Goal: Task Accomplishment & Management: Use online tool/utility

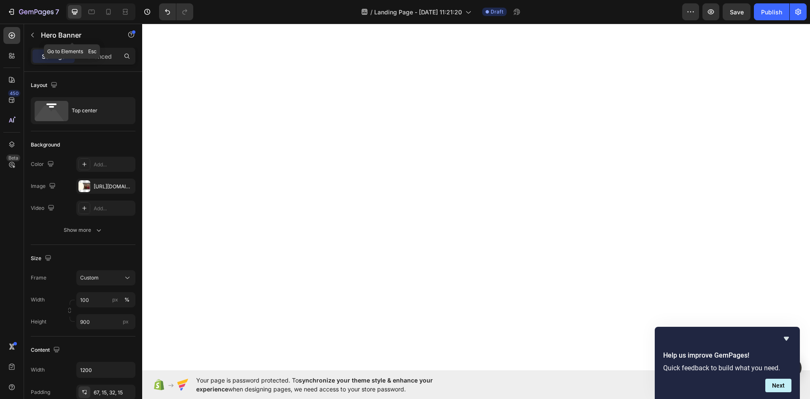
click at [43, 43] on div "Hero Banner" at bounding box center [72, 35] width 96 height 22
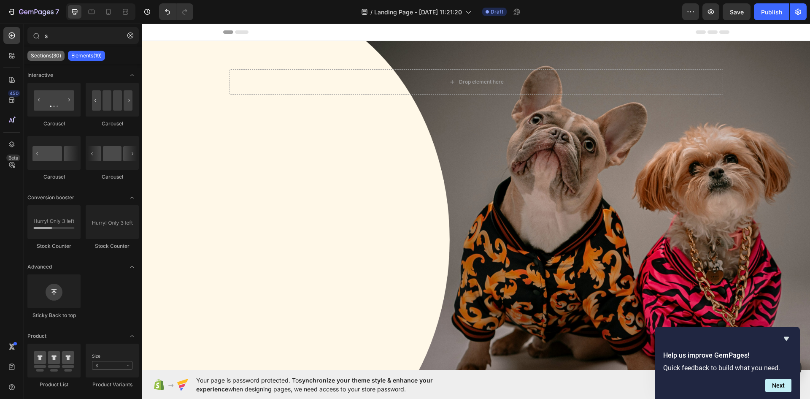
click at [46, 54] on p "Sections(30)" at bounding box center [46, 55] width 30 height 7
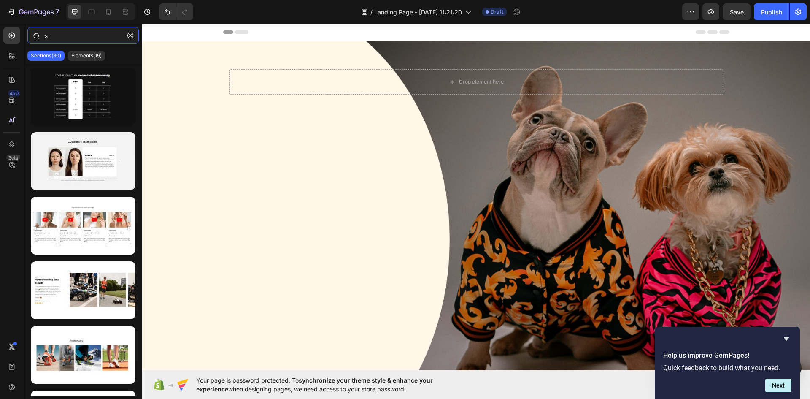
drag, startPoint x: 57, startPoint y: 35, endPoint x: 48, endPoint y: 33, distance: 9.0
click at [48, 33] on input "s" at bounding box center [82, 35] width 111 height 17
drag, startPoint x: 59, startPoint y: 34, endPoint x: 38, endPoint y: 38, distance: 21.2
click at [38, 38] on div "s" at bounding box center [83, 37] width 118 height 20
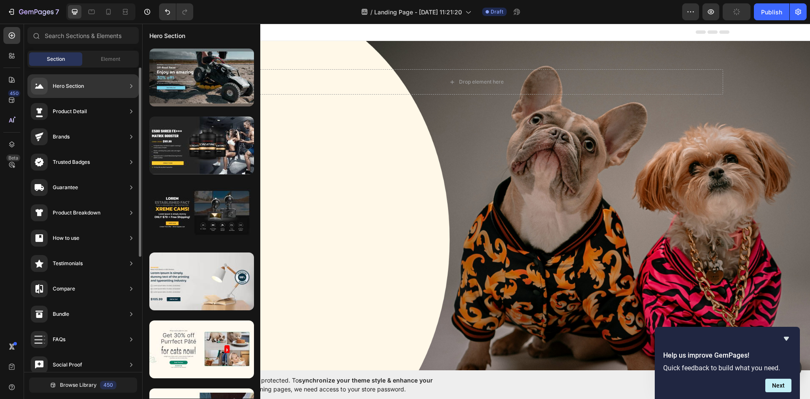
drag, startPoint x: 60, startPoint y: 83, endPoint x: 68, endPoint y: 94, distance: 13.9
click at [61, 84] on div "Hero Section" at bounding box center [68, 86] width 31 height 8
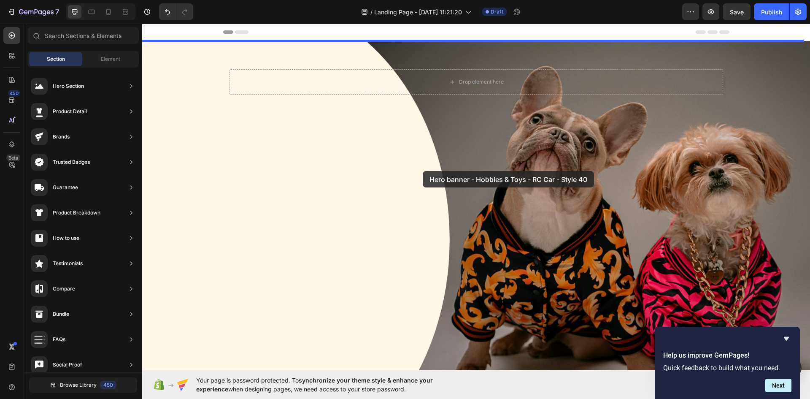
drag, startPoint x: 341, startPoint y: 110, endPoint x: 423, endPoint y: 171, distance: 102.2
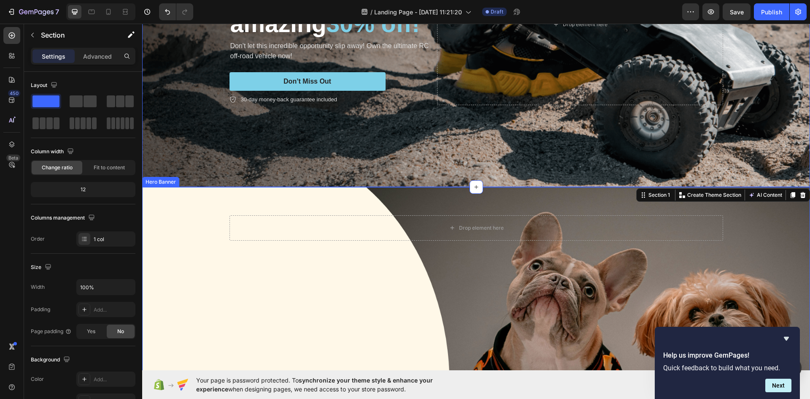
scroll to position [169, 0]
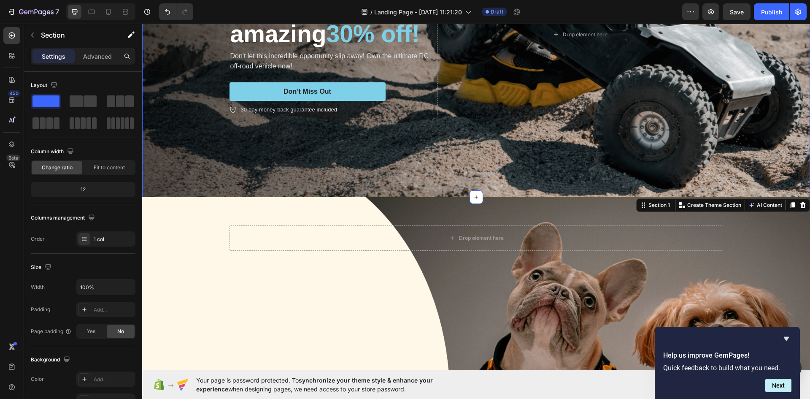
click at [394, 158] on div "Background Image" at bounding box center [476, 34] width 668 height 325
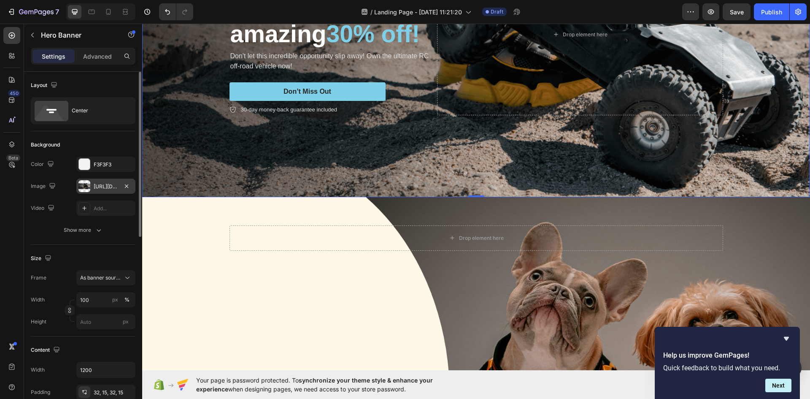
click at [101, 184] on div "[URL][DOMAIN_NAME]" at bounding box center [106, 187] width 24 height 8
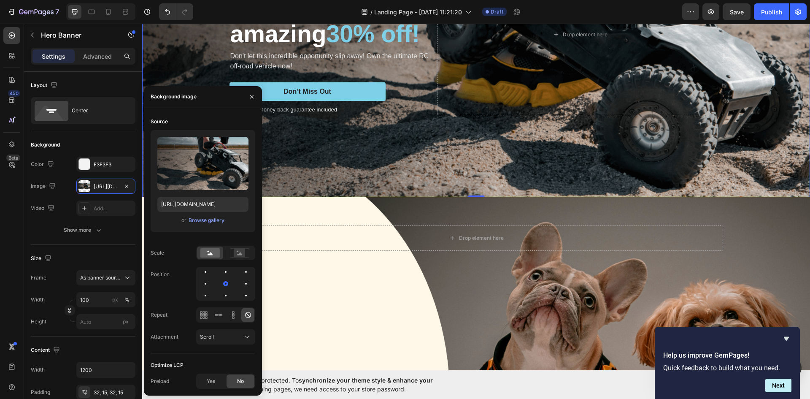
click at [200, 225] on div "or Browse gallery" at bounding box center [202, 220] width 91 height 10
click at [203, 218] on div "Browse gallery" at bounding box center [207, 220] width 36 height 8
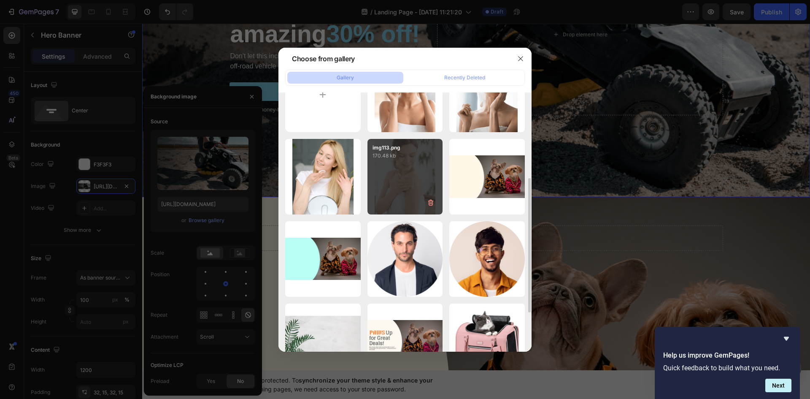
scroll to position [0, 0]
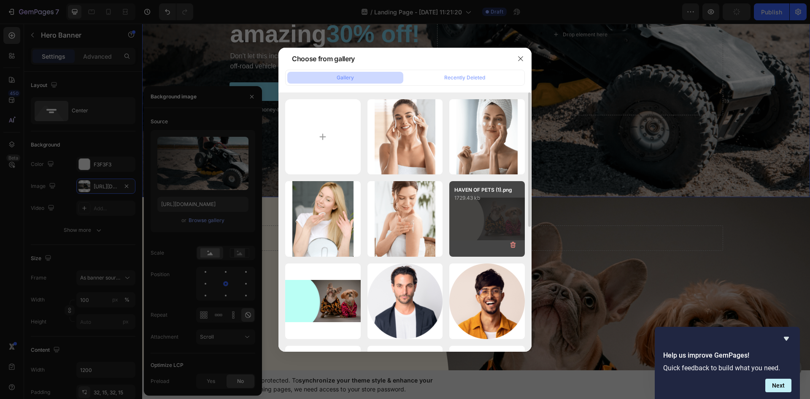
click at [480, 232] on div "HAVEN OF PETS (1).png 1729.43 kb" at bounding box center [487, 219] width 76 height 76
type input "[URL][DOMAIN_NAME]"
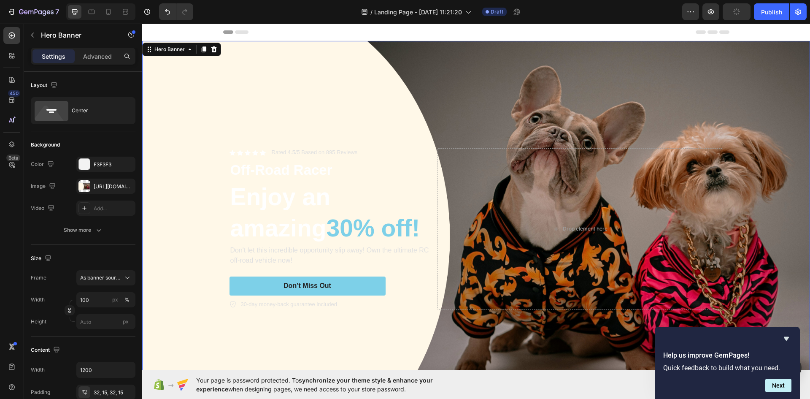
click at [668, 97] on div "Background Image" at bounding box center [476, 228] width 668 height 375
click at [89, 109] on div "Center" at bounding box center [97, 110] width 51 height 19
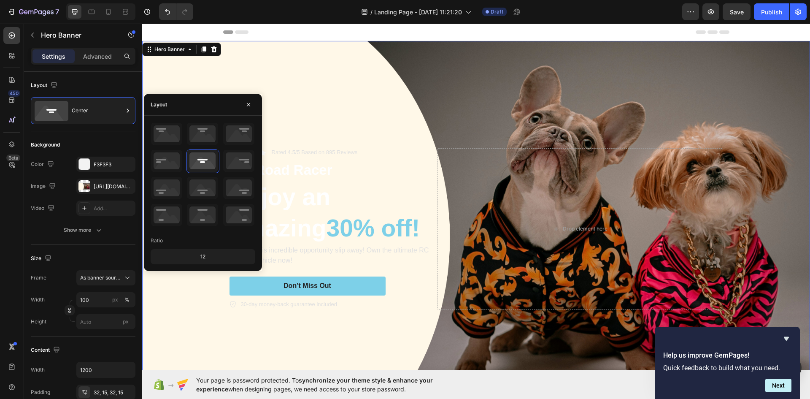
click at [150, 156] on div "Ratio 12" at bounding box center [203, 193] width 118 height 142
click at [158, 164] on icon at bounding box center [166, 161] width 31 height 22
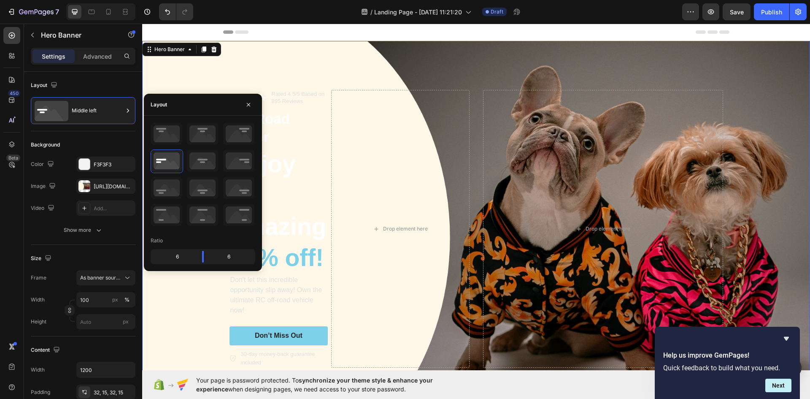
scroll to position [42, 0]
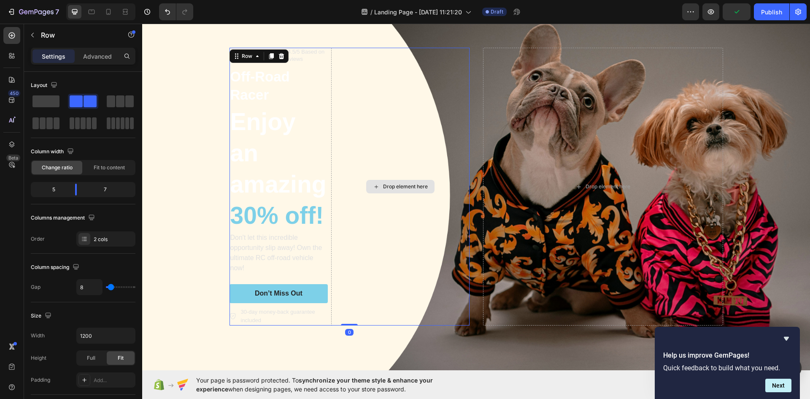
click at [416, 98] on div "Drop element here" at bounding box center [400, 187] width 138 height 278
click at [33, 97] on span at bounding box center [45, 101] width 27 height 12
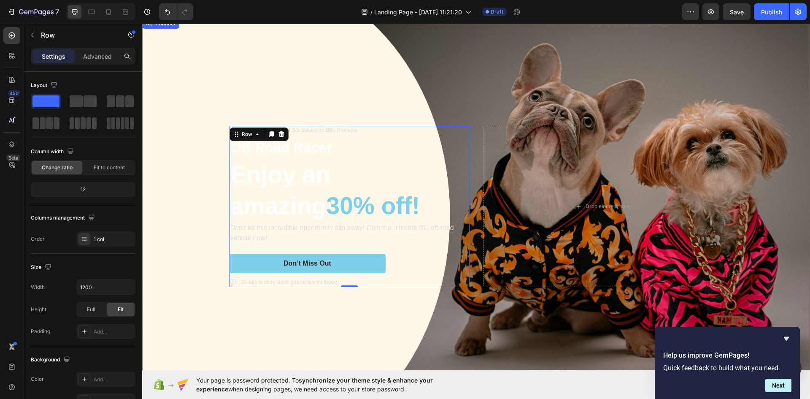
scroll to position [0, 0]
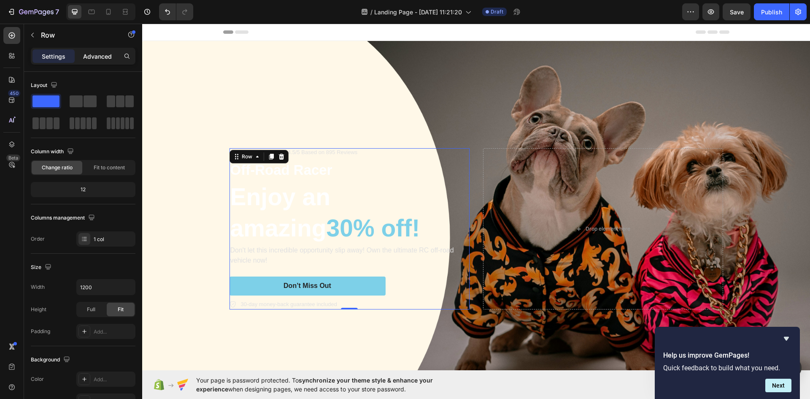
click at [104, 52] on p "Advanced" at bounding box center [97, 56] width 29 height 9
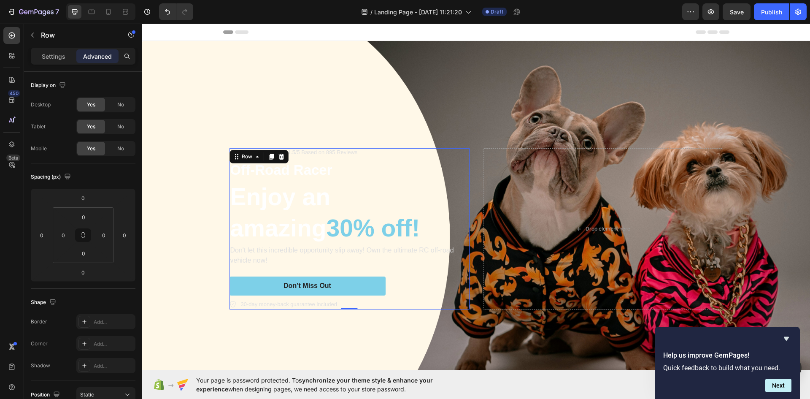
click at [68, 52] on div "Settings" at bounding box center [53, 55] width 42 height 13
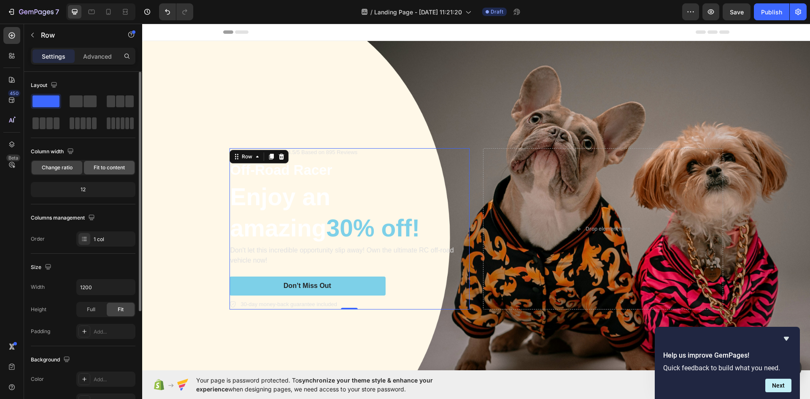
scroll to position [164, 0]
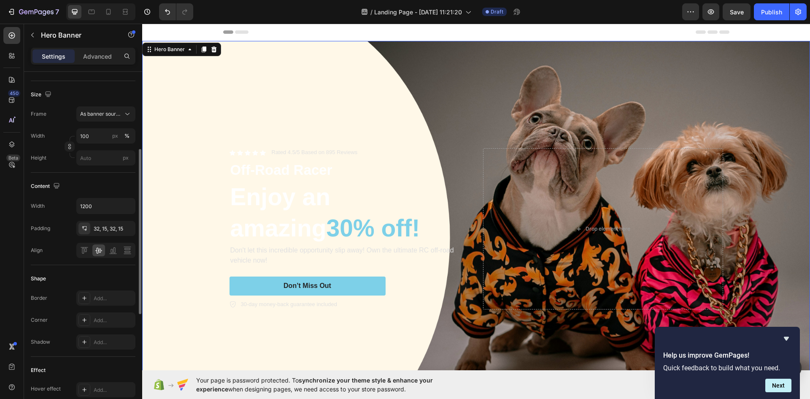
click at [474, 70] on div "Background Image" at bounding box center [476, 228] width 668 height 375
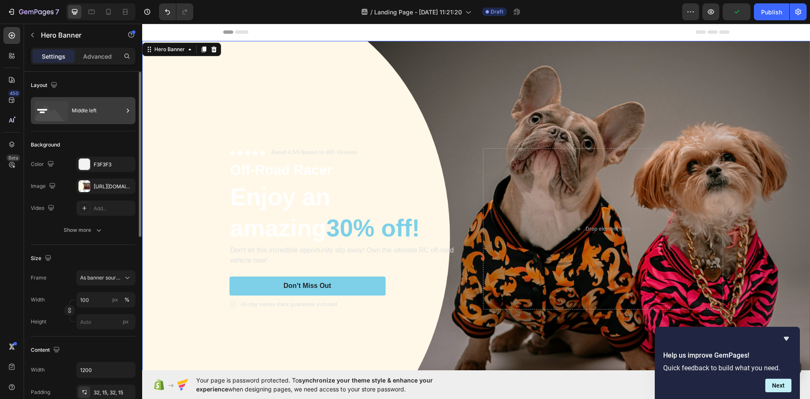
click at [85, 117] on div "Middle left" at bounding box center [97, 110] width 51 height 19
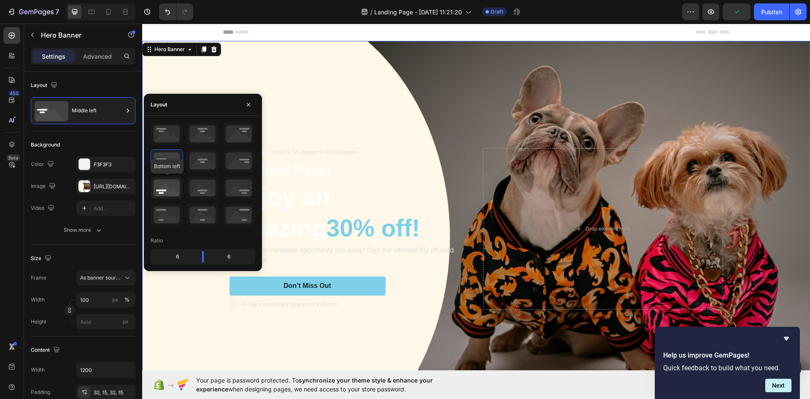
click at [158, 191] on icon at bounding box center [166, 188] width 31 height 22
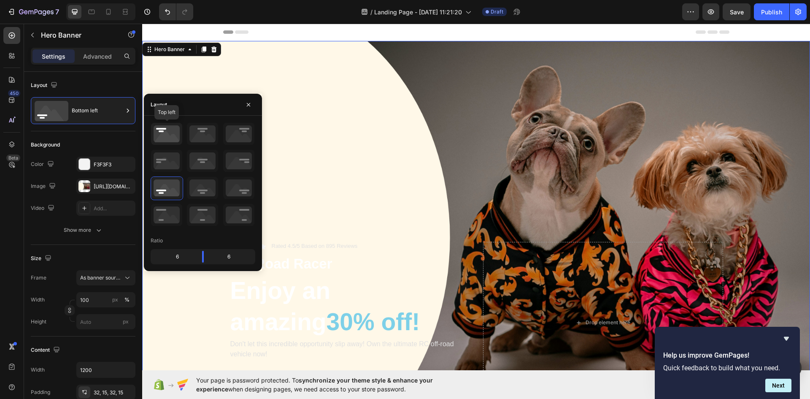
click at [166, 136] on icon at bounding box center [166, 134] width 31 height 22
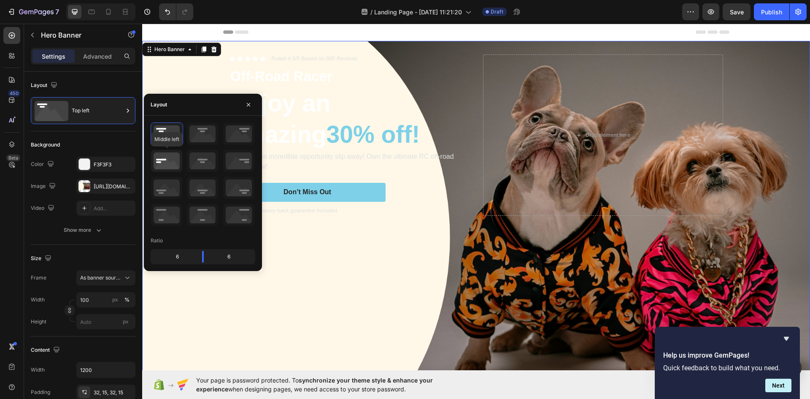
click at [161, 159] on icon at bounding box center [166, 161] width 31 height 22
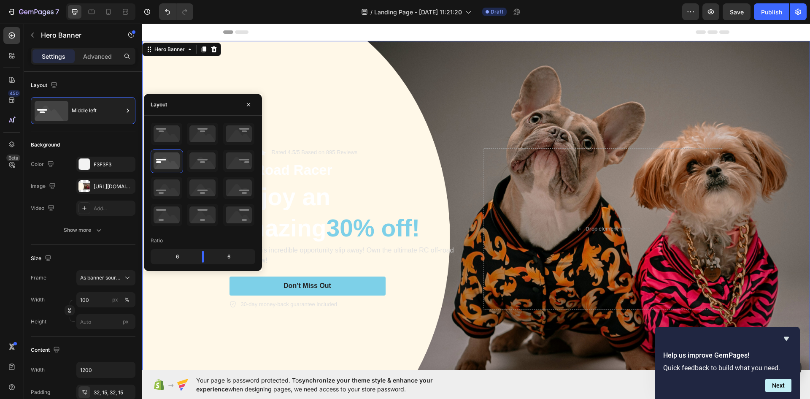
drag, startPoint x: 304, startPoint y: 90, endPoint x: 506, endPoint y: 168, distance: 216.8
click at [305, 90] on div "Background Image" at bounding box center [476, 228] width 668 height 375
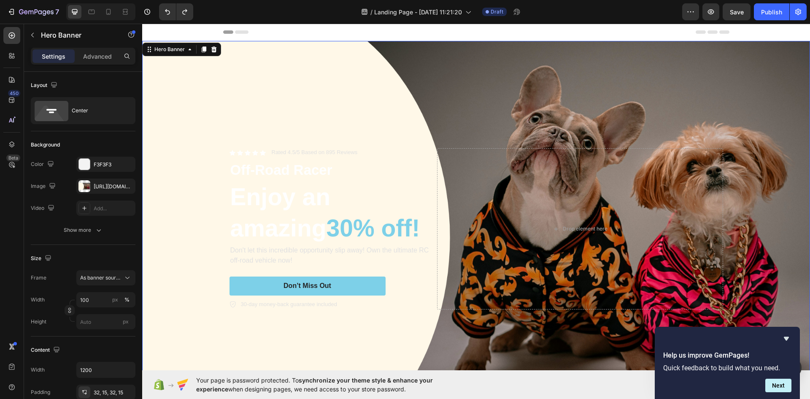
click at [643, 91] on div "Background Image" at bounding box center [476, 228] width 668 height 375
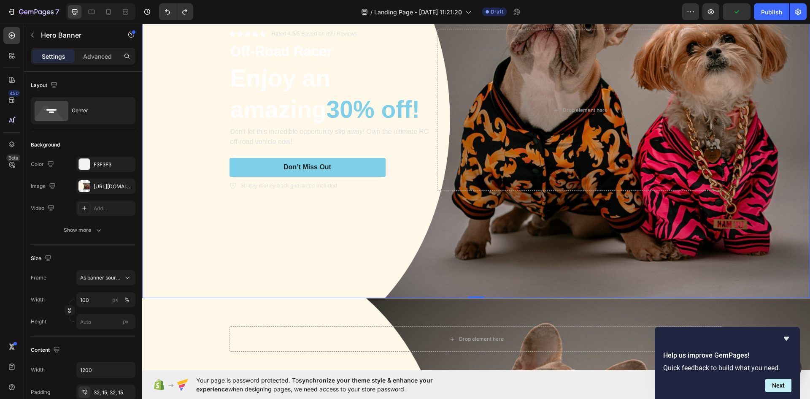
scroll to position [42, 0]
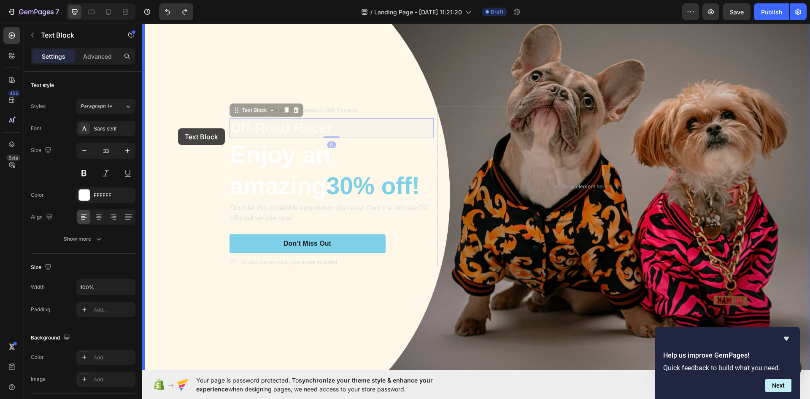
drag, startPoint x: 271, startPoint y: 127, endPoint x: 178, endPoint y: 128, distance: 93.2
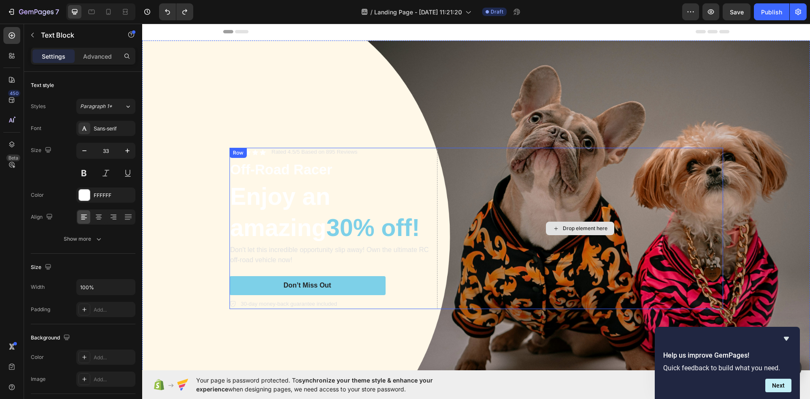
scroll to position [0, 0]
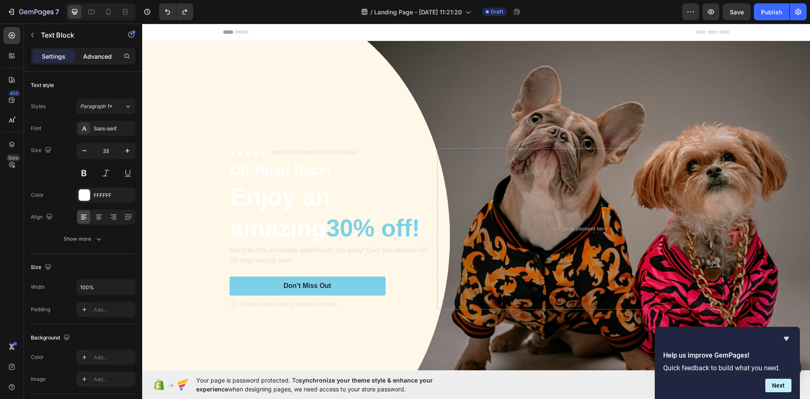
click at [94, 56] on p "Advanced" at bounding box center [97, 56] width 29 height 9
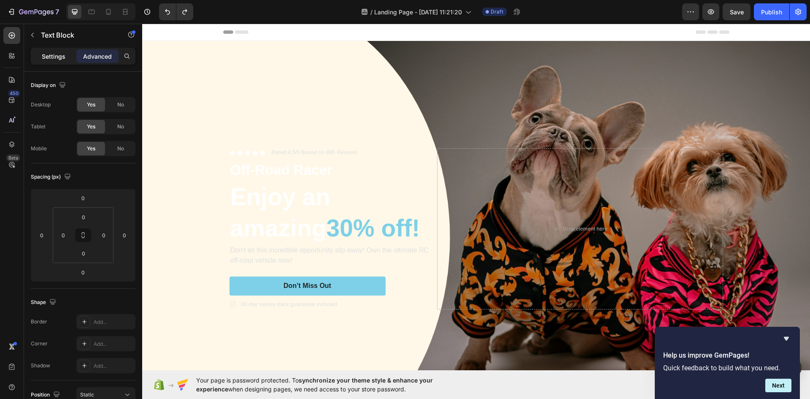
drag, startPoint x: 43, startPoint y: 55, endPoint x: 42, endPoint y: 44, distance: 11.0
click at [42, 55] on p "Settings" at bounding box center [54, 56] width 24 height 9
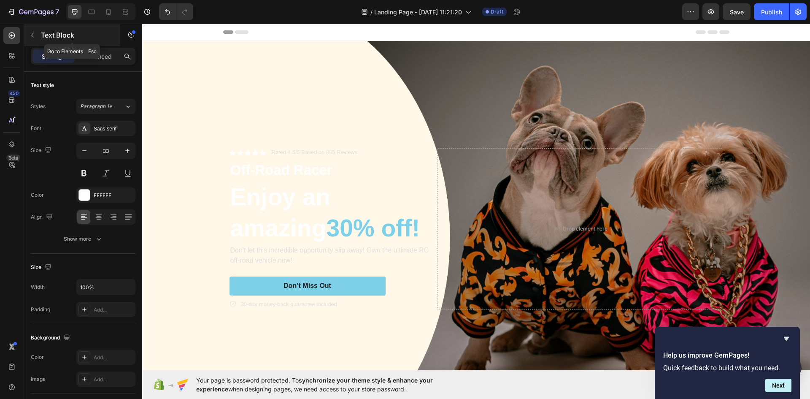
click at [42, 34] on p "Text Block" at bounding box center [77, 35] width 72 height 10
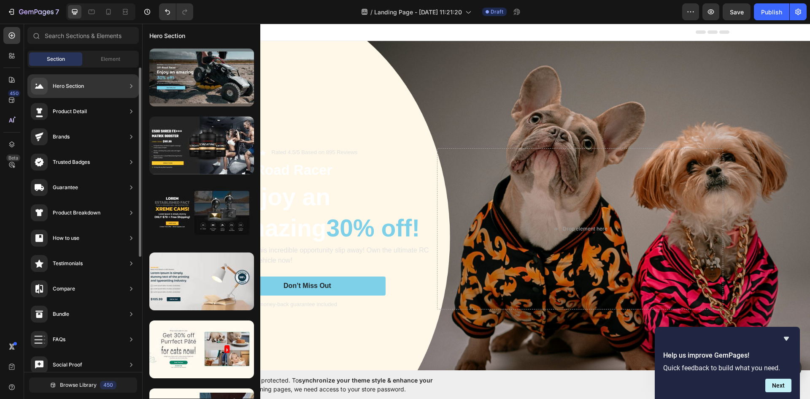
click at [59, 89] on div "Hero Section" at bounding box center [68, 86] width 31 height 8
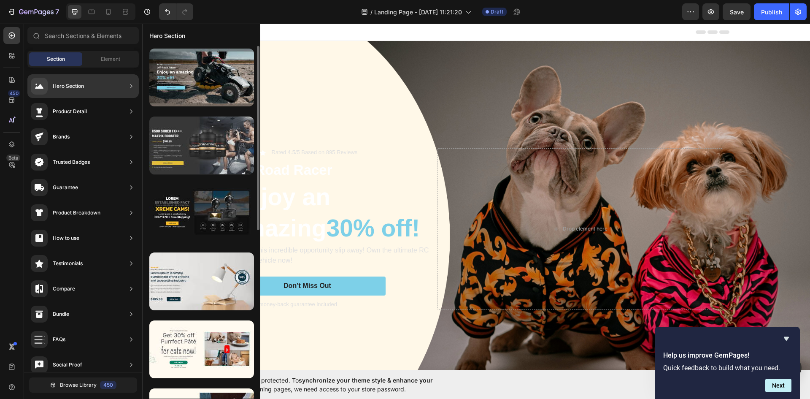
click at [210, 153] on div at bounding box center [201, 145] width 105 height 58
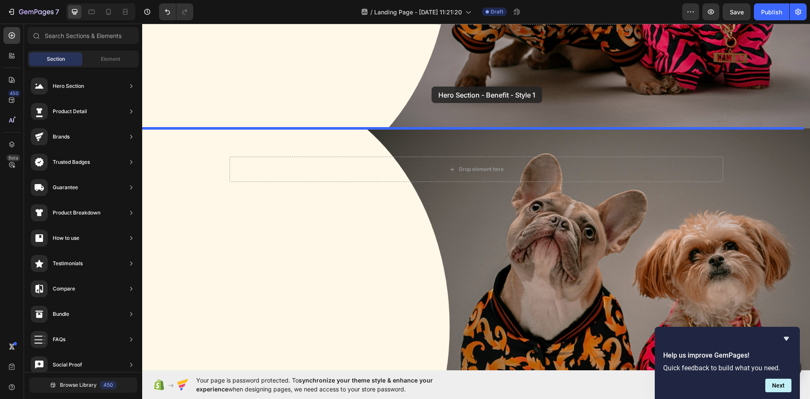
scroll to position [264, 0]
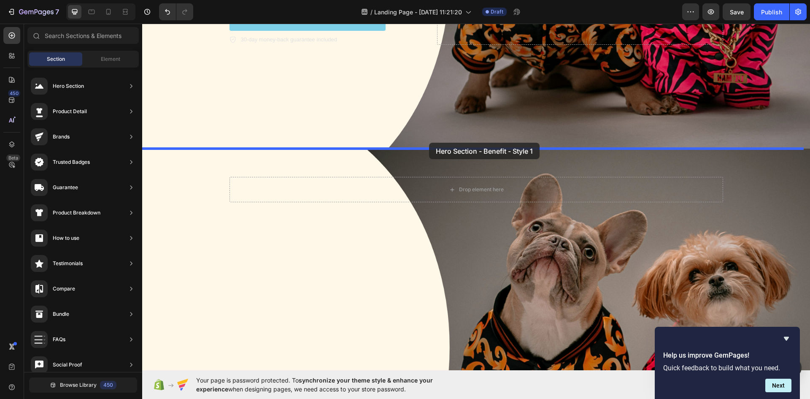
drag, startPoint x: 345, startPoint y: 191, endPoint x: 429, endPoint y: 142, distance: 97.2
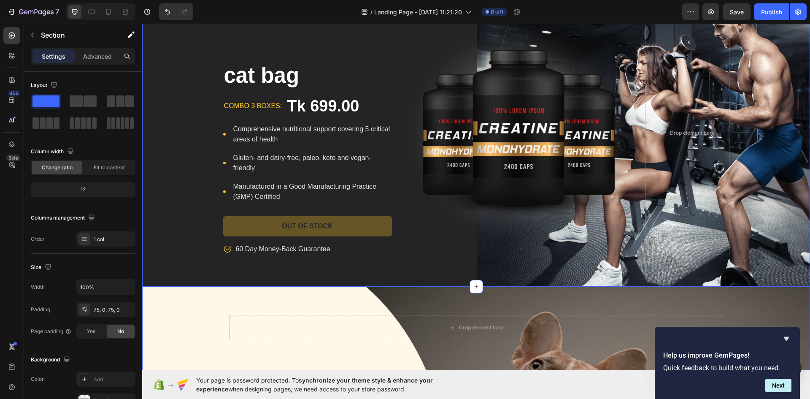
scroll to position [433, 0]
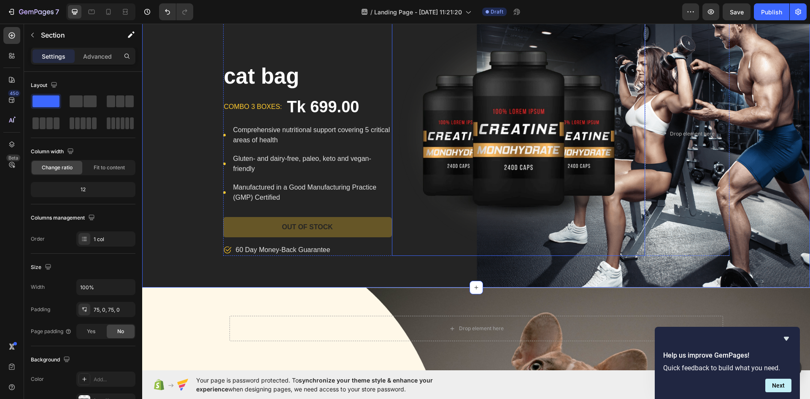
click at [572, 158] on img at bounding box center [518, 133] width 253 height 244
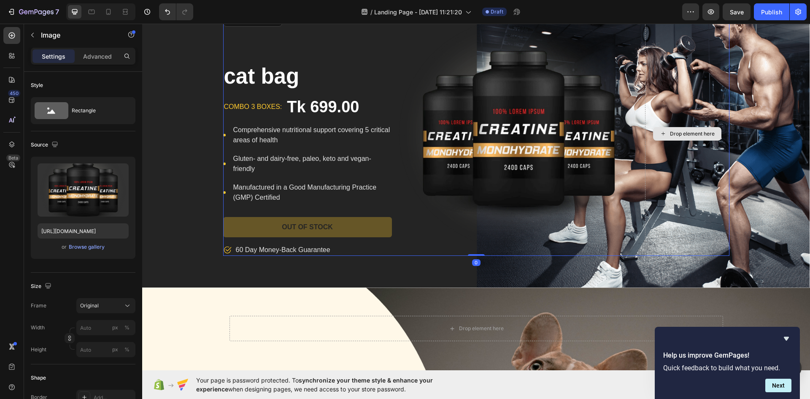
click at [705, 158] on div "Drop element here" at bounding box center [687, 133] width 84 height 244
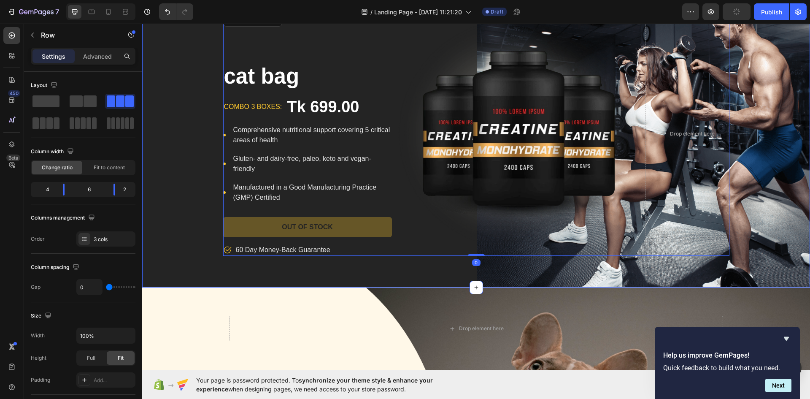
click at [761, 211] on div "cat bag Product Title combo 3 boxes: Text block Tk 699.00 Product Price Product…" at bounding box center [476, 133] width 668 height 244
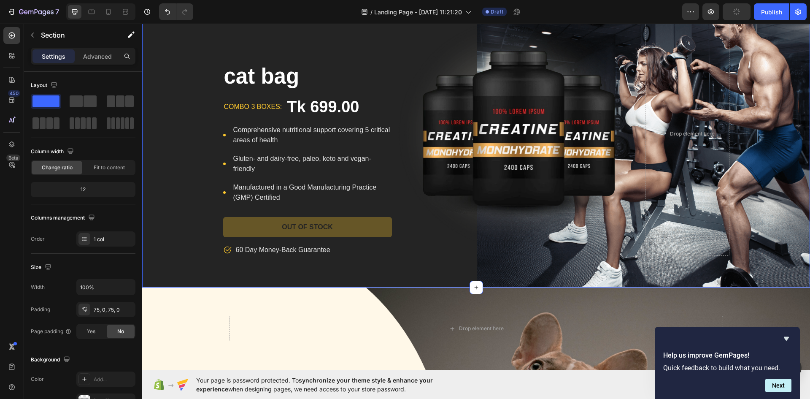
click at [448, 271] on div "cat bag Product Title combo 3 boxes: Text block Tk 699.00 Product Price Product…" at bounding box center [476, 134] width 668 height 308
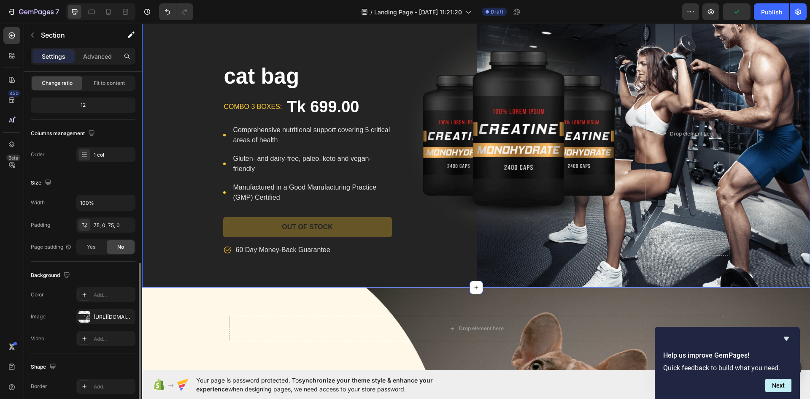
scroll to position [164, 0]
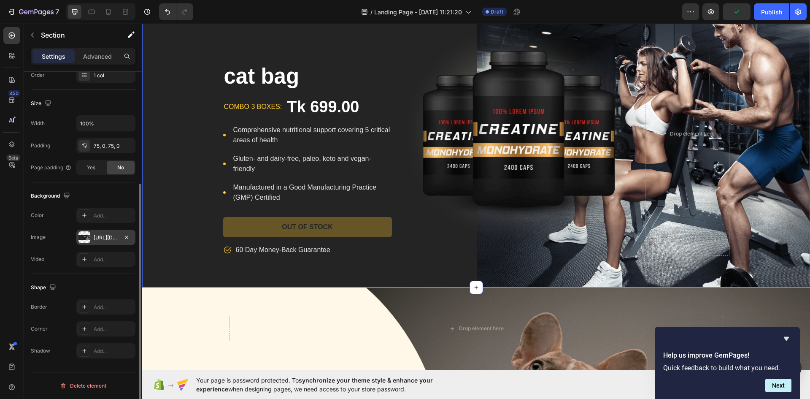
click at [103, 239] on div "[URL][DOMAIN_NAME]" at bounding box center [106, 238] width 24 height 8
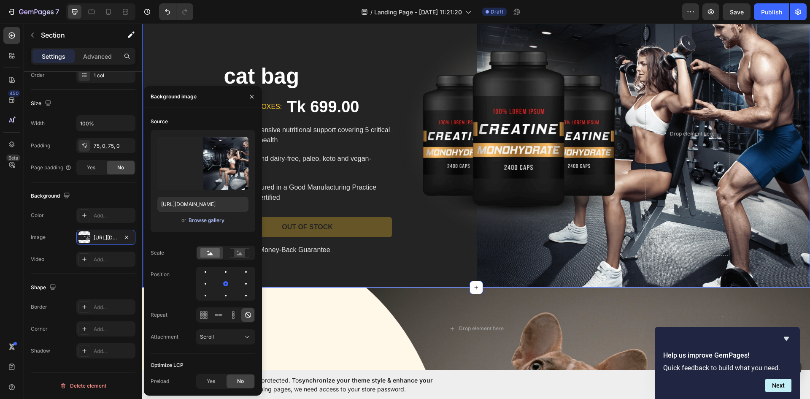
click at [197, 220] on div "Browse gallery" at bounding box center [207, 220] width 36 height 8
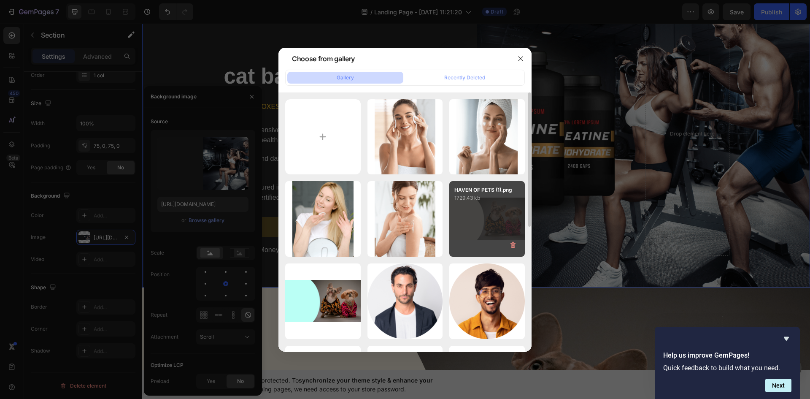
click at [472, 216] on div "HAVEN OF PETS (1).png 1729.43 kb" at bounding box center [487, 219] width 76 height 76
type input "[URL][DOMAIN_NAME]"
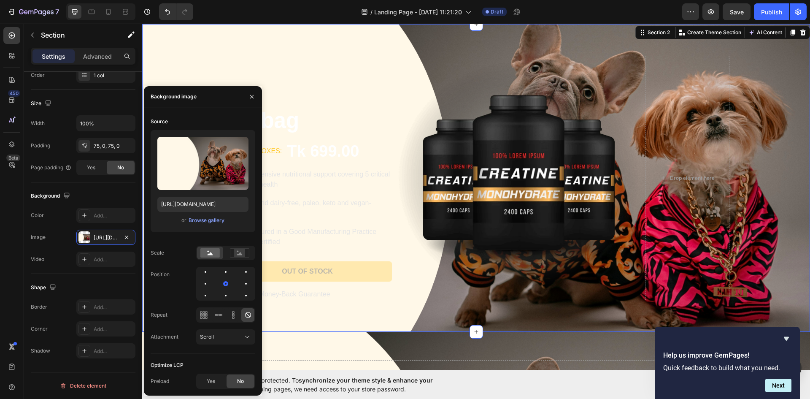
scroll to position [307, 0]
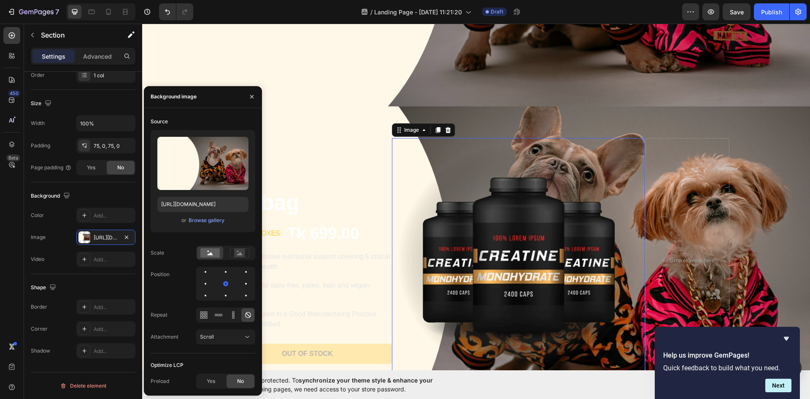
click at [507, 270] on img at bounding box center [518, 260] width 253 height 244
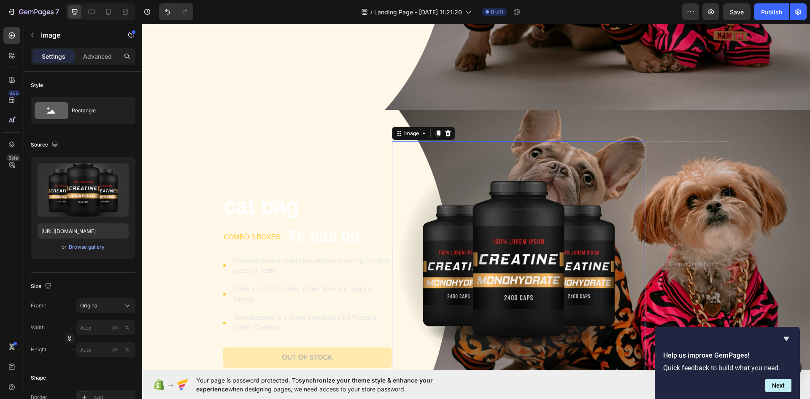
click at [445, 130] on icon at bounding box center [448, 133] width 7 height 7
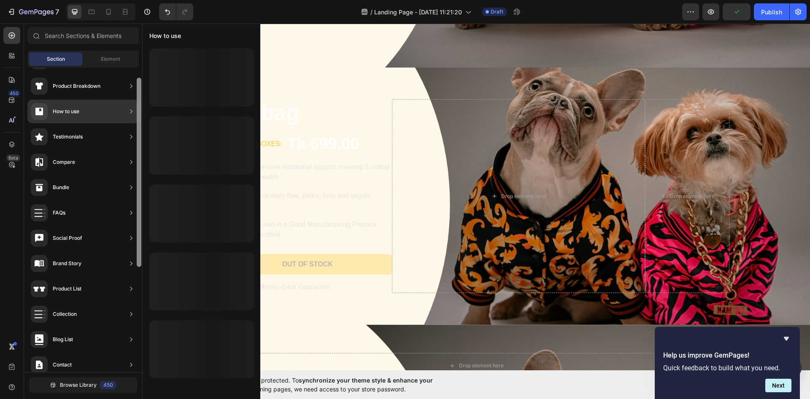
scroll to position [84, 0]
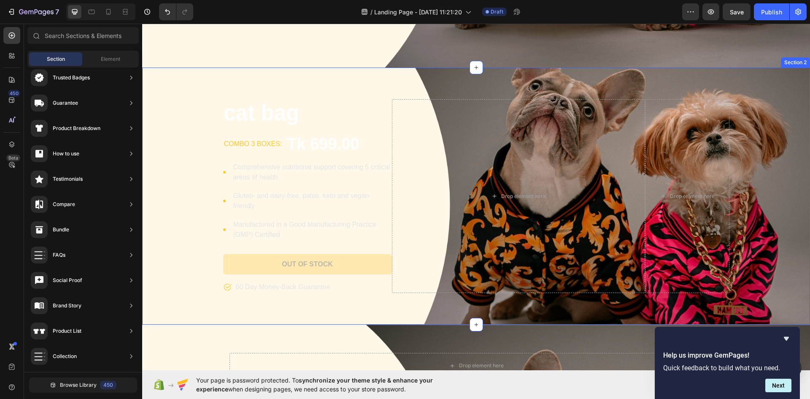
click at [672, 76] on div "cat bag Product Title combo 3 boxes: Text block Tk 699.00 Product Price Product…" at bounding box center [476, 195] width 668 height 257
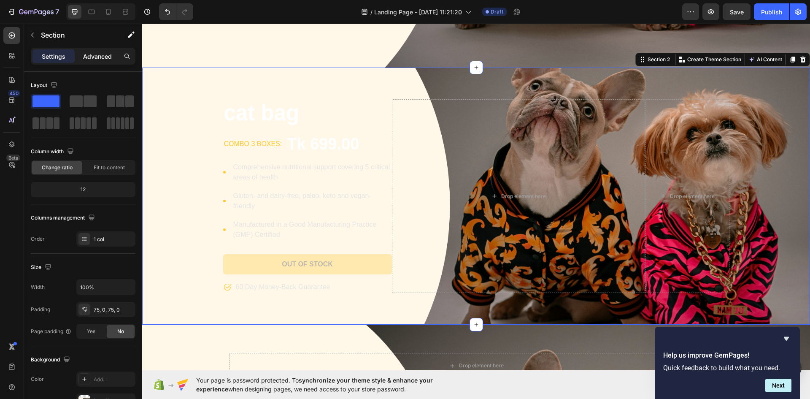
click at [109, 55] on p "Advanced" at bounding box center [97, 56] width 29 height 9
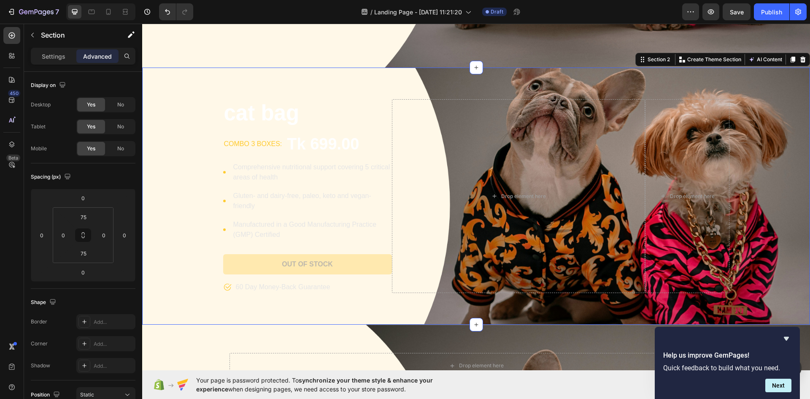
click at [57, 49] on div "Settings Advanced" at bounding box center [83, 56] width 105 height 17
drag, startPoint x: 54, startPoint y: 54, endPoint x: 62, endPoint y: 54, distance: 8.4
click at [55, 54] on p "Settings" at bounding box center [54, 56] width 24 height 9
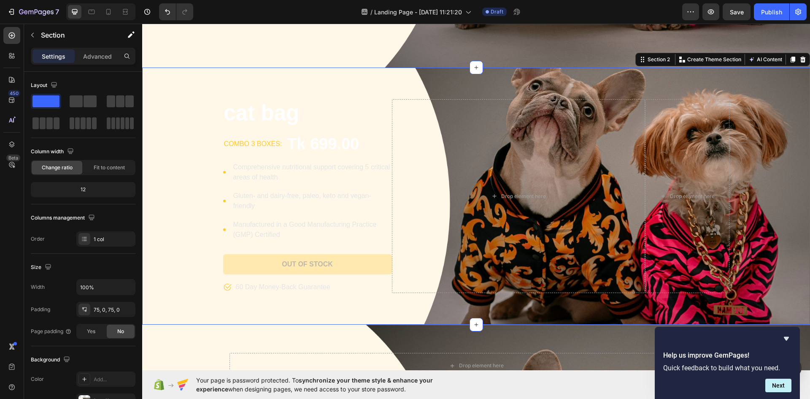
click at [756, 99] on div "cat bag Product Title combo 3 boxes: Text block Tk 699.00 Product Price Product…" at bounding box center [476, 196] width 668 height 194
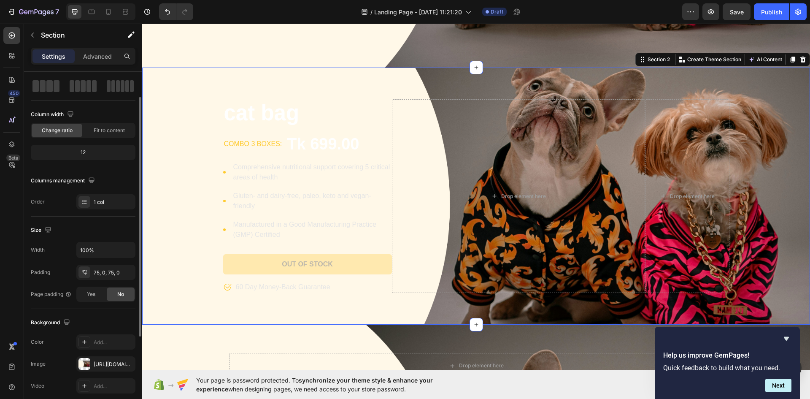
scroll to position [0, 0]
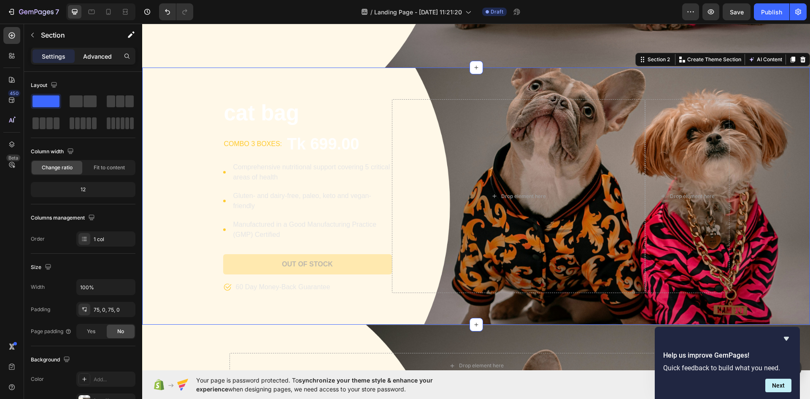
click at [107, 54] on p "Advanced" at bounding box center [97, 56] width 29 height 9
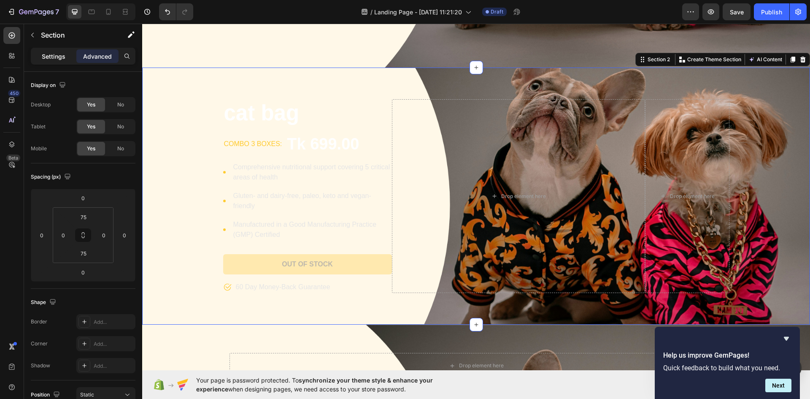
click at [54, 52] on p "Settings" at bounding box center [54, 56] width 24 height 9
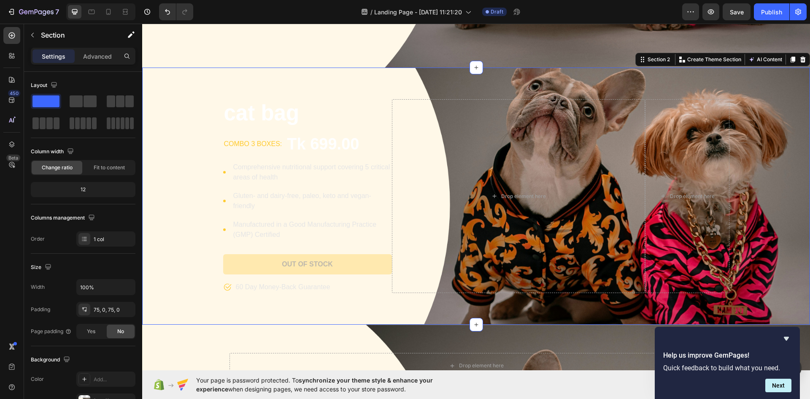
drag, startPoint x: 755, startPoint y: 88, endPoint x: 801, endPoint y: 172, distance: 96.1
click at [761, 97] on div "cat bag Product Title combo 3 boxes: Text block Tk 699.00 Product Price Product…" at bounding box center [476, 195] width 668 height 257
click at [757, 254] on div "cat bag Product Title combo 3 boxes: Text block Tk 699.00 Product Price Product…" at bounding box center [476, 196] width 668 height 194
click at [391, 74] on div "cat bag Product Title combo 3 boxes: Text block Tk 699.00 Product Price Product…" at bounding box center [476, 195] width 668 height 257
drag, startPoint x: 488, startPoint y: 72, endPoint x: 451, endPoint y: 78, distance: 37.6
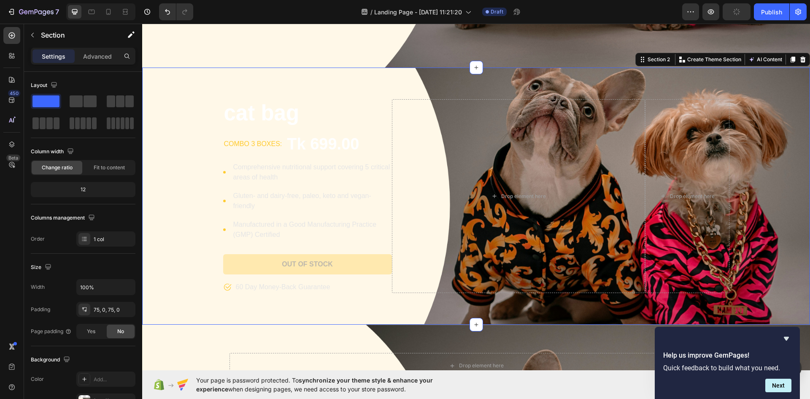
click at [478, 76] on div "cat bag Product Title combo 3 boxes: Text block Tk 699.00 Product Price Product…" at bounding box center [476, 195] width 668 height 257
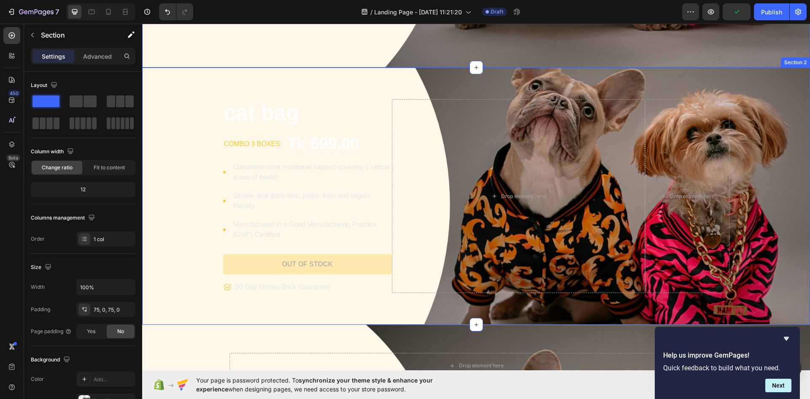
click at [451, 89] on div "cat bag Product Title combo 3 boxes: Text block Tk 699.00 Product Price Product…" at bounding box center [476, 195] width 668 height 257
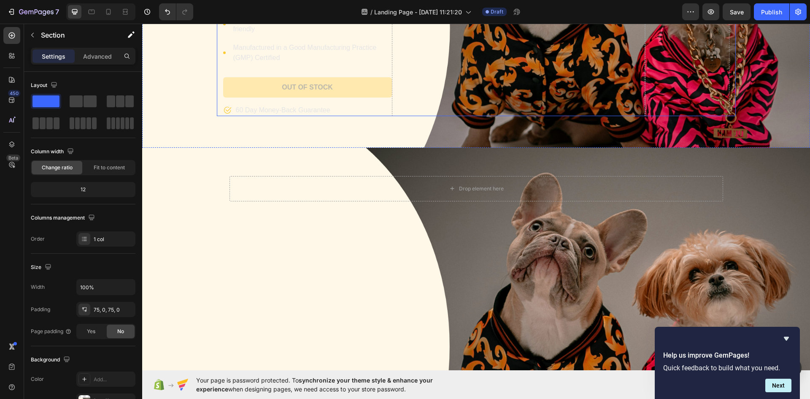
scroll to position [518, 0]
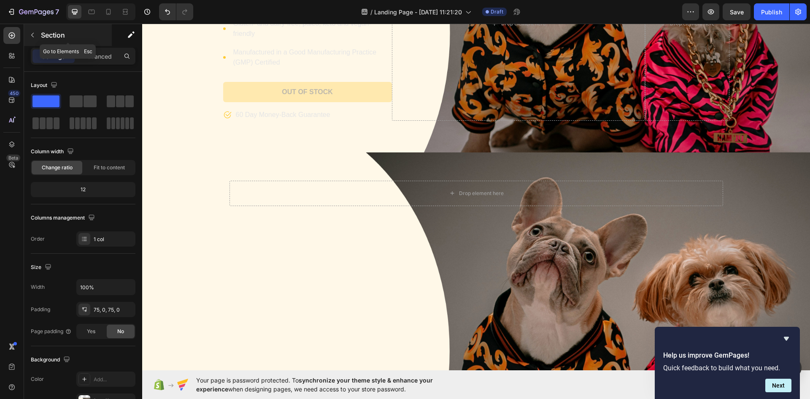
click at [58, 31] on p "Section" at bounding box center [75, 35] width 69 height 10
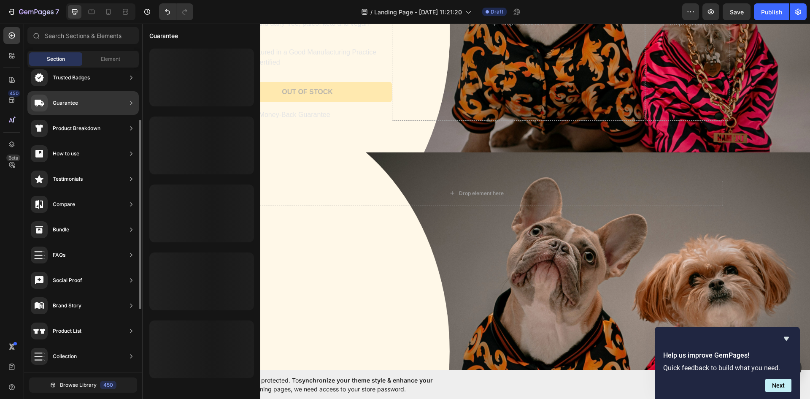
scroll to position [0, 0]
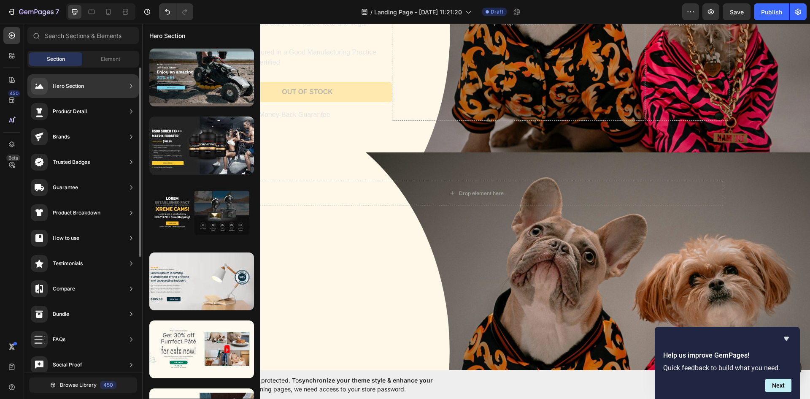
click at [81, 90] on div "Hero Section" at bounding box center [57, 86] width 53 height 17
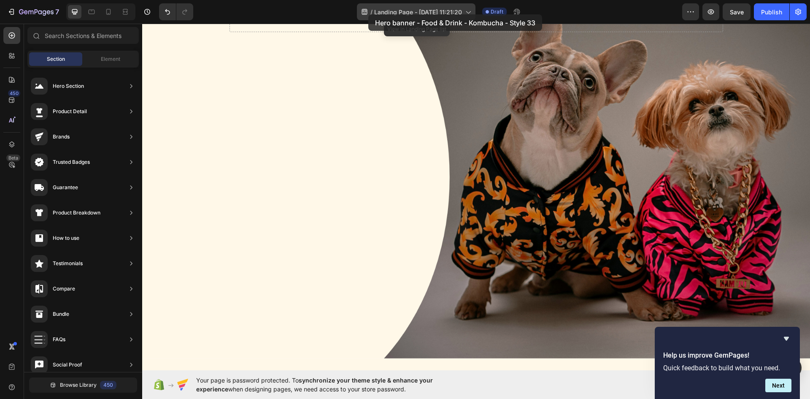
scroll to position [556, 0]
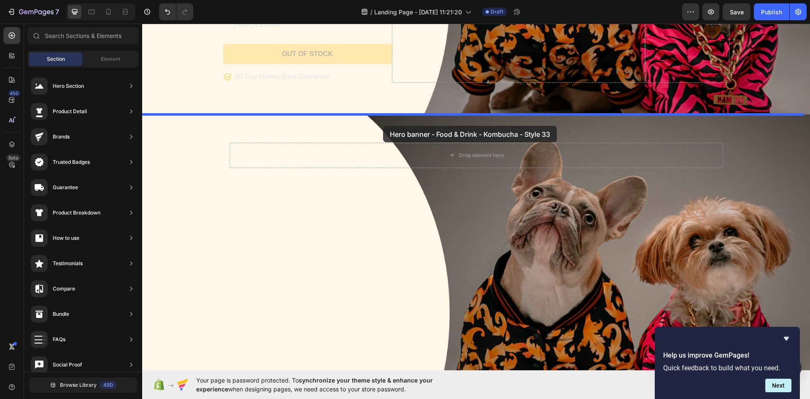
drag, startPoint x: 363, startPoint y: 200, endPoint x: 383, endPoint y: 126, distance: 76.8
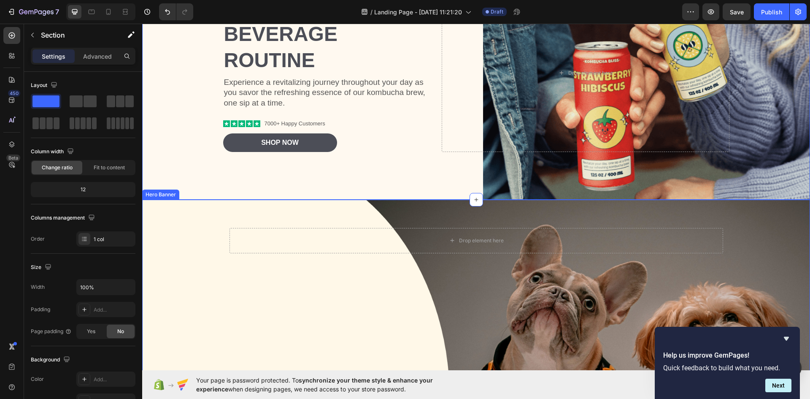
scroll to position [724, 0]
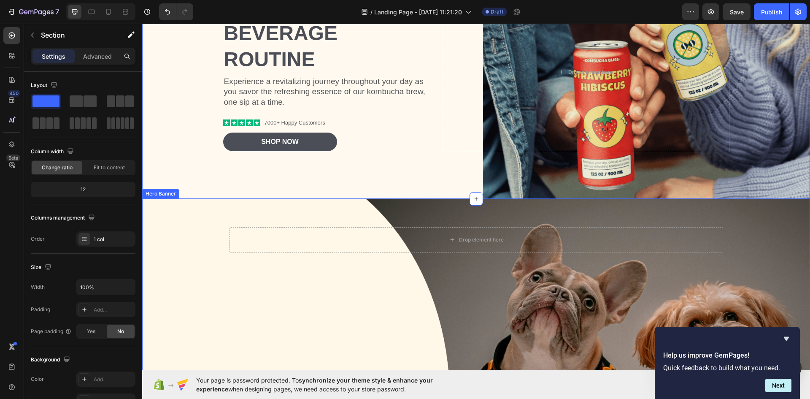
click at [736, 212] on div "Background Image" at bounding box center [476, 389] width 668 height 380
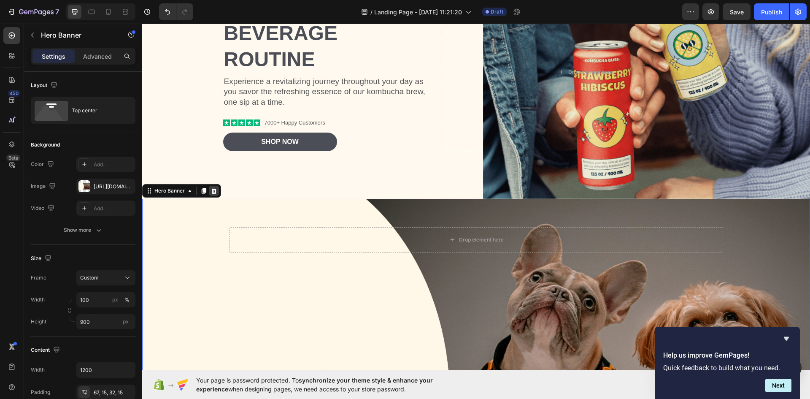
click at [216, 190] on icon at bounding box center [213, 191] width 5 height 6
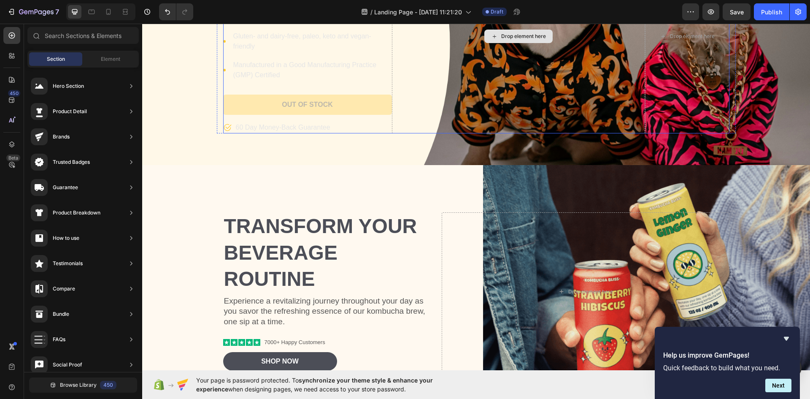
scroll to position [513, 0]
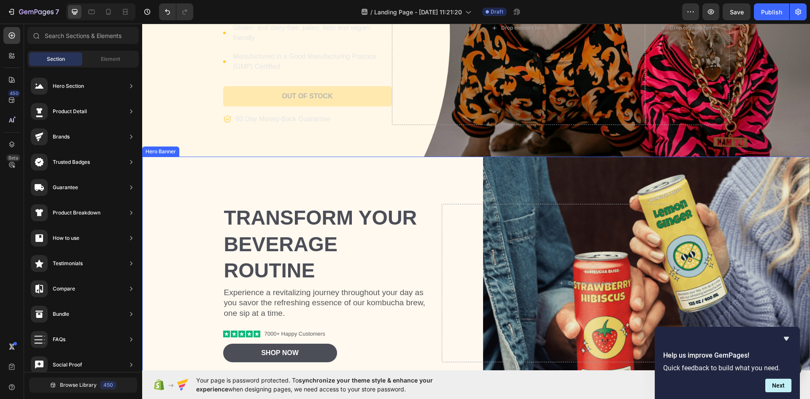
click at [518, 167] on div "Background Image" at bounding box center [476, 282] width 668 height 253
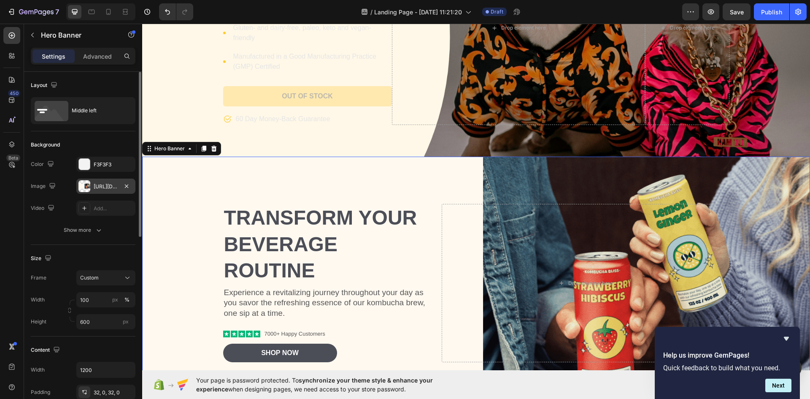
click at [98, 189] on div "[URL][DOMAIN_NAME]" at bounding box center [106, 187] width 24 height 8
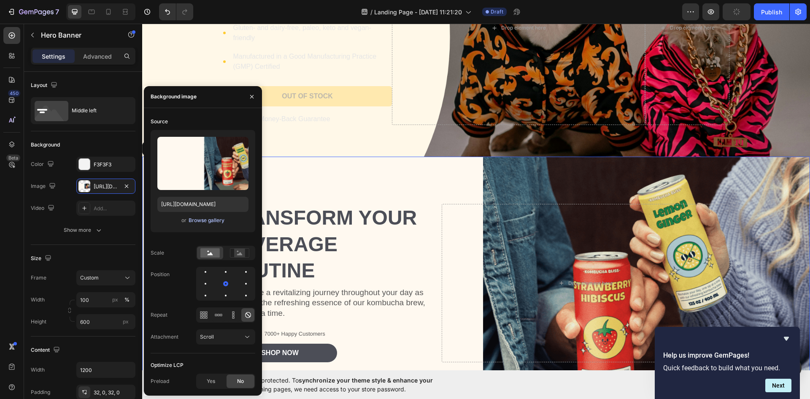
click at [201, 220] on div "Browse gallery" at bounding box center [207, 220] width 36 height 8
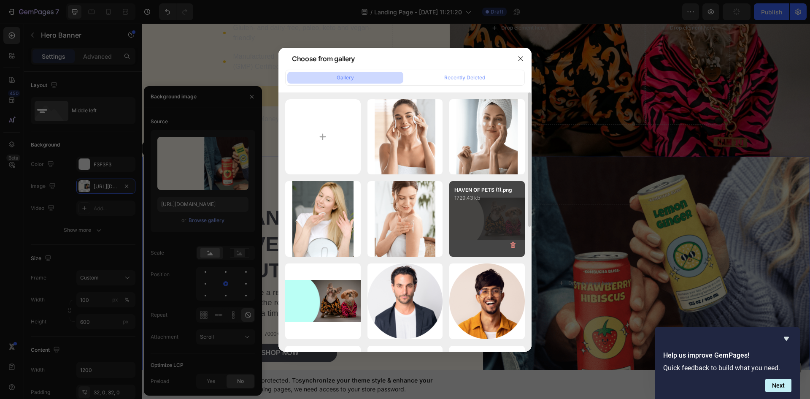
click at [500, 223] on div "HAVEN OF PETS (1).png 1729.43 kb" at bounding box center [487, 219] width 76 height 76
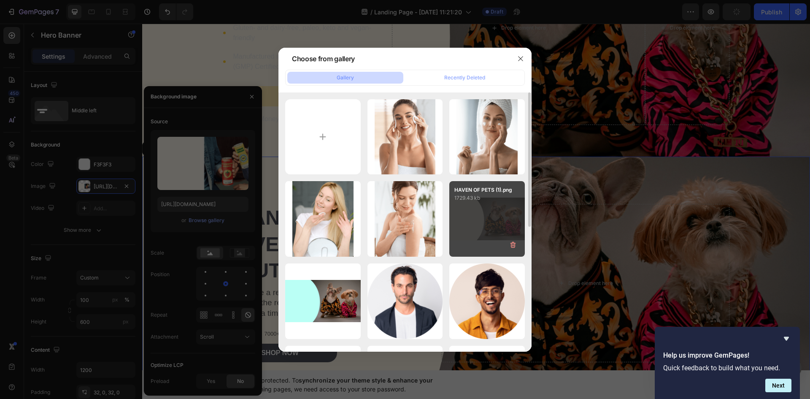
type input "[URL][DOMAIN_NAME]"
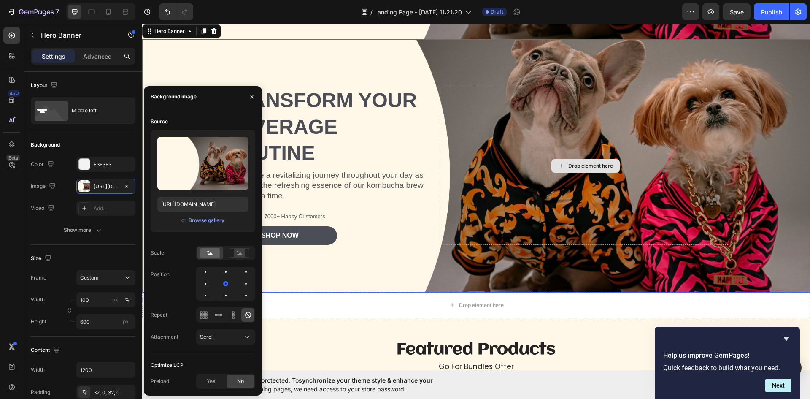
scroll to position [598, 0]
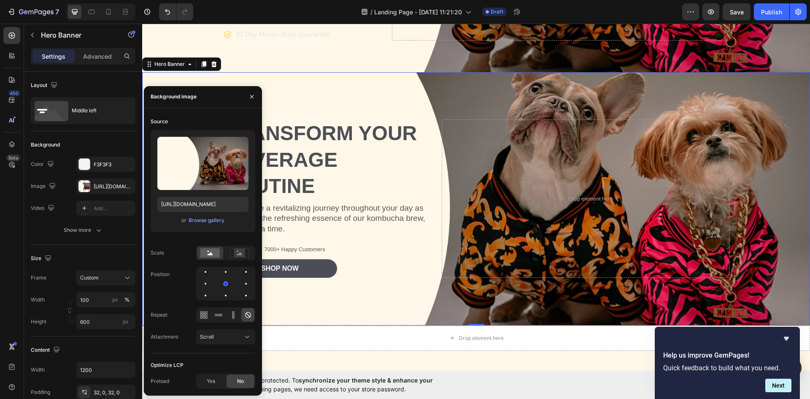
click at [451, 83] on div "Background Image" at bounding box center [476, 198] width 668 height 253
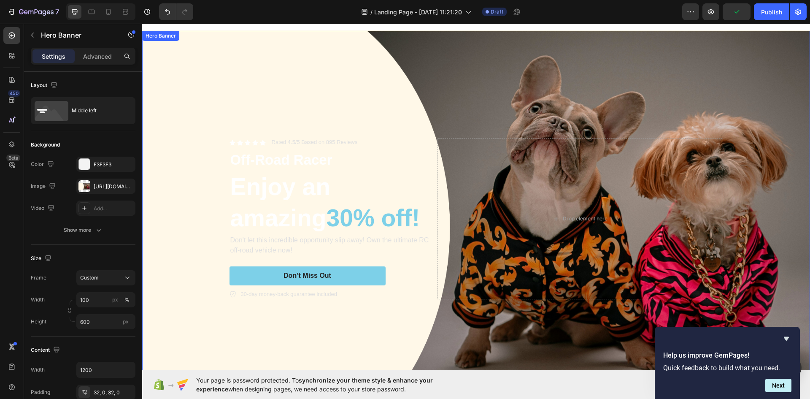
scroll to position [7, 0]
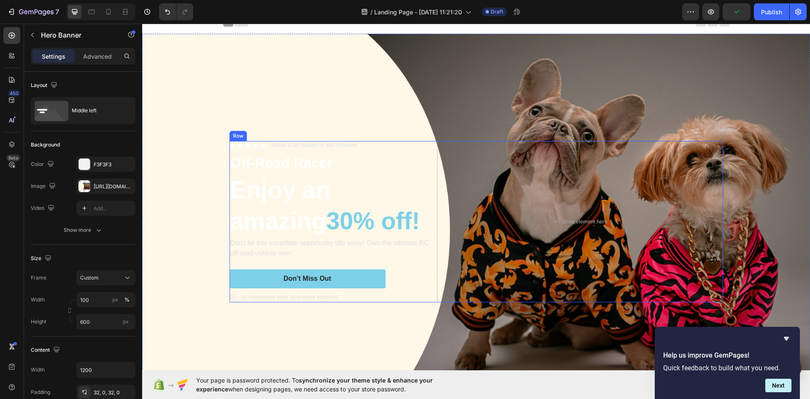
click at [293, 149] on div "Icon Icon Icon Icon Icon Icon List Rated 4.5/5 Based on 895 Reviews Text Block …" at bounding box center [331, 221] width 204 height 161
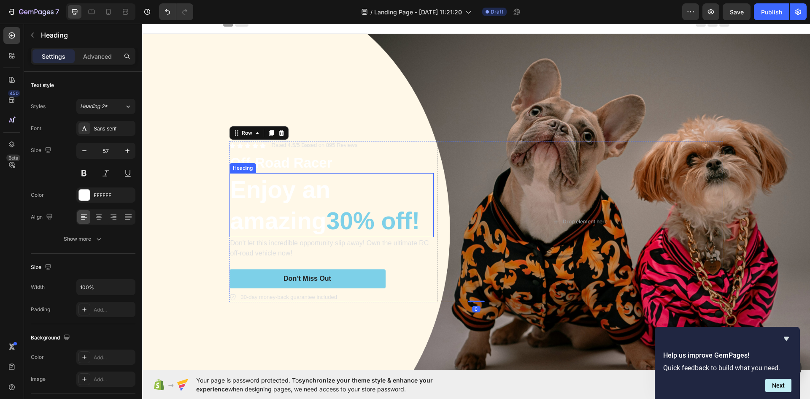
click at [299, 189] on h2 "Enjoy an amazing 30% off!" at bounding box center [331, 205] width 204 height 64
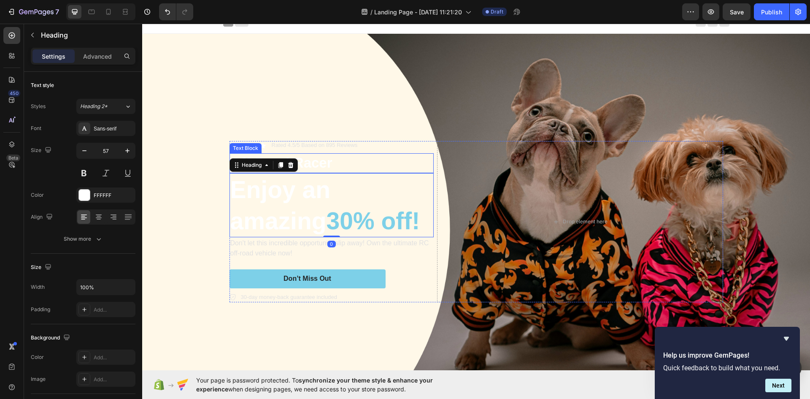
click at [334, 154] on p "Off-Road Racer" at bounding box center [331, 163] width 202 height 18
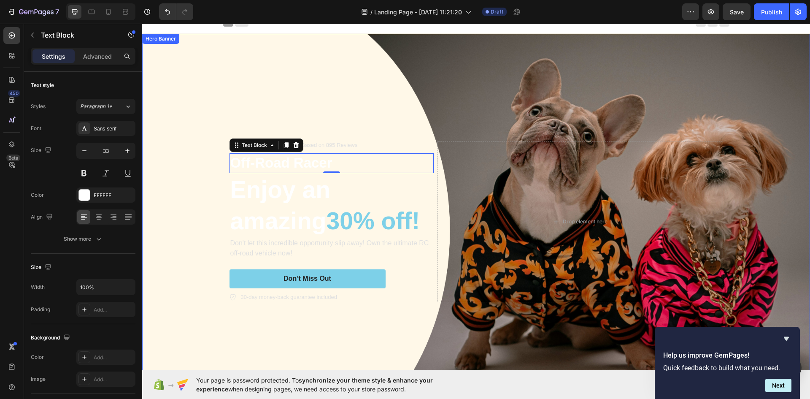
click at [338, 142] on p "Rated 4.5/5 Based on 895 Reviews" at bounding box center [315, 145] width 86 height 7
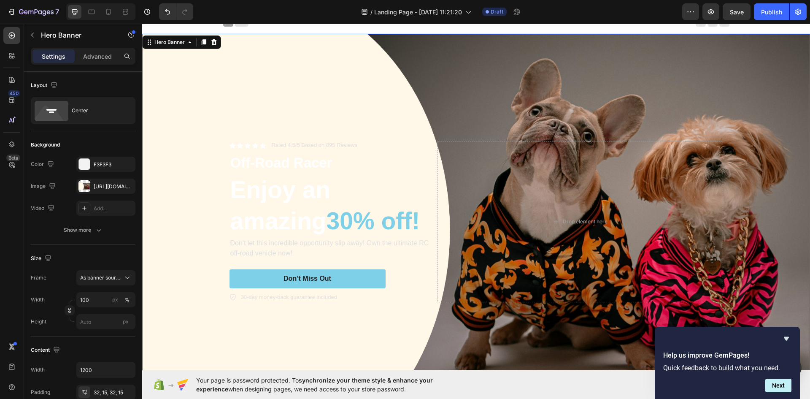
click at [261, 136] on div "Icon Icon Icon Icon Icon Icon List Rated 4.5/5 Based on 895 Reviews Text Block …" at bounding box center [476, 221] width 506 height 188
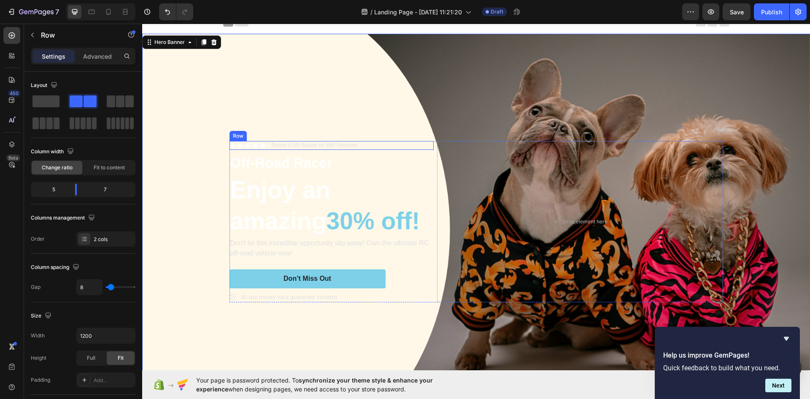
click at [269, 148] on div "Icon Icon Icon Icon Icon Icon List Rated 4.5/5 Based on 895 Reviews Text Block …" at bounding box center [331, 221] width 204 height 161
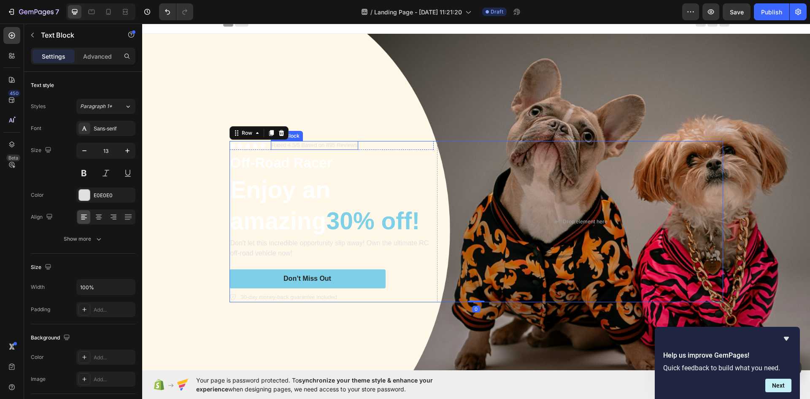
click at [272, 145] on p "Rated 4.5/5 Based on 895 Reviews" at bounding box center [315, 145] width 86 height 7
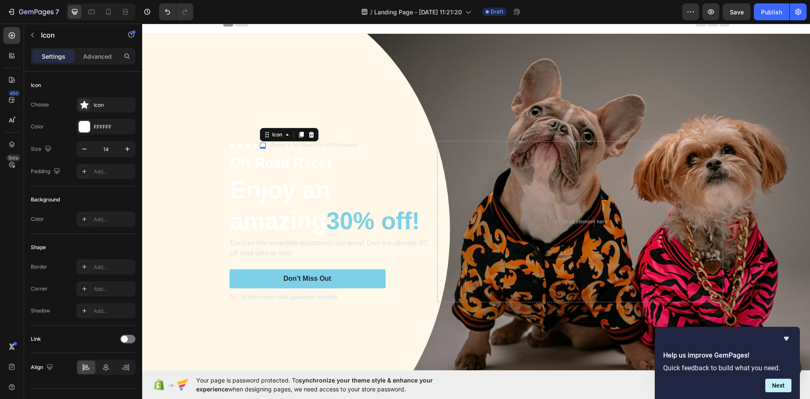
click at [260, 144] on div "Icon 0" at bounding box center [263, 146] width 6 height 6
click at [229, 146] on div "Icon 0" at bounding box center [232, 146] width 6 height 6
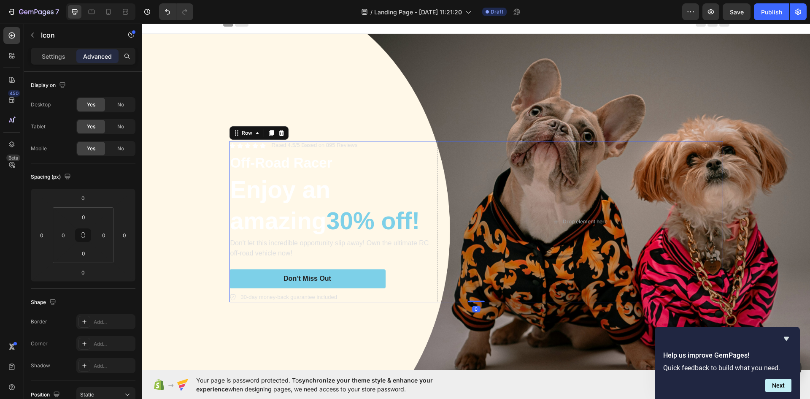
click at [278, 149] on div "Icon Icon Icon Icon Icon Icon List Rated 4.5/5 Based on 895 Reviews Text Block …" at bounding box center [331, 221] width 204 height 161
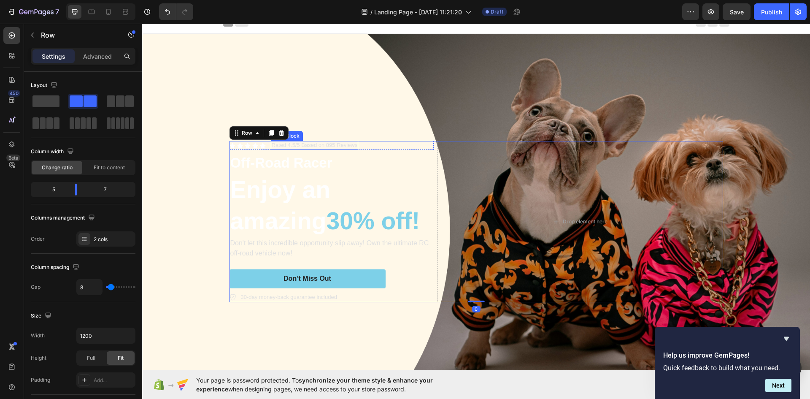
click at [285, 146] on p "Rated 4.5/5 Based on 895 Reviews" at bounding box center [315, 145] width 86 height 7
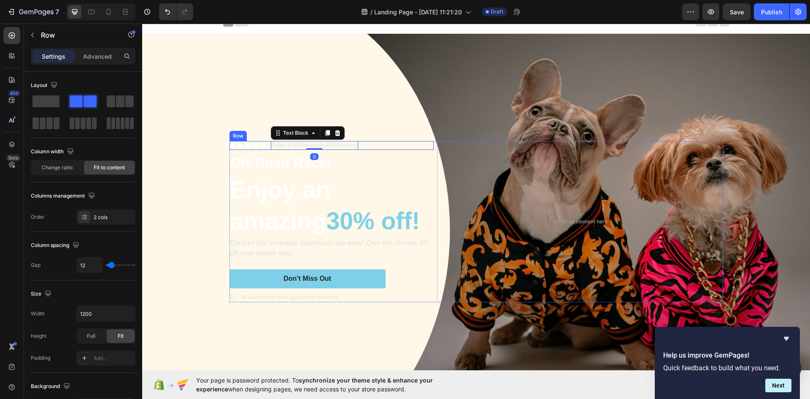
click at [405, 144] on div "Icon Icon Icon Icon Icon Icon List Rated 4.5/5 Based on 895 Reviews Text Block …" at bounding box center [331, 145] width 204 height 9
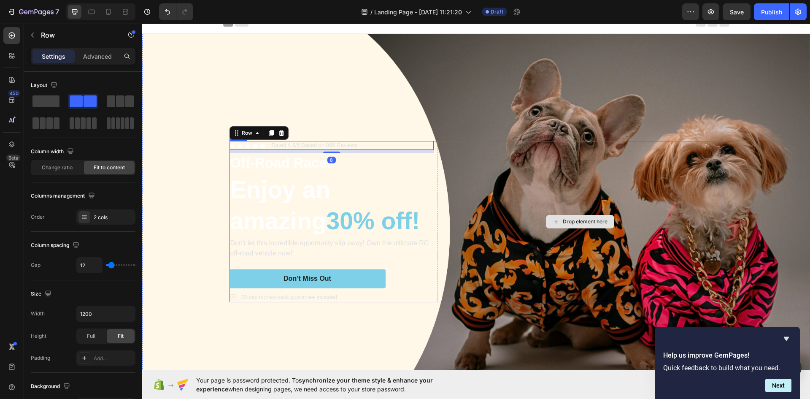
click at [445, 141] on div "Drop element here" at bounding box center [580, 221] width 286 height 161
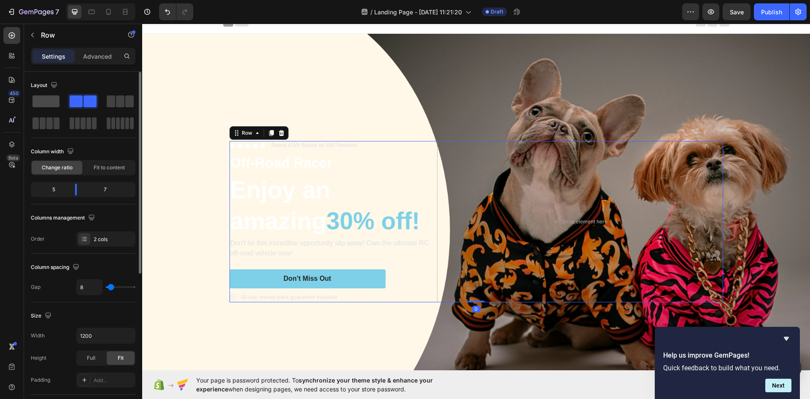
click at [54, 100] on span at bounding box center [45, 101] width 27 height 12
click at [112, 98] on span at bounding box center [111, 101] width 8 height 12
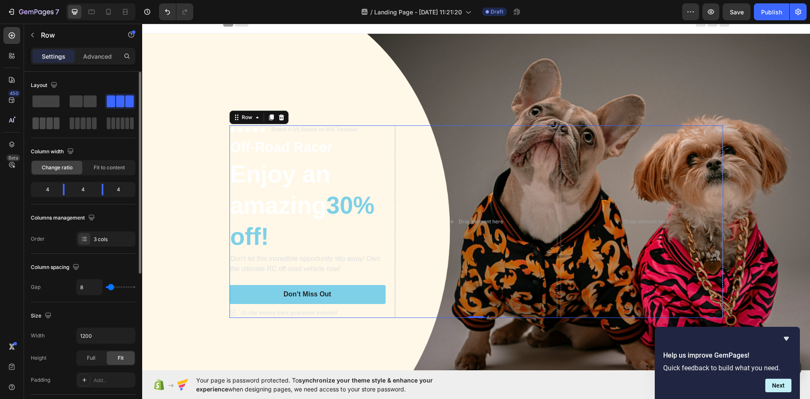
click at [42, 126] on span at bounding box center [43, 123] width 6 height 12
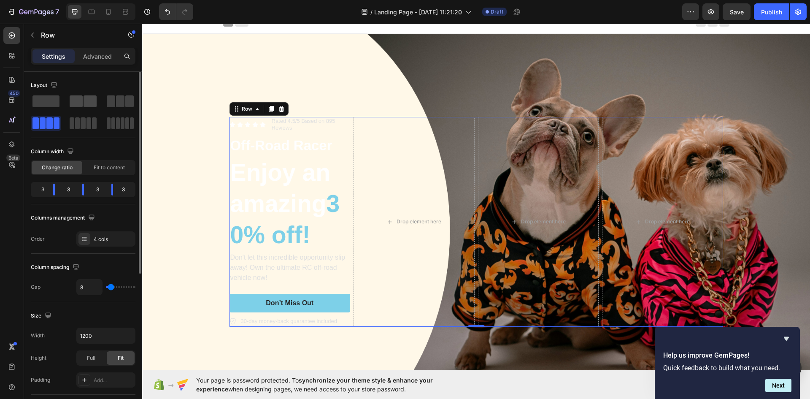
click at [83, 101] on div at bounding box center [83, 101] width 27 height 12
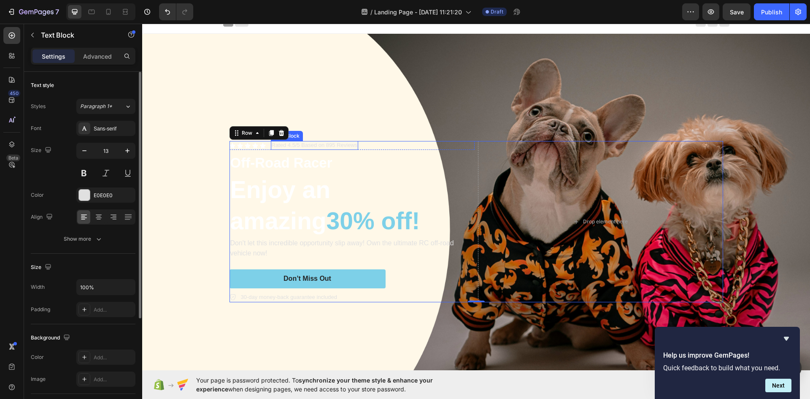
click at [345, 143] on p "Rated 4.5/5 Based on 895 Reviews" at bounding box center [315, 145] width 86 height 7
click at [364, 146] on div "Icon Icon Icon Icon Icon Icon List Rated 4.5/5 Based on 895 Reviews Text Block …" at bounding box center [351, 145] width 245 height 9
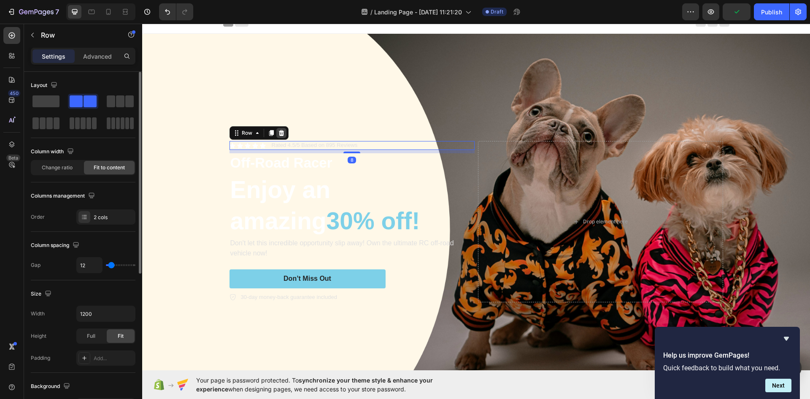
click at [280, 132] on icon at bounding box center [280, 133] width 5 height 6
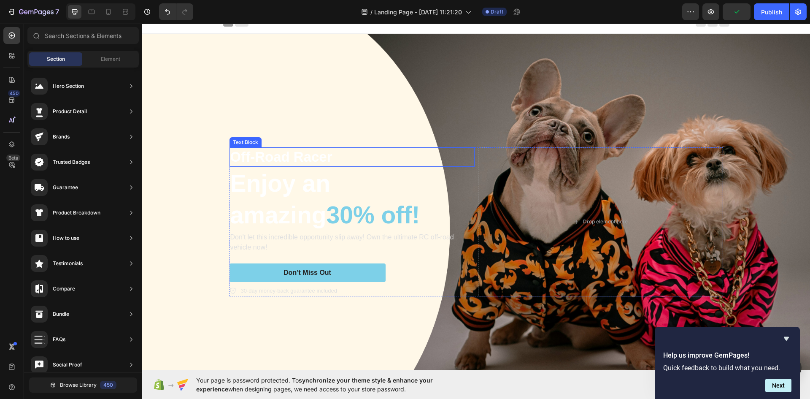
click at [301, 156] on p "Off-Road Racer" at bounding box center [351, 157] width 243 height 18
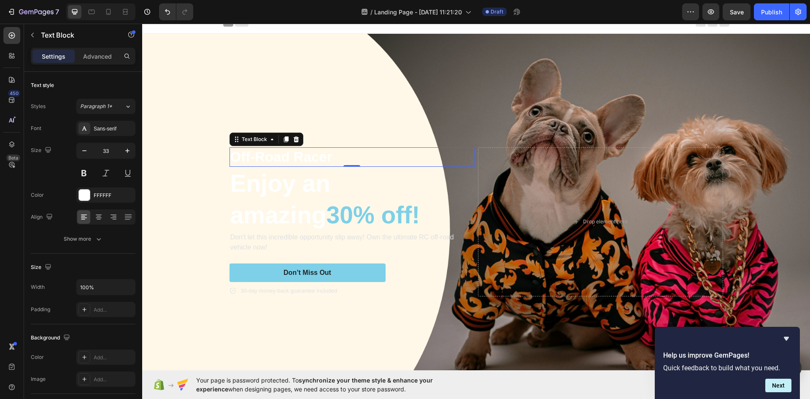
click at [316, 157] on p "Off-Road Racer" at bounding box center [351, 157] width 243 height 18
click at [327, 153] on p "Off-Road Racer" at bounding box center [351, 157] width 243 height 18
click at [332, 154] on p "Off-Road Racer" at bounding box center [351, 157] width 243 height 18
click at [282, 162] on p "Off-Road Racer" at bounding box center [351, 157] width 243 height 18
click at [280, 162] on p "Off-Road Racer" at bounding box center [351, 157] width 243 height 18
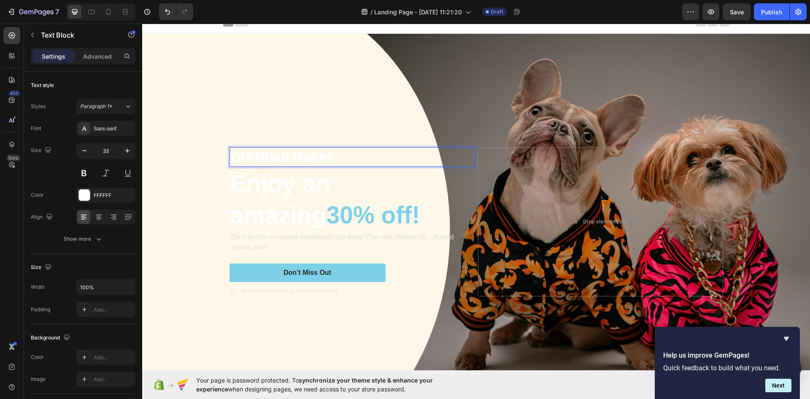
click at [285, 151] on p "Off-Road Racer" at bounding box center [351, 157] width 243 height 18
click at [291, 154] on p "Off-Road Racer" at bounding box center [351, 157] width 243 height 18
click at [289, 153] on p "Off-Road Racer" at bounding box center [351, 157] width 243 height 18
click at [321, 156] on p "Off-Road Racer" at bounding box center [351, 157] width 243 height 18
drag, startPoint x: 321, startPoint y: 154, endPoint x: 325, endPoint y: 151, distance: 6.0
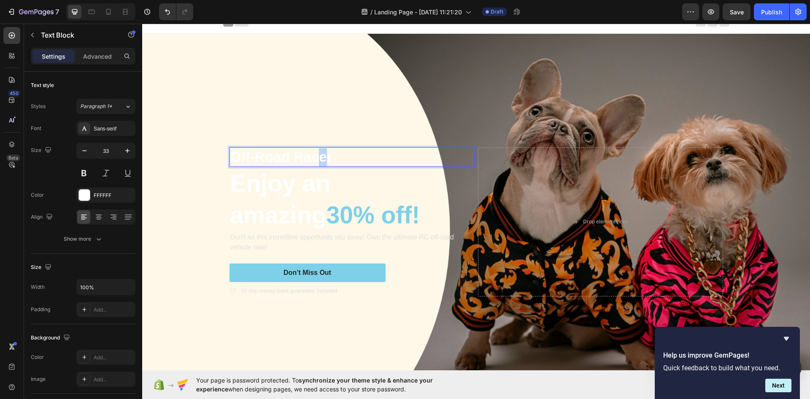
click at [324, 152] on p "Off-Road Racer" at bounding box center [351, 157] width 243 height 18
click at [327, 155] on p "Off-Road Racer" at bounding box center [351, 157] width 243 height 18
click at [292, 157] on p "Off-Road Racer" at bounding box center [351, 157] width 243 height 18
drag, startPoint x: 290, startPoint y: 157, endPoint x: 211, endPoint y: 157, distance: 79.3
click at [211, 157] on div "Off-Road Racer Text Block 0 Enjoy an amazing 30% off! Heading Don't let this in…" at bounding box center [476, 221] width 668 height 375
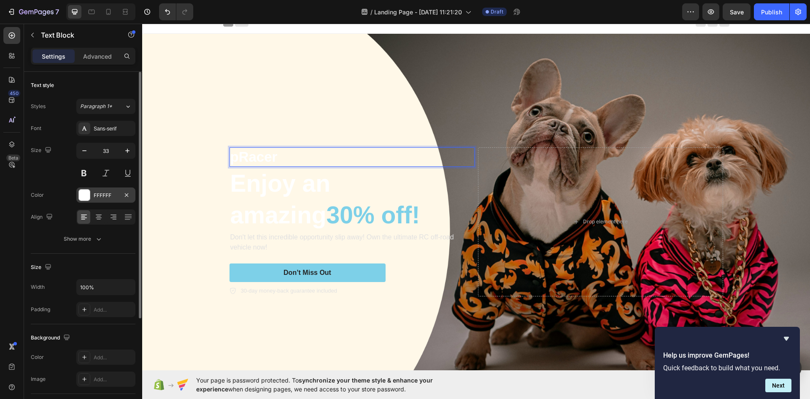
click at [93, 195] on div "FFFFFF" at bounding box center [105, 194] width 59 height 15
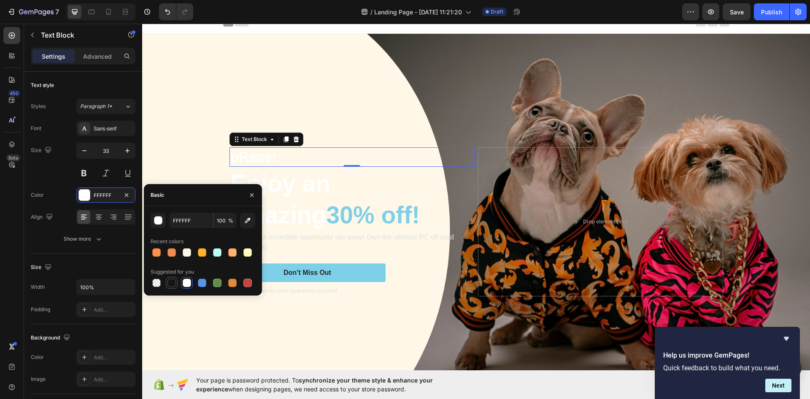
click at [175, 281] on div at bounding box center [171, 282] width 8 height 8
type input "151515"
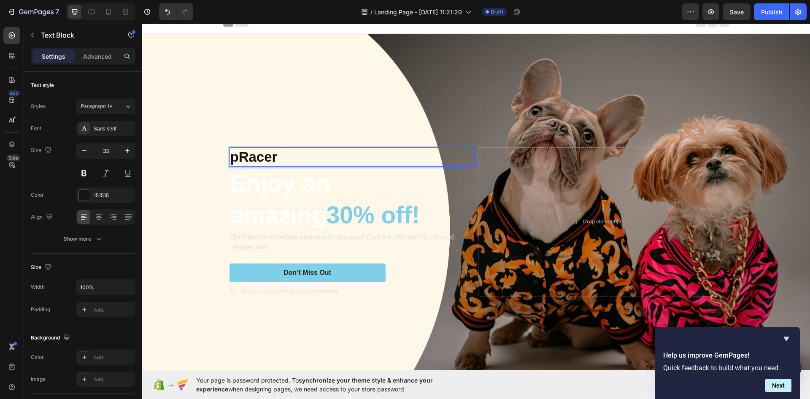
click at [233, 158] on p "pRacer" at bounding box center [351, 157] width 243 height 18
click at [330, 151] on p "paws upRacer" at bounding box center [351, 157] width 243 height 18
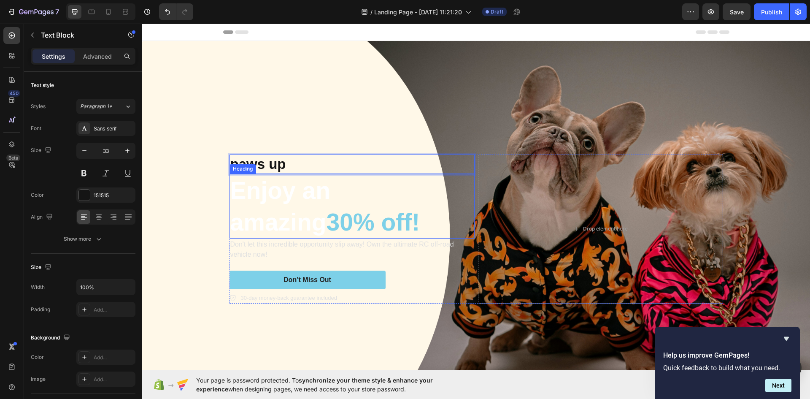
click at [297, 192] on h2 "Enjoy an amazing 30% off!" at bounding box center [351, 206] width 245 height 64
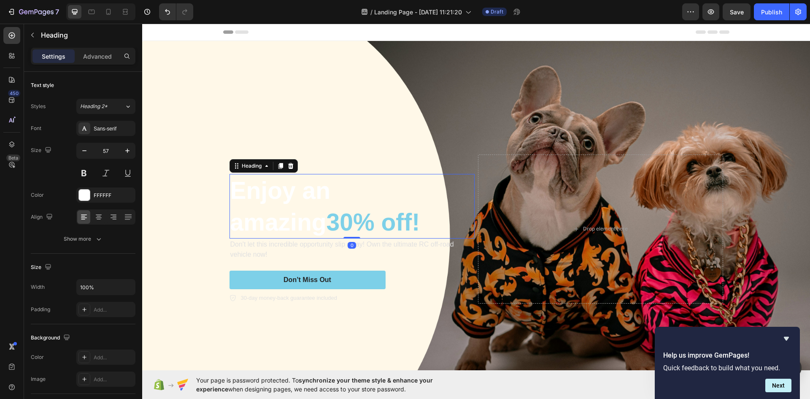
click at [304, 188] on h2 "Enjoy an amazing 30% off!" at bounding box center [351, 206] width 245 height 64
click at [326, 223] on span "30% off!" at bounding box center [373, 221] width 94 height 27
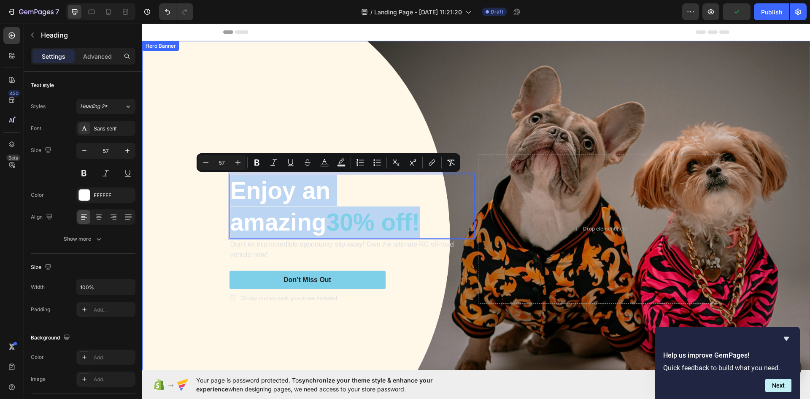
drag, startPoint x: 319, startPoint y: 223, endPoint x: 206, endPoint y: 178, distance: 122.0
click at [205, 176] on div "paws up Text Block Enjoy an amazing 30% off! Heading 0 Don't let this incredibl…" at bounding box center [476, 228] width 668 height 375
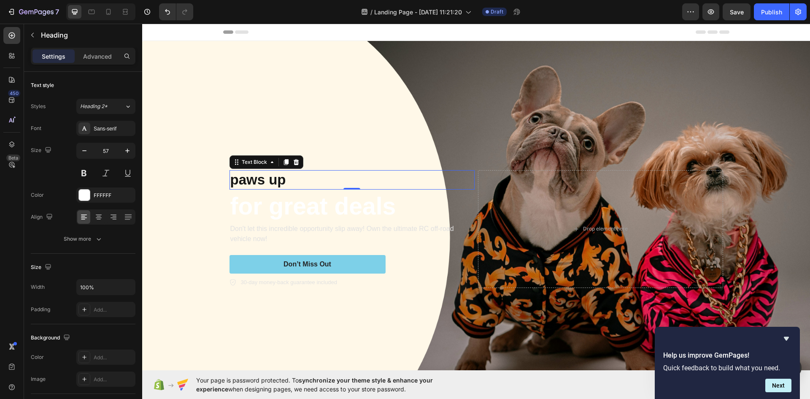
click at [254, 174] on p "paws up" at bounding box center [351, 180] width 243 height 18
click at [262, 175] on p "paws up" at bounding box center [351, 180] width 243 height 18
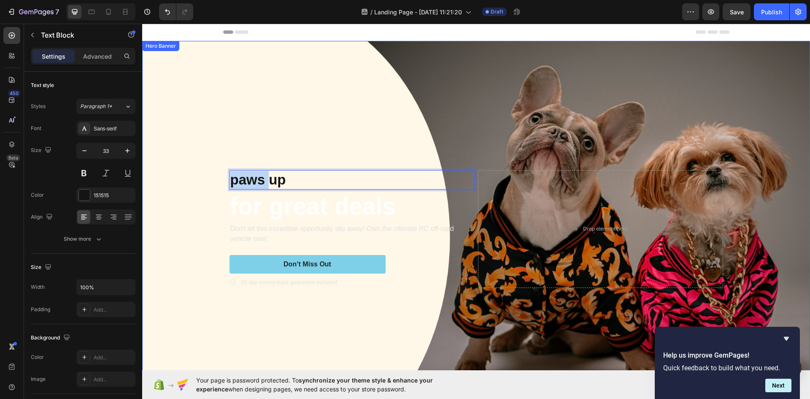
drag, startPoint x: 261, startPoint y: 175, endPoint x: 223, endPoint y: 181, distance: 38.4
click at [223, 181] on div "paws up Text Block 0 for great deals Heading Don't let this incredible opportun…" at bounding box center [476, 228] width 506 height 145
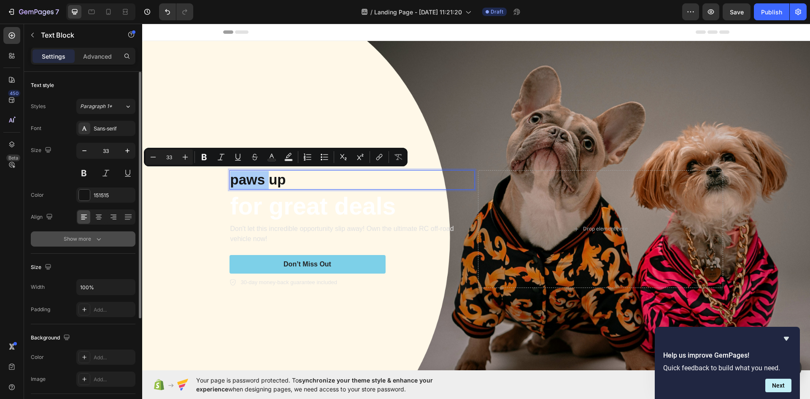
click at [98, 244] on button "Show more" at bounding box center [83, 238] width 105 height 15
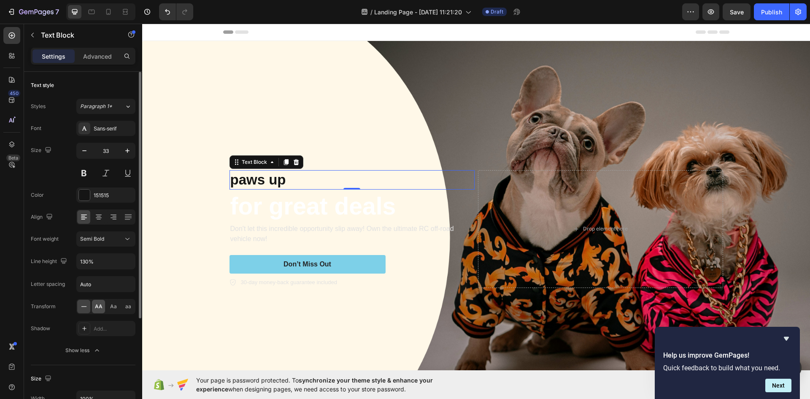
click at [95, 305] on span "AA" at bounding box center [99, 306] width 8 height 8
click at [98, 131] on div "Sans-serif" at bounding box center [114, 129] width 40 height 8
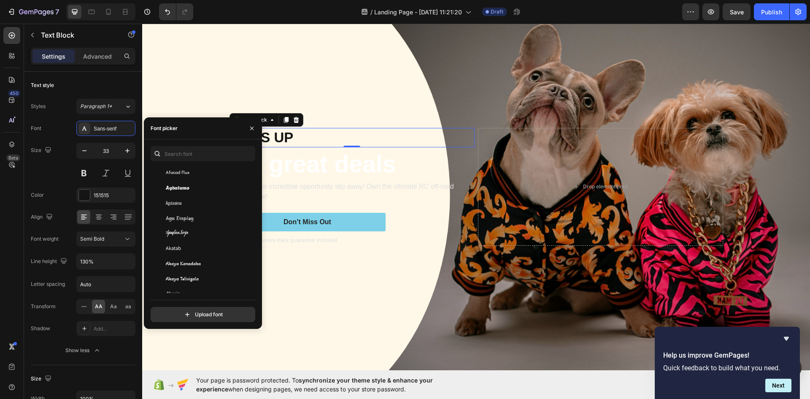
scroll to position [422, 0]
click at [179, 257] on div "Alatsi" at bounding box center [208, 257] width 85 height 8
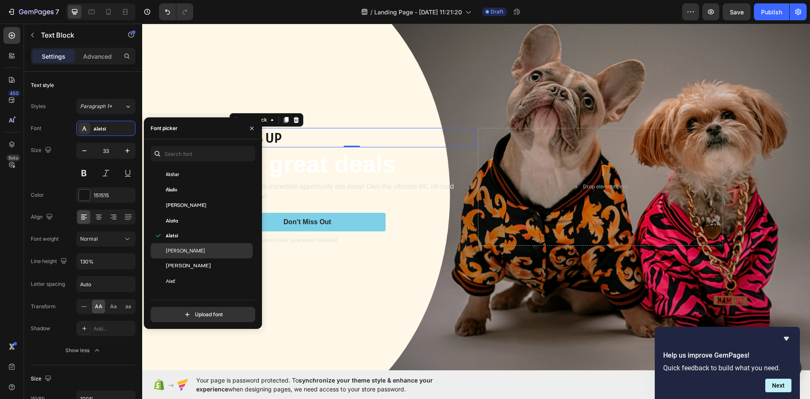
scroll to position [506, 0]
click at [189, 250] on span "Alegreya SC" at bounding box center [179, 249] width 27 height 8
click at [187, 258] on div "Alegreya Sans" at bounding box center [202, 263] width 102 height 15
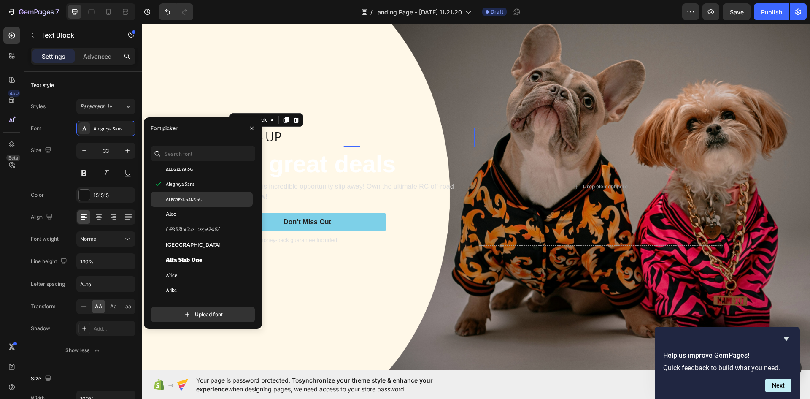
scroll to position [591, 0]
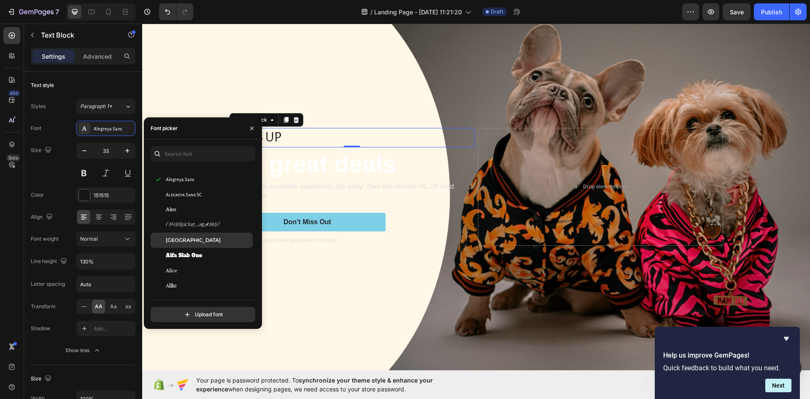
click at [192, 240] on span "[GEOGRAPHIC_DATA]" at bounding box center [193, 240] width 55 height 8
click at [190, 245] on div "[GEOGRAPHIC_DATA]" at bounding box center [202, 239] width 102 height 15
click at [189, 251] on span "Alfa Slab One" at bounding box center [184, 255] width 36 height 8
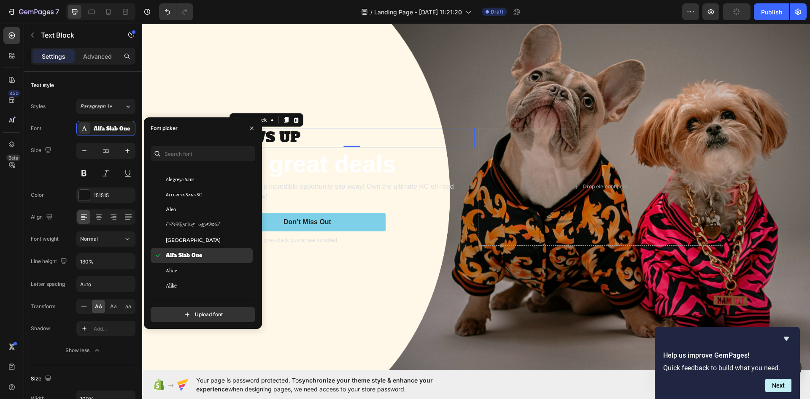
click at [188, 256] on span "Alfa Slab One" at bounding box center [184, 255] width 36 height 8
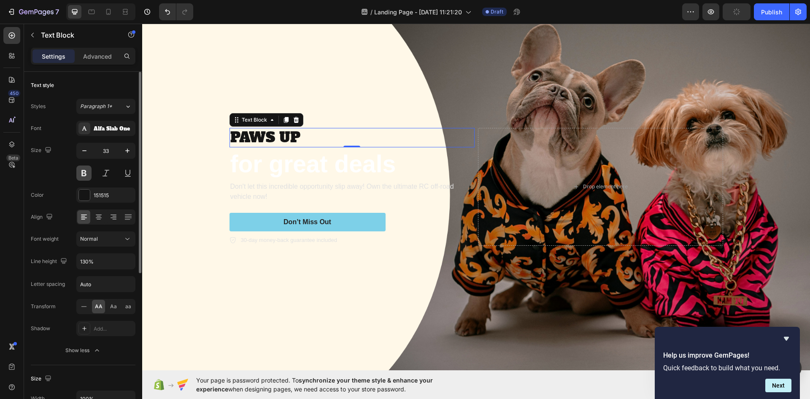
click at [78, 175] on button at bounding box center [83, 172] width 15 height 15
click at [111, 121] on div "Alfa Slab One" at bounding box center [105, 128] width 59 height 15
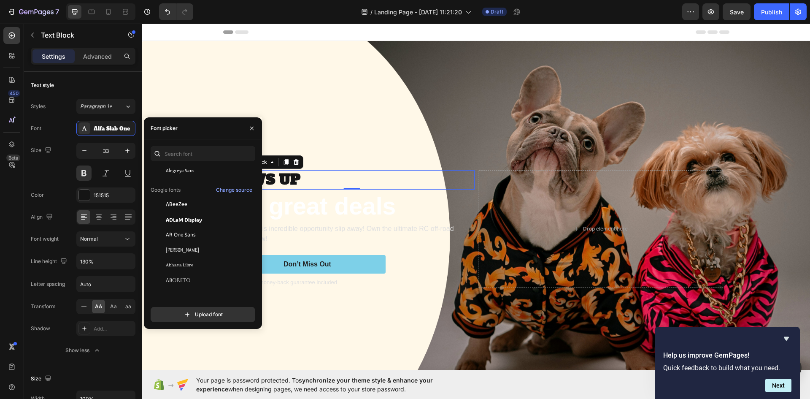
scroll to position [0, 0]
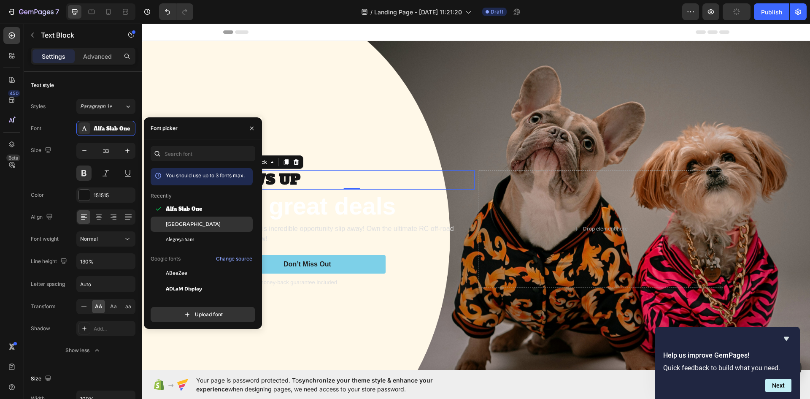
click at [172, 226] on span "[GEOGRAPHIC_DATA]" at bounding box center [193, 224] width 55 height 8
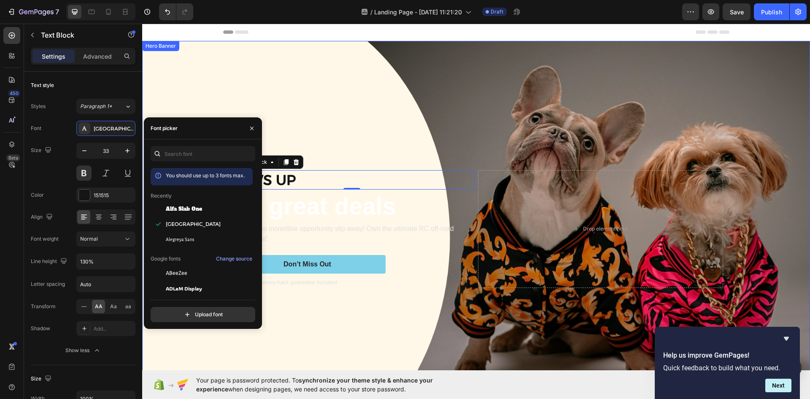
drag, startPoint x: 247, startPoint y: 44, endPoint x: 286, endPoint y: 76, distance: 51.0
click at [249, 47] on div "Background Image" at bounding box center [476, 228] width 668 height 375
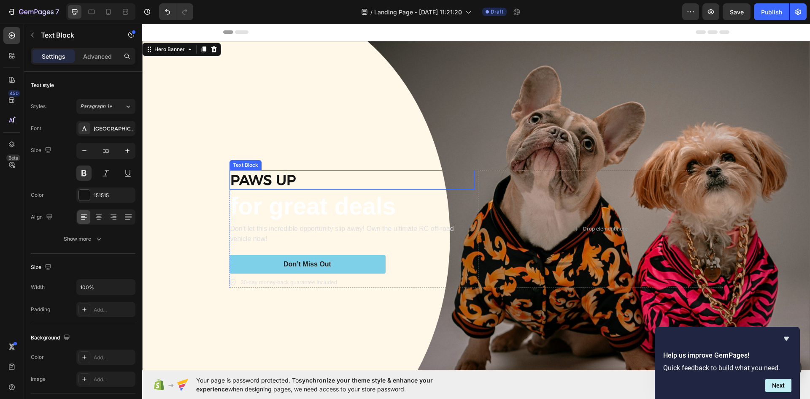
click at [274, 185] on p "paws up" at bounding box center [351, 180] width 243 height 18
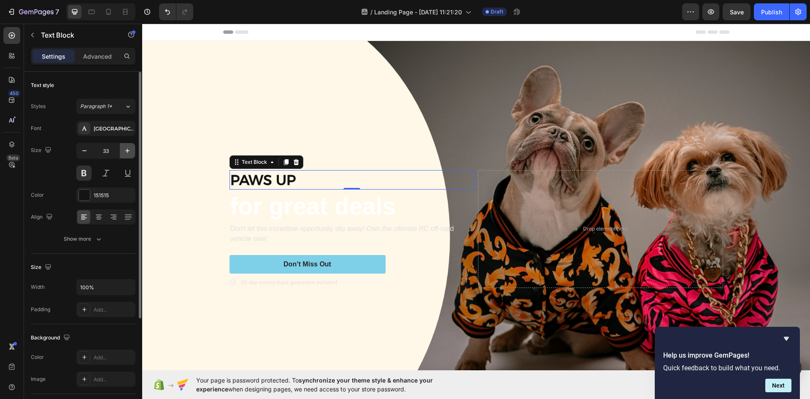
click at [124, 149] on button "button" at bounding box center [127, 150] width 15 height 15
click at [125, 149] on icon "button" at bounding box center [127, 150] width 8 height 8
click at [126, 149] on icon "button" at bounding box center [127, 150] width 8 height 8
click at [127, 148] on icon "button" at bounding box center [127, 150] width 8 height 8
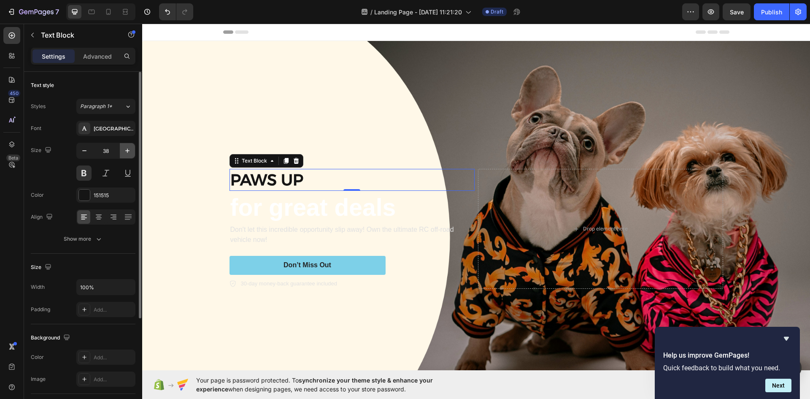
click at [127, 150] on icon "button" at bounding box center [127, 150] width 8 height 8
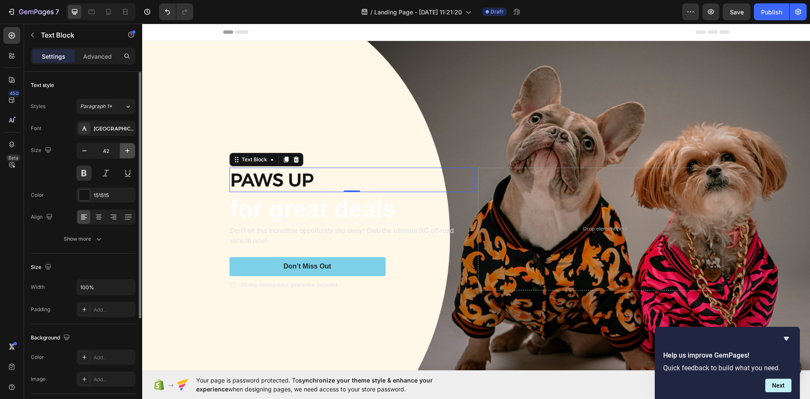
click at [127, 150] on icon "button" at bounding box center [127, 150] width 8 height 8
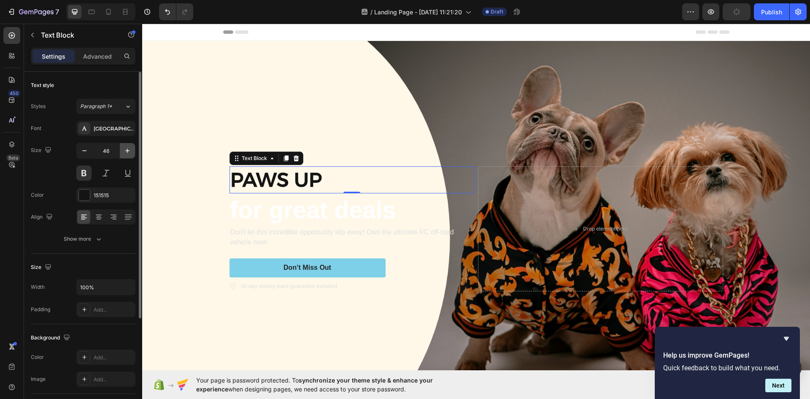
click at [127, 150] on icon "button" at bounding box center [127, 150] width 8 height 8
click at [126, 150] on icon "button" at bounding box center [127, 150] width 8 height 8
click at [125, 150] on icon "button" at bounding box center [127, 150] width 8 height 8
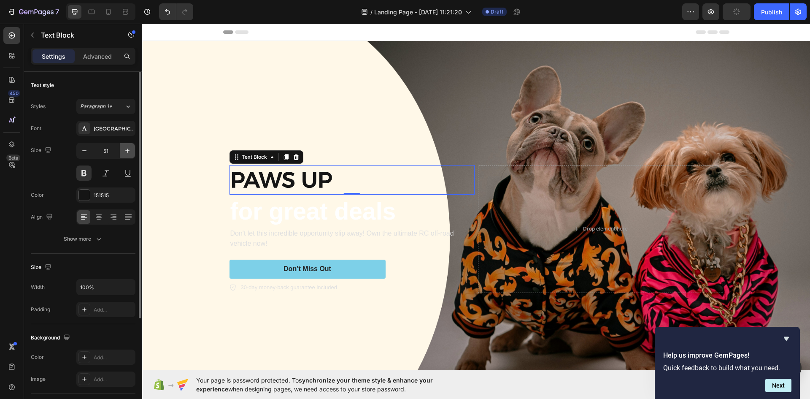
click at [125, 150] on icon "button" at bounding box center [127, 150] width 8 height 8
click at [124, 150] on icon "button" at bounding box center [127, 150] width 8 height 8
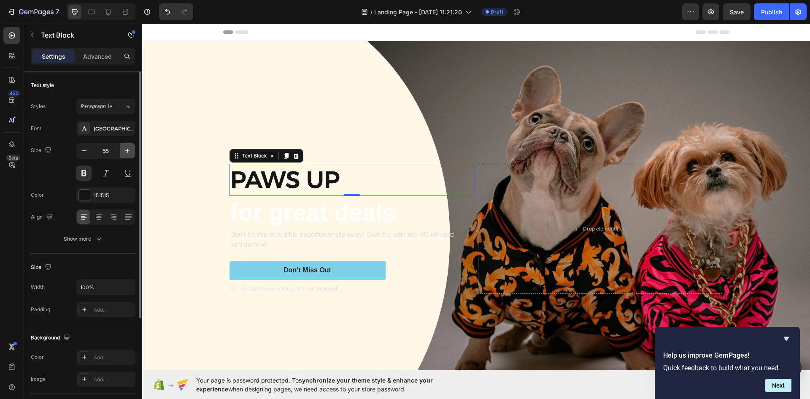
click at [124, 150] on icon "button" at bounding box center [127, 150] width 8 height 8
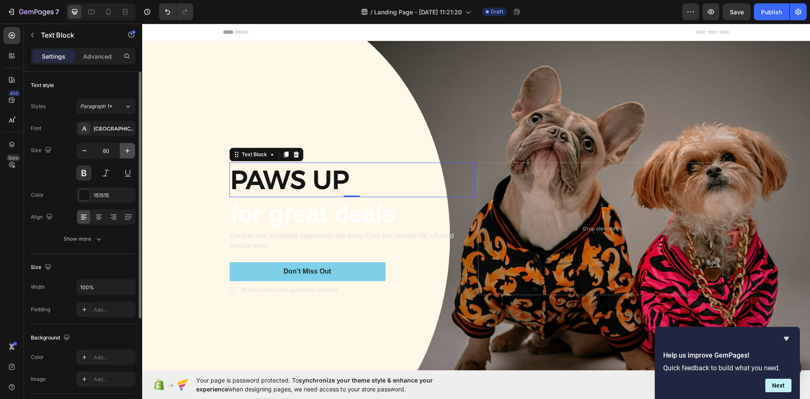
click at [124, 150] on icon "button" at bounding box center [127, 150] width 8 height 8
click at [123, 151] on icon "button" at bounding box center [127, 150] width 8 height 8
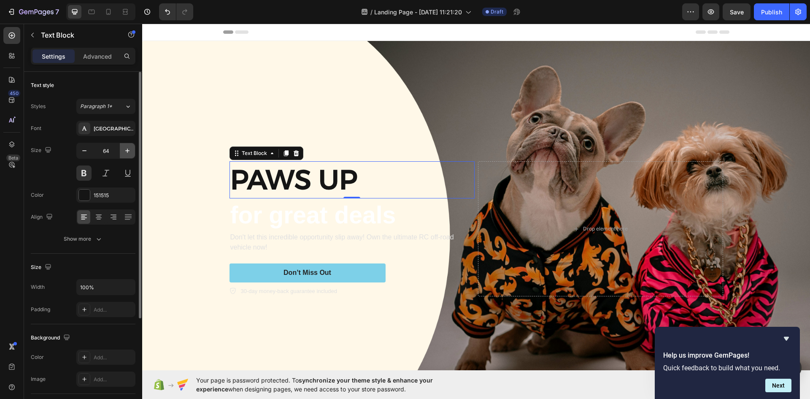
click at [123, 151] on button "button" at bounding box center [127, 150] width 15 height 15
click at [122, 151] on button "button" at bounding box center [127, 150] width 15 height 15
click at [121, 151] on button "button" at bounding box center [127, 150] width 15 height 15
click at [120, 151] on button "button" at bounding box center [127, 150] width 15 height 15
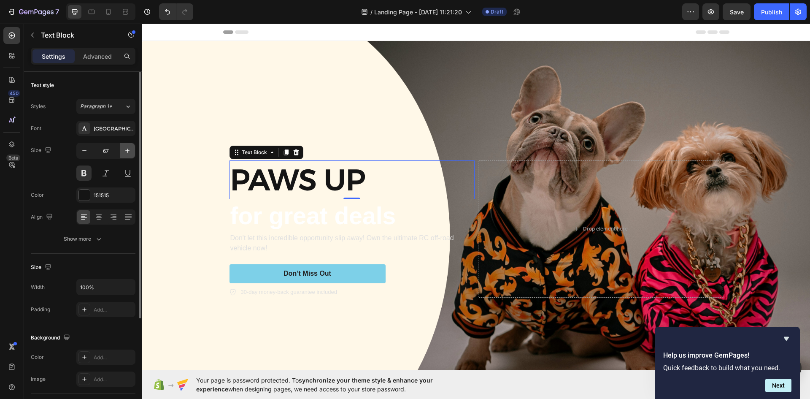
click at [120, 151] on button "button" at bounding box center [127, 150] width 15 height 15
click at [119, 152] on div "69" at bounding box center [106, 150] width 58 height 15
click at [119, 152] on input "69" at bounding box center [106, 150] width 28 height 15
click at [127, 149] on icon "button" at bounding box center [127, 150] width 4 height 4
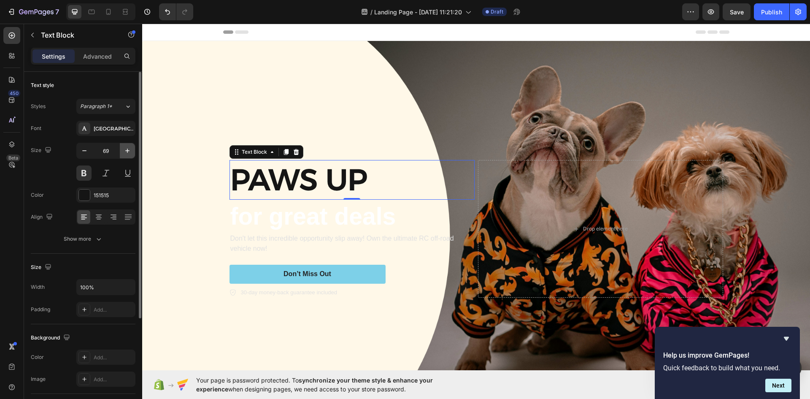
click at [128, 149] on icon "button" at bounding box center [127, 150] width 8 height 8
click at [129, 149] on icon "button" at bounding box center [127, 150] width 8 height 8
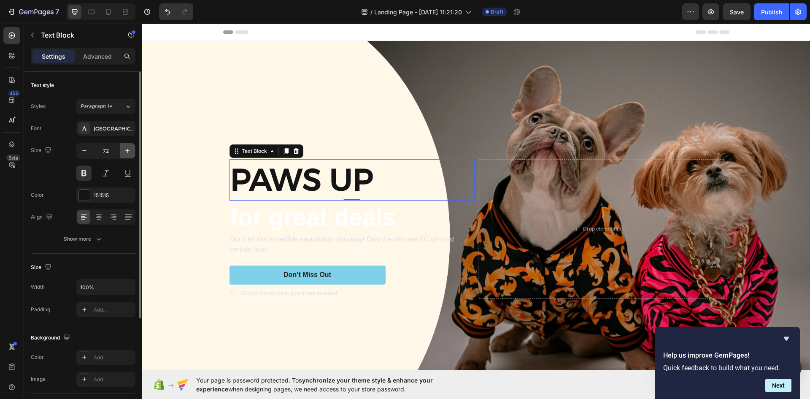
click at [129, 149] on icon "button" at bounding box center [127, 150] width 8 height 8
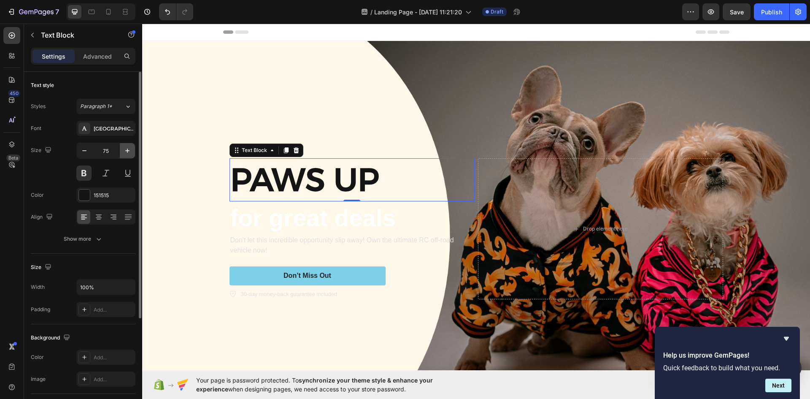
click at [129, 149] on icon "button" at bounding box center [127, 150] width 8 height 8
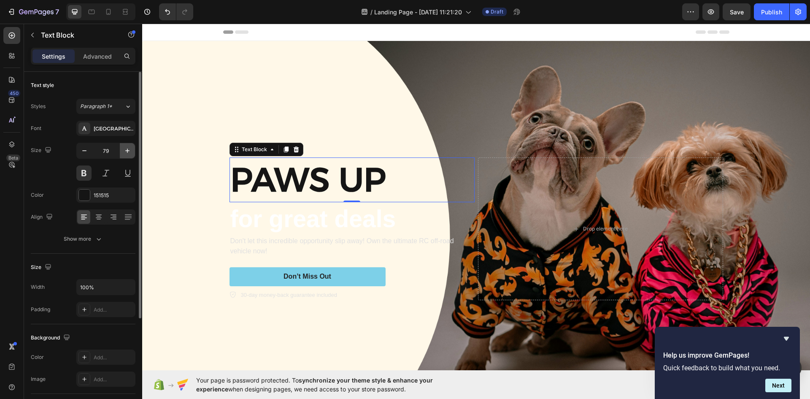
click at [129, 149] on icon "button" at bounding box center [127, 150] width 8 height 8
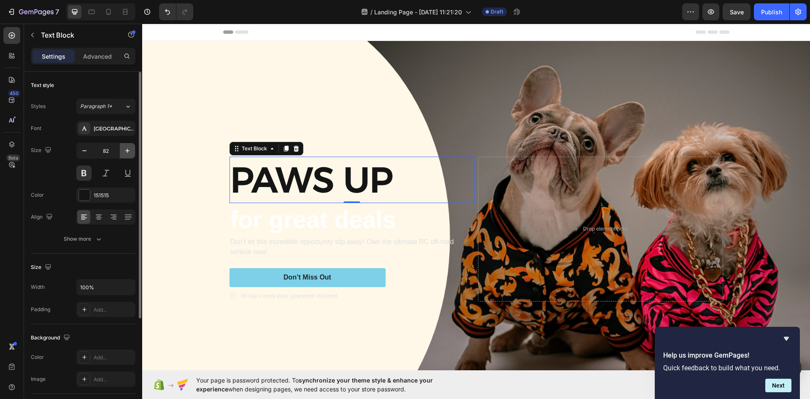
click at [128, 151] on icon "button" at bounding box center [127, 150] width 4 height 4
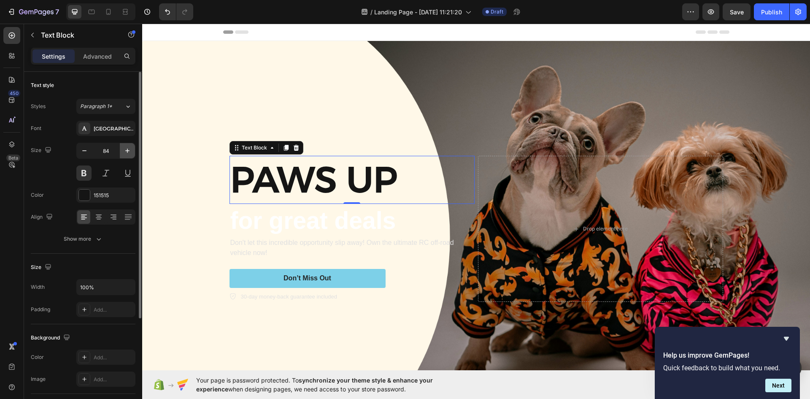
click at [128, 151] on icon "button" at bounding box center [127, 150] width 4 height 4
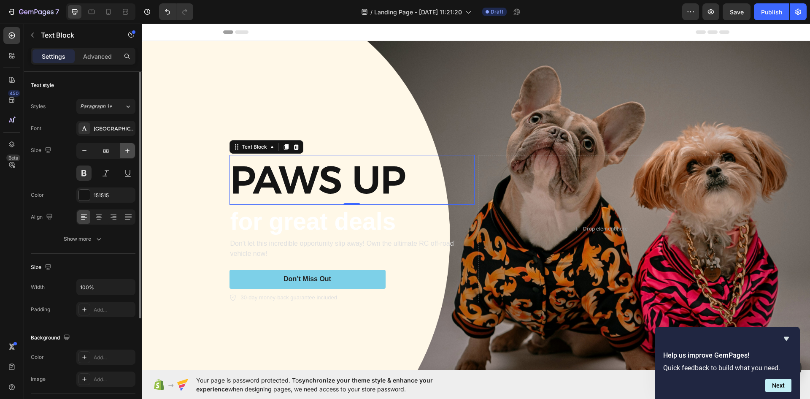
click at [128, 151] on icon "button" at bounding box center [127, 150] width 4 height 4
type input "91"
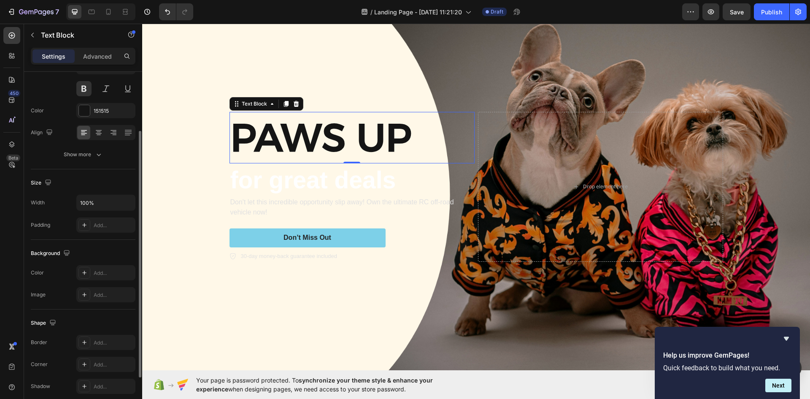
scroll to position [149, 0]
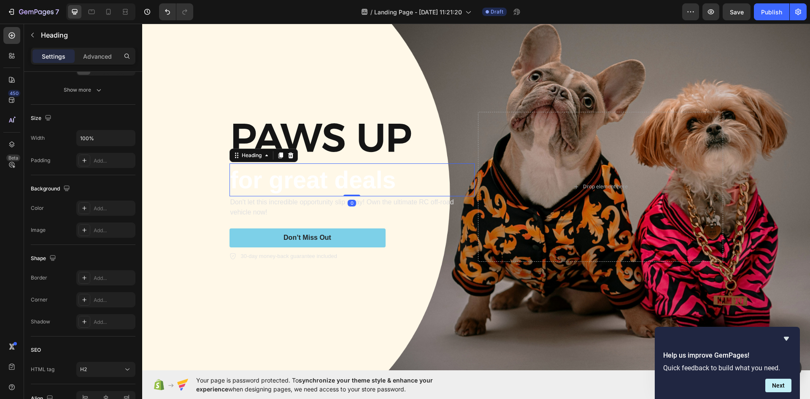
click at [422, 163] on h2 "for great deals" at bounding box center [351, 179] width 245 height 33
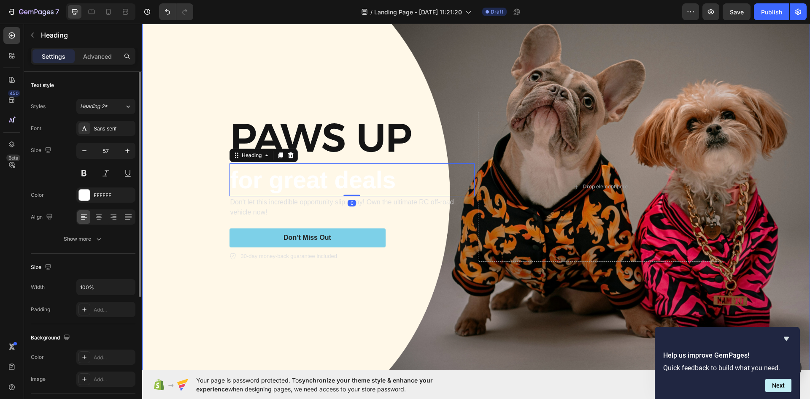
drag, startPoint x: 200, startPoint y: 172, endPoint x: 208, endPoint y: 170, distance: 8.1
click at [205, 171] on div "Background Image" at bounding box center [476, 186] width 668 height 375
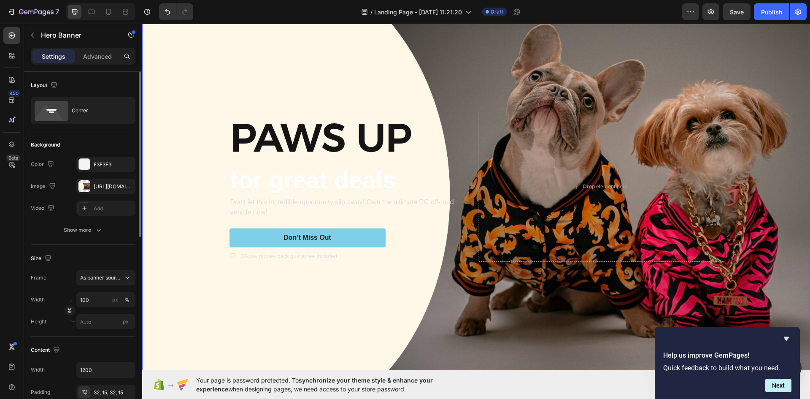
click at [213, 173] on div "Background Image" at bounding box center [476, 186] width 668 height 375
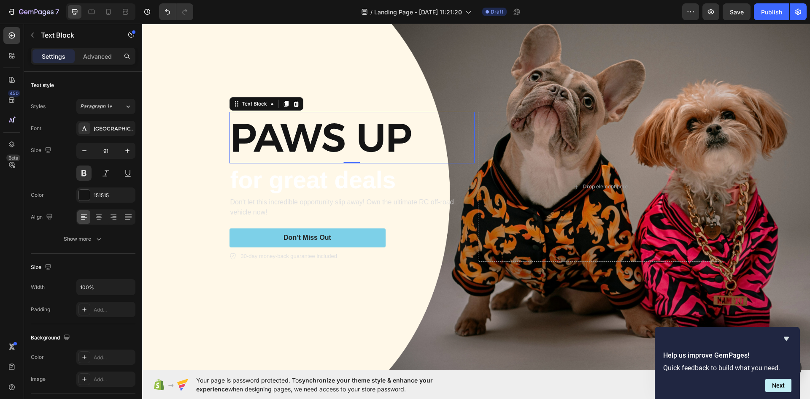
drag, startPoint x: 350, startPoint y: 126, endPoint x: 412, endPoint y: 109, distance: 64.4
click at [351, 126] on p "paws up" at bounding box center [351, 138] width 243 height 50
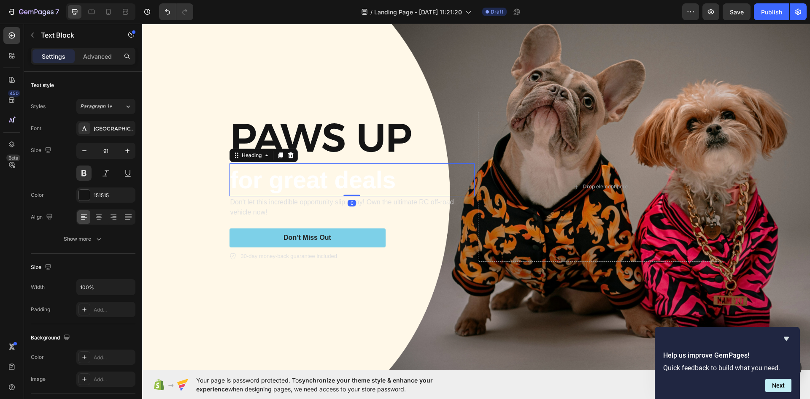
click at [442, 194] on p "for great deals" at bounding box center [351, 179] width 243 height 31
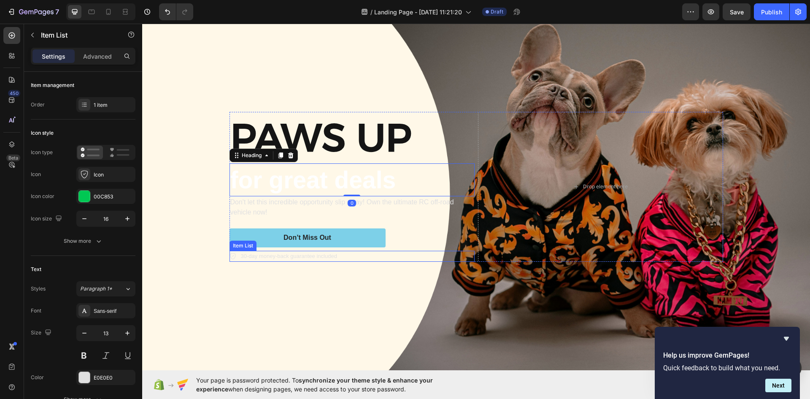
click at [443, 251] on div "30-day money-back guarantee included" at bounding box center [351, 256] width 245 height 11
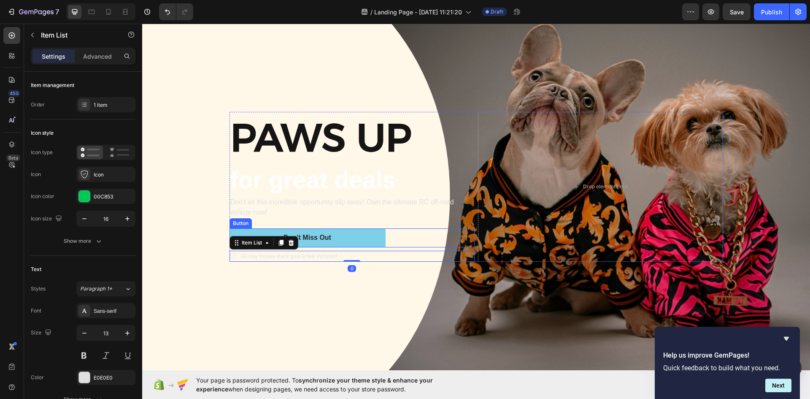
click at [442, 235] on div "Don’t Miss Out Button" at bounding box center [351, 237] width 245 height 19
click at [468, 258] on div "30-day money-back guarantee included" at bounding box center [351, 256] width 245 height 11
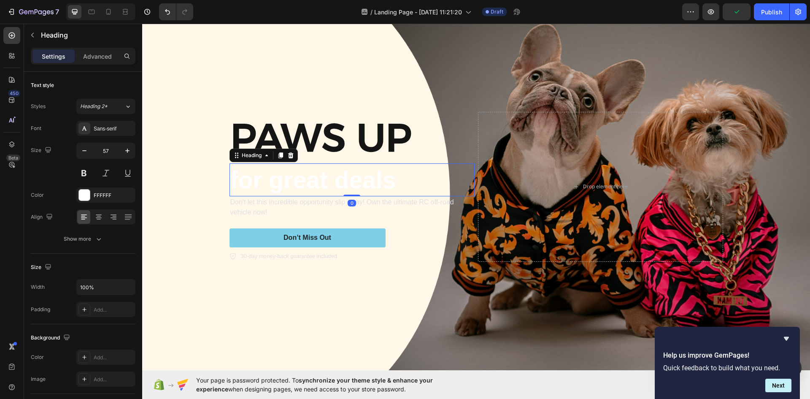
click at [469, 175] on p "for great deals" at bounding box center [351, 179] width 243 height 31
click at [472, 127] on div "paws up Text Block for great deals Heading 0 Don't let this incredible opportun…" at bounding box center [476, 187] width 494 height 150
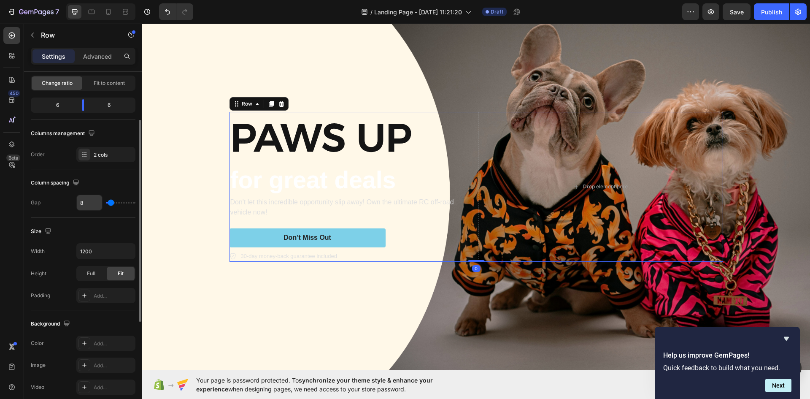
scroll to position [42, 0]
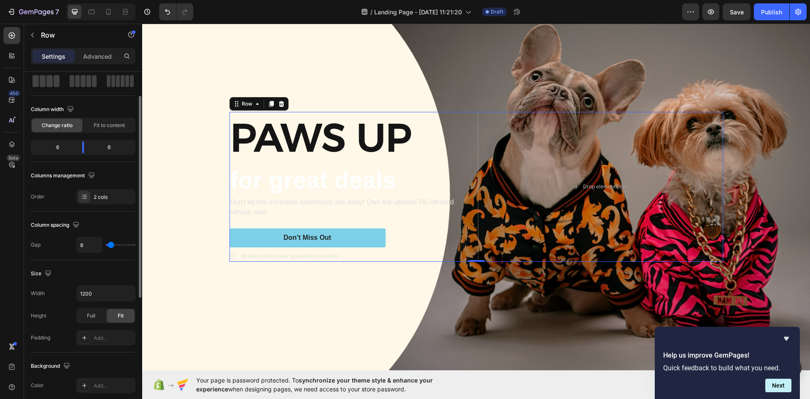
click at [71, 151] on div "6" at bounding box center [53, 147] width 43 height 12
click at [66, 148] on div "6" at bounding box center [53, 147] width 43 height 12
click at [118, 121] on span "Fit to content" at bounding box center [109, 125] width 31 height 8
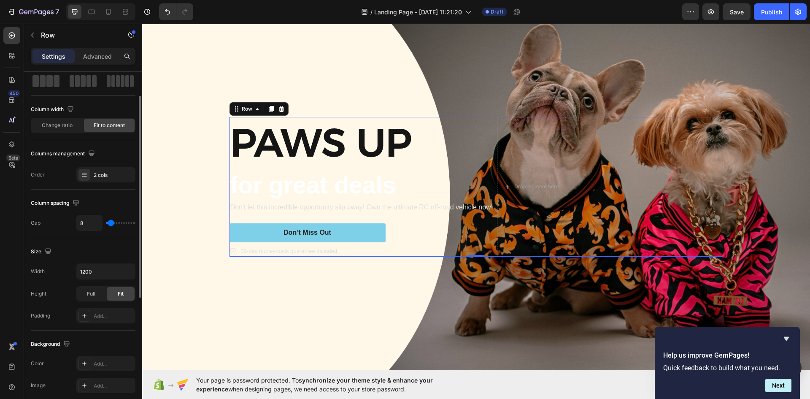
type input "0"
drag, startPoint x: 108, startPoint y: 222, endPoint x: 88, endPoint y: 223, distance: 20.3
type input "0"
click at [106, 223] on input "range" at bounding box center [121, 223] width 30 height 2
click at [70, 130] on div "Change ratio" at bounding box center [57, 125] width 51 height 13
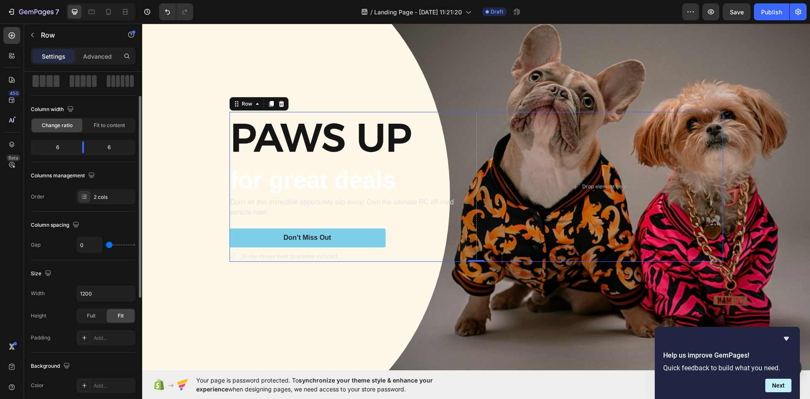
scroll to position [84, 0]
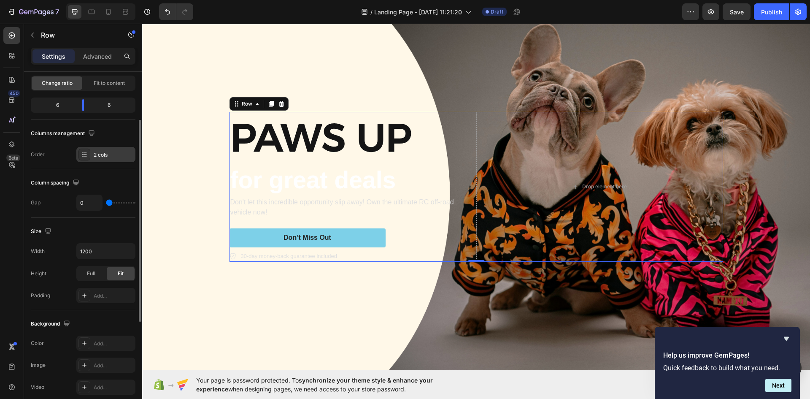
click at [99, 155] on div "2 cols" at bounding box center [114, 155] width 40 height 8
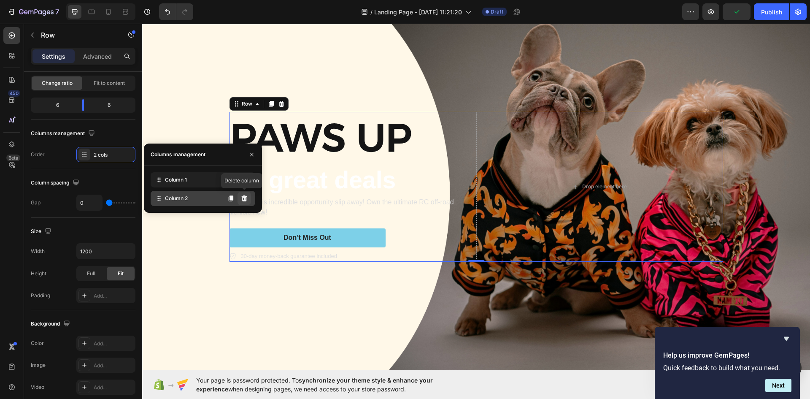
click at [246, 196] on icon at bounding box center [244, 198] width 5 height 6
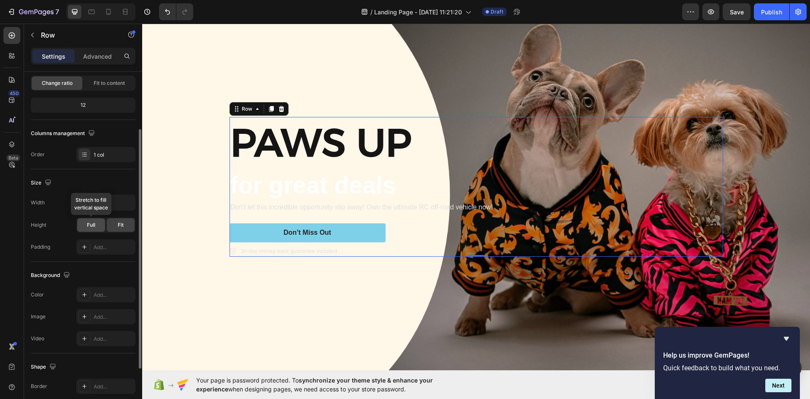
click at [94, 224] on span "Full" at bounding box center [91, 225] width 8 height 8
click at [113, 225] on div "Fit" at bounding box center [121, 224] width 28 height 13
drag, startPoint x: 130, startPoint y: 188, endPoint x: 128, endPoint y: 194, distance: 6.8
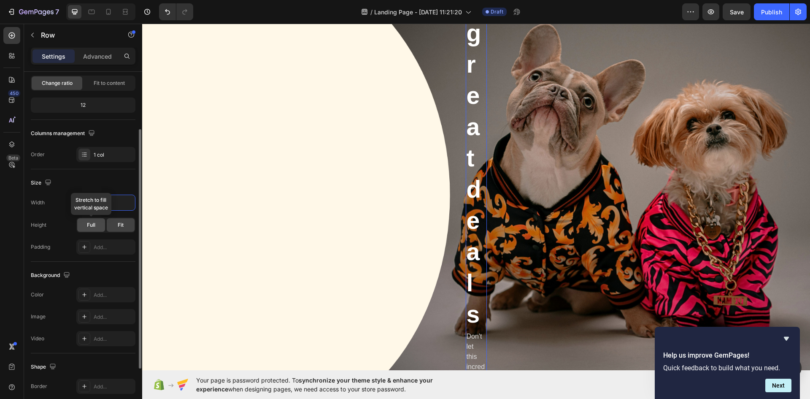
type input "5"
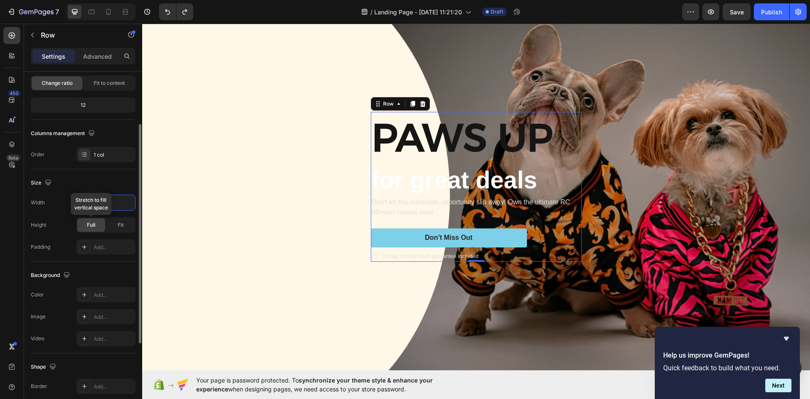
type input "1200"
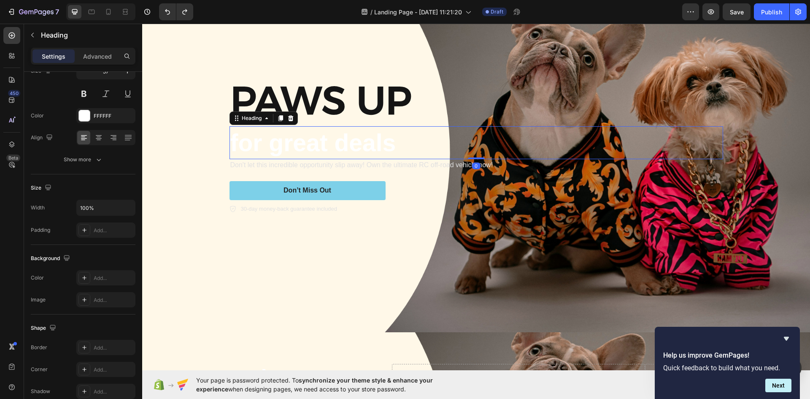
click at [250, 127] on p "for great deals" at bounding box center [476, 142] width 492 height 31
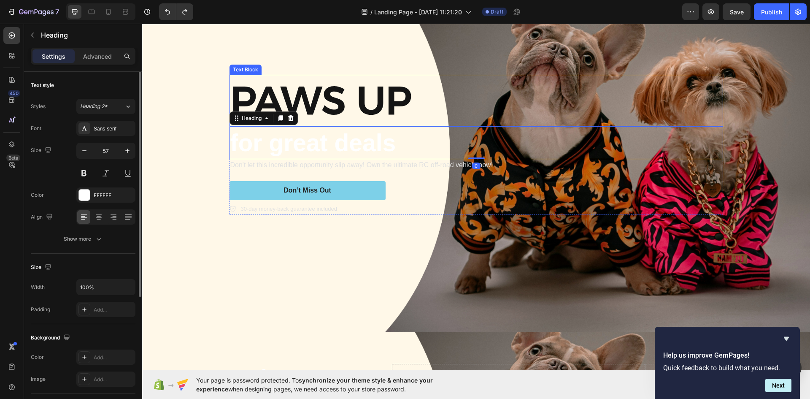
click at [338, 120] on p "paws up" at bounding box center [476, 101] width 492 height 50
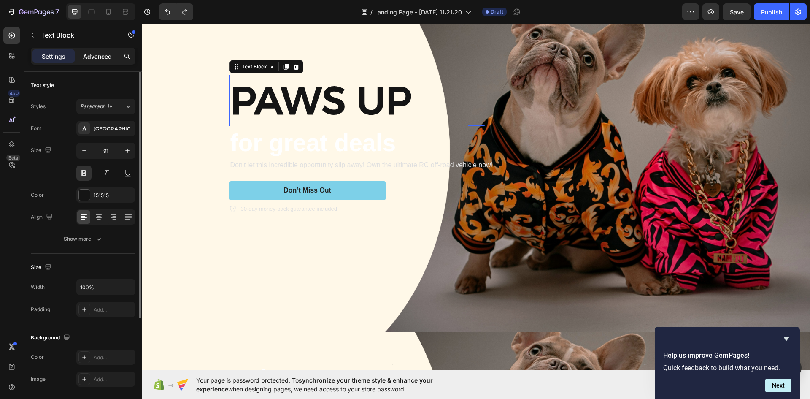
click at [96, 60] on p "Advanced" at bounding box center [97, 56] width 29 height 9
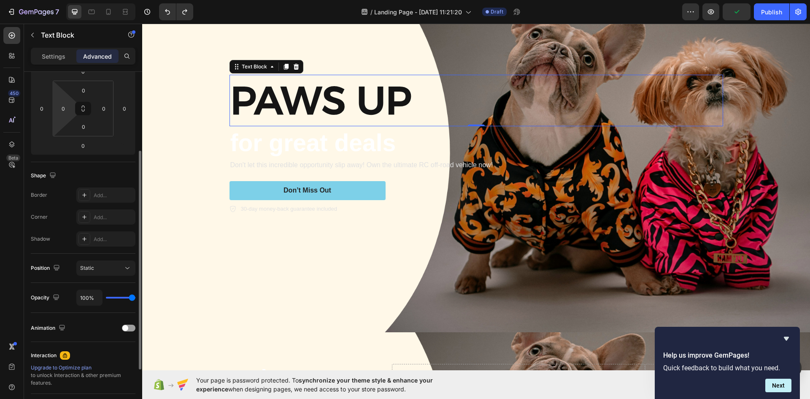
scroll to position [42, 0]
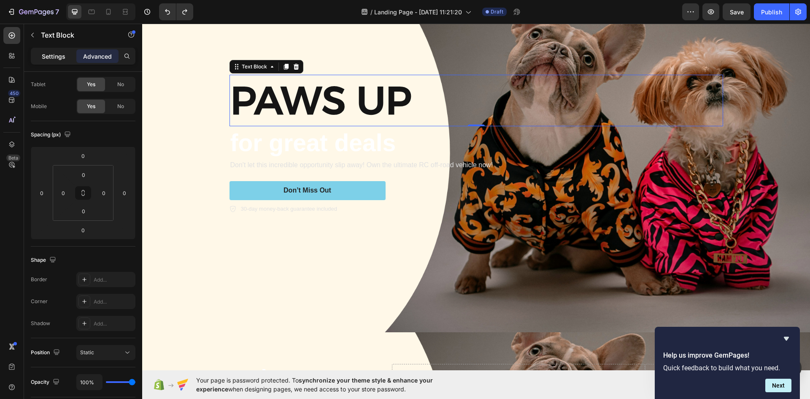
click at [59, 59] on p "Settings" at bounding box center [54, 56] width 24 height 9
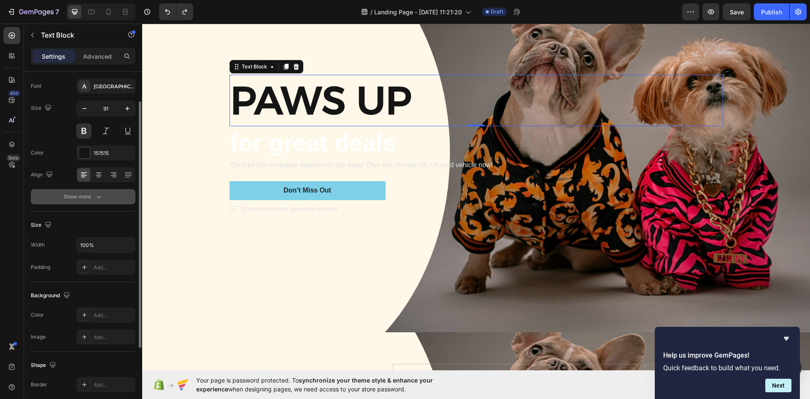
click at [90, 194] on div "Show more" at bounding box center [83, 196] width 39 height 8
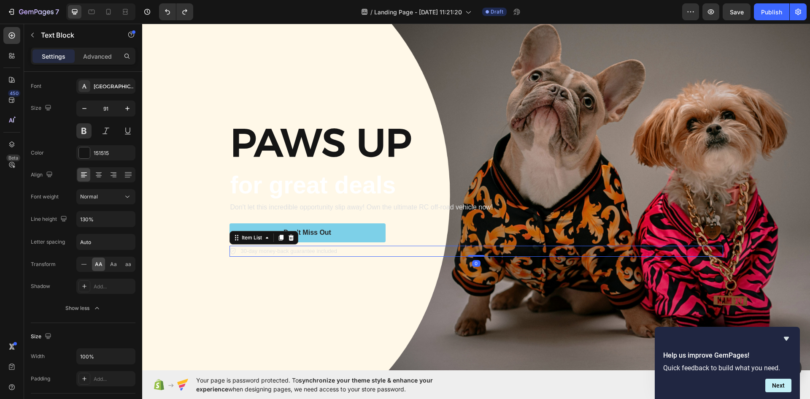
click at [671, 252] on div "30-day money-back guarantee included" at bounding box center [476, 250] width 494 height 11
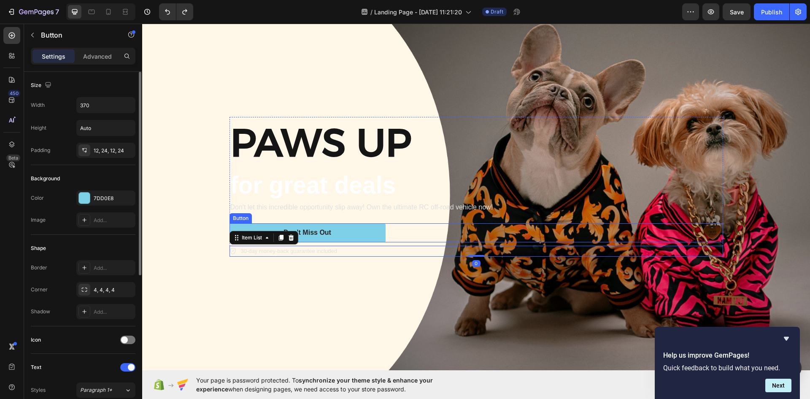
click at [711, 224] on div "Don’t Miss Out Button" at bounding box center [476, 232] width 494 height 19
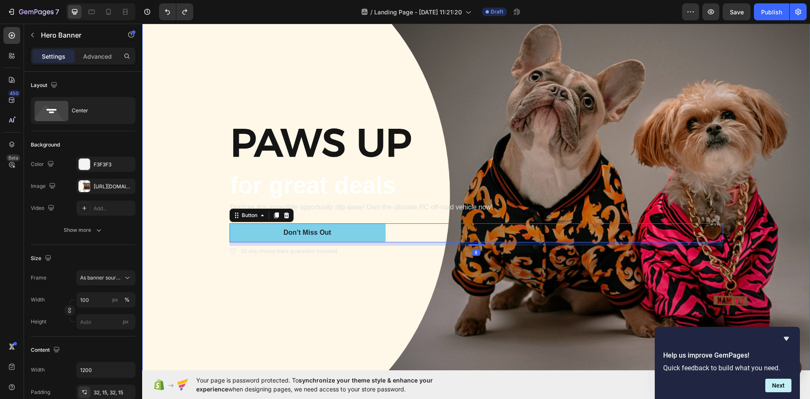
click at [721, 194] on div "paws up Text Block for great deals Heading Don't let this incredible opportunit…" at bounding box center [476, 186] width 506 height 167
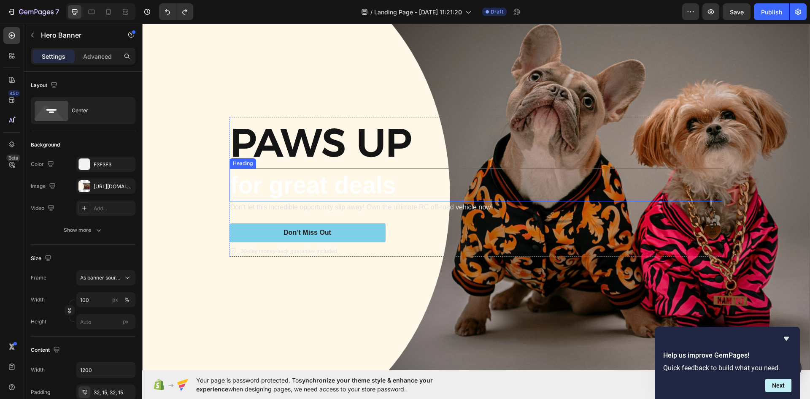
click at [712, 193] on p "for great deals" at bounding box center [476, 184] width 492 height 31
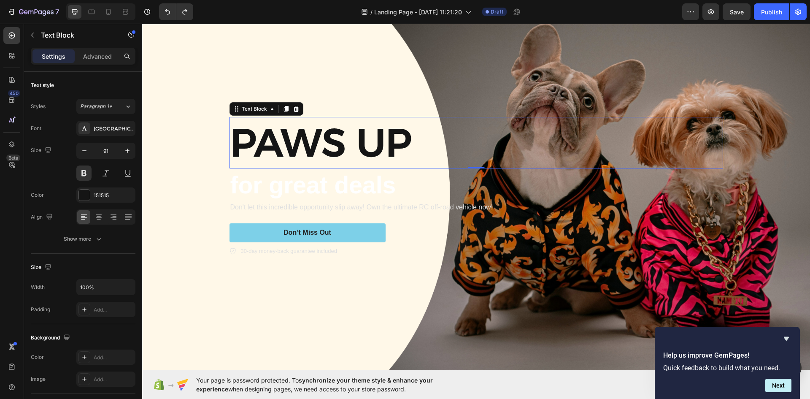
click at [658, 141] on p "paws up" at bounding box center [476, 143] width 492 height 50
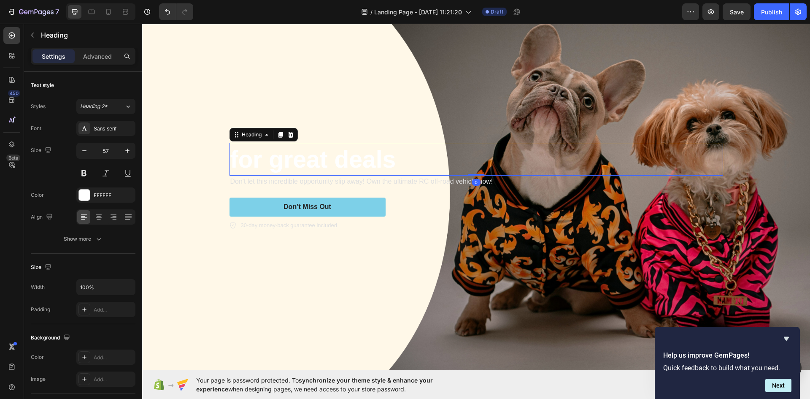
click at [259, 157] on p "for great deals" at bounding box center [476, 158] width 492 height 31
click at [287, 133] on icon at bounding box center [290, 134] width 7 height 7
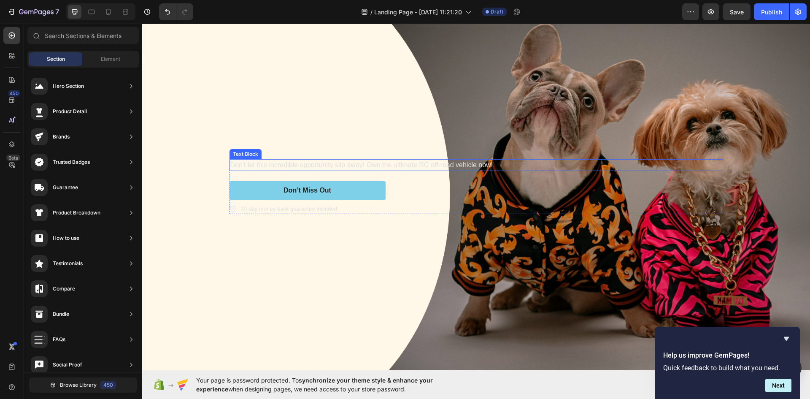
click at [281, 156] on div "Don't let this incredible opportunity slip away! Own the ultimate RC off-road v…" at bounding box center [476, 187] width 506 height 82
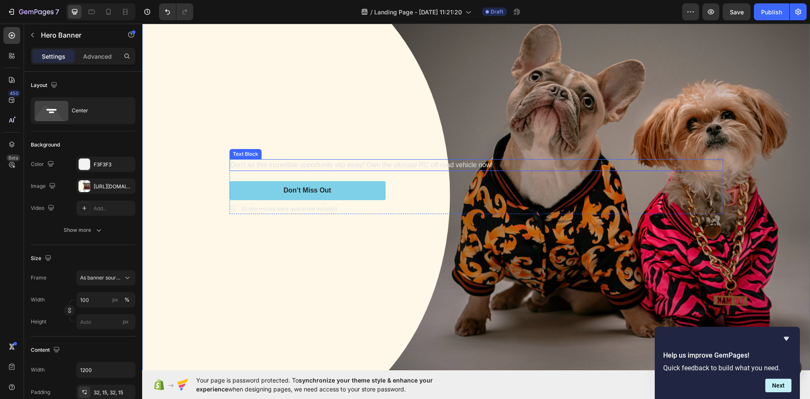
click at [267, 163] on p "Don't let this incredible opportunity slip away! Own the ultimate RC off-road v…" at bounding box center [476, 165] width 492 height 10
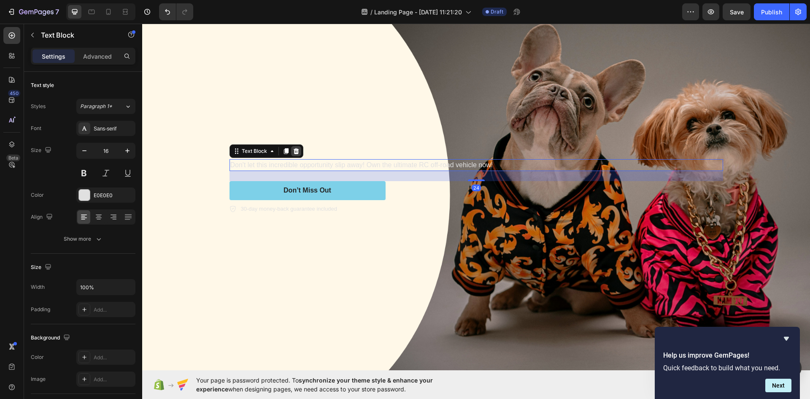
click at [293, 150] on icon at bounding box center [295, 151] width 5 height 6
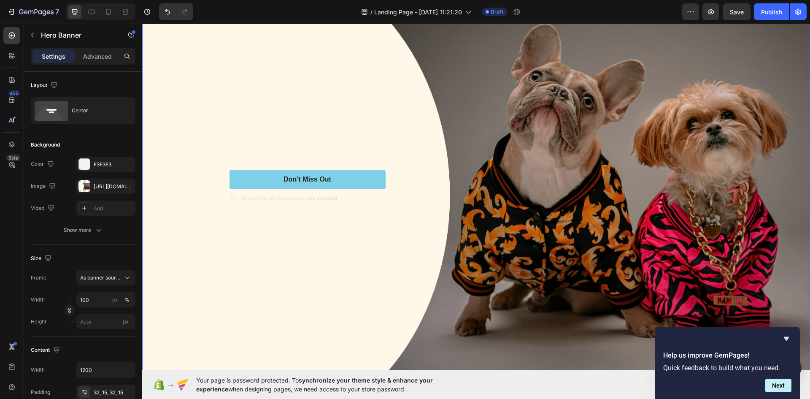
click at [273, 166] on div "Don’t Miss Out Button 30-day money-back guarantee included Item List Row" at bounding box center [476, 186] width 506 height 60
drag, startPoint x: 267, startPoint y: 172, endPoint x: 272, endPoint y: 172, distance: 5.5
click at [267, 173] on button "Don’t Miss Out" at bounding box center [307, 179] width 156 height 19
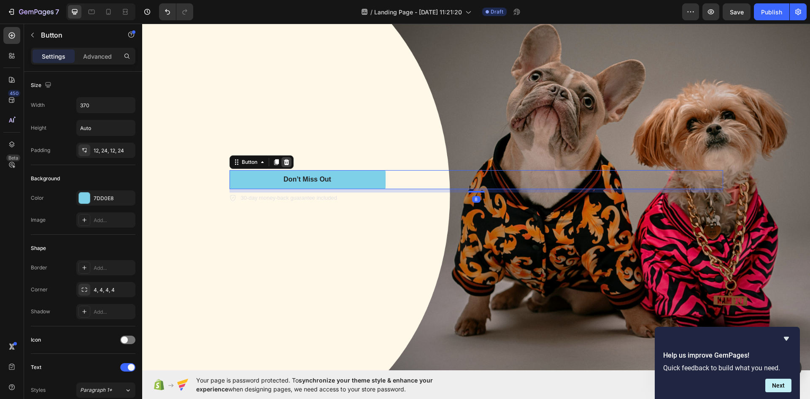
click at [284, 161] on icon at bounding box center [286, 162] width 7 height 7
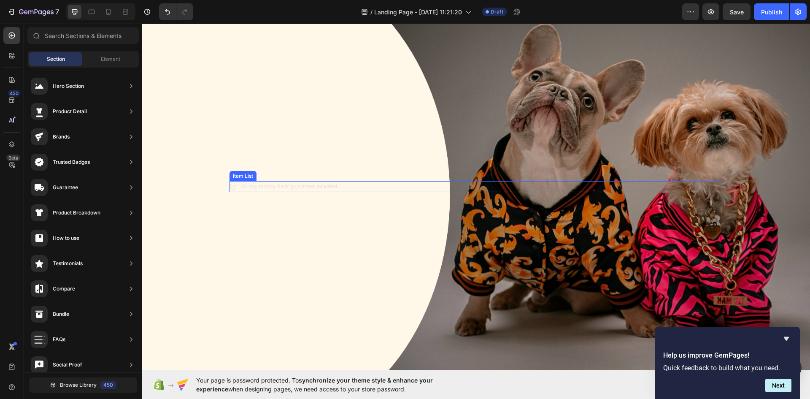
click at [269, 182] on p "30-day money-back guarantee included" at bounding box center [289, 186] width 96 height 8
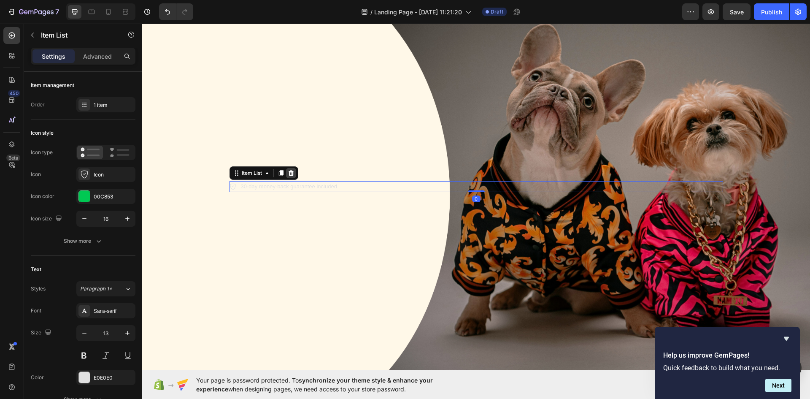
click at [288, 170] on icon at bounding box center [291, 173] width 7 height 7
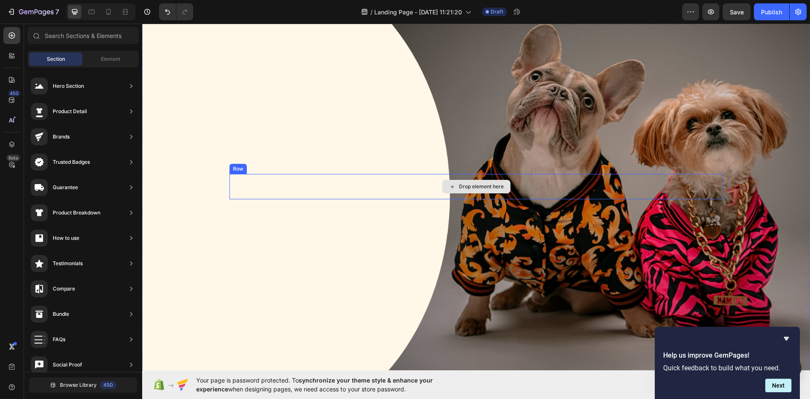
click at [341, 195] on div "Drop element here" at bounding box center [476, 186] width 494 height 25
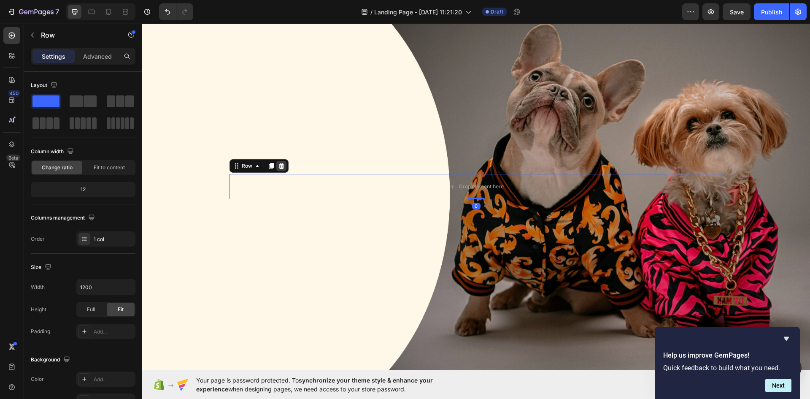
click at [282, 163] on div at bounding box center [281, 166] width 10 height 10
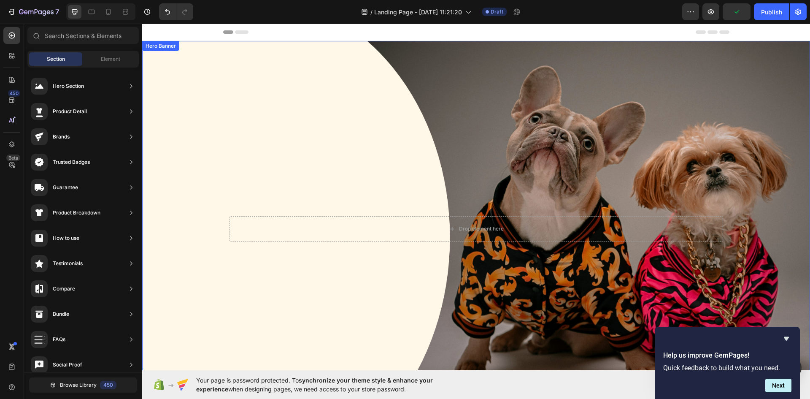
click at [488, 115] on div "Background Image" at bounding box center [476, 228] width 668 height 375
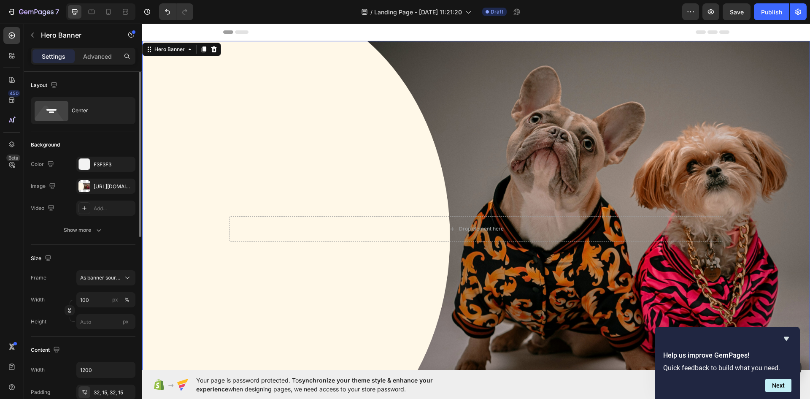
scroll to position [84, 0]
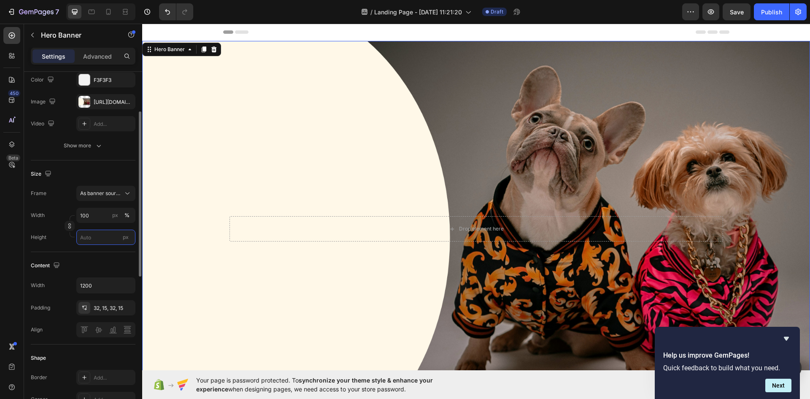
click at [94, 239] on input "px" at bounding box center [105, 236] width 59 height 15
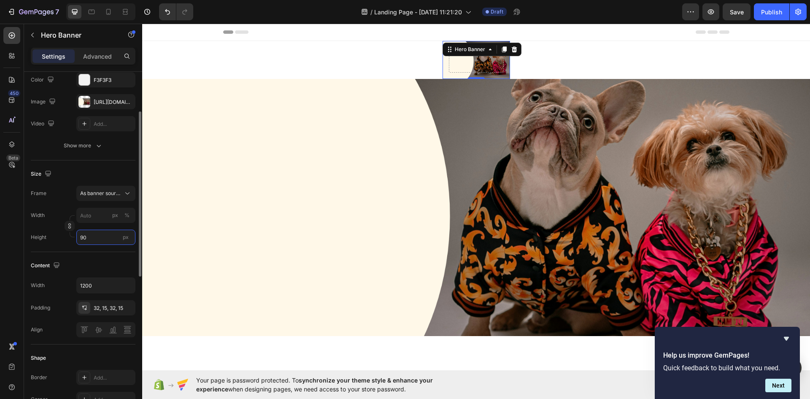
type input "900"
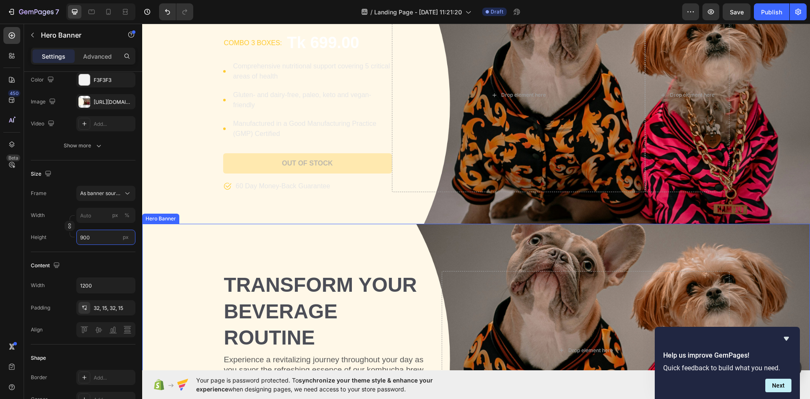
scroll to position [506, 0]
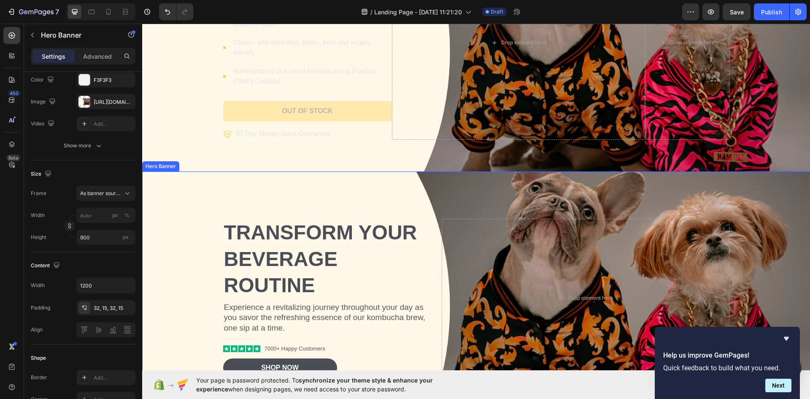
click at [779, 204] on div "Background Image" at bounding box center [476, 297] width 668 height 253
click at [214, 164] on icon at bounding box center [213, 163] width 5 height 6
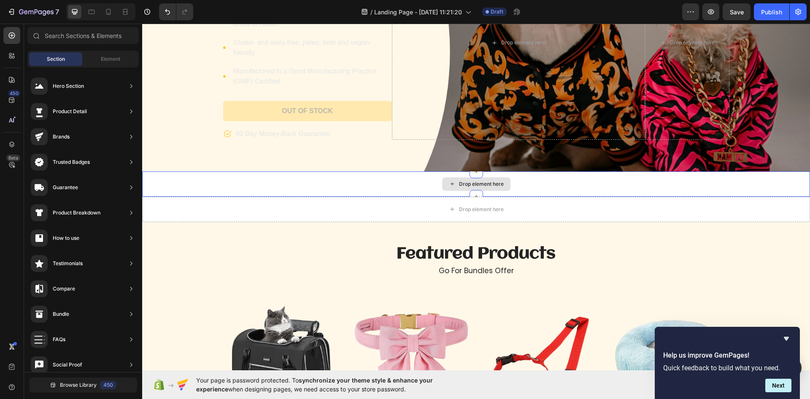
click at [748, 177] on div "Drop element here" at bounding box center [476, 183] width 668 height 25
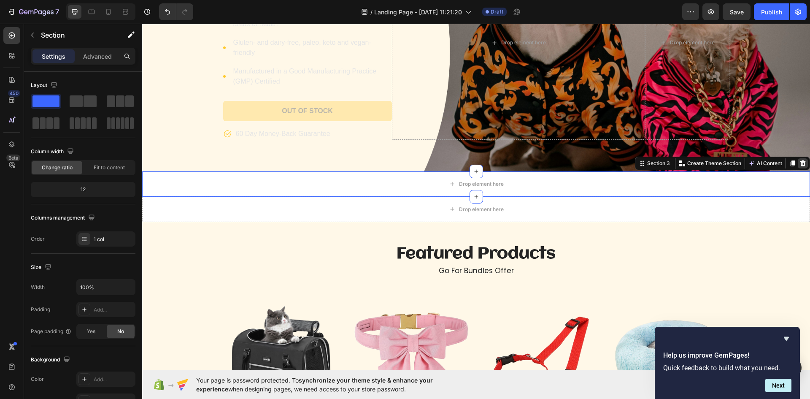
click at [800, 164] on div at bounding box center [803, 163] width 10 height 10
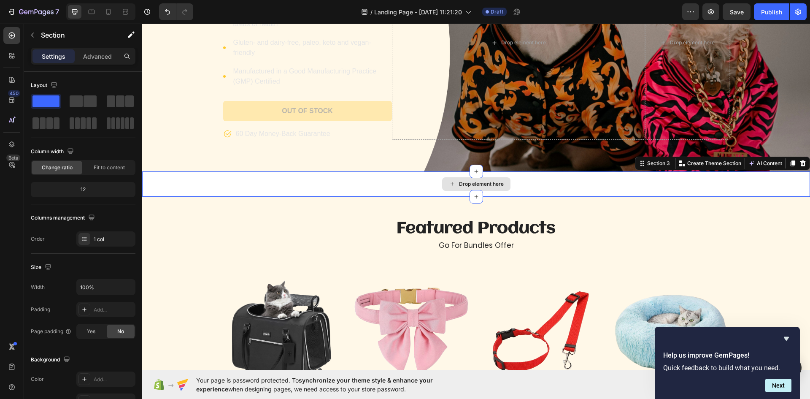
click at [779, 178] on div "Drop element here" at bounding box center [476, 183] width 668 height 25
click at [799, 161] on icon at bounding box center [802, 163] width 7 height 7
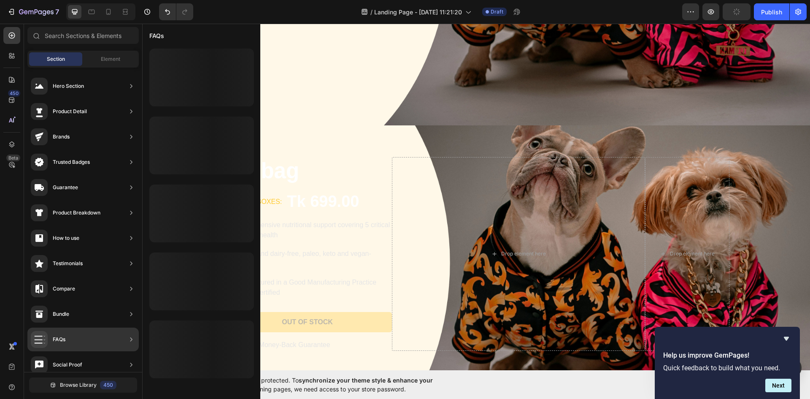
scroll to position [0, 0]
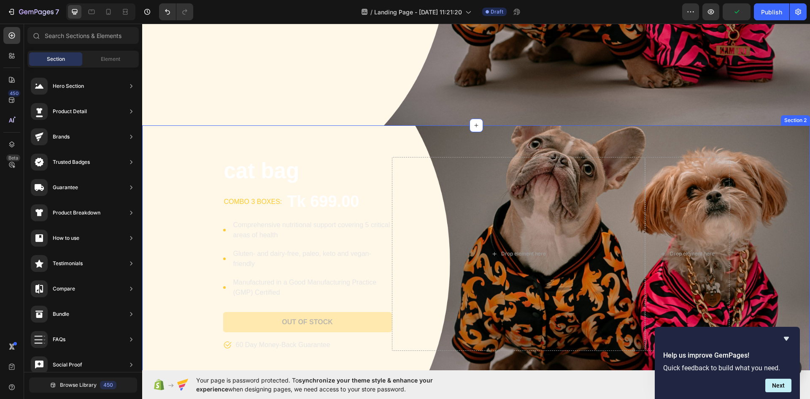
click at [782, 131] on div "cat bag Product Title combo 3 boxes: Text block Tk 699.00 Product Price Product…" at bounding box center [476, 253] width 668 height 257
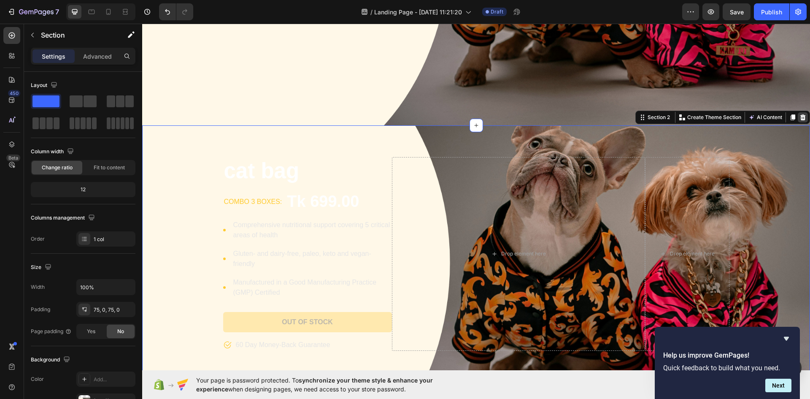
click at [799, 118] on icon at bounding box center [802, 117] width 7 height 7
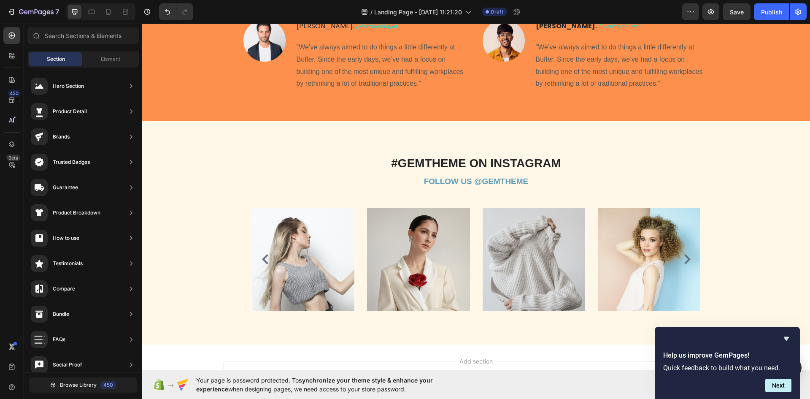
scroll to position [1055, 0]
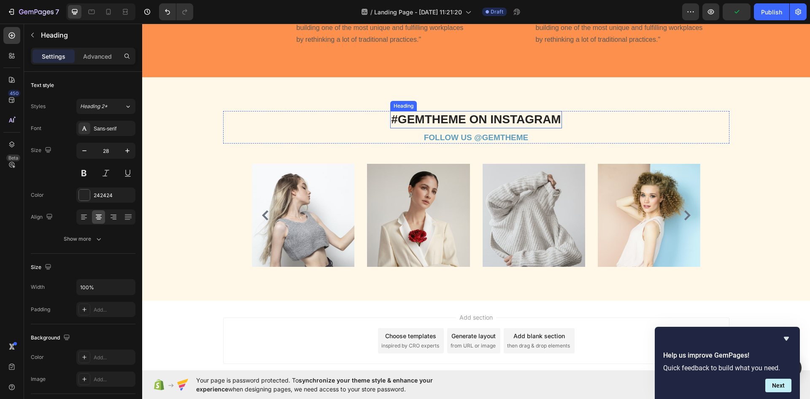
click at [521, 127] on p "#GEMTHEME ON INSTAGRAM" at bounding box center [476, 119] width 170 height 15
click at [452, 102] on icon at bounding box center [451, 103] width 7 height 7
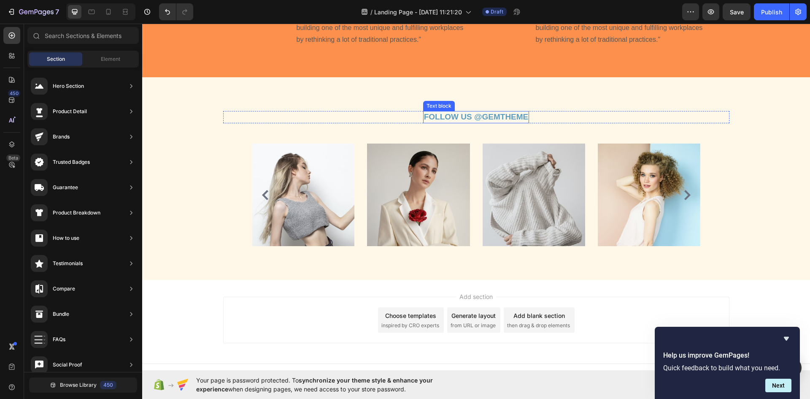
click at [526, 117] on div "FOLLOW US @GEMTHEME" at bounding box center [476, 117] width 106 height 12
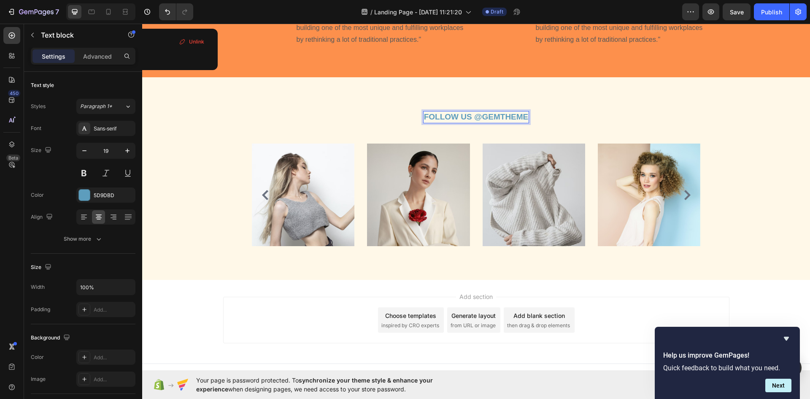
click at [523, 116] on strong "FOLLOW US @GEMTHEME" at bounding box center [476, 116] width 105 height 9
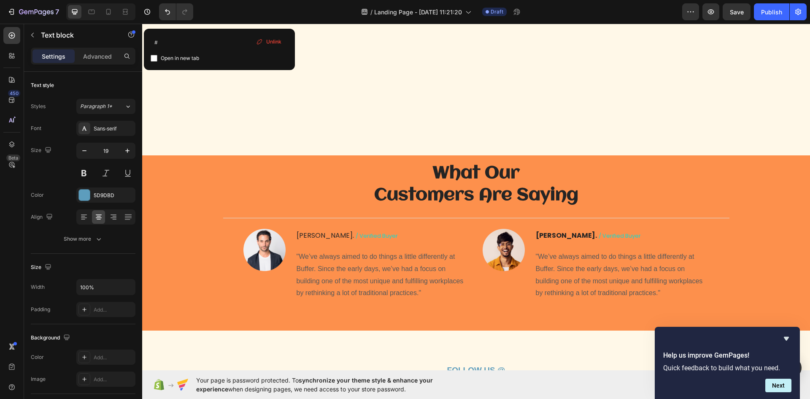
scroll to position [970, 0]
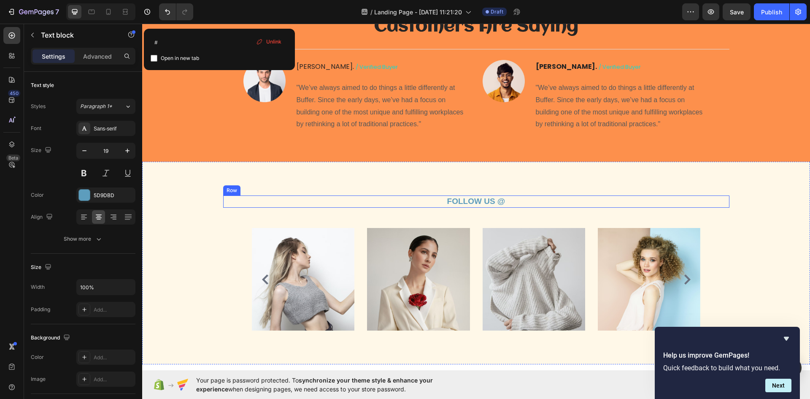
click at [510, 198] on div "FOLLOW US @ Text block Row" at bounding box center [476, 201] width 506 height 12
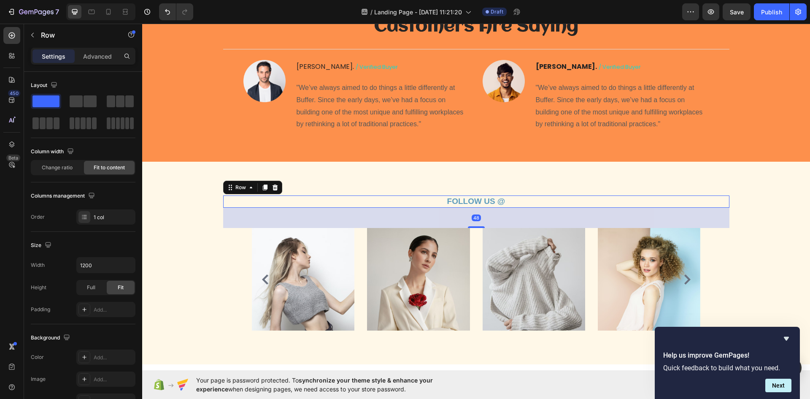
click at [504, 202] on div "FOLLOW US @ Text block Row 48" at bounding box center [476, 201] width 506 height 12
click at [500, 197] on strong "FOLLOW US @" at bounding box center [476, 201] width 58 height 9
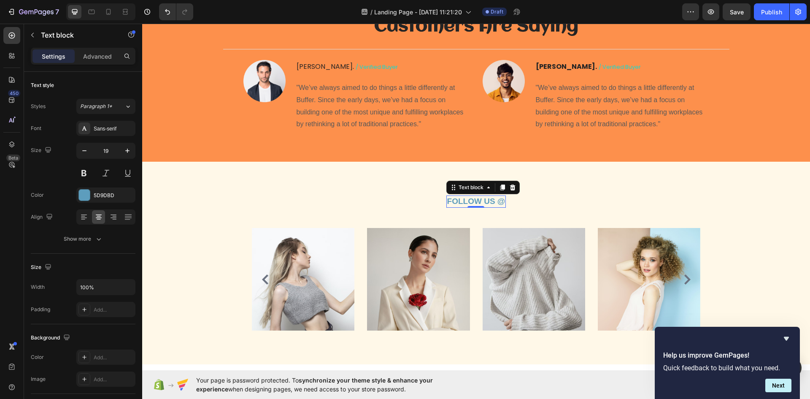
drag, startPoint x: 499, startPoint y: 198, endPoint x: 505, endPoint y: 207, distance: 10.6
click at [501, 201] on strong "FOLLOW US @" at bounding box center [476, 201] width 58 height 9
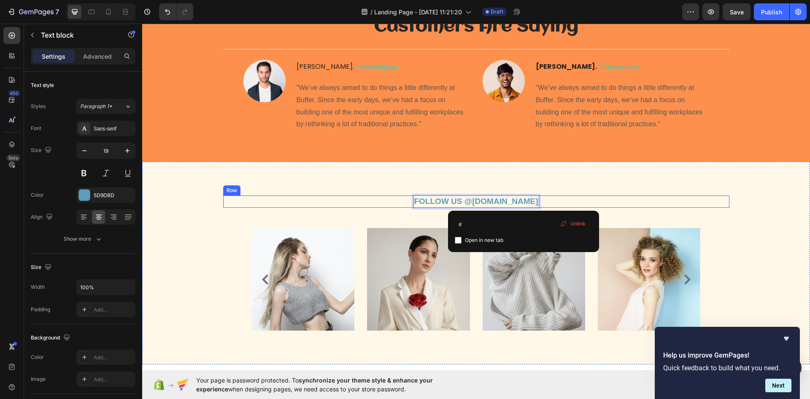
click at [354, 200] on div "FOLLOW US @[DOMAIN_NAME] Text block 0 Row" at bounding box center [476, 201] width 506 height 12
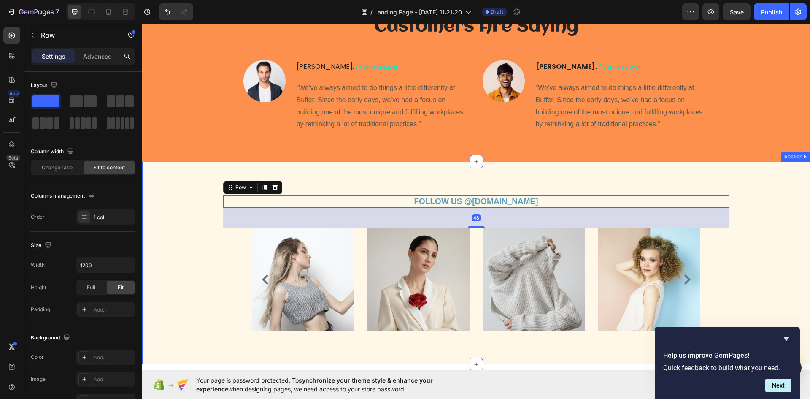
drag, startPoint x: 532, startPoint y: 170, endPoint x: 581, endPoint y: 194, distance: 54.9
click at [537, 171] on div "FOLLOW US @[DOMAIN_NAME] Text block Row 48 Image Image Image Image Image Carous…" at bounding box center [476, 263] width 668 height 202
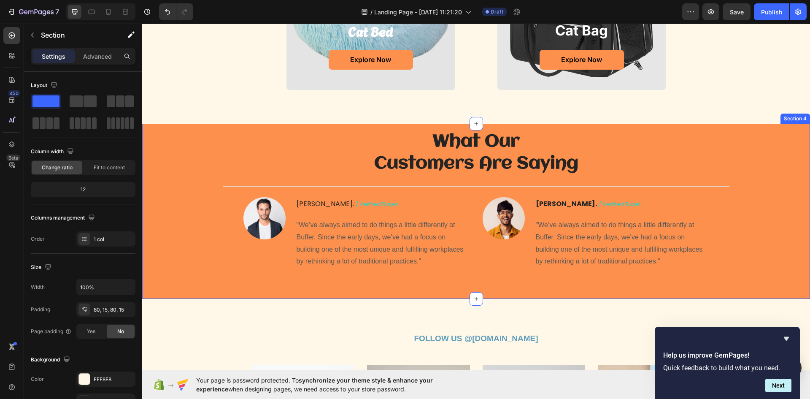
scroll to position [897, 0]
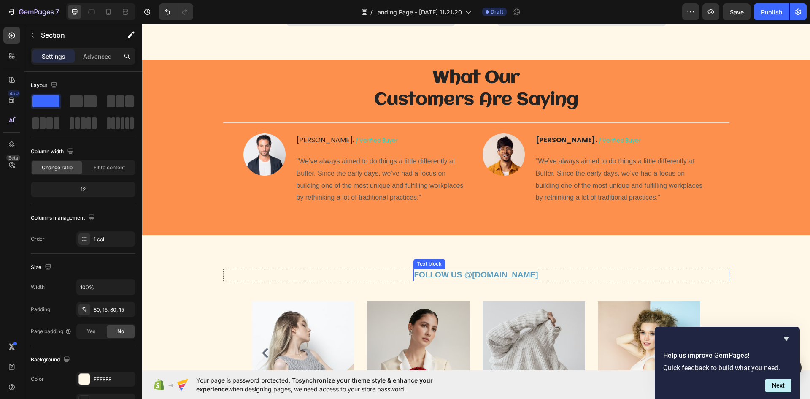
click at [484, 275] on strong "FOLLOW US @[DOMAIN_NAME]" at bounding box center [476, 274] width 124 height 9
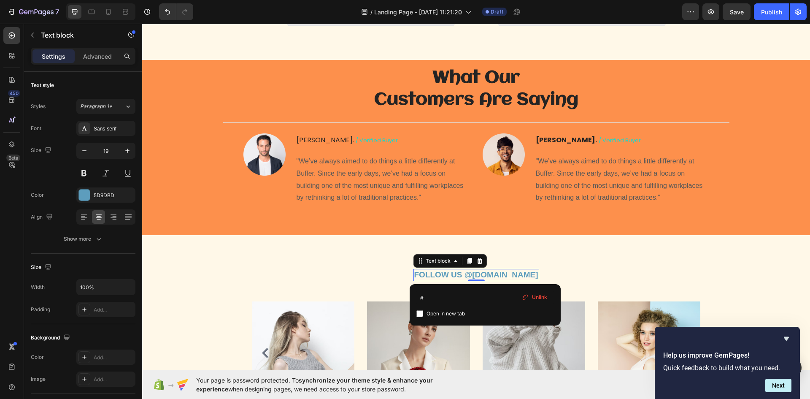
click at [484, 275] on strong "FOLLOW US @[DOMAIN_NAME]" at bounding box center [476, 274] width 124 height 9
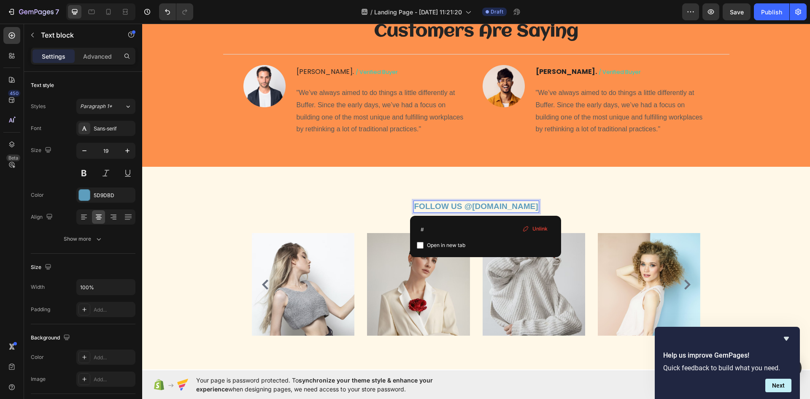
scroll to position [1066, 0]
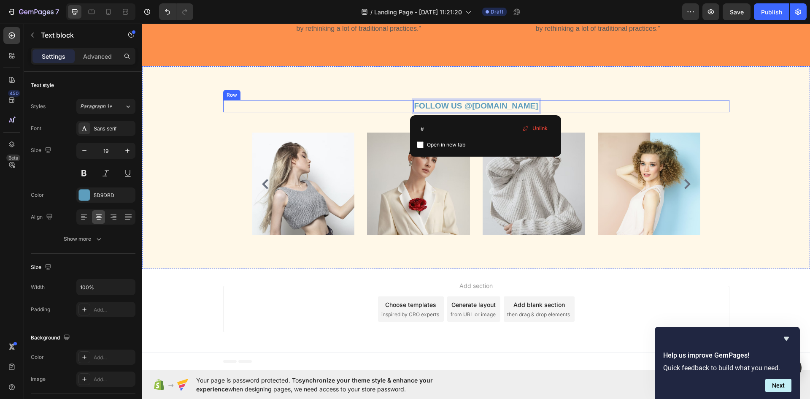
click at [575, 108] on div "FOLLOW US @[DOMAIN_NAME] Text block 0 Row" at bounding box center [476, 106] width 506 height 12
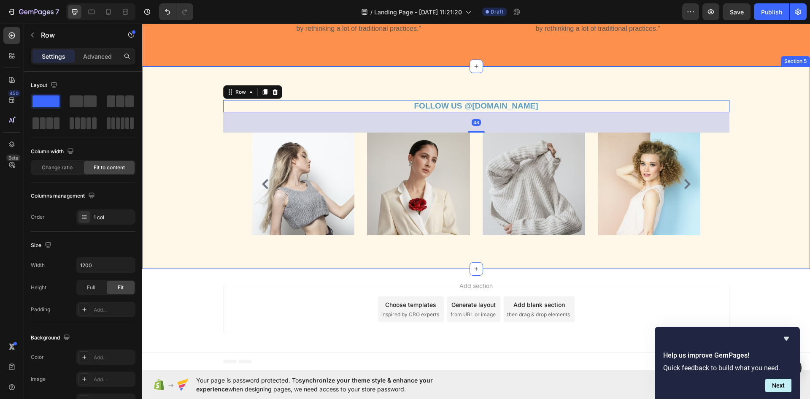
click at [750, 175] on div "FOLLOW US @[DOMAIN_NAME] Text block Row 48 Image Image Image Image Image Carous…" at bounding box center [475, 167] width 655 height 135
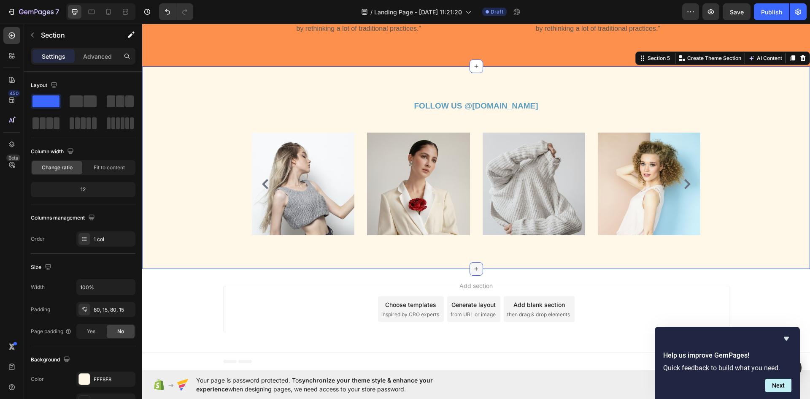
click at [477, 274] on div at bounding box center [475, 268] width 13 height 13
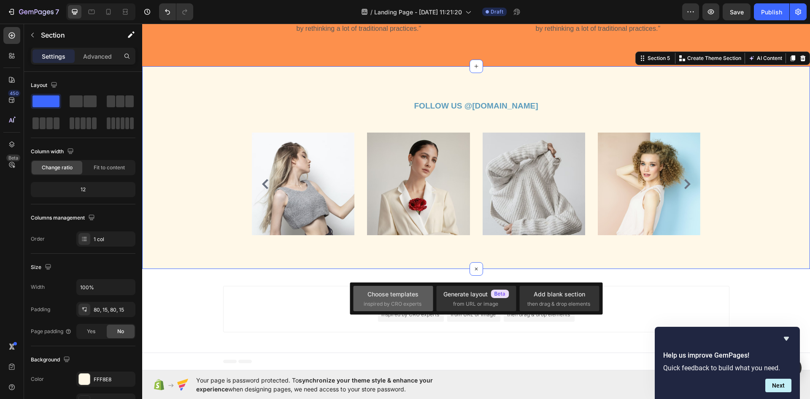
click at [419, 296] on div "Choose templates inspired by CRO experts" at bounding box center [393, 298] width 59 height 18
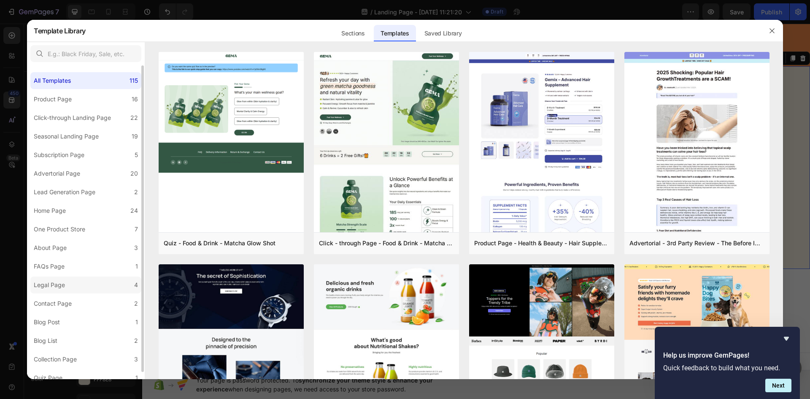
scroll to position [7, 0]
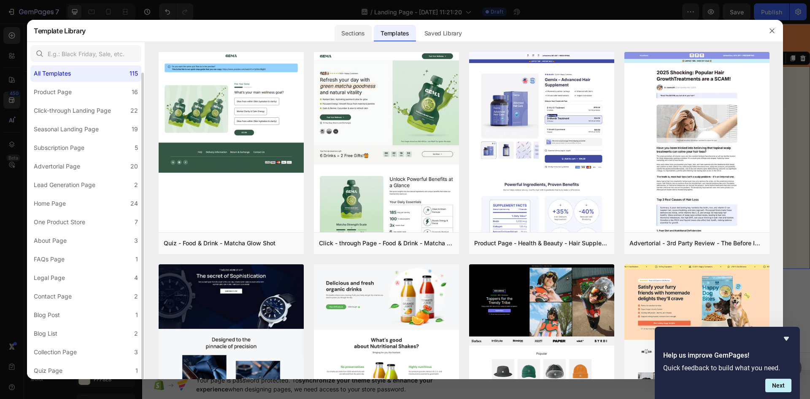
click at [360, 30] on div "Sections" at bounding box center [352, 33] width 37 height 17
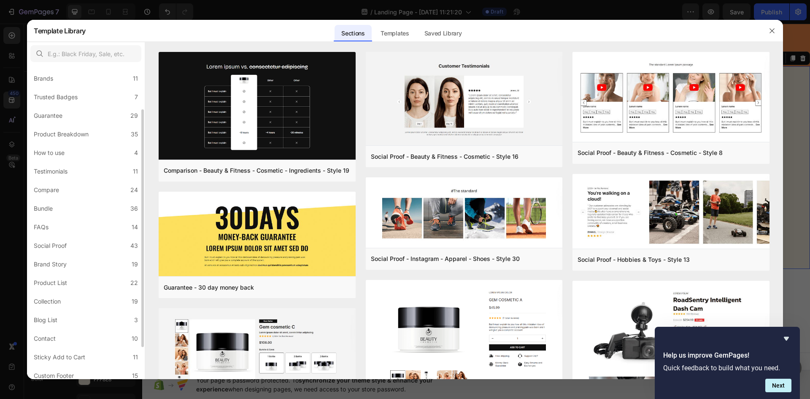
scroll to position [100, 0]
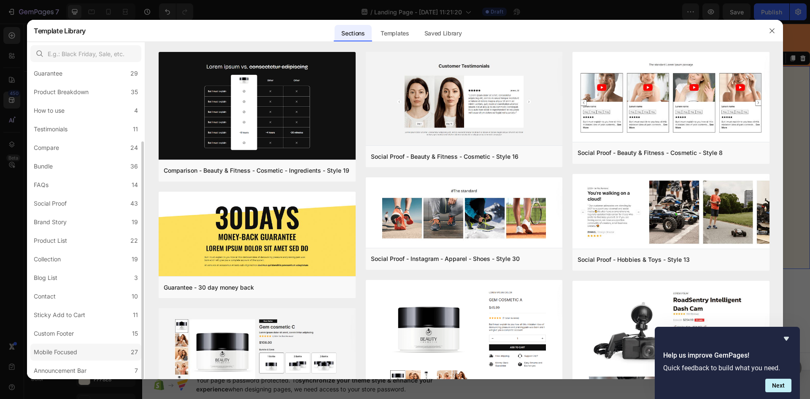
click at [65, 351] on div "Mobile Focused" at bounding box center [55, 352] width 43 height 10
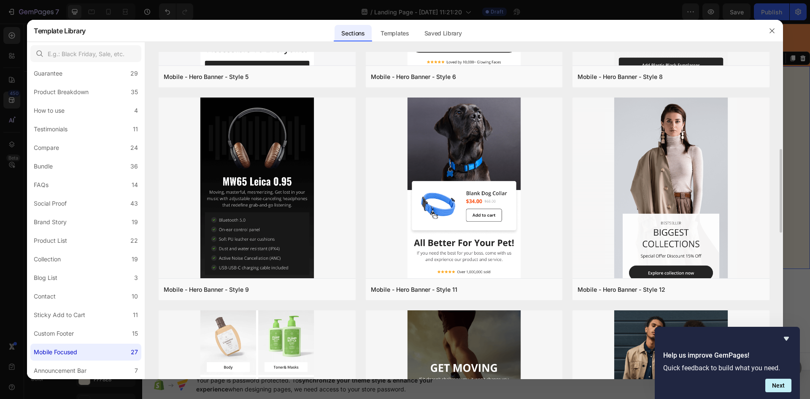
scroll to position [548, 0]
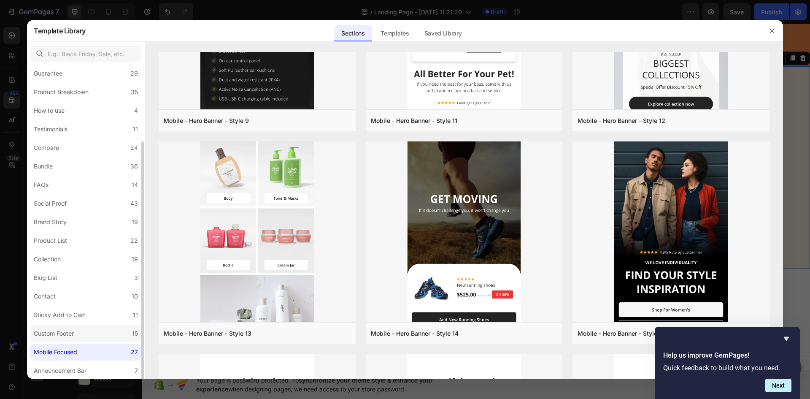
click at [49, 329] on div "Custom Footer" at bounding box center [54, 333] width 40 height 10
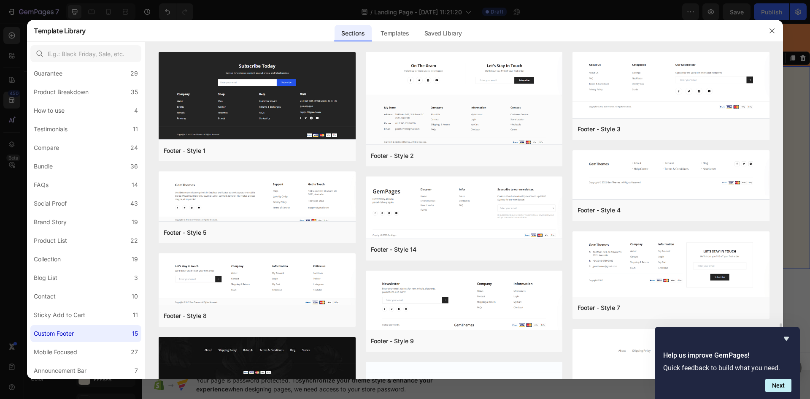
scroll to position [169, 0]
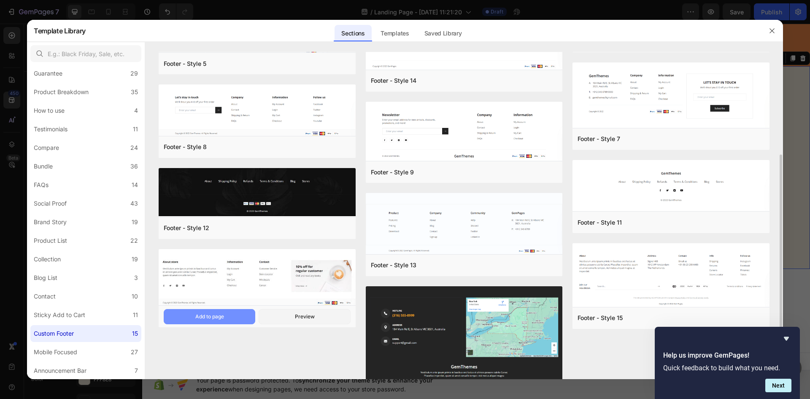
click at [197, 317] on div "Add to page" at bounding box center [209, 317] width 29 height 8
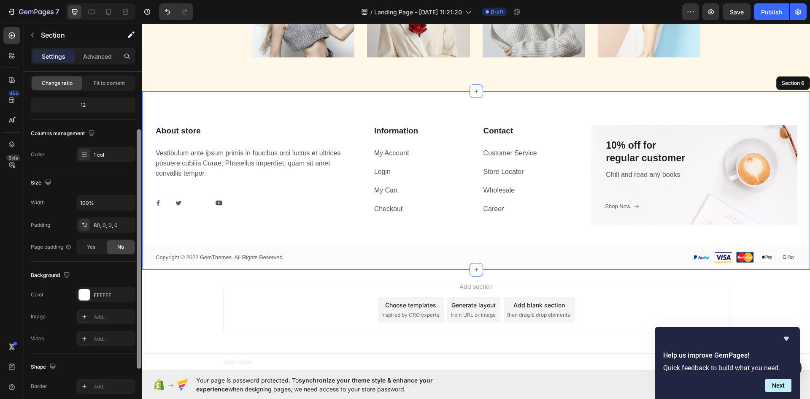
scroll to position [1244, 0]
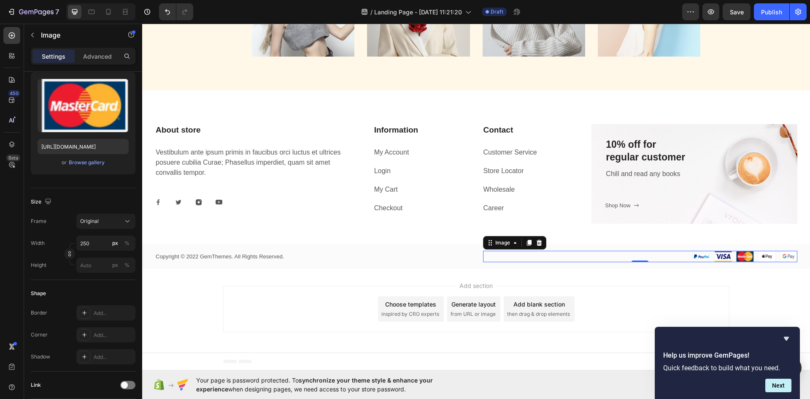
click at [696, 253] on img at bounding box center [744, 256] width 105 height 11
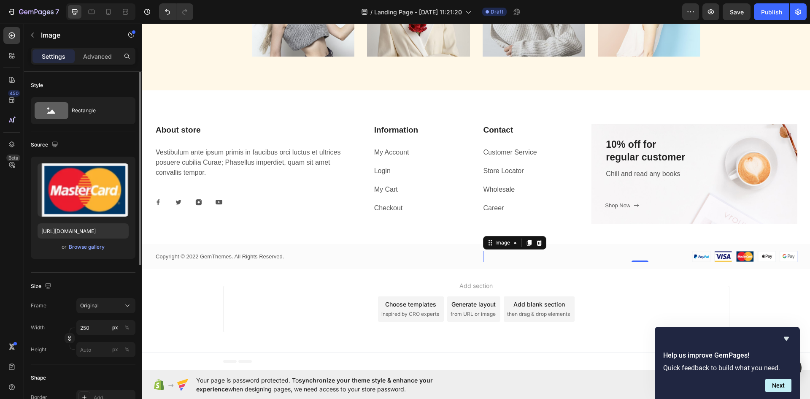
click at [695, 258] on img at bounding box center [744, 256] width 105 height 11
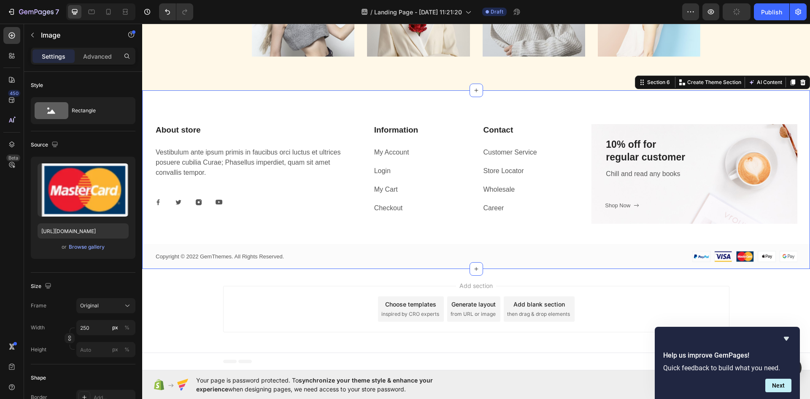
click at [602, 108] on div "About store Heading Vestibulum ante ipsum primis in faucibus orci luctus et ult…" at bounding box center [476, 179] width 668 height 178
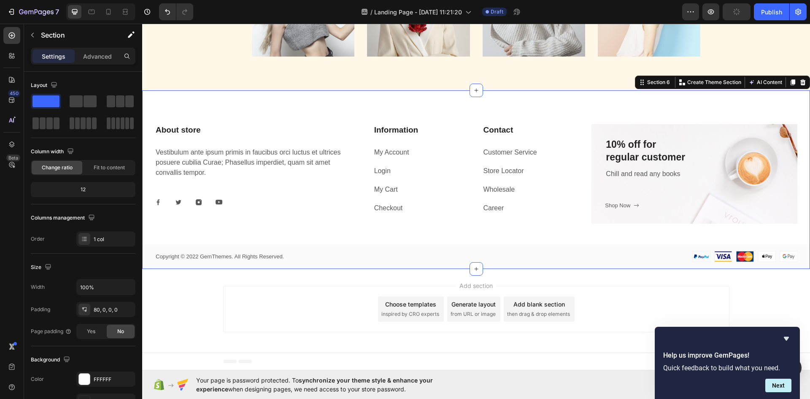
click at [801, 81] on div "Section 6 You can create reusable sections Create Theme Section AI Content Writ…" at bounding box center [722, 82] width 175 height 13
click at [796, 77] on div "Section 6 You can create reusable sections Create Theme Section AI Content Writ…" at bounding box center [722, 82] width 175 height 13
click at [799, 85] on icon at bounding box center [802, 82] width 7 height 7
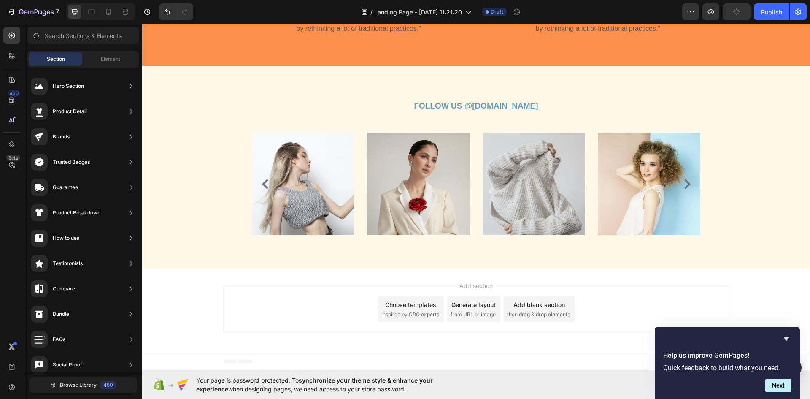
scroll to position [1066, 0]
click at [401, 310] on span "inspired by CRO experts" at bounding box center [410, 314] width 58 height 8
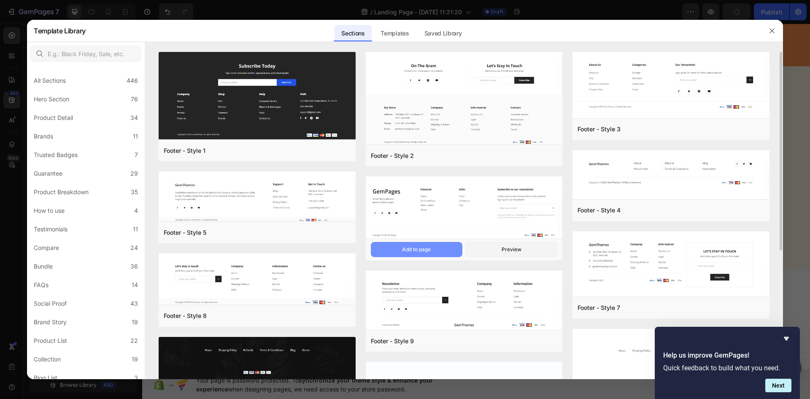
click at [410, 248] on div "Add to page" at bounding box center [416, 249] width 29 height 8
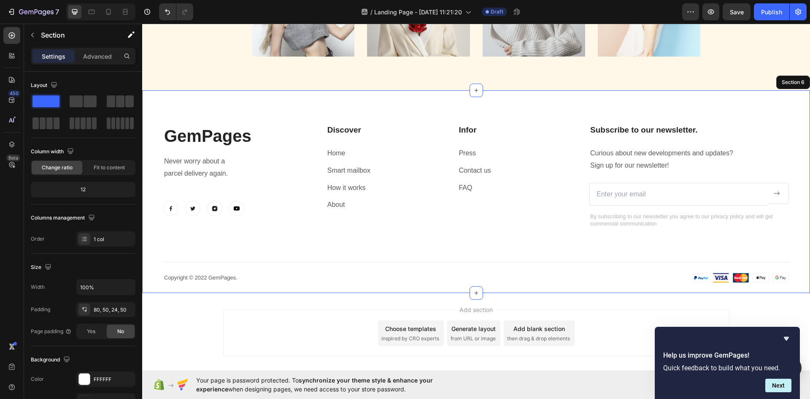
scroll to position [1268, 0]
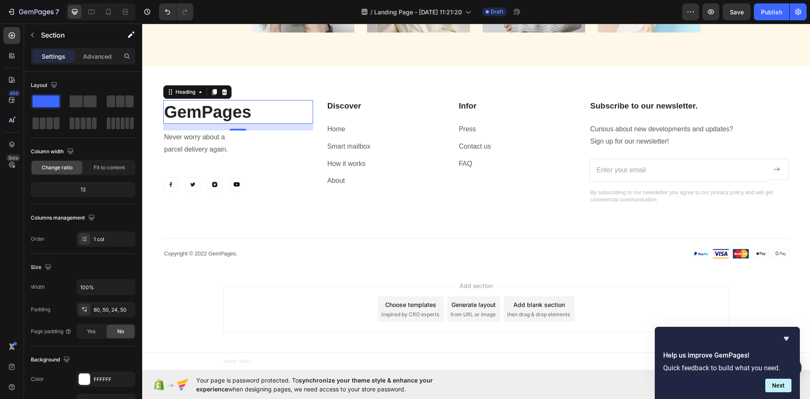
click at [235, 118] on p "GemPages" at bounding box center [238, 112] width 148 height 22
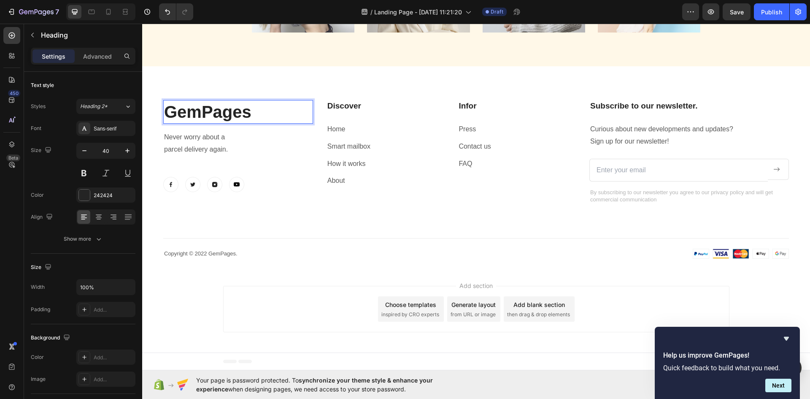
click at [242, 112] on p "GemPages" at bounding box center [238, 112] width 148 height 22
drag, startPoint x: 244, startPoint y: 112, endPoint x: 245, endPoint y: 116, distance: 4.4
click at [245, 112] on p "GemPages" at bounding box center [238, 112] width 148 height 22
click at [249, 114] on p "GemPages" at bounding box center [238, 112] width 148 height 22
drag, startPoint x: 250, startPoint y: 113, endPoint x: 132, endPoint y: 115, distance: 117.7
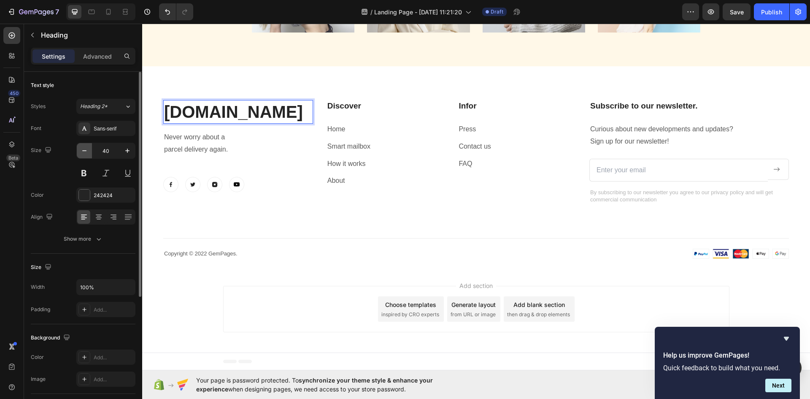
click at [85, 151] on icon "button" at bounding box center [84, 150] width 8 height 8
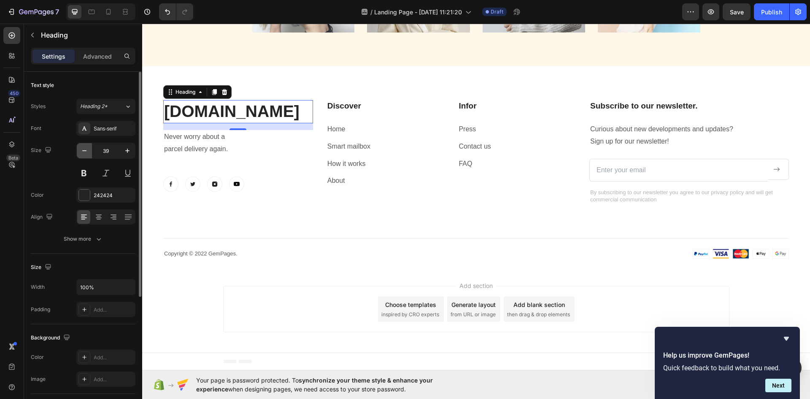
click at [85, 151] on icon "button" at bounding box center [84, 150] width 8 height 8
type input "36"
click at [104, 56] on p "Advanced" at bounding box center [97, 56] width 29 height 9
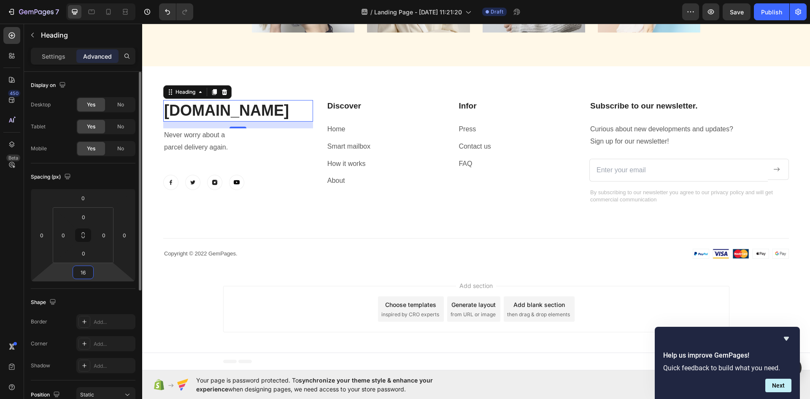
drag, startPoint x: 88, startPoint y: 270, endPoint x: 69, endPoint y: 273, distance: 18.9
click at [65, 276] on div "0 0 16 0" at bounding box center [83, 235] width 105 height 93
click at [85, 275] on input "16" at bounding box center [83, 272] width 17 height 13
click at [85, 272] on input "16" at bounding box center [83, 272] width 17 height 13
drag, startPoint x: 85, startPoint y: 271, endPoint x: 45, endPoint y: 272, distance: 39.7
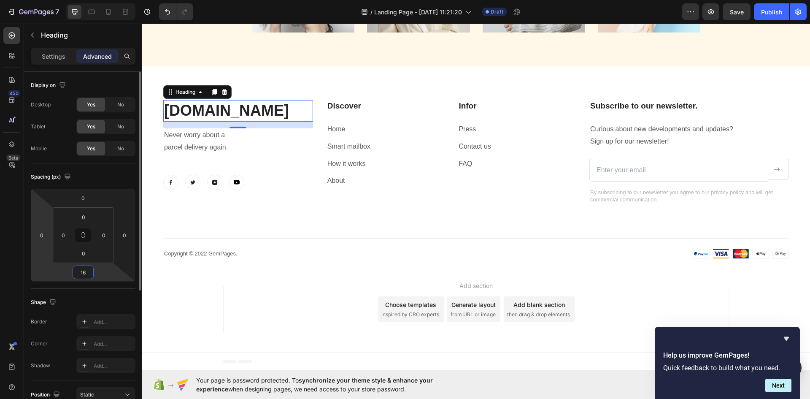
click at [41, 272] on div "0 0 16 0" at bounding box center [83, 235] width 105 height 93
type input "1"
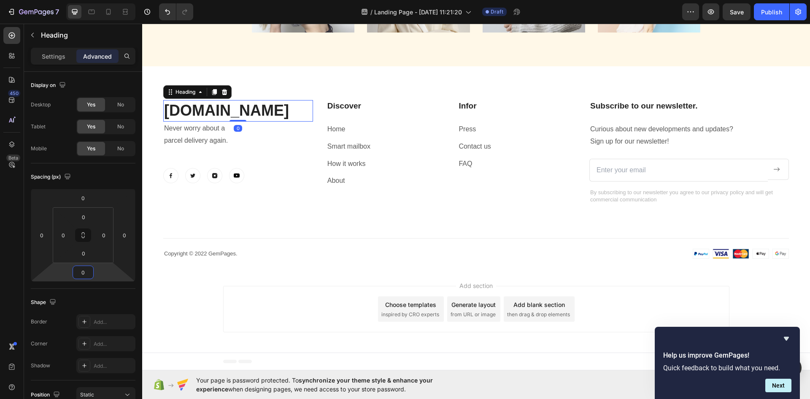
click at [288, 326] on div "Add section Choose templates inspired by CRO experts Generate layout from URL o…" at bounding box center [476, 309] width 506 height 46
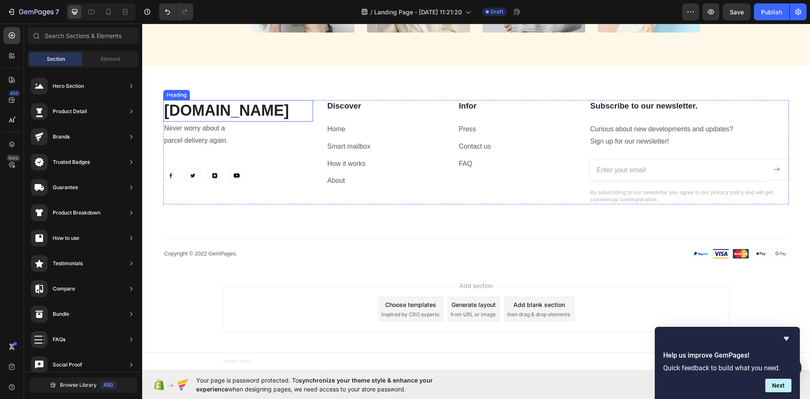
click at [231, 108] on p "[DOMAIN_NAME]" at bounding box center [238, 111] width 148 height 20
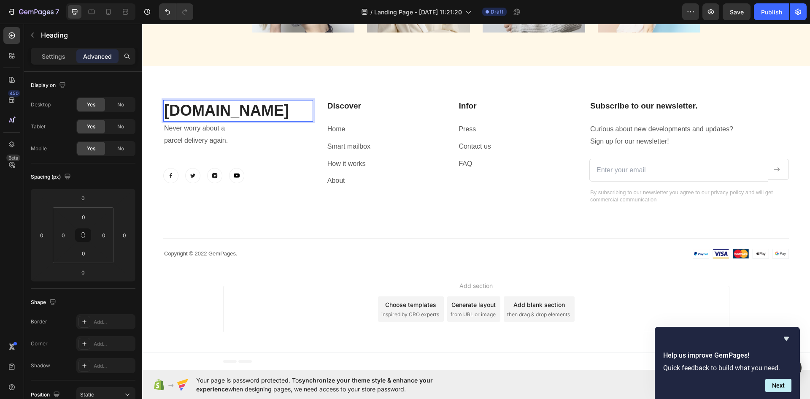
click at [277, 119] on p "[DOMAIN_NAME]" at bounding box center [238, 111] width 148 height 20
click at [277, 123] on p "Never worry about a" at bounding box center [238, 128] width 148 height 12
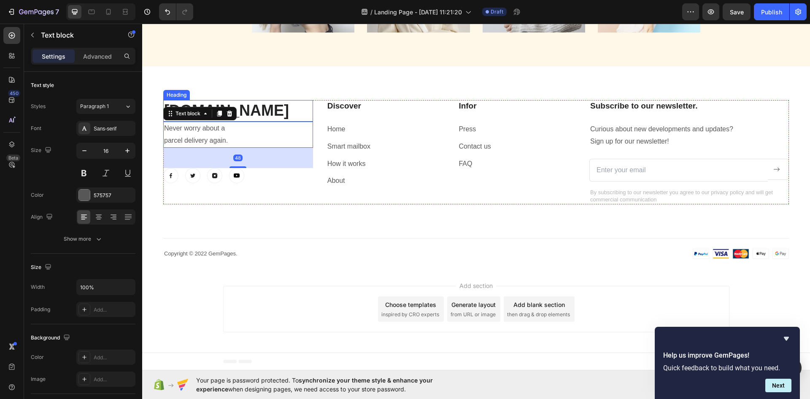
click at [270, 115] on p "[DOMAIN_NAME]" at bounding box center [238, 111] width 148 height 20
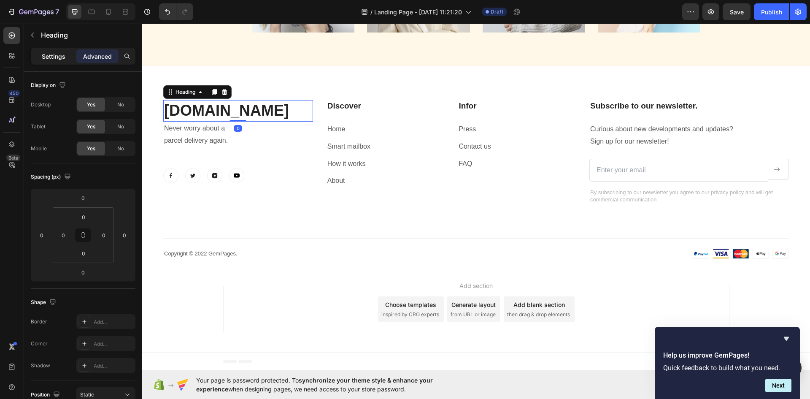
click at [47, 52] on p "Settings" at bounding box center [54, 56] width 24 height 9
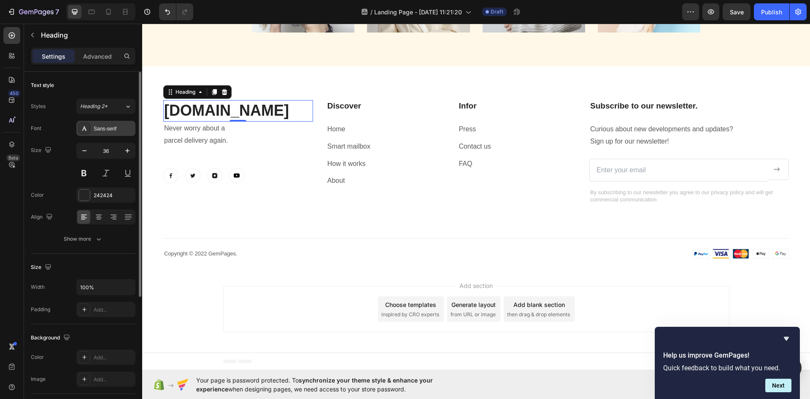
click at [104, 130] on div "Sans-serif" at bounding box center [114, 129] width 40 height 8
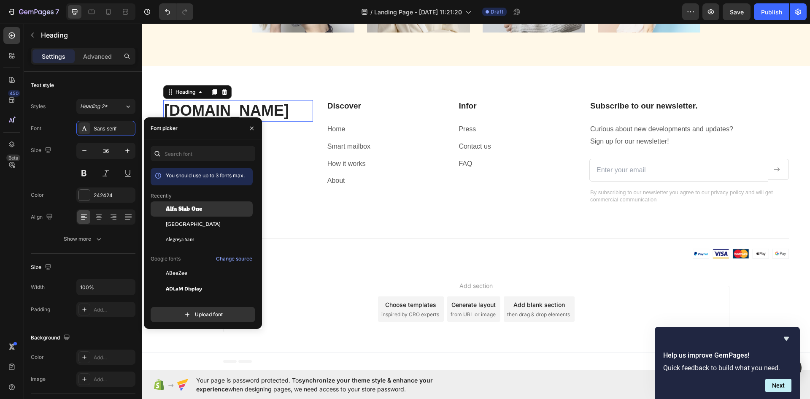
click at [186, 210] on span "Alfa Slab One" at bounding box center [184, 209] width 36 height 8
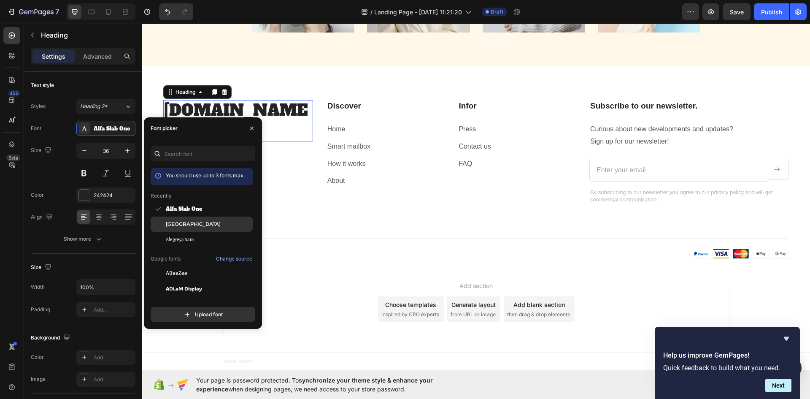
click at [179, 224] on span "[GEOGRAPHIC_DATA]" at bounding box center [193, 224] width 55 height 8
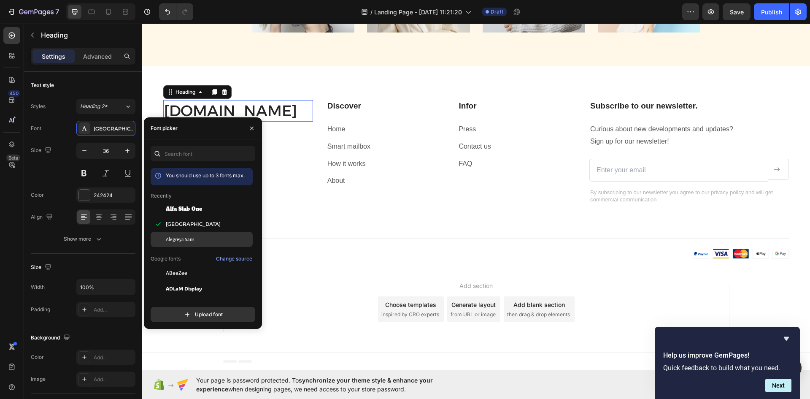
click at [183, 237] on span "Alegreya Sans" at bounding box center [180, 239] width 28 height 8
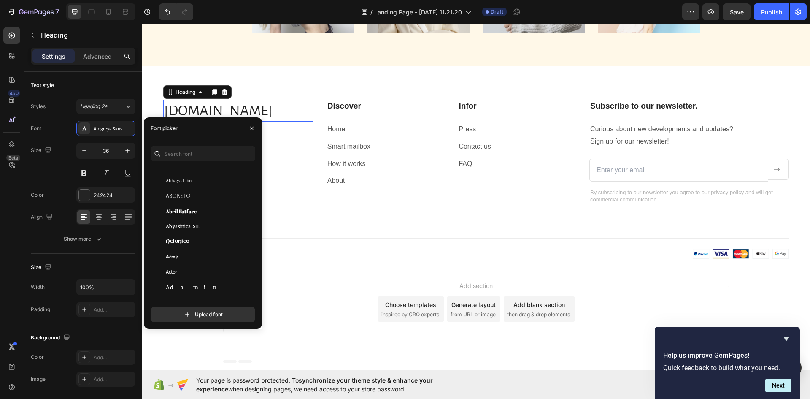
scroll to position [169, 0]
click at [185, 225] on span "Aclonica" at bounding box center [178, 225] width 24 height 8
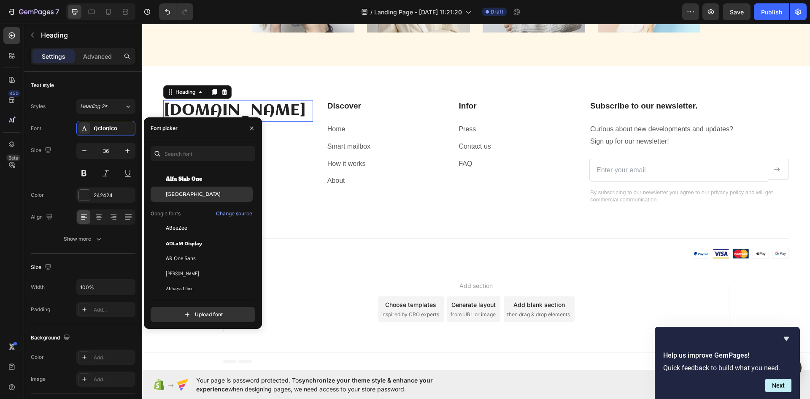
scroll to position [0, 0]
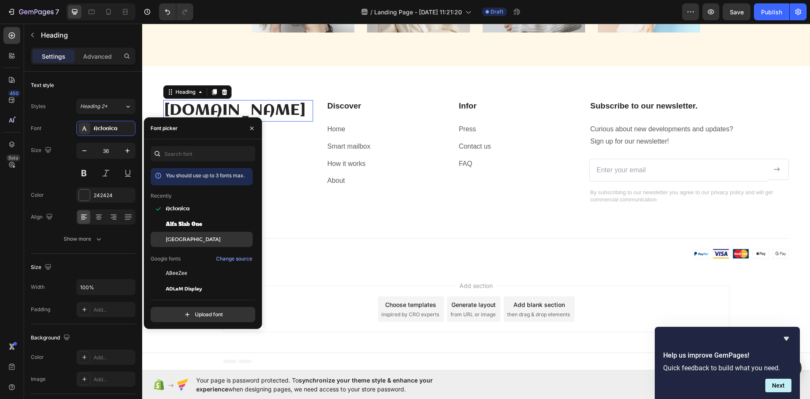
click at [193, 244] on div "[GEOGRAPHIC_DATA]" at bounding box center [202, 239] width 102 height 15
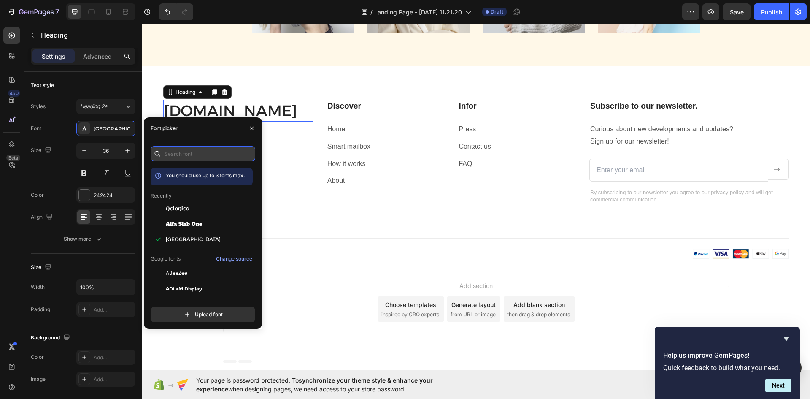
click at [194, 160] on input "text" at bounding box center [203, 153] width 105 height 15
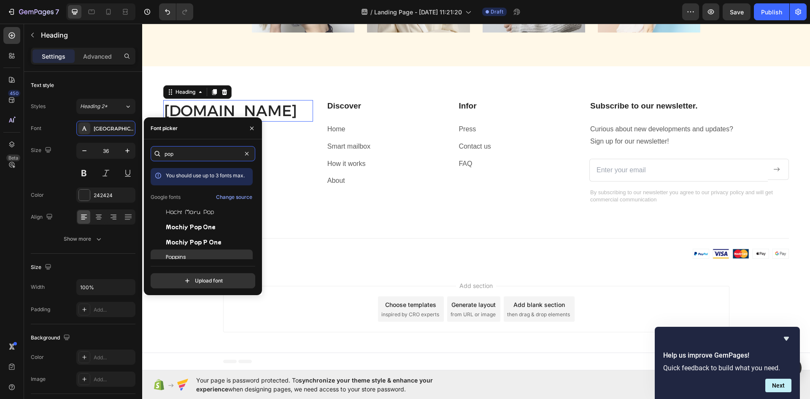
type input "pop"
drag, startPoint x: 196, startPoint y: 255, endPoint x: 194, endPoint y: 243, distance: 12.4
click at [196, 255] on div "Poppins" at bounding box center [208, 257] width 85 height 8
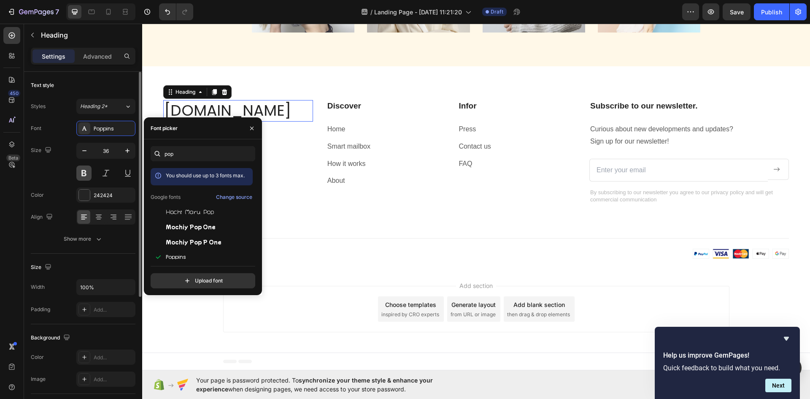
click at [83, 170] on button at bounding box center [83, 172] width 15 height 15
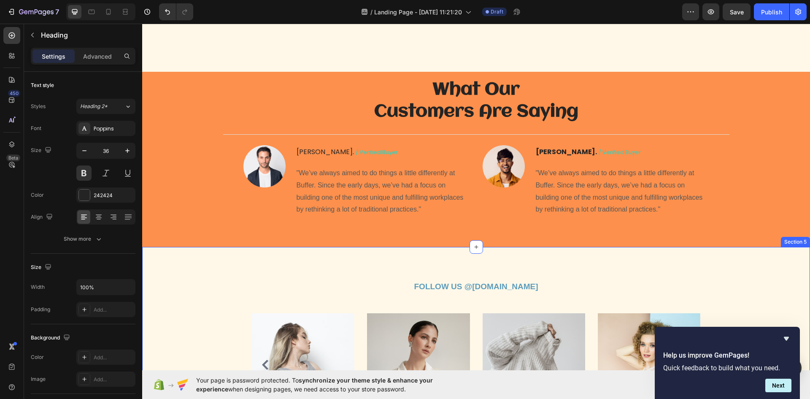
scroll to position [846, 0]
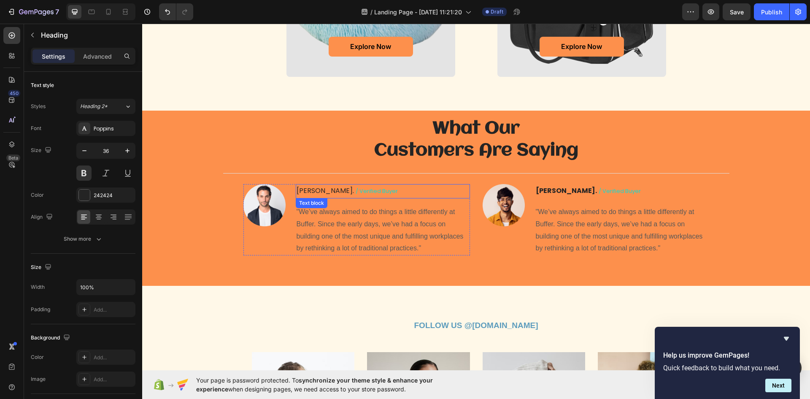
click at [304, 190] on p "[PERSON_NAME] / verified buyer" at bounding box center [383, 191] width 173 height 13
click at [309, 191] on p "[PERSON_NAME] / verified buyer" at bounding box center [383, 191] width 173 height 13
click at [311, 189] on p "[PERSON_NAME] / verified buyer" at bounding box center [383, 191] width 173 height 13
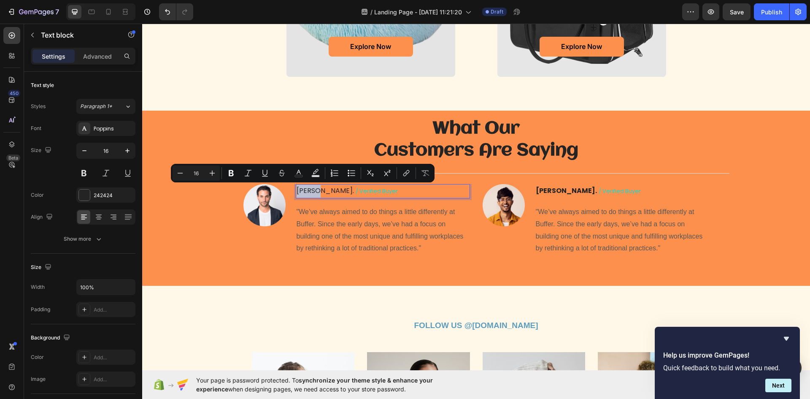
drag, startPoint x: 311, startPoint y: 189, endPoint x: 291, endPoint y: 193, distance: 21.1
click at [297, 191] on p "[PERSON_NAME] / verified buyer" at bounding box center [383, 191] width 173 height 13
click at [85, 170] on button at bounding box center [83, 172] width 15 height 15
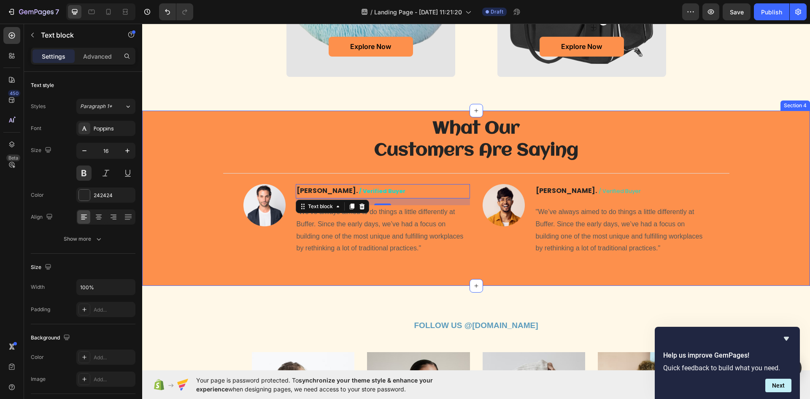
click at [189, 285] on div "What Our Customers Are Saying Heading Title Line Image [PERSON_NAME] / verified…" at bounding box center [476, 198] width 668 height 175
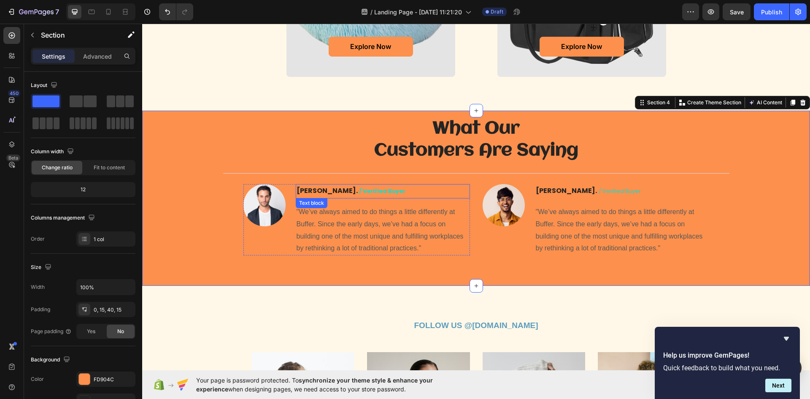
click at [359, 192] on span "/ verified buyer" at bounding box center [382, 191] width 46 height 8
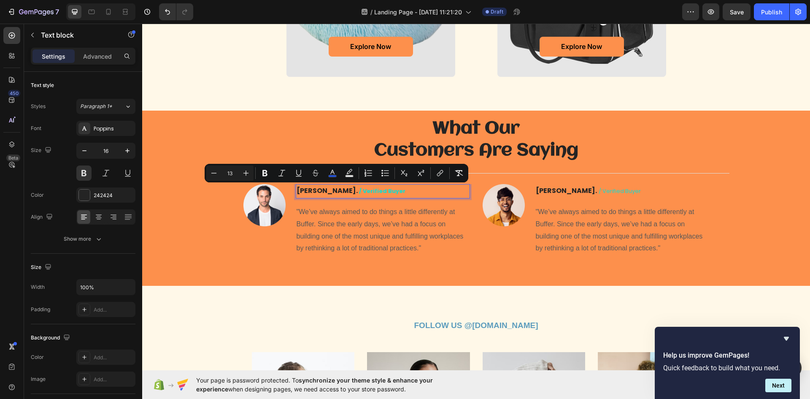
drag, startPoint x: 370, startPoint y: 192, endPoint x: 410, endPoint y: 205, distance: 42.0
click at [314, 196] on p "[PERSON_NAME] / verified buyer" at bounding box center [383, 191] width 173 height 13
click at [80, 173] on button at bounding box center [83, 172] width 15 height 15
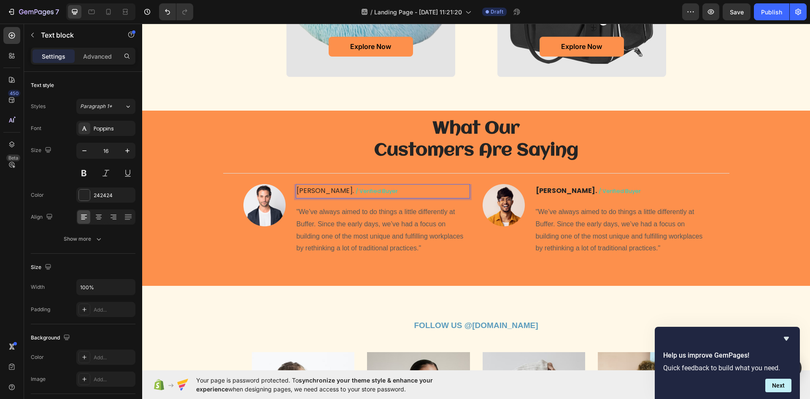
click at [313, 189] on p "[PERSON_NAME] / verified buyer" at bounding box center [383, 191] width 173 height 13
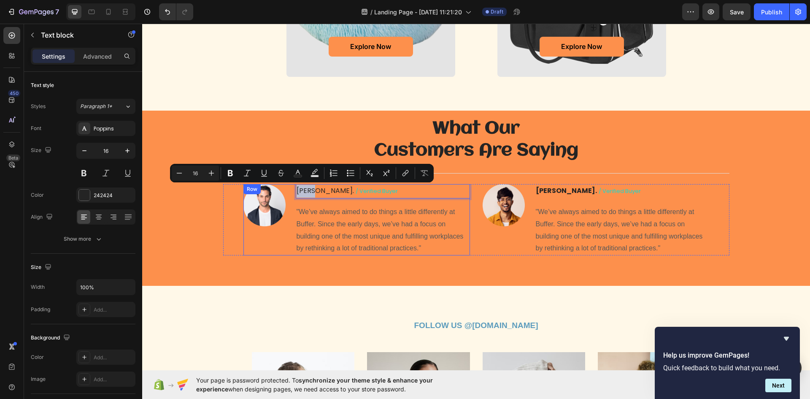
drag, startPoint x: 312, startPoint y: 190, endPoint x: 287, endPoint y: 198, distance: 25.7
click at [287, 198] on div "Image [PERSON_NAME] / verified buyer Text block 16 "We’ve always aimed to do th…" at bounding box center [356, 219] width 227 height 71
click at [83, 169] on button at bounding box center [83, 172] width 15 height 15
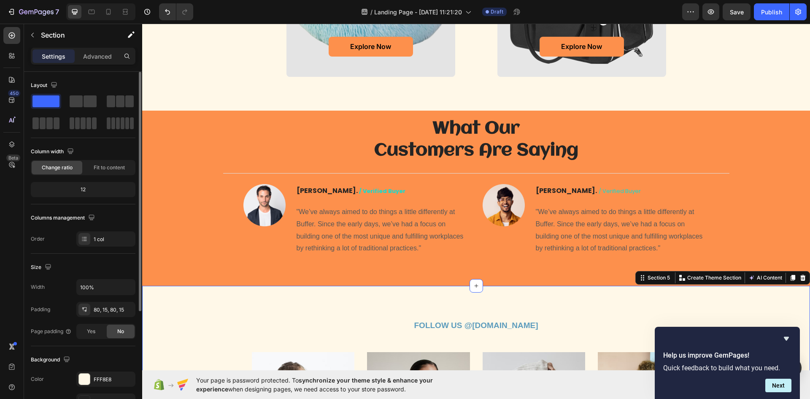
drag, startPoint x: 171, startPoint y: 313, endPoint x: 243, endPoint y: 311, distance: 71.3
click at [172, 313] on div "FOLLOW US @[DOMAIN_NAME] Text block Row Image Image Image Image Image Carousel …" at bounding box center [476, 387] width 668 height 202
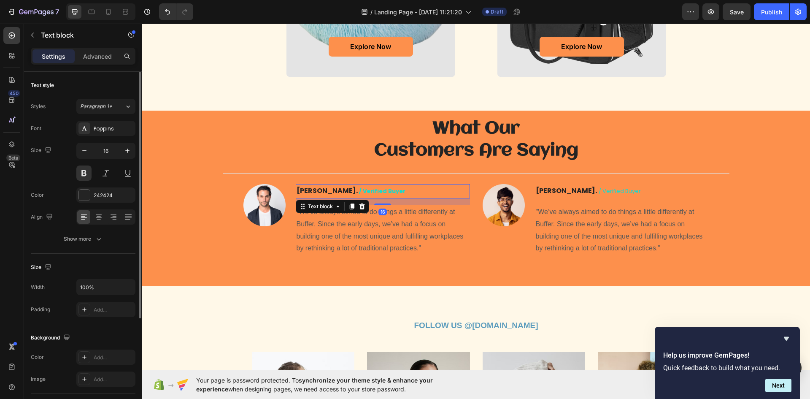
click at [318, 185] on p "[PERSON_NAME] / verified buyer" at bounding box center [383, 191] width 173 height 13
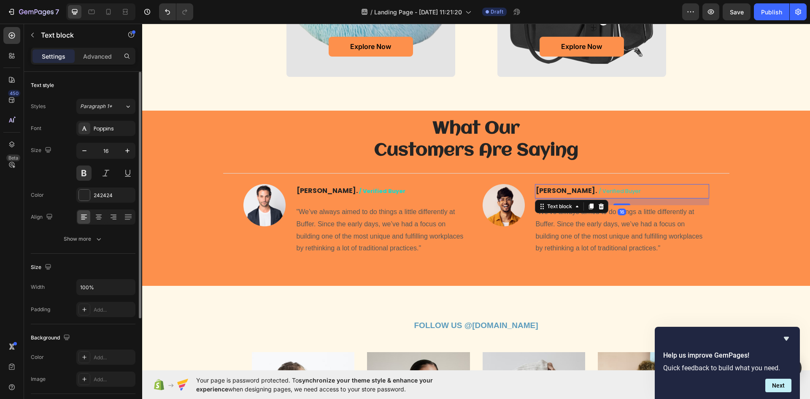
click at [562, 189] on p "[PERSON_NAME] / verified buyer" at bounding box center [622, 191] width 173 height 13
click at [599, 191] on span "/ verified buyer" at bounding box center [620, 191] width 42 height 8
drag, startPoint x: 564, startPoint y: 189, endPoint x: 521, endPoint y: 191, distance: 42.2
click at [604, 190] on span "/ verified buyer" at bounding box center [620, 191] width 42 height 8
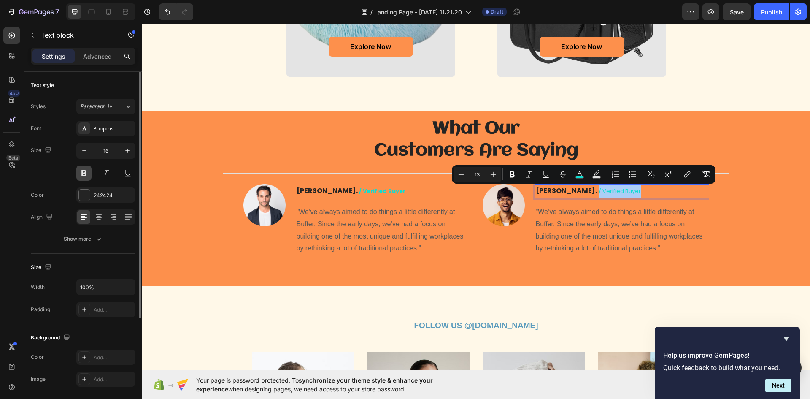
click at [86, 172] on button at bounding box center [83, 172] width 15 height 15
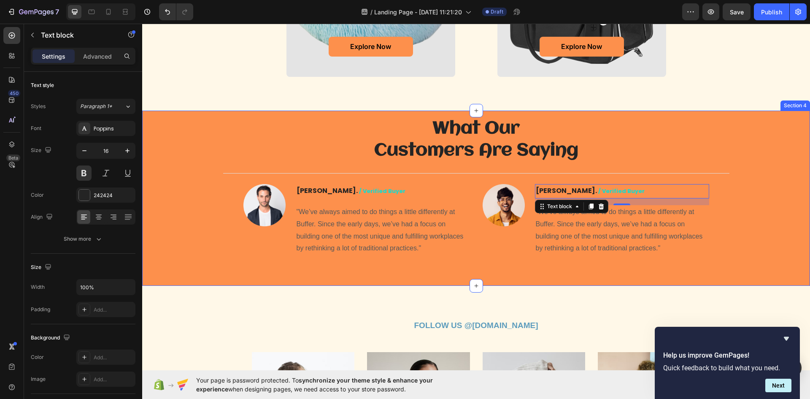
drag, startPoint x: 179, startPoint y: 285, endPoint x: 181, endPoint y: 289, distance: 4.7
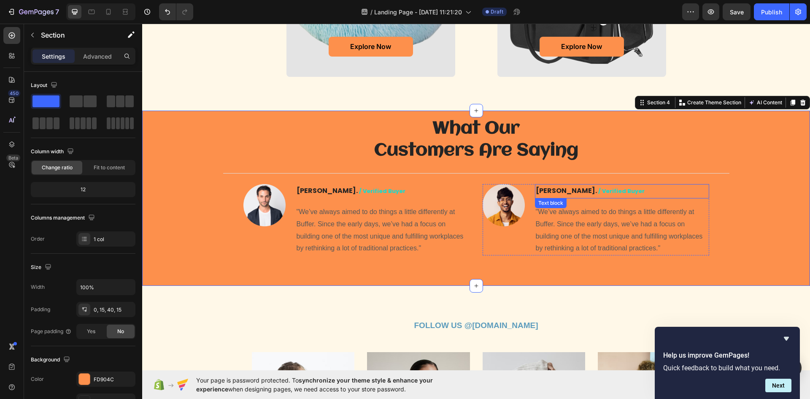
click at [623, 193] on p "[PERSON_NAME] / verified buyer" at bounding box center [622, 191] width 173 height 13
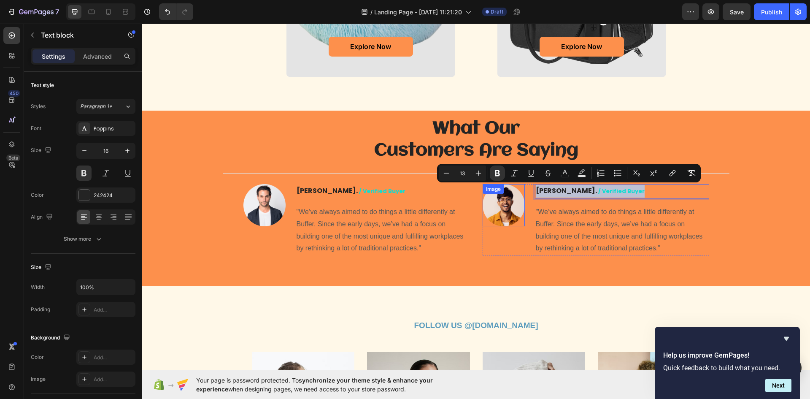
drag, startPoint x: 620, startPoint y: 189, endPoint x: 506, endPoint y: 189, distance: 113.5
click at [506, 189] on div "Image [PERSON_NAME]. / verified buyer Text block 16 "We’ve always aimed to do t…" at bounding box center [596, 219] width 227 height 71
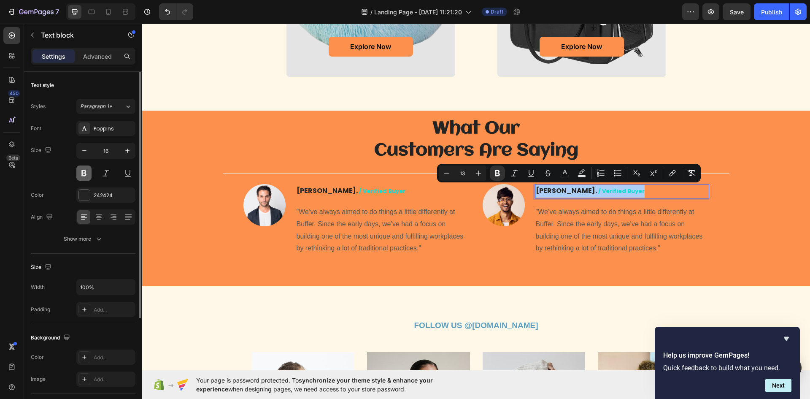
click at [89, 173] on button at bounding box center [83, 172] width 15 height 15
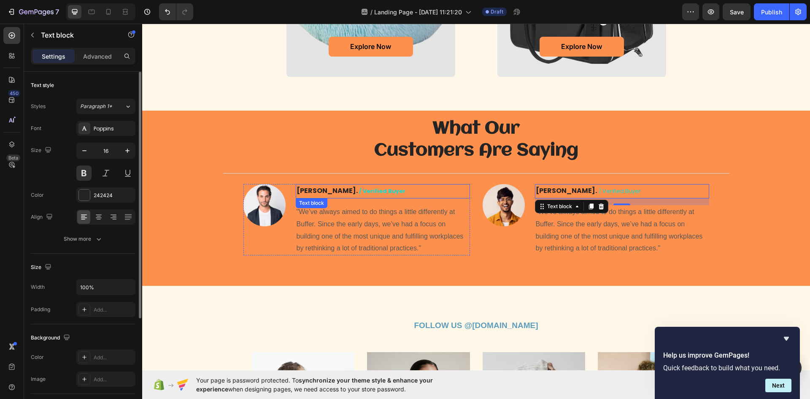
click at [383, 195] on p "[PERSON_NAME] / verified buyer" at bounding box center [383, 191] width 173 height 13
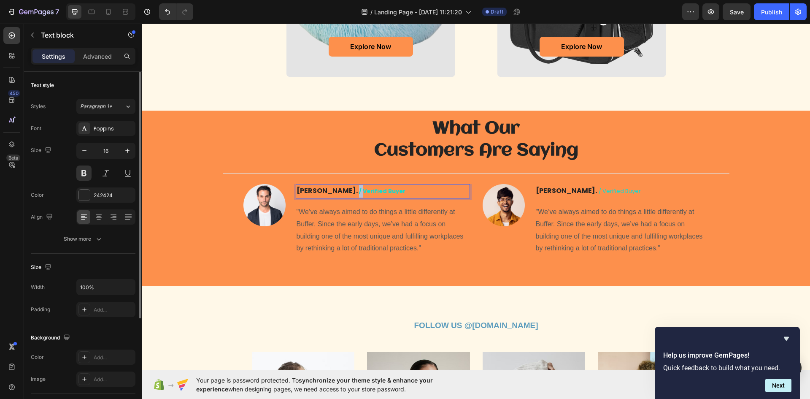
click at [359, 190] on span "/ verified buyer" at bounding box center [382, 191] width 46 height 8
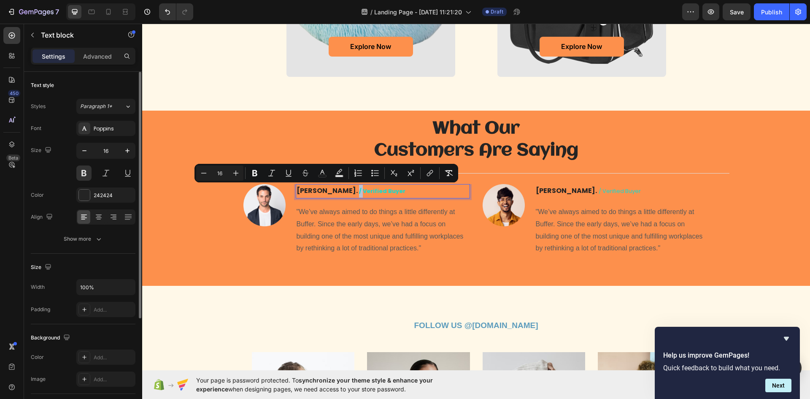
drag, startPoint x: 315, startPoint y: 190, endPoint x: 380, endPoint y: 190, distance: 65.4
click at [380, 190] on p "[PERSON_NAME] / verified buyer" at bounding box center [383, 191] width 173 height 13
click at [377, 192] on p "[PERSON_NAME] / verified buyer" at bounding box center [383, 191] width 173 height 13
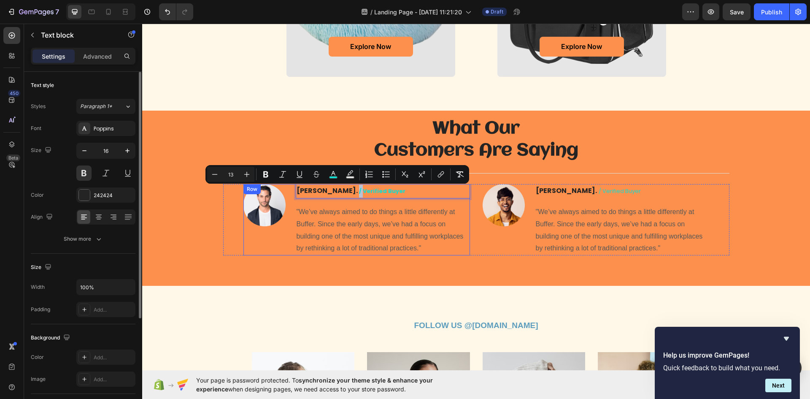
drag, startPoint x: 377, startPoint y: 192, endPoint x: 315, endPoint y: 199, distance: 62.5
click at [315, 199] on div "[PERSON_NAME] / verified buyer Text block 16 "We’ve always aimed to do things a…" at bounding box center [383, 219] width 174 height 71
click at [82, 193] on div at bounding box center [84, 194] width 11 height 11
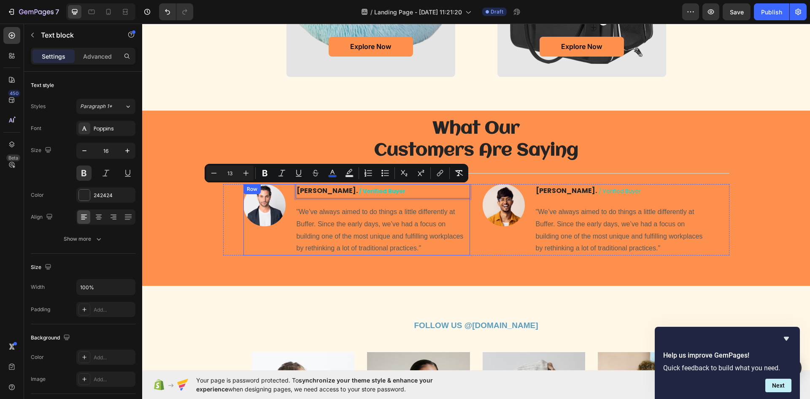
drag, startPoint x: 372, startPoint y: 192, endPoint x: 313, endPoint y: 199, distance: 59.1
click at [313, 199] on div "[PERSON_NAME] / verified buyer Text block 16 "We’ve always aimed to do things a…" at bounding box center [383, 219] width 174 height 71
click at [334, 175] on rect "Editor contextual toolbar" at bounding box center [333, 176] width 8 height 2
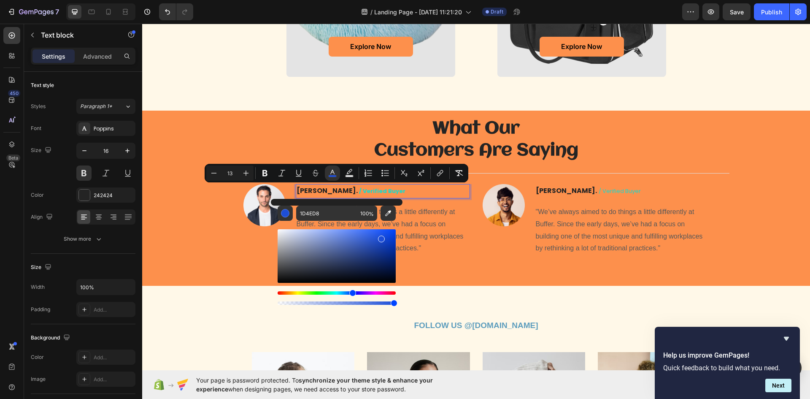
click at [325, 165] on button "color" at bounding box center [332, 172] width 15 height 15
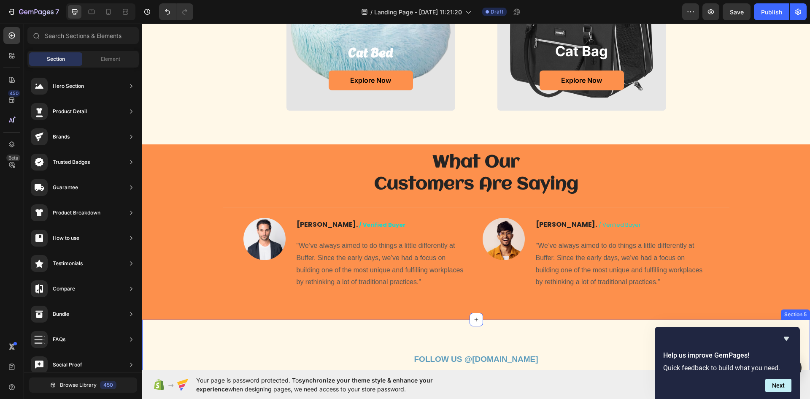
scroll to position [812, 0]
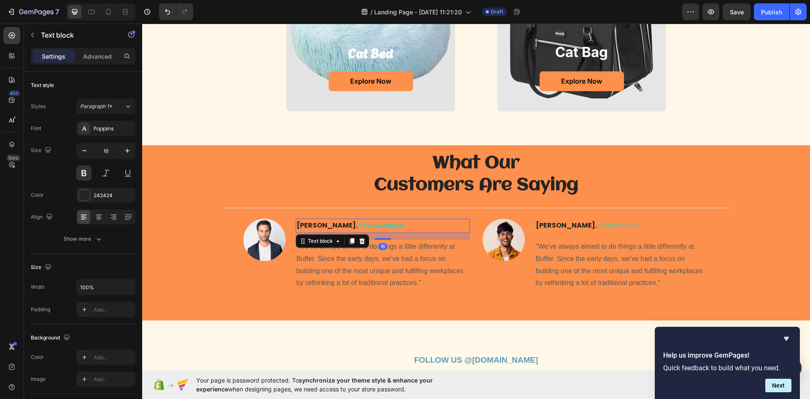
click at [362, 226] on p "[PERSON_NAME] / verified buyer" at bounding box center [383, 225] width 173 height 13
click at [313, 225] on p "[PERSON_NAME] / verified buyer" at bounding box center [383, 225] width 173 height 13
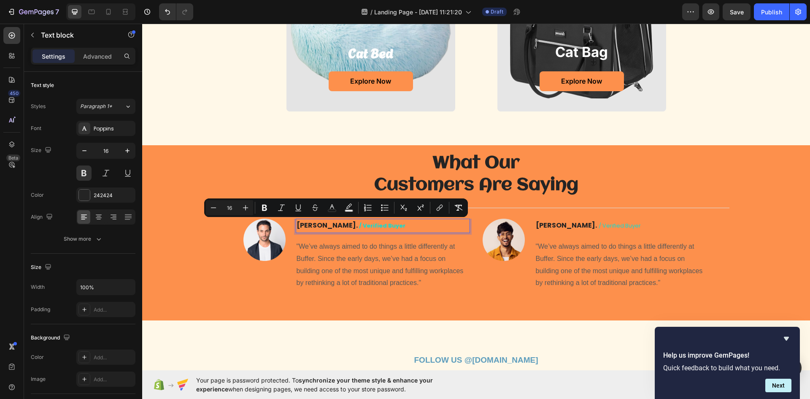
drag, startPoint x: 313, startPoint y: 225, endPoint x: 366, endPoint y: 224, distance: 52.7
click at [366, 224] on p "[PERSON_NAME] / verified buyer" at bounding box center [383, 225] width 173 height 13
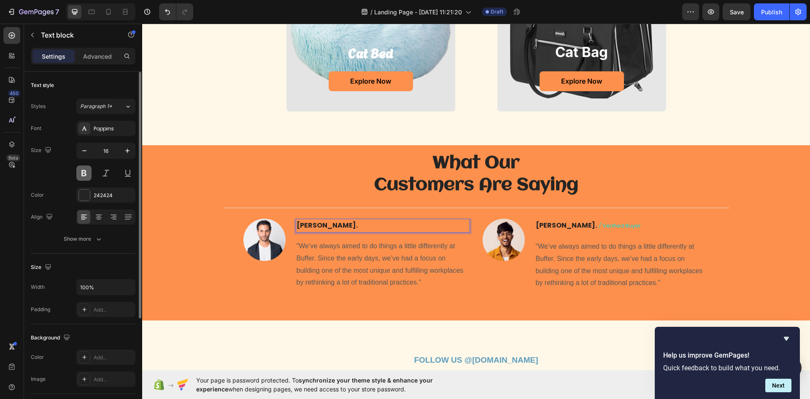
click at [88, 171] on button at bounding box center [83, 172] width 15 height 15
click at [315, 225] on p "[PERSON_NAME]." at bounding box center [383, 225] width 173 height 12
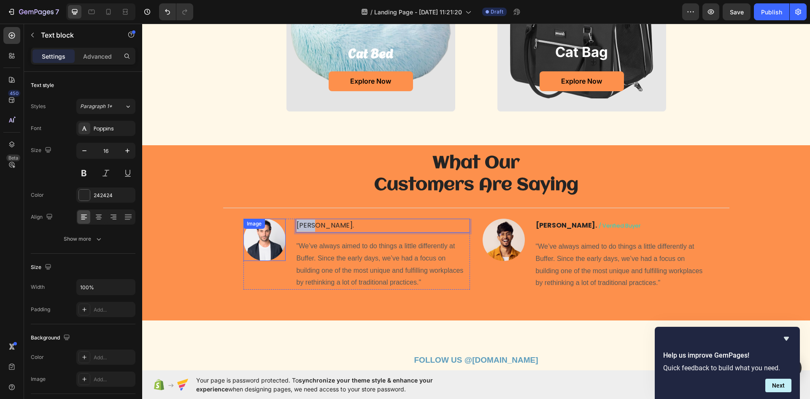
drag, startPoint x: 312, startPoint y: 225, endPoint x: 280, endPoint y: 226, distance: 31.6
click at [280, 226] on div "Image [PERSON_NAME]. Text block 16 "We’ve always aimed to do things a little di…" at bounding box center [356, 254] width 227 height 71
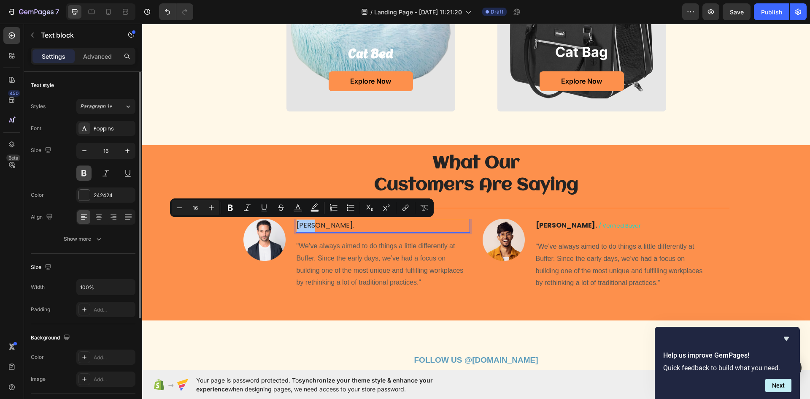
click at [86, 175] on button at bounding box center [83, 172] width 15 height 15
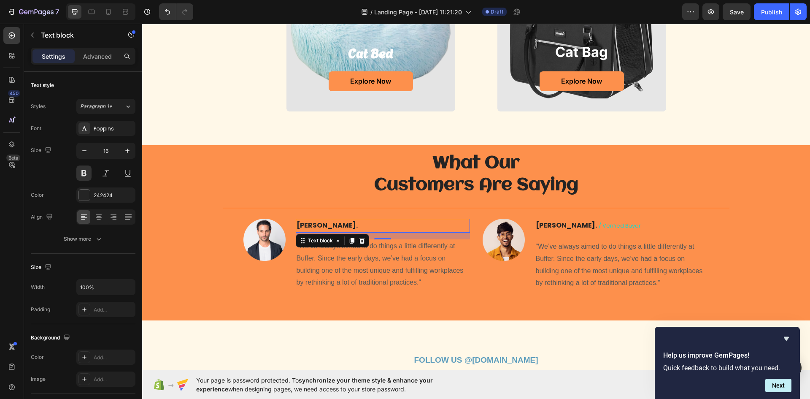
click at [318, 224] on p "[PERSON_NAME]." at bounding box center [383, 225] width 173 height 12
click at [318, 227] on p "[PERSON_NAME]." at bounding box center [383, 225] width 173 height 12
click at [313, 225] on p "[PERSON_NAME].fd" at bounding box center [383, 225] width 173 height 12
click at [327, 223] on p "[PERSON_NAME]. fd" at bounding box center [383, 225] width 173 height 12
drag, startPoint x: 323, startPoint y: 224, endPoint x: 313, endPoint y: 227, distance: 10.1
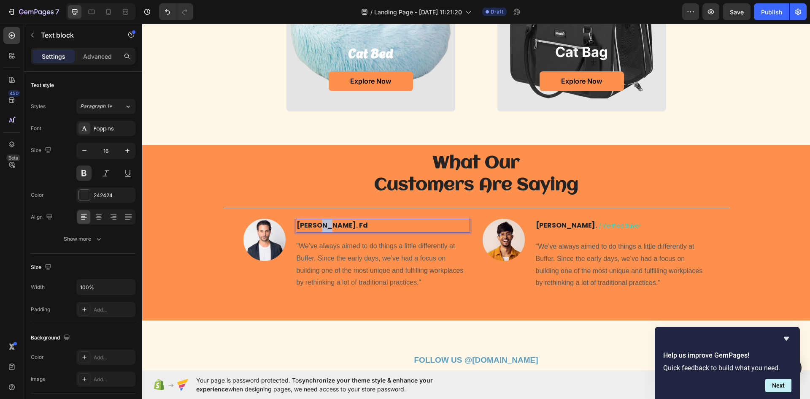
click at [313, 227] on p "[PERSON_NAME]. fd" at bounding box center [383, 225] width 173 height 12
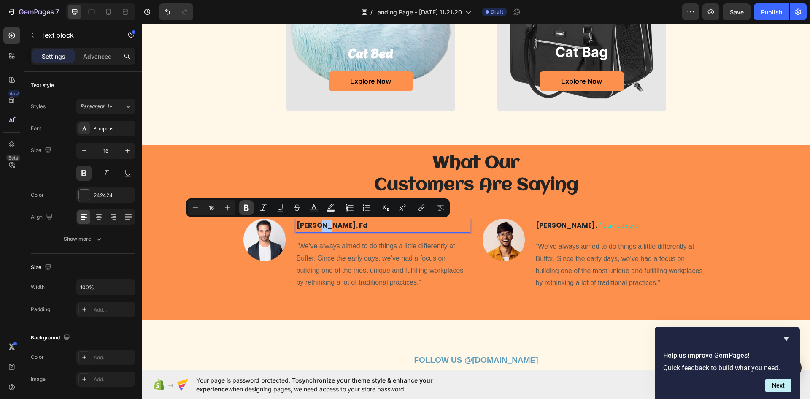
click at [248, 210] on icon "Editor contextual toolbar" at bounding box center [246, 208] width 5 height 6
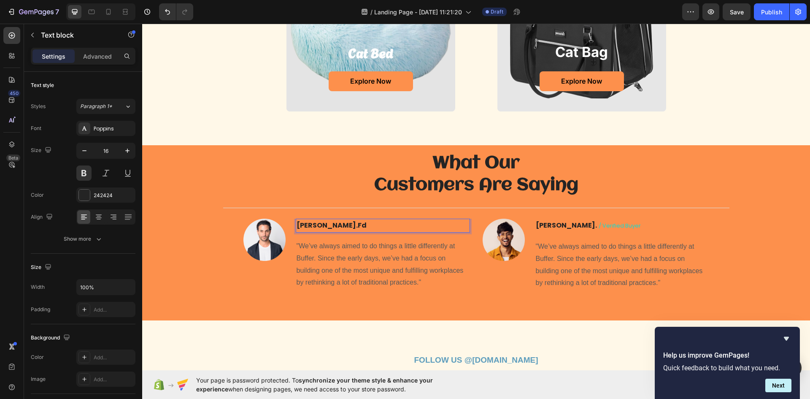
click at [311, 222] on p "[PERSON_NAME]. fd" at bounding box center [383, 225] width 173 height 12
click at [88, 172] on button at bounding box center [83, 172] width 15 height 15
click at [354, 225] on strong "fd" at bounding box center [358, 225] width 9 height 10
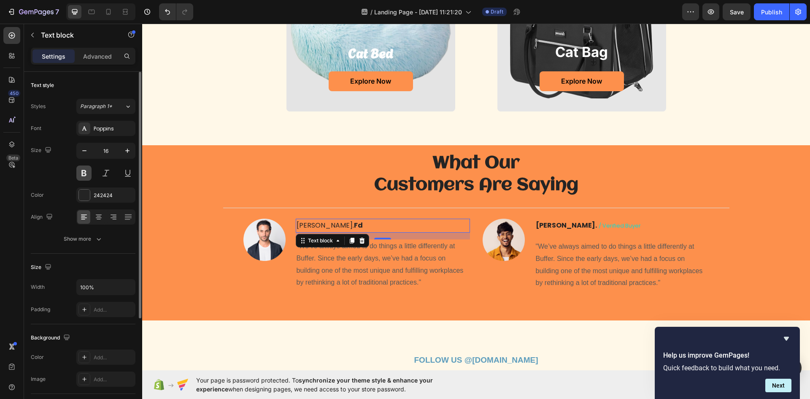
click at [80, 167] on button at bounding box center [83, 172] width 15 height 15
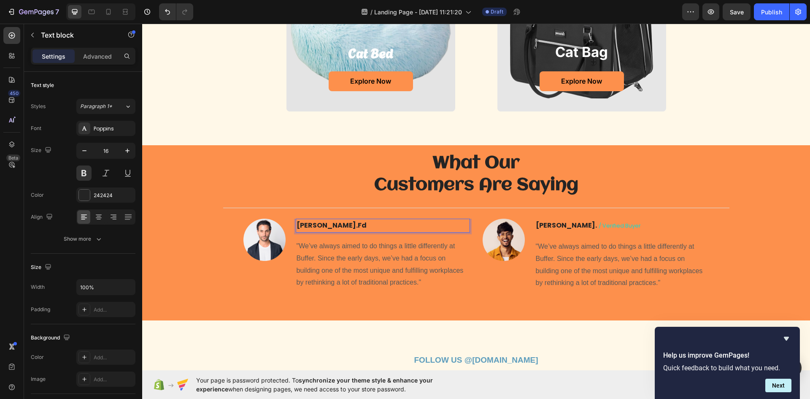
click at [322, 223] on p "[PERSON_NAME]. fd" at bounding box center [383, 225] width 173 height 12
drag, startPoint x: 322, startPoint y: 224, endPoint x: 310, endPoint y: 227, distance: 12.5
click at [310, 227] on p "[PERSON_NAME]. fd" at bounding box center [383, 225] width 173 height 12
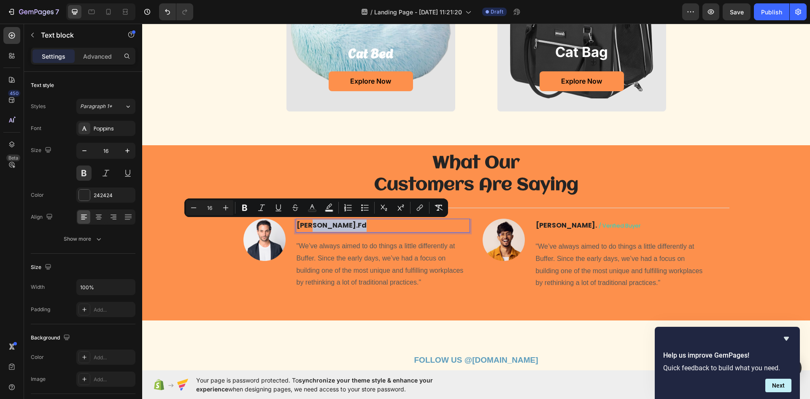
click at [332, 227] on p "[PERSON_NAME]. fd" at bounding box center [383, 225] width 173 height 12
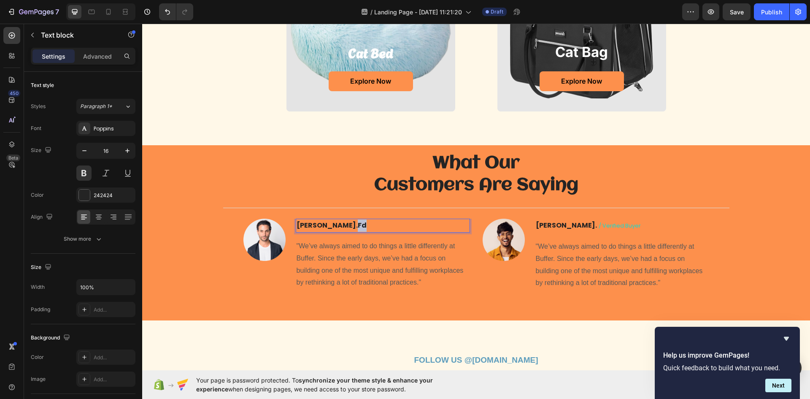
drag, startPoint x: 330, startPoint y: 225, endPoint x: 312, endPoint y: 228, distance: 18.4
click at [313, 228] on p "[PERSON_NAME]. fd" at bounding box center [383, 225] width 173 height 12
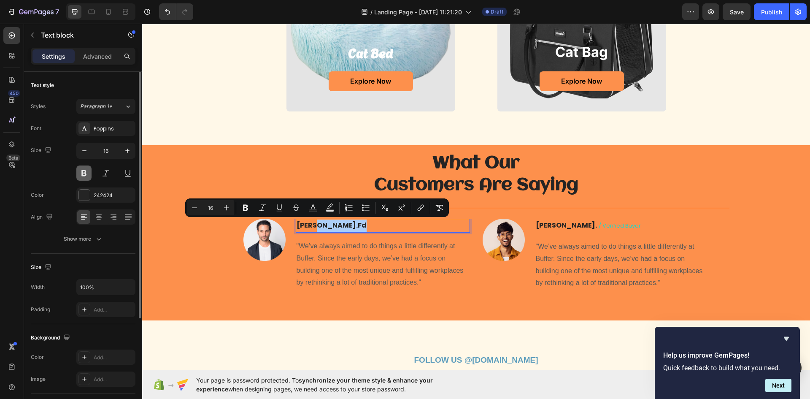
click at [83, 175] on button at bounding box center [83, 172] width 15 height 15
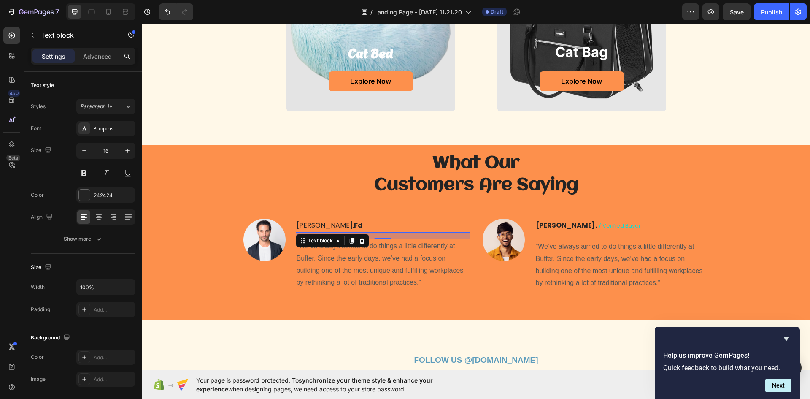
click at [339, 227] on p "[PERSON_NAME]. fd" at bounding box center [383, 225] width 173 height 12
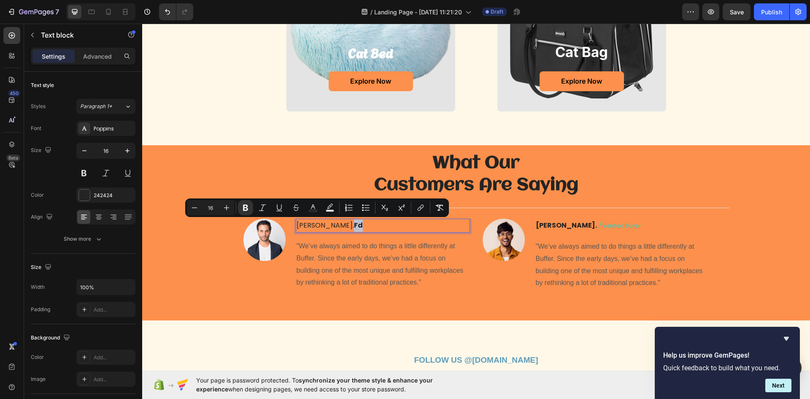
drag, startPoint x: 325, startPoint y: 227, endPoint x: 313, endPoint y: 232, distance: 12.5
click at [313, 232] on div "[PERSON_NAME]. fd" at bounding box center [383, 226] width 174 height 14
click at [243, 206] on icon "Editor contextual toolbar" at bounding box center [245, 207] width 8 height 8
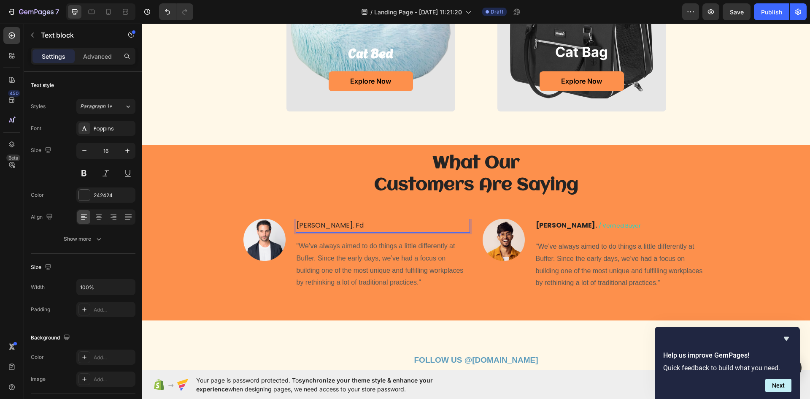
click at [310, 226] on p "[PERSON_NAME]. fd" at bounding box center [383, 225] width 173 height 12
click at [313, 223] on p "[PERSON_NAME]. fd" at bounding box center [383, 225] width 173 height 12
drag, startPoint x: 313, startPoint y: 224, endPoint x: 288, endPoint y: 233, distance: 26.3
click at [288, 233] on div "Image [PERSON_NAME]. fd Text block 16 "We’ve always aimed to do things a little…" at bounding box center [356, 254] width 227 height 71
click at [89, 175] on button at bounding box center [83, 172] width 15 height 15
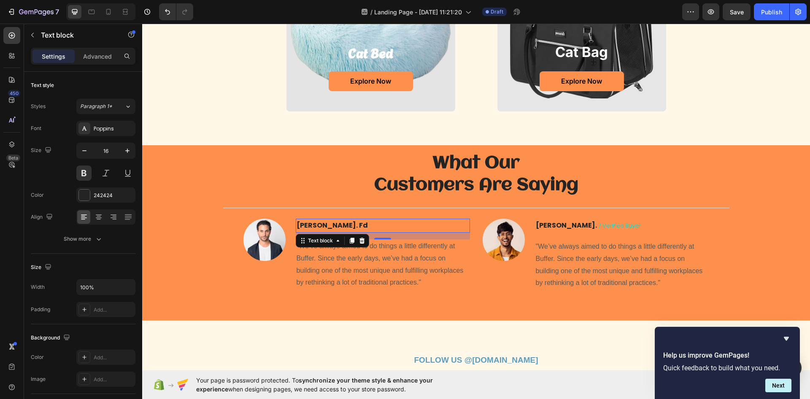
click at [368, 229] on p "[PERSON_NAME]. fd" at bounding box center [383, 225] width 173 height 12
click at [88, 171] on button at bounding box center [83, 172] width 15 height 15
click at [311, 226] on p "[PERSON_NAME]. fd" at bounding box center [383, 225] width 173 height 12
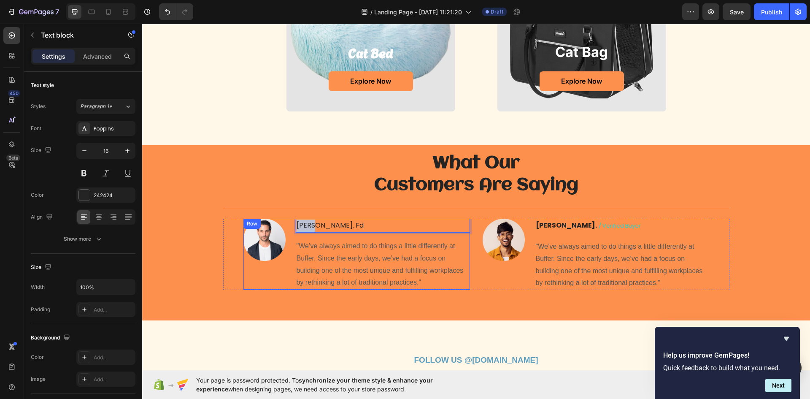
drag, startPoint x: 311, startPoint y: 226, endPoint x: 290, endPoint y: 226, distance: 21.5
click at [290, 226] on div "Image [PERSON_NAME]. fd Text block 16 "We’ve always aimed to do things a little…" at bounding box center [356, 254] width 227 height 71
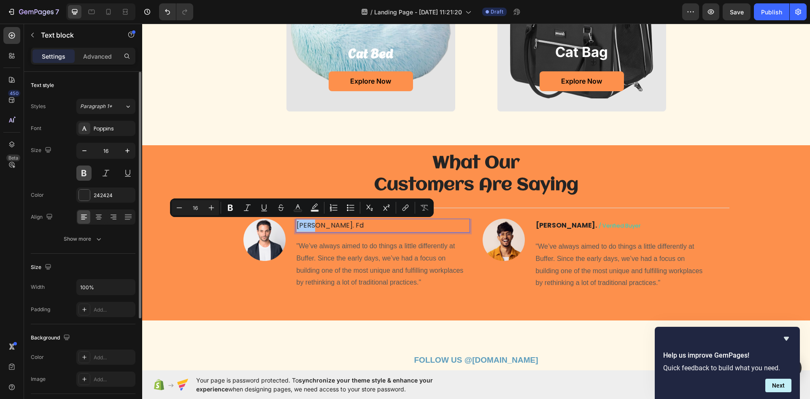
click at [84, 173] on button at bounding box center [83, 172] width 15 height 15
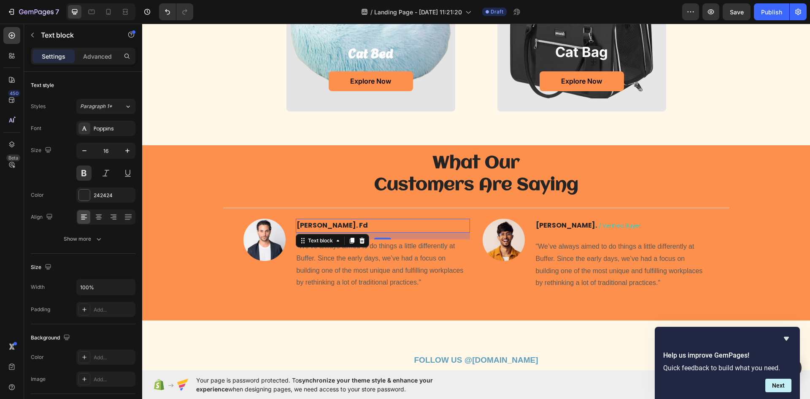
click at [328, 224] on p "[PERSON_NAME]. fd" at bounding box center [383, 225] width 173 height 12
drag, startPoint x: 326, startPoint y: 221, endPoint x: 314, endPoint y: 224, distance: 12.9
click at [314, 224] on p "[PERSON_NAME]. fd" at bounding box center [383, 225] width 173 height 12
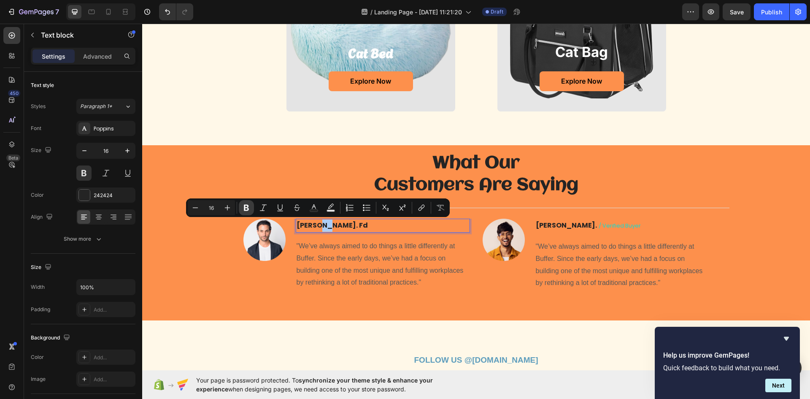
click at [247, 210] on icon "Editor contextual toolbar" at bounding box center [246, 208] width 5 height 6
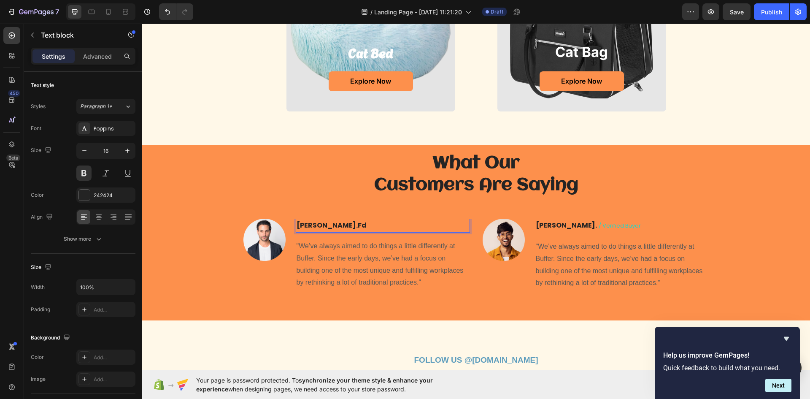
click at [313, 225] on p "[PERSON_NAME]. fd" at bounding box center [383, 225] width 173 height 12
click at [358, 228] on strong "fd" at bounding box center [362, 225] width 9 height 10
drag, startPoint x: 314, startPoint y: 227, endPoint x: 330, endPoint y: 225, distance: 15.8
click at [330, 225] on p "[PERSON_NAME]. fd" at bounding box center [383, 225] width 173 height 12
click at [86, 175] on button at bounding box center [83, 172] width 15 height 15
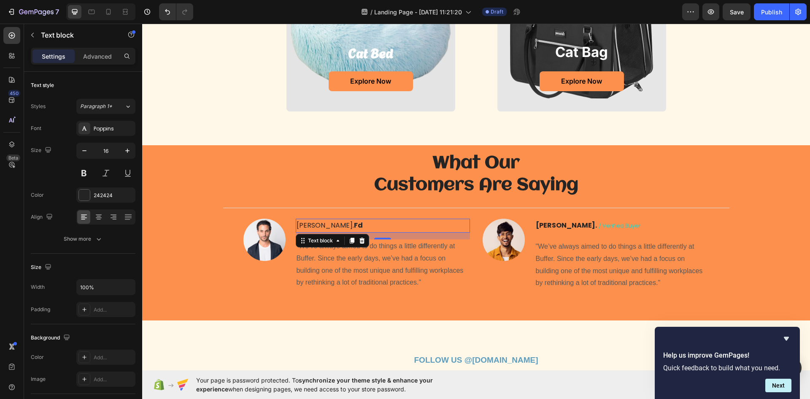
click at [312, 229] on p "[PERSON_NAME]. fd" at bounding box center [383, 225] width 173 height 12
drag, startPoint x: 312, startPoint y: 227, endPoint x: 326, endPoint y: 225, distance: 14.4
click at [326, 225] on p "[PERSON_NAME]. fd" at bounding box center [383, 225] width 173 height 12
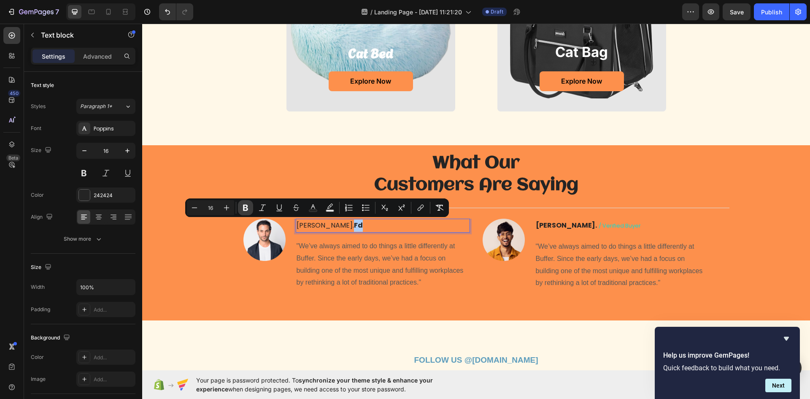
click at [246, 207] on icon "Editor contextual toolbar" at bounding box center [245, 208] width 5 height 6
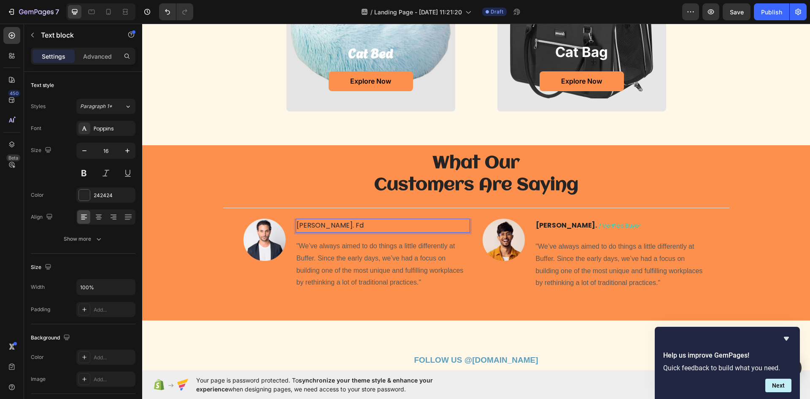
drag, startPoint x: 313, startPoint y: 222, endPoint x: 311, endPoint y: 227, distance: 5.2
click at [312, 226] on p "[PERSON_NAME]. fd" at bounding box center [383, 225] width 173 height 12
click at [310, 225] on p "[PERSON_NAME]. fd" at bounding box center [383, 225] width 173 height 12
click at [311, 227] on p "[PERSON_NAME]. fd" at bounding box center [383, 225] width 173 height 12
drag, startPoint x: 311, startPoint y: 227, endPoint x: 283, endPoint y: 233, distance: 28.5
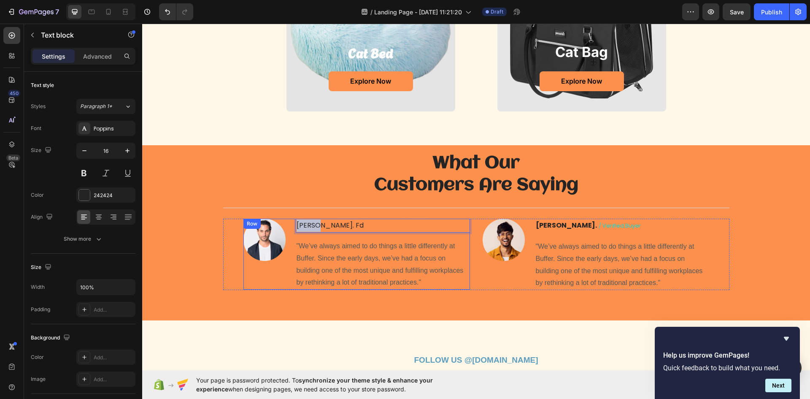
click at [283, 233] on div "Image [PERSON_NAME]. fd Text block 16 "We’ve always aimed to do things a little…" at bounding box center [356, 254] width 227 height 71
click at [309, 227] on p "[PERSON_NAME]. fd" at bounding box center [383, 225] width 173 height 12
click at [312, 226] on p "[PERSON_NAME]. fd" at bounding box center [383, 225] width 173 height 12
drag, startPoint x: 311, startPoint y: 227, endPoint x: 278, endPoint y: 231, distance: 33.5
click at [271, 232] on div "Image [PERSON_NAME]. fd Text block 16 "We’ve always aimed to do things a little…" at bounding box center [356, 254] width 227 height 71
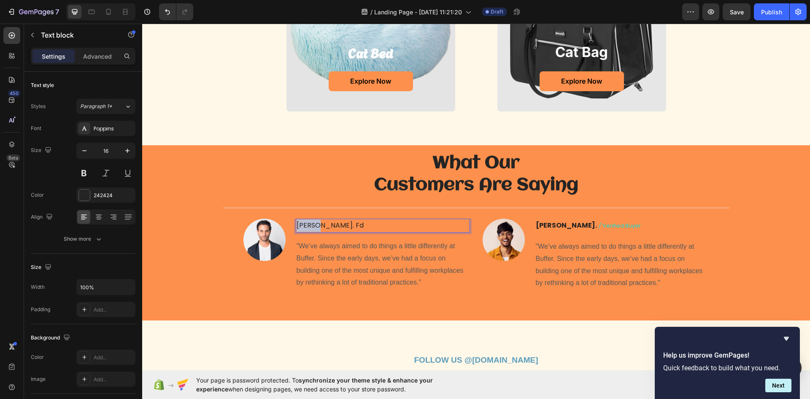
click at [302, 226] on p "[PERSON_NAME]. fd" at bounding box center [383, 225] width 173 height 12
click at [303, 226] on p "[PERSON_NAME]. fd" at bounding box center [383, 225] width 173 height 12
click at [310, 225] on p "[PERSON_NAME]. fd" at bounding box center [383, 225] width 173 height 12
click at [306, 225] on p "[PERSON_NAME]. fd" at bounding box center [383, 225] width 173 height 12
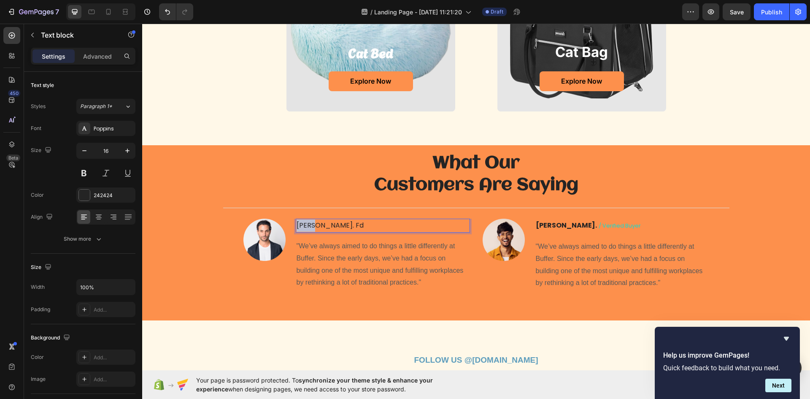
click at [305, 226] on p "[PERSON_NAME]. fd" at bounding box center [383, 225] width 173 height 12
click at [558, 227] on strong "[PERSON_NAME]." at bounding box center [566, 225] width 61 height 10
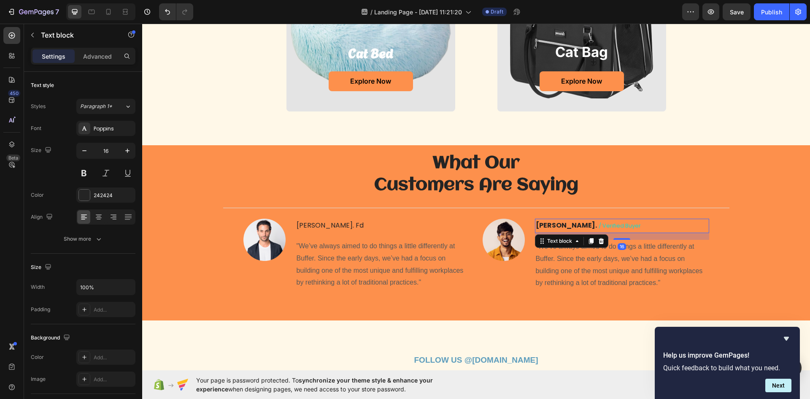
click at [558, 227] on strong "[PERSON_NAME]." at bounding box center [566, 225] width 61 height 10
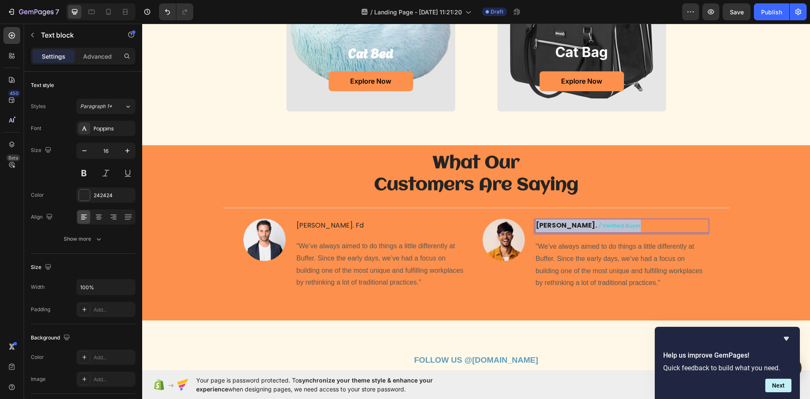
click at [558, 227] on strong "[PERSON_NAME]." at bounding box center [566, 225] width 61 height 10
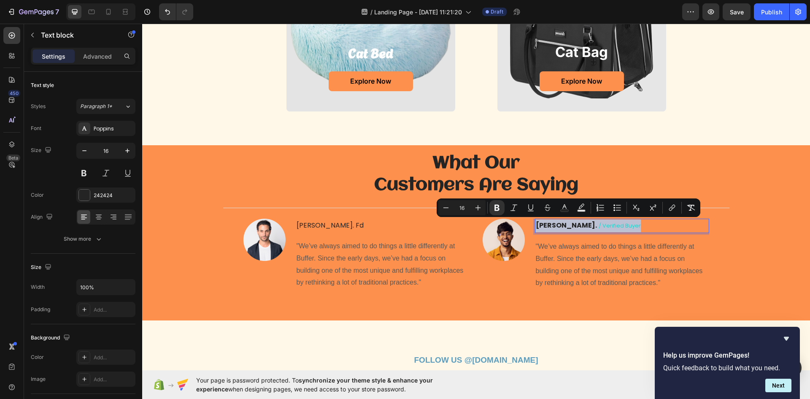
click at [558, 227] on strong "[PERSON_NAME]." at bounding box center [566, 225] width 61 height 10
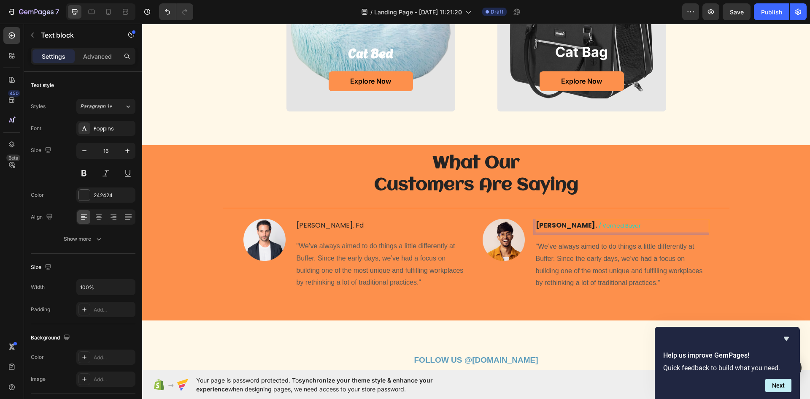
click at [558, 224] on strong "[PERSON_NAME]." at bounding box center [566, 225] width 61 height 10
drag, startPoint x: 558, startPoint y: 225, endPoint x: 491, endPoint y: 227, distance: 66.7
click at [491, 227] on div "Image [PERSON_NAME]. / verified buyer Text block 16 "We’ve always aimed to do t…" at bounding box center [596, 254] width 227 height 71
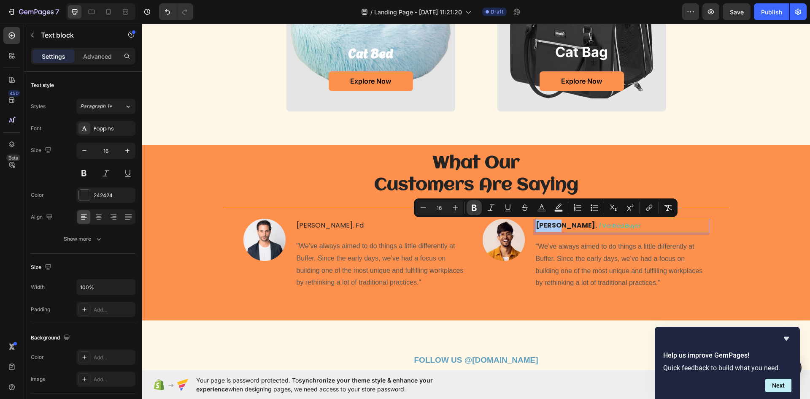
click at [476, 207] on icon "Editor contextual toolbar" at bounding box center [474, 207] width 8 height 8
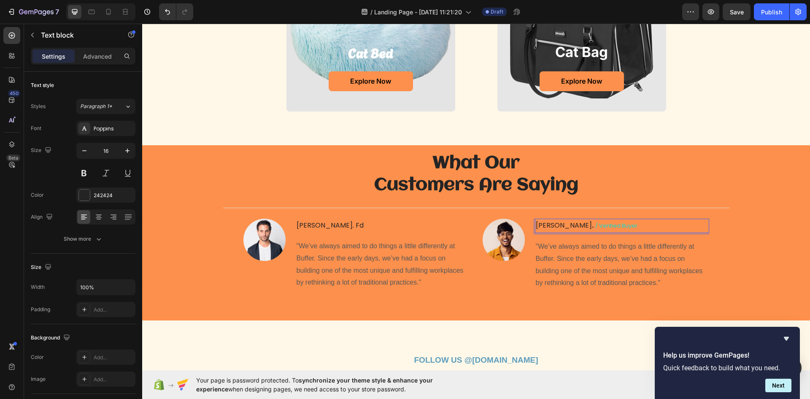
click at [595, 229] on span "/ verified buyer" at bounding box center [616, 225] width 42 height 8
drag, startPoint x: 563, startPoint y: 223, endPoint x: 611, endPoint y: 233, distance: 48.6
click at [602, 222] on span "/ verified buyer" at bounding box center [616, 225] width 42 height 8
click at [723, 113] on div "TOP selling PRODUCTS Heading choose your best Heading cat bed Heading Explore N…" at bounding box center [476, 17] width 668 height 256
click at [595, 227] on span "/ verified buyer" at bounding box center [616, 225] width 42 height 8
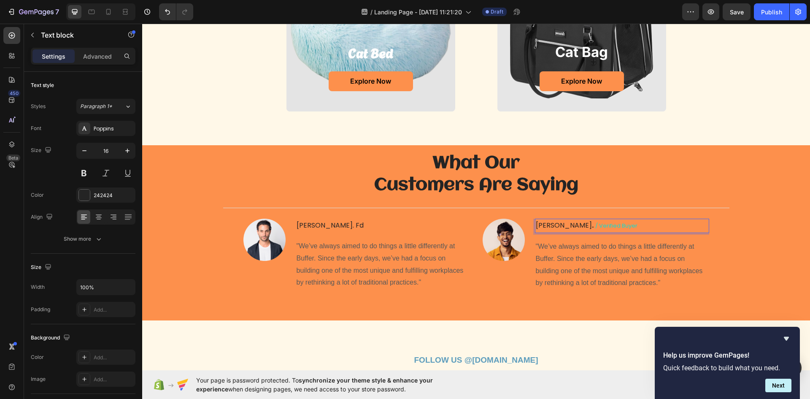
click at [595, 224] on span "/ verified buyer" at bounding box center [616, 225] width 42 height 8
click at [595, 225] on span "/ verified buyer" at bounding box center [616, 225] width 42 height 8
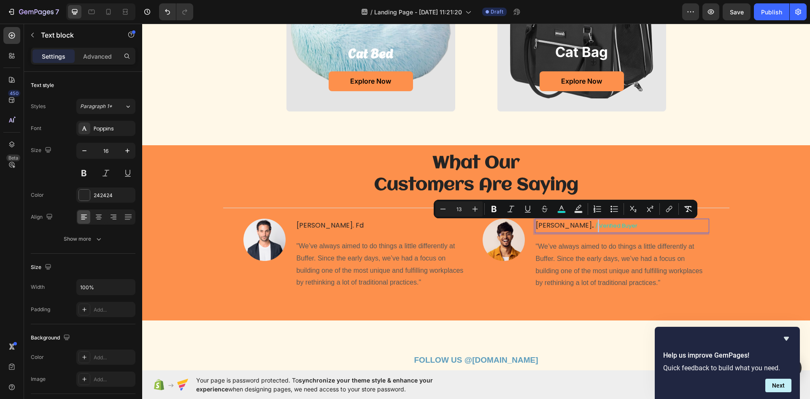
type input "16"
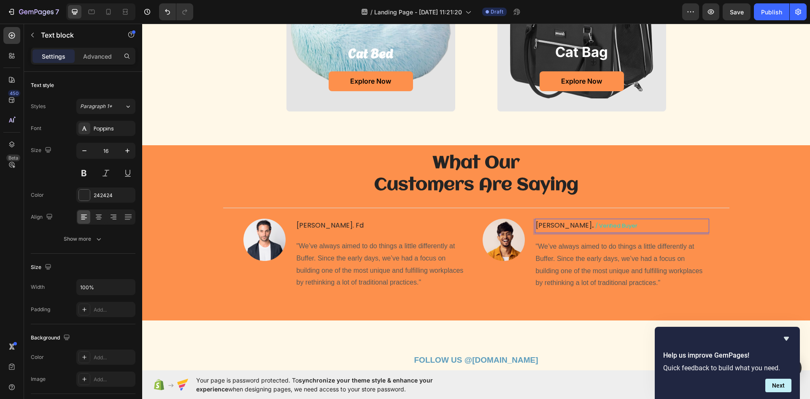
click at [592, 230] on strong "." at bounding box center [593, 225] width 2 height 10
click at [560, 228] on p "[PERSON_NAME] . / verified buyer" at bounding box center [622, 225] width 173 height 13
click at [561, 227] on p "[PERSON_NAME] . / verified buyer" at bounding box center [622, 225] width 173 height 13
click at [595, 226] on span "/ verified buyer" at bounding box center [616, 225] width 42 height 8
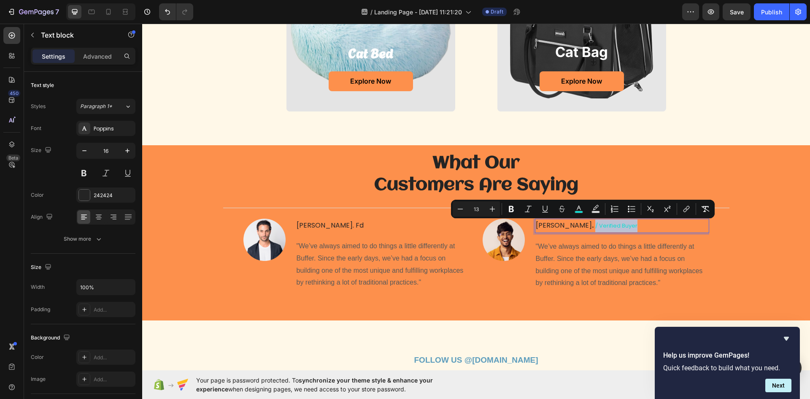
drag, startPoint x: 562, startPoint y: 226, endPoint x: 614, endPoint y: 229, distance: 51.5
click at [614, 229] on p "[PERSON_NAME] . / verified buyer" at bounding box center [622, 225] width 173 height 13
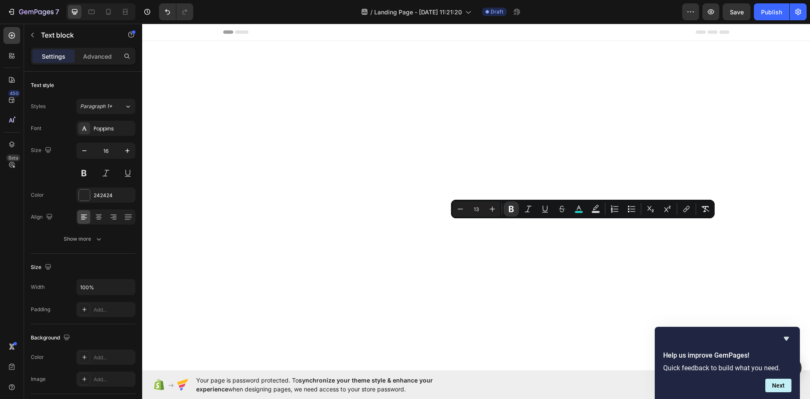
scroll to position [812, 0]
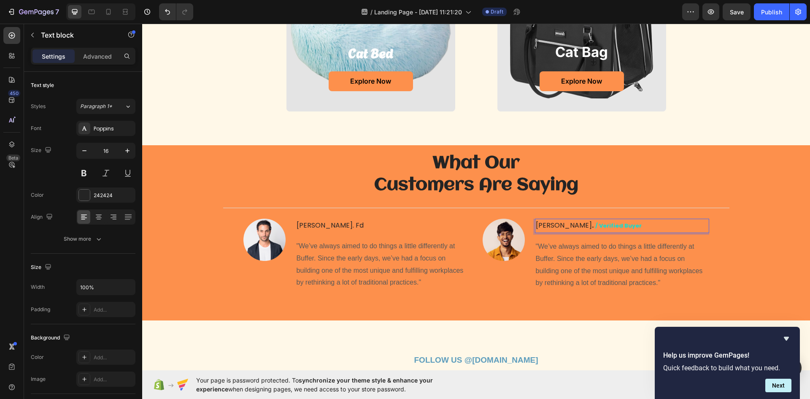
click at [561, 231] on p "[PERSON_NAME] . / verified buyer" at bounding box center [622, 225] width 173 height 13
click at [595, 228] on strong "/ verified buyer" at bounding box center [618, 225] width 46 height 8
drag, startPoint x: 563, startPoint y: 228, endPoint x: 636, endPoint y: 226, distance: 73.4
click at [636, 226] on p "[PERSON_NAME] . / verified buyer" at bounding box center [622, 225] width 173 height 13
click at [721, 136] on div "TOP selling PRODUCTS Heading choose your best Heading cat bed Heading Explore N…" at bounding box center [476, 17] width 668 height 256
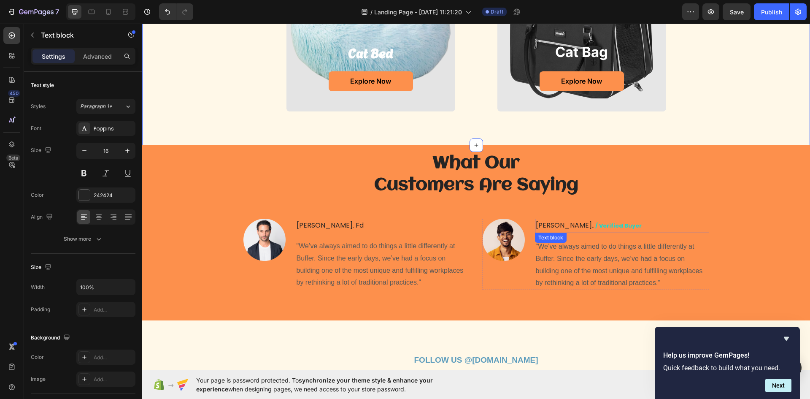
click at [595, 228] on strong "/ verified buyer" at bounding box center [618, 225] width 46 height 8
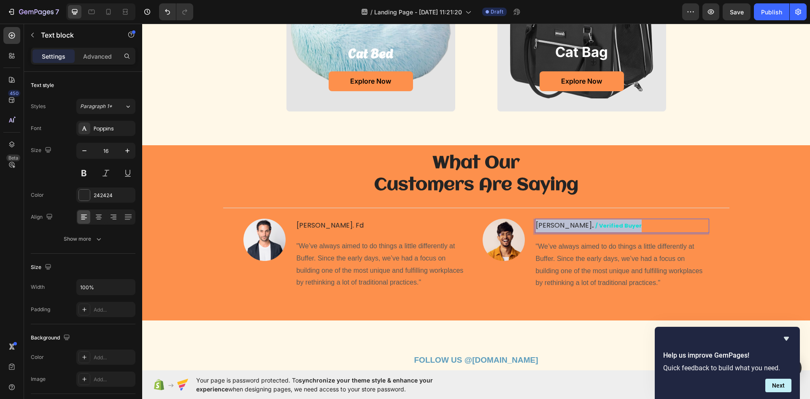
click at [595, 228] on strong "/ verified buyer" at bounding box center [618, 225] width 46 height 8
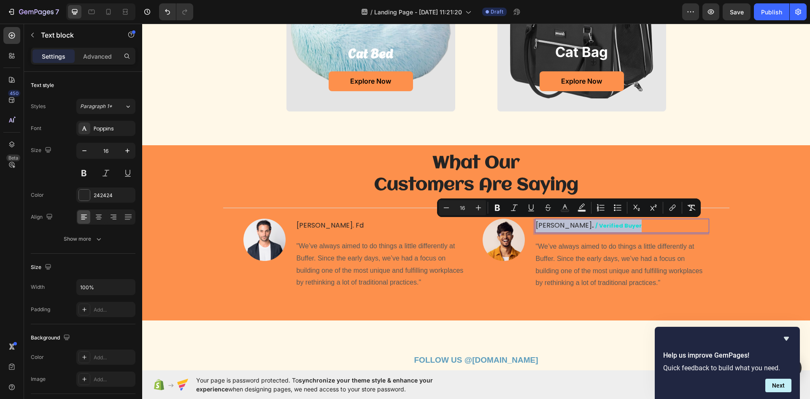
click at [595, 228] on strong "/ verified buyer" at bounding box center [618, 225] width 46 height 8
click at [595, 227] on strong "/ verified buyer" at bounding box center [618, 225] width 46 height 8
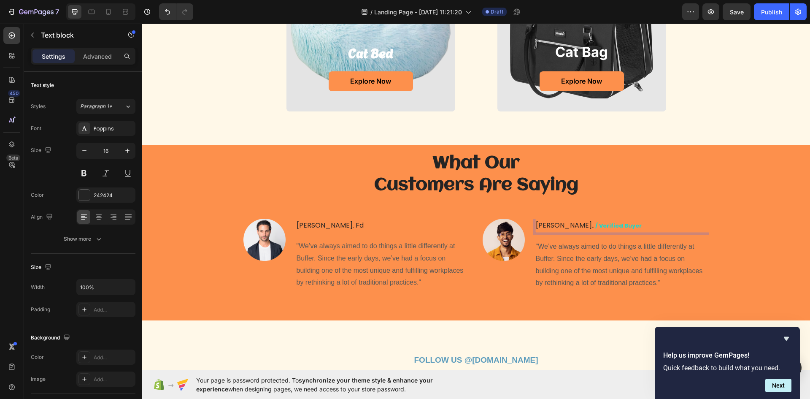
click at [595, 229] on strong "/ verified buyer" at bounding box center [618, 225] width 46 height 8
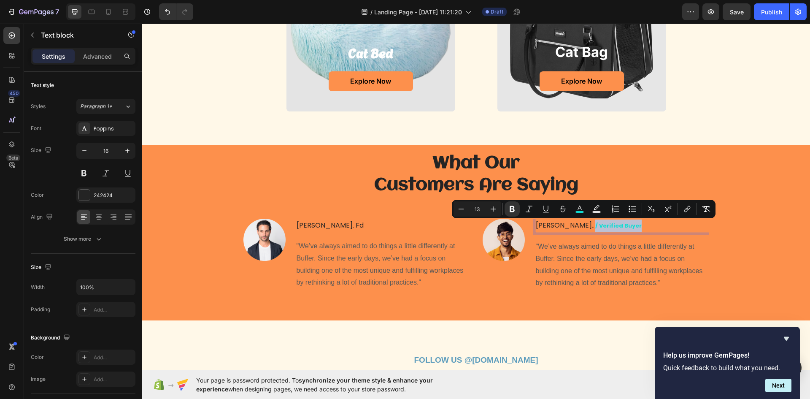
drag, startPoint x: 563, startPoint y: 229, endPoint x: 593, endPoint y: 228, distance: 30.4
click at [629, 226] on p "[PERSON_NAME] . / verified buyer" at bounding box center [622, 225] width 173 height 13
click at [515, 211] on icon "Editor contextual toolbar" at bounding box center [512, 209] width 8 height 8
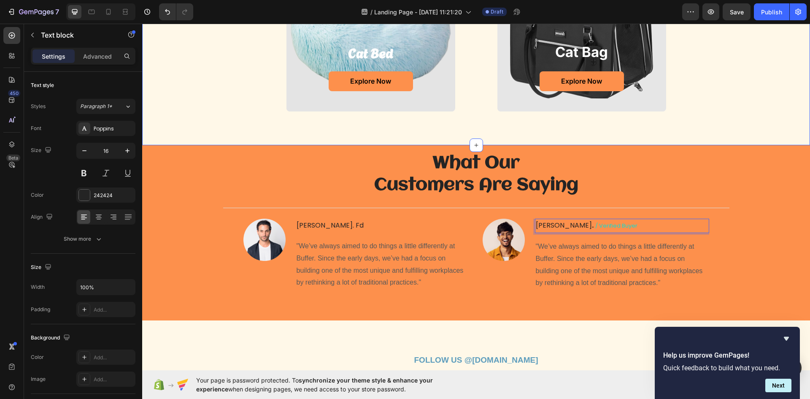
click at [718, 116] on div "TOP selling PRODUCTS Heading choose your best Heading cat bed Heading Explore N…" at bounding box center [476, 17] width 668 height 256
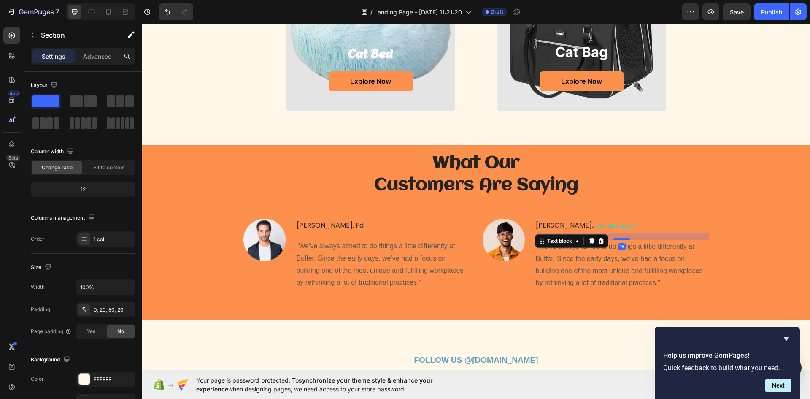
click at [592, 227] on strong "." at bounding box center [593, 225] width 2 height 10
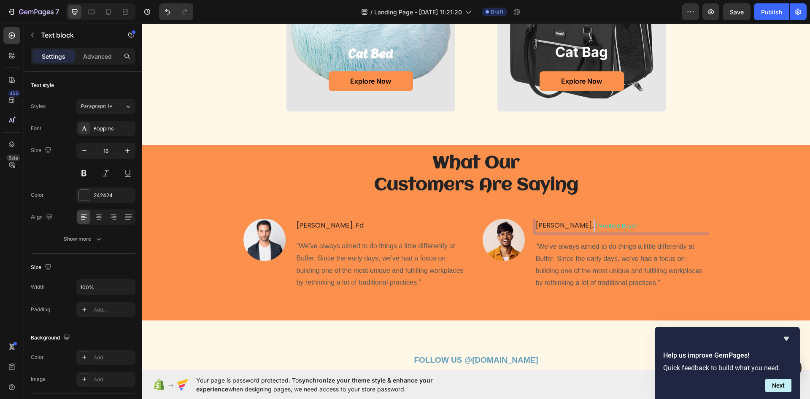
click at [592, 225] on strong "." at bounding box center [593, 225] width 2 height 10
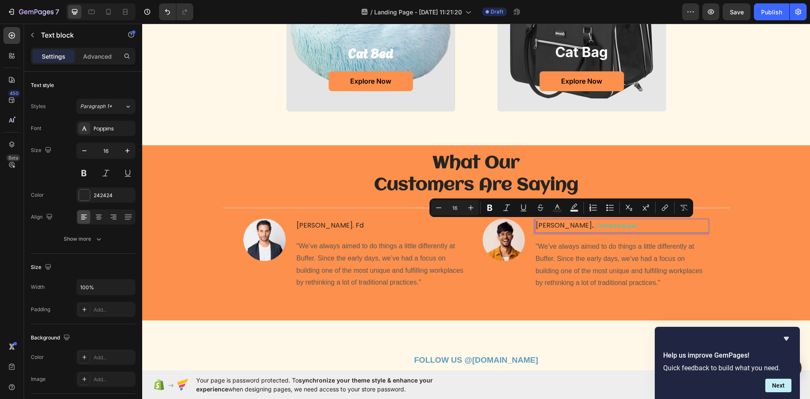
click at [540, 229] on p "[PERSON_NAME] . / verified buyer" at bounding box center [622, 225] width 173 height 13
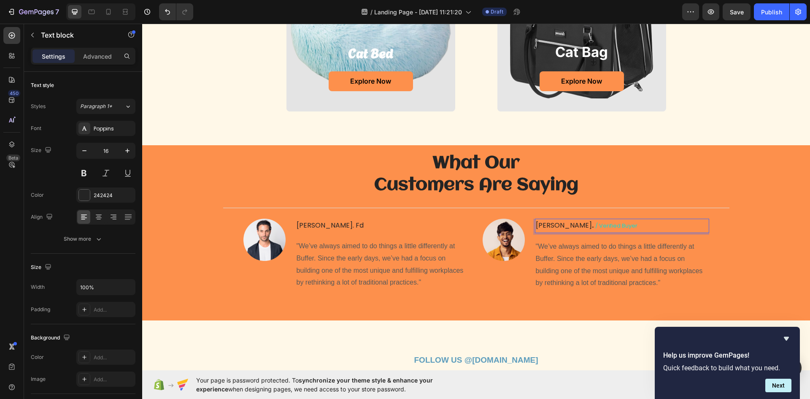
click at [536, 229] on p "[PERSON_NAME] . / verified buyer" at bounding box center [622, 225] width 173 height 13
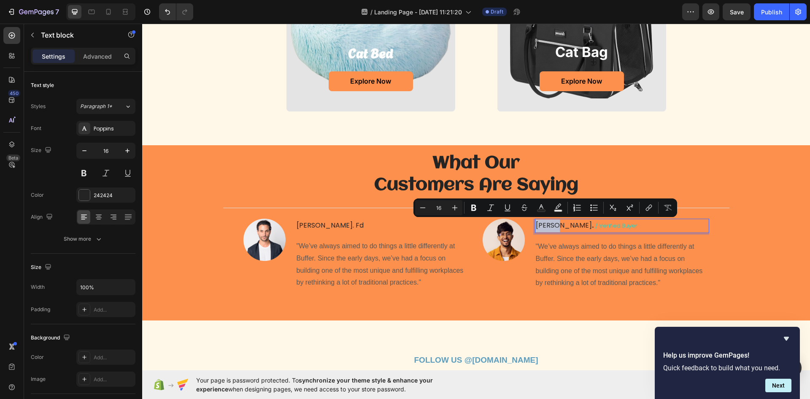
drag, startPoint x: 534, startPoint y: 229, endPoint x: 548, endPoint y: 227, distance: 14.4
click at [548, 227] on p "[PERSON_NAME] . / verified buyer" at bounding box center [622, 225] width 173 height 13
click at [473, 209] on icon "Editor contextual toolbar" at bounding box center [473, 207] width 8 height 8
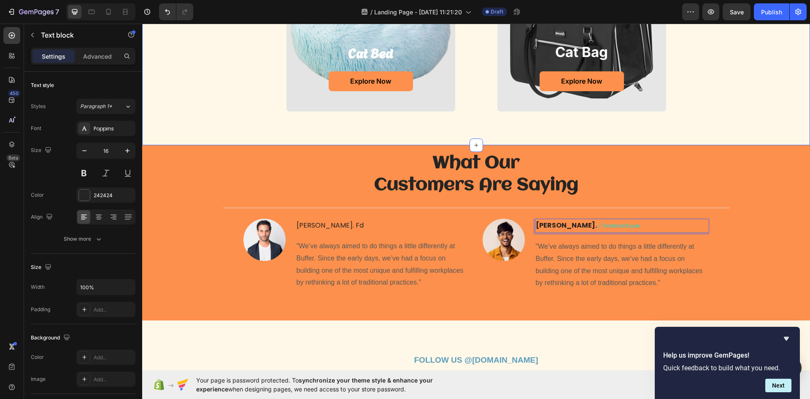
click at [212, 114] on div "TOP selling PRODUCTS Heading choose your best Heading cat bed Heading Explore N…" at bounding box center [476, 17] width 668 height 256
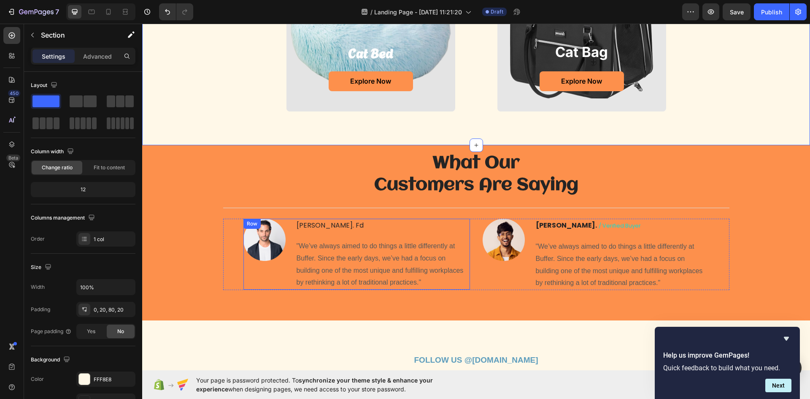
click at [288, 227] on div "Image john. fd Text block "We’ve always aimed to do things a little differently…" at bounding box center [356, 254] width 227 height 71
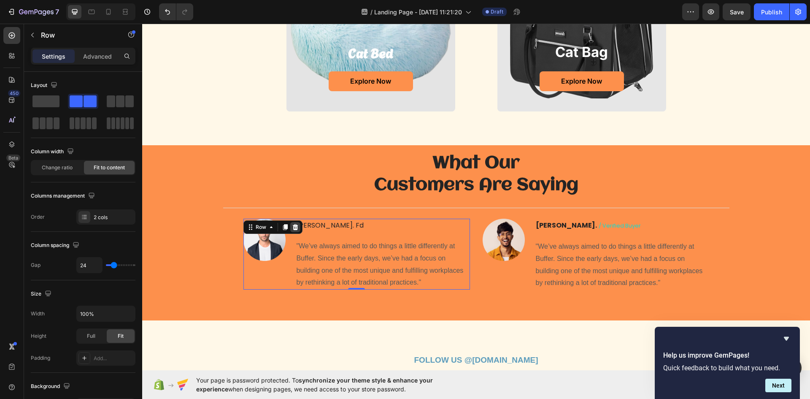
click at [292, 225] on icon at bounding box center [294, 227] width 5 height 6
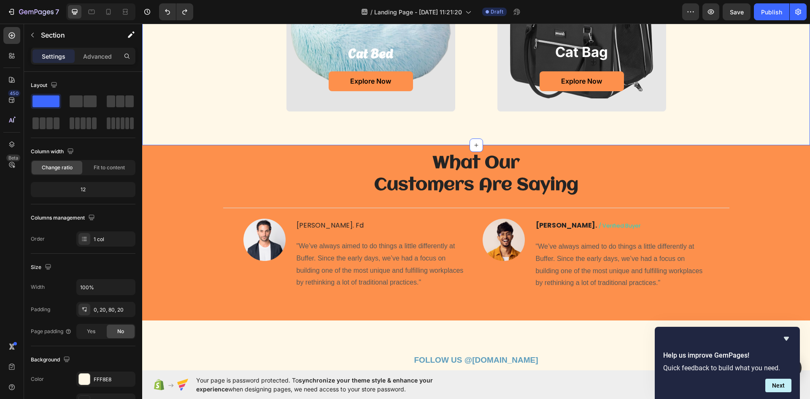
click at [293, 131] on div "TOP selling PRODUCTS Heading choose your best Heading cat bed Heading Explore N…" at bounding box center [476, 17] width 668 height 256
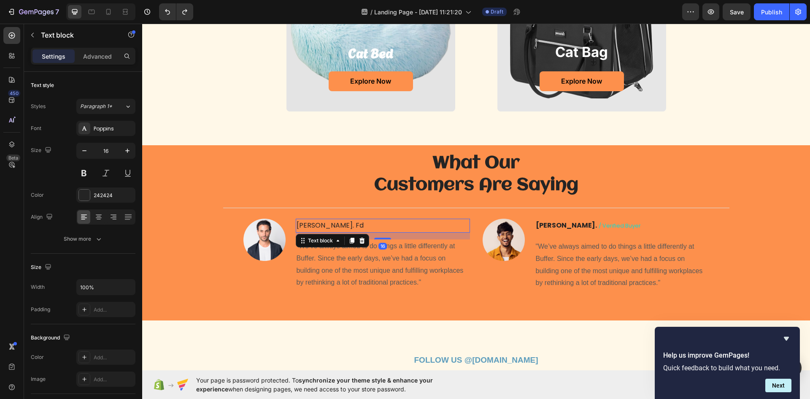
click at [297, 225] on p "[PERSON_NAME]. fd" at bounding box center [383, 225] width 173 height 12
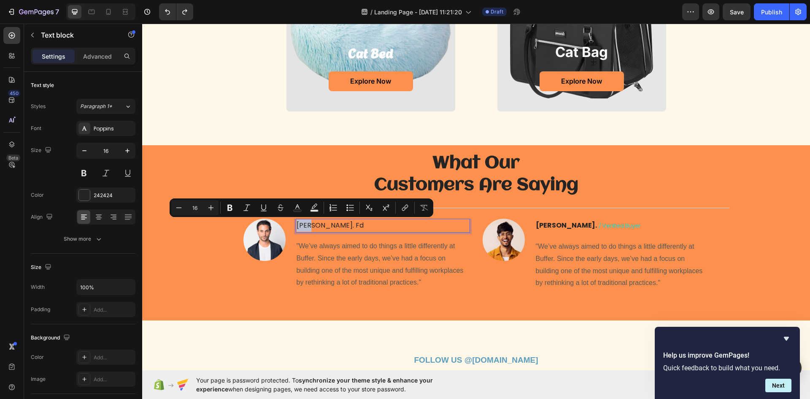
click at [297, 225] on p "[PERSON_NAME]. fd" at bounding box center [383, 225] width 173 height 12
click at [255, 160] on h2 "What Our Customers Are Saying" at bounding box center [476, 174] width 506 height 46
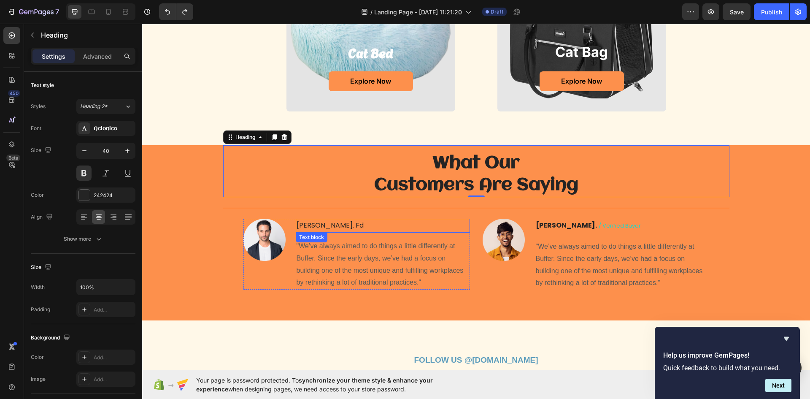
click at [297, 225] on p "[PERSON_NAME]. fd" at bounding box center [383, 225] width 173 height 12
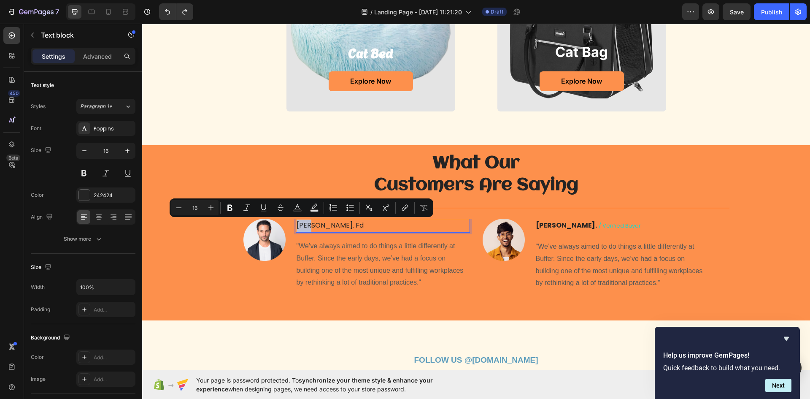
drag, startPoint x: 294, startPoint y: 224, endPoint x: 309, endPoint y: 224, distance: 15.2
click at [309, 224] on p "[PERSON_NAME]. fd" at bounding box center [383, 225] width 173 height 12
click at [231, 209] on icon "Editor contextual toolbar" at bounding box center [230, 207] width 8 height 8
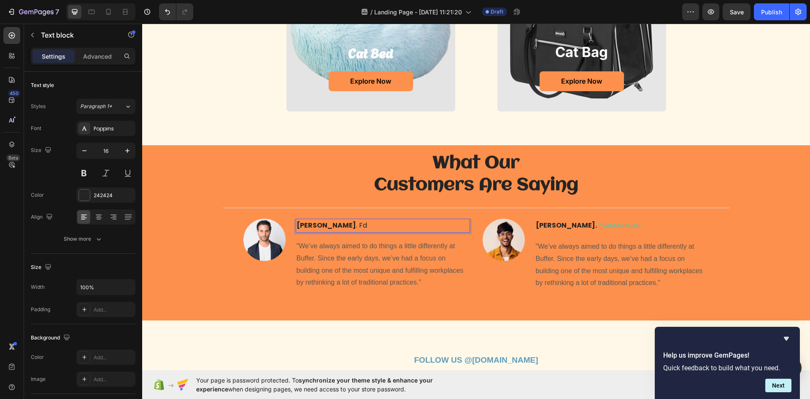
click at [314, 223] on p "john . fd" at bounding box center [383, 225] width 173 height 12
click at [313, 228] on p "john . fd" at bounding box center [383, 225] width 173 height 12
click at [311, 229] on p "john . fd" at bounding box center [383, 225] width 173 height 12
click at [227, 156] on h2 "What Our Customers Are Saying" at bounding box center [476, 174] width 506 height 46
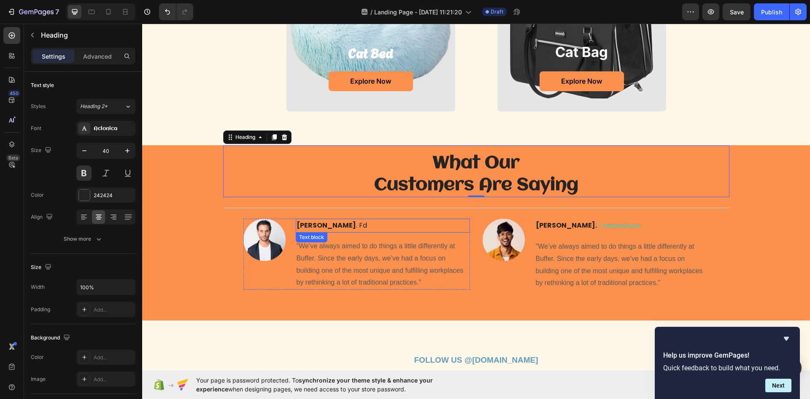
click at [297, 228] on strong "john" at bounding box center [326, 225] width 59 height 10
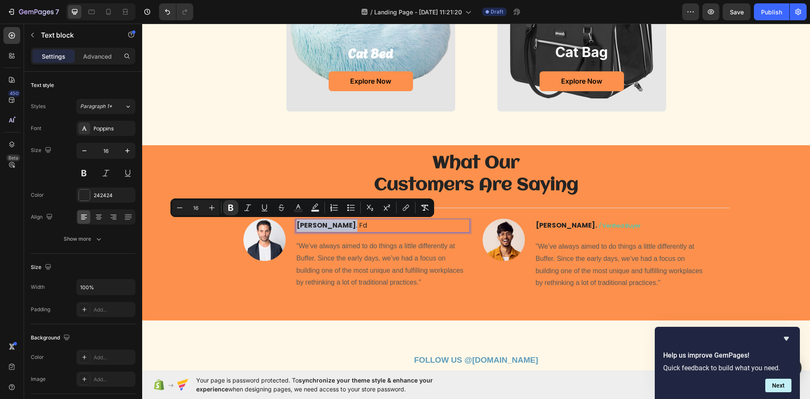
drag, startPoint x: 295, startPoint y: 227, endPoint x: 312, endPoint y: 225, distance: 17.3
click at [232, 207] on icon "Editor contextual toolbar" at bounding box center [230, 208] width 5 height 6
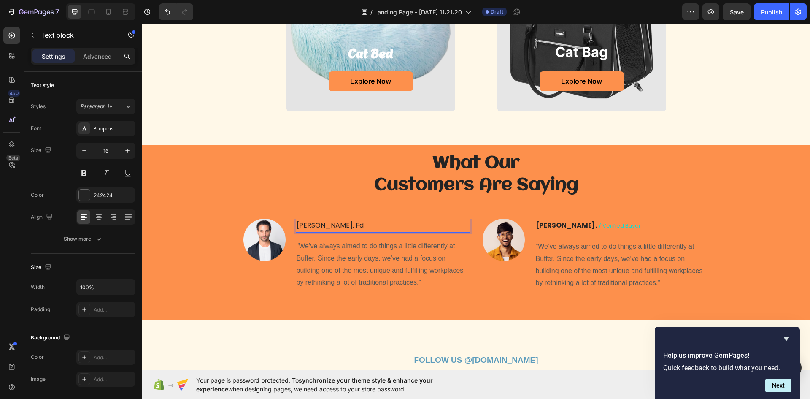
click at [297, 228] on p "[PERSON_NAME]. fd" at bounding box center [383, 225] width 173 height 12
click at [291, 227] on div "Image [PERSON_NAME]. fd Text block 16 "We’ve always aimed to do things a little…" at bounding box center [356, 254] width 227 height 71
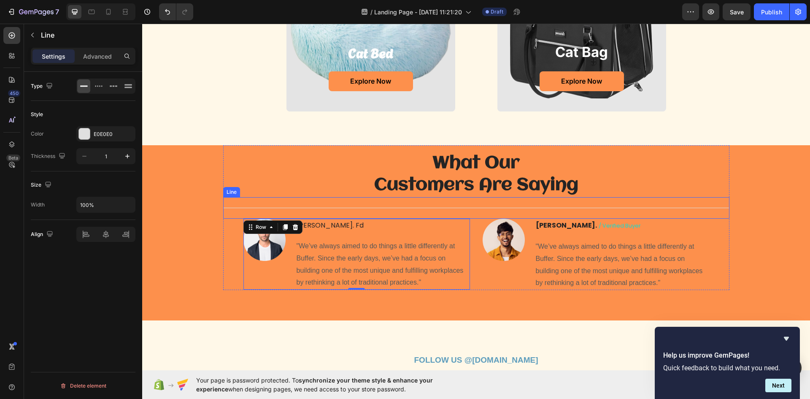
click at [280, 200] on div "Title Line" at bounding box center [476, 208] width 506 height 22
click at [297, 228] on p "[PERSON_NAME]. fd" at bounding box center [383, 225] width 173 height 12
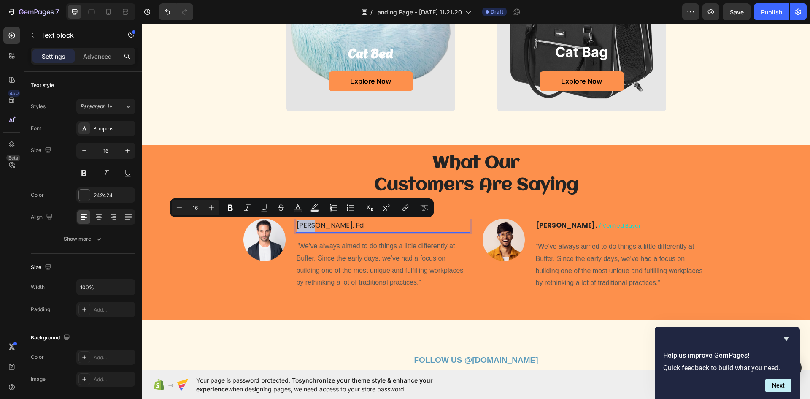
drag, startPoint x: 294, startPoint y: 227, endPoint x: 310, endPoint y: 229, distance: 17.0
click at [310, 229] on p "[PERSON_NAME]. fd" at bounding box center [383, 225] width 173 height 12
click at [230, 210] on icon "Editor contextual toolbar" at bounding box center [230, 208] width 5 height 6
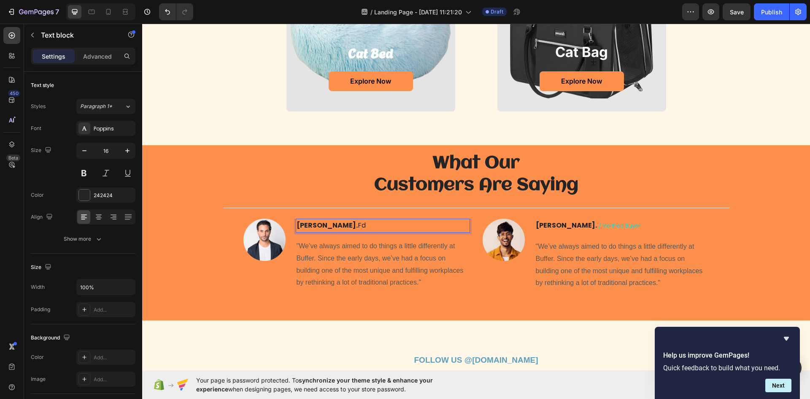
click at [317, 227] on p "[PERSON_NAME]. fd" at bounding box center [383, 225] width 173 height 12
click at [321, 224] on p "[PERSON_NAME]. fd" at bounding box center [383, 225] width 173 height 12
click at [314, 228] on p "[PERSON_NAME]." at bounding box center [383, 225] width 173 height 12
click at [324, 229] on p "john. /" at bounding box center [383, 225] width 173 height 12
click at [325, 226] on p "john. /" at bounding box center [383, 225] width 173 height 12
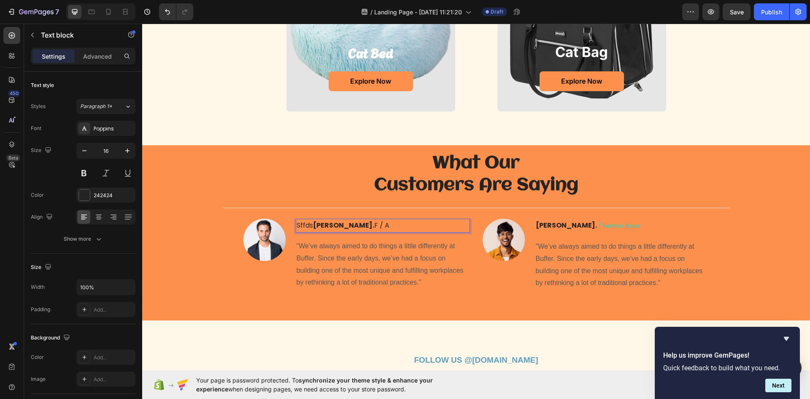
click at [348, 223] on p "sffds john. f / a" at bounding box center [383, 225] width 173 height 12
click at [386, 236] on div "sffds john. f / a Text block 16 "We’ve always aimed to do things a little diffe…" at bounding box center [383, 254] width 174 height 71
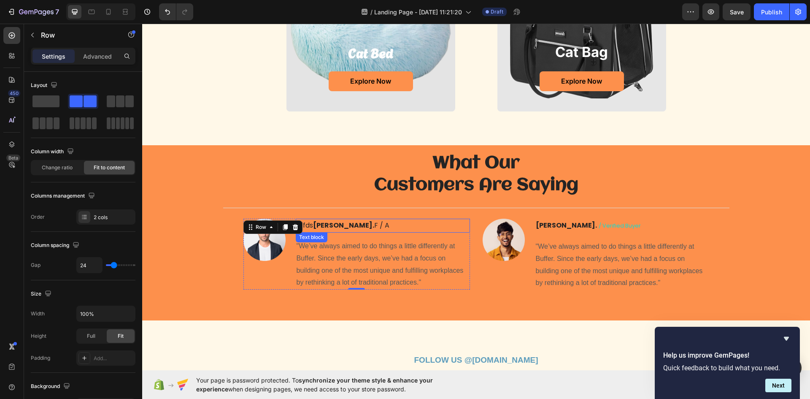
click at [386, 232] on div "sffds john. f / a Text block" at bounding box center [383, 226] width 174 height 14
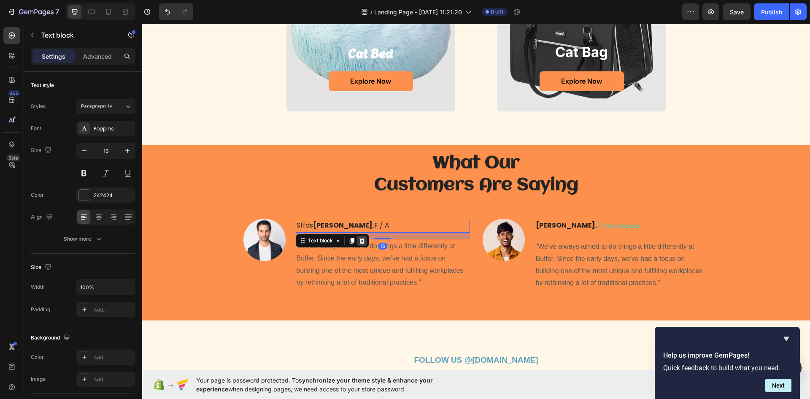
click at [361, 240] on icon at bounding box center [361, 240] width 5 height 6
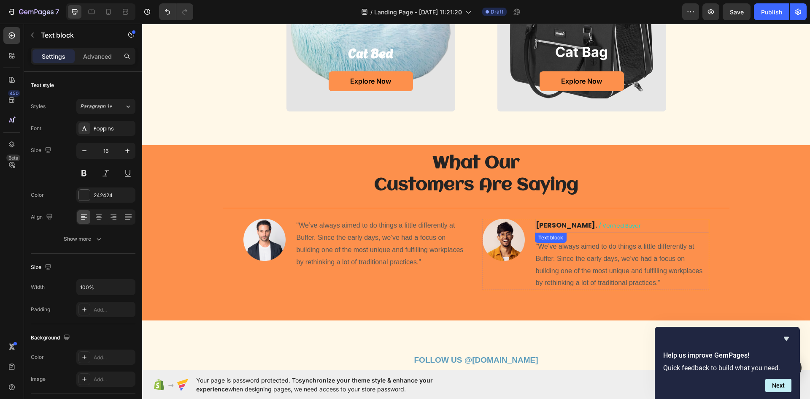
click at [622, 228] on p "[PERSON_NAME] / verified buyer" at bounding box center [622, 225] width 173 height 13
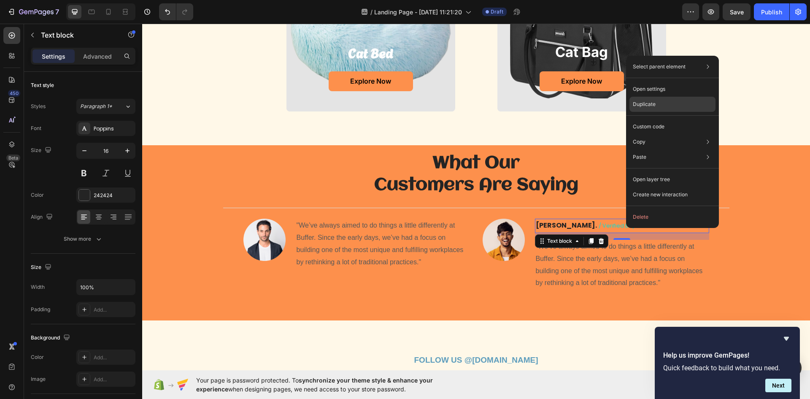
click at [636, 111] on div "Duplicate" at bounding box center [672, 104] width 86 height 15
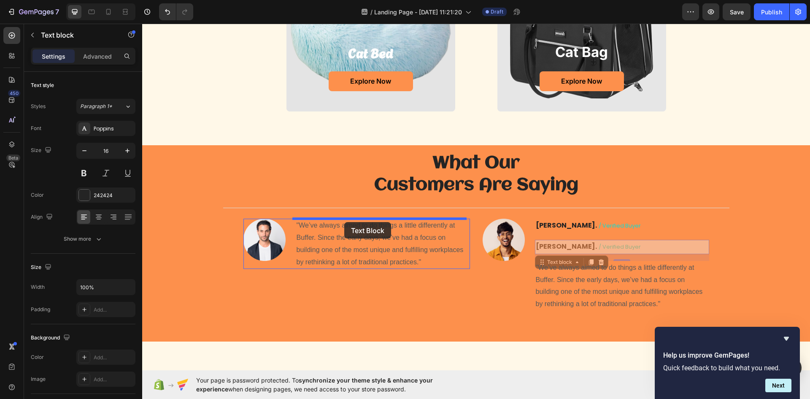
drag, startPoint x: 541, startPoint y: 264, endPoint x: 344, endPoint y: 222, distance: 201.1
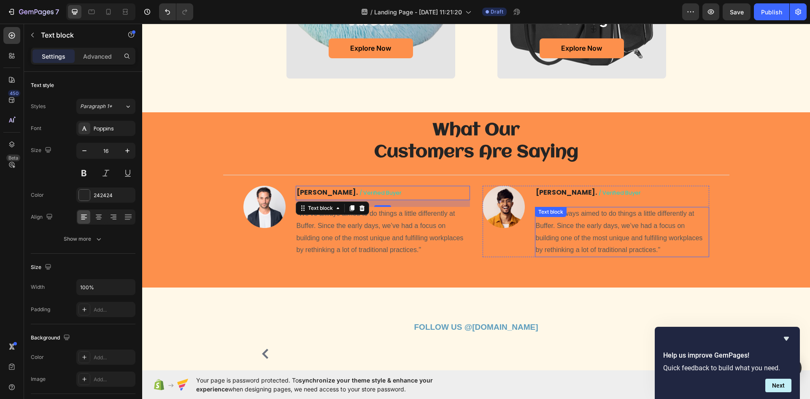
scroll to position [854, 0]
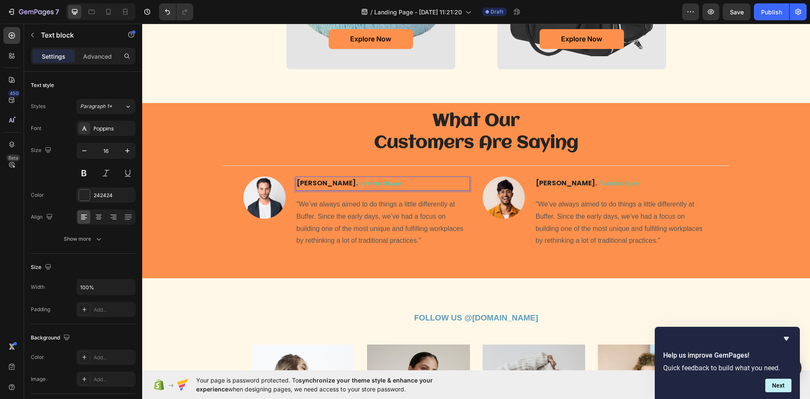
click at [318, 183] on strong "[PERSON_NAME]." at bounding box center [327, 183] width 61 height 10
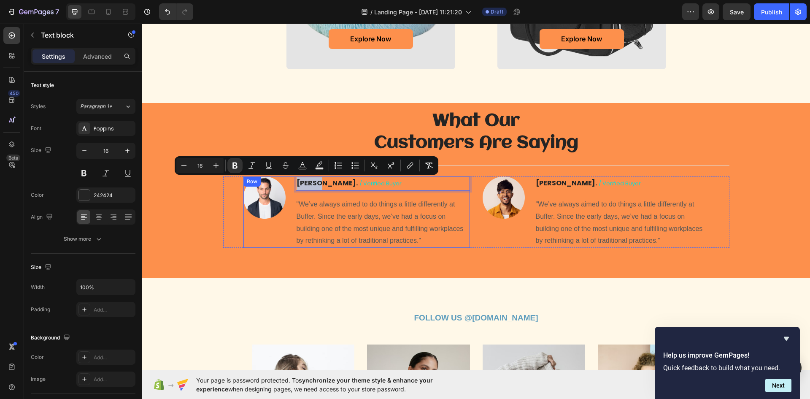
drag, startPoint x: 319, startPoint y: 183, endPoint x: 294, endPoint y: 191, distance: 25.6
click at [296, 192] on div "morgan. / verified buyer Text block 16 "We’ve always aimed to do things a littl…" at bounding box center [383, 211] width 174 height 71
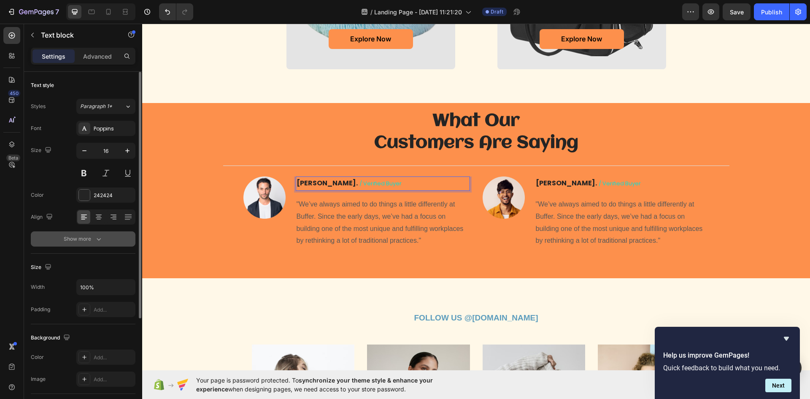
click at [92, 245] on button "Show more" at bounding box center [83, 238] width 105 height 15
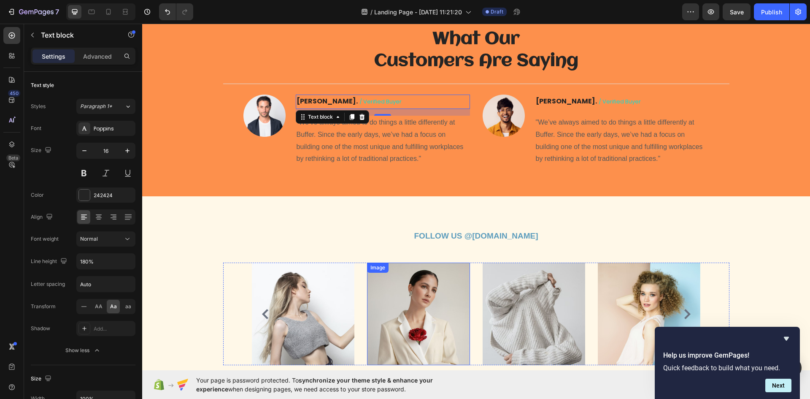
scroll to position [938, 0]
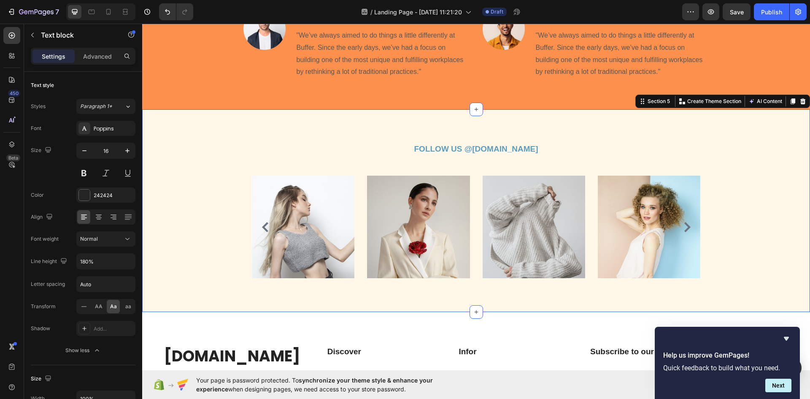
click at [777, 228] on div "FOLLOW US @Pet.store.io Text block Row Image Image Image Image Image Carousel R…" at bounding box center [475, 210] width 655 height 135
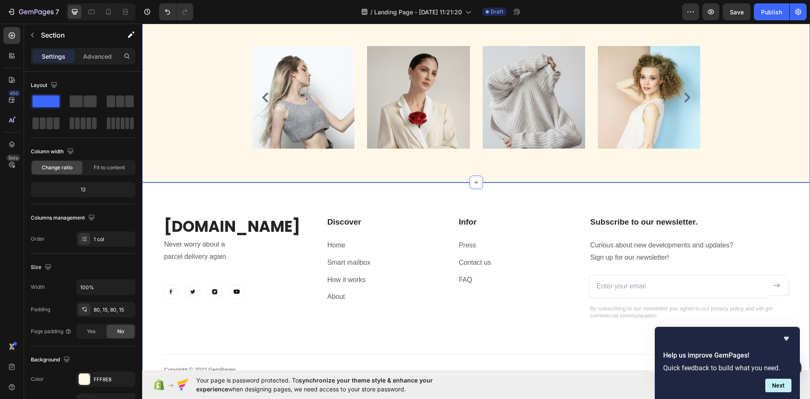
scroll to position [1149, 0]
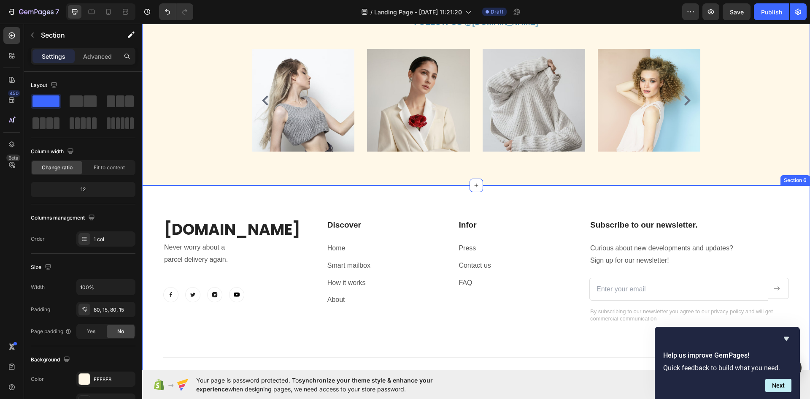
click at [515, 200] on div "Pet.store.io Heading Never worry about a parcel delivery again. Text block Imag…" at bounding box center [476, 286] width 668 height 202
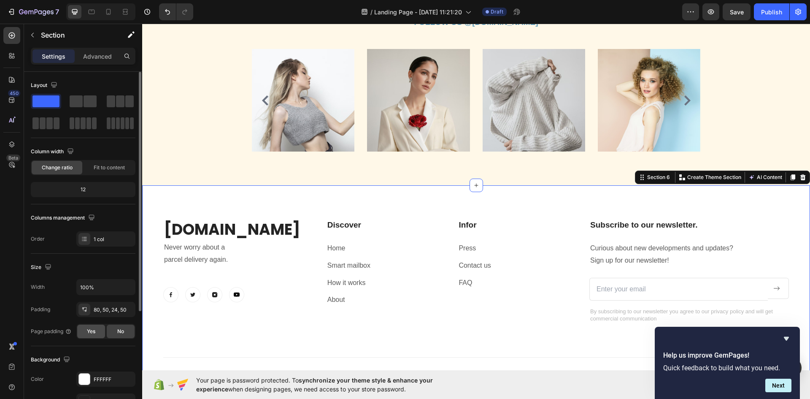
scroll to position [127, 0]
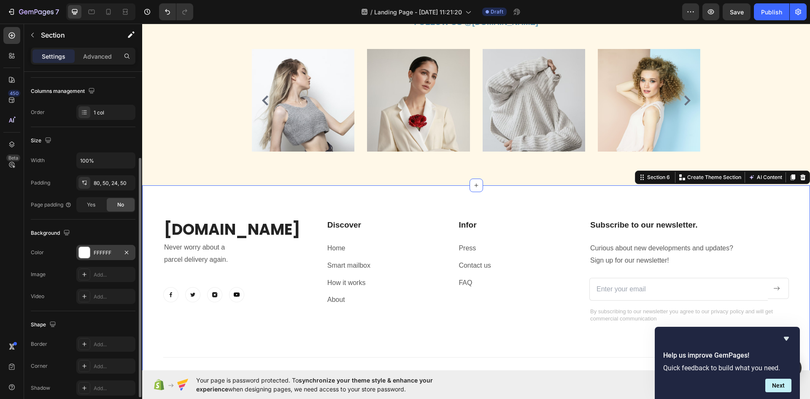
click at [100, 251] on div "FFFFFF" at bounding box center [106, 253] width 24 height 8
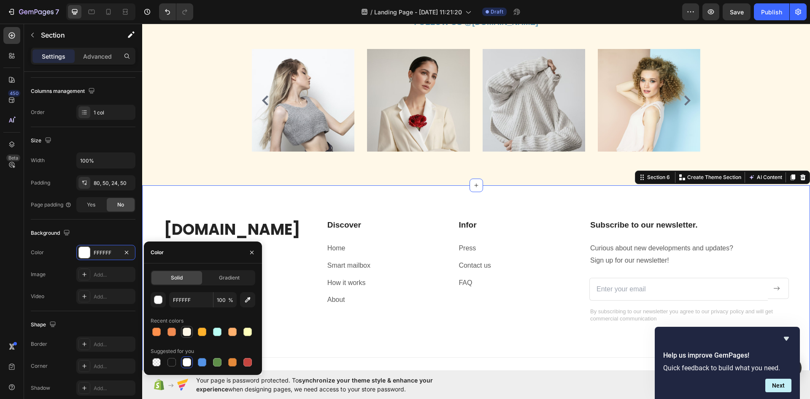
click at [183, 335] on div at bounding box center [187, 331] width 8 height 8
type input "FFF8E8"
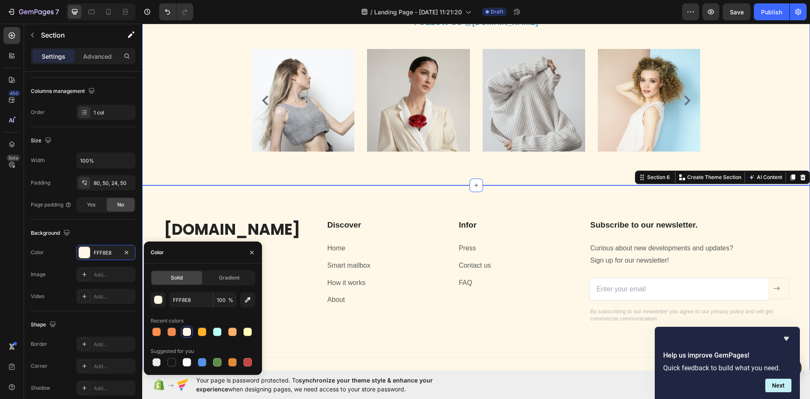
drag, startPoint x: 378, startPoint y: 421, endPoint x: 222, endPoint y: 348, distance: 172.9
click at [165, 155] on div "FOLLOW US @Pet.store.io Text block Row Image Image Image Image Image Carousel R…" at bounding box center [476, 84] width 668 height 202
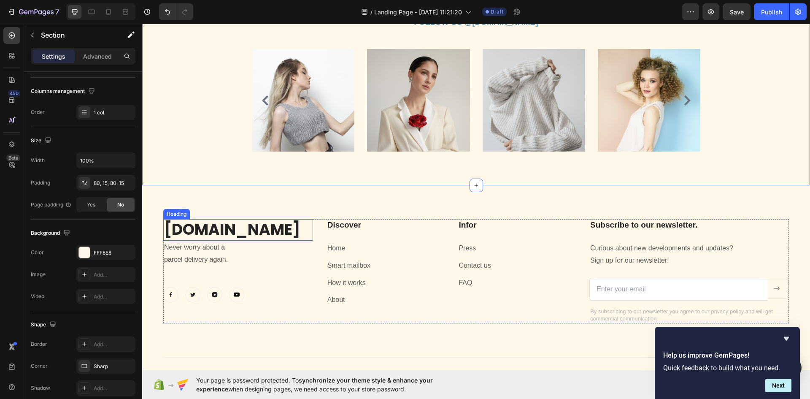
click at [233, 234] on h2 "[DOMAIN_NAME]" at bounding box center [238, 230] width 150 height 22
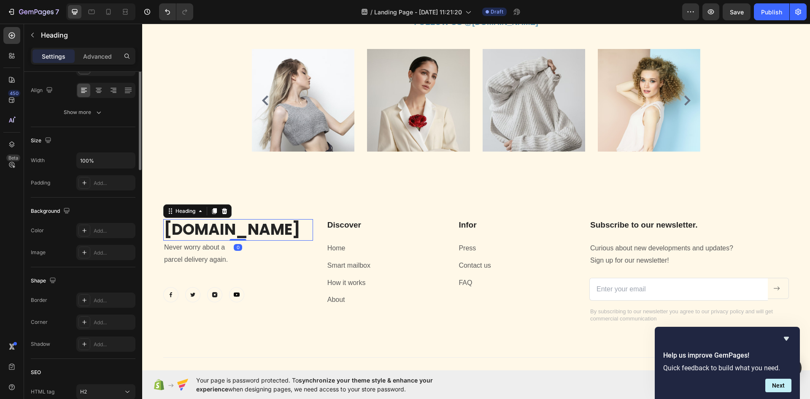
scroll to position [0, 0]
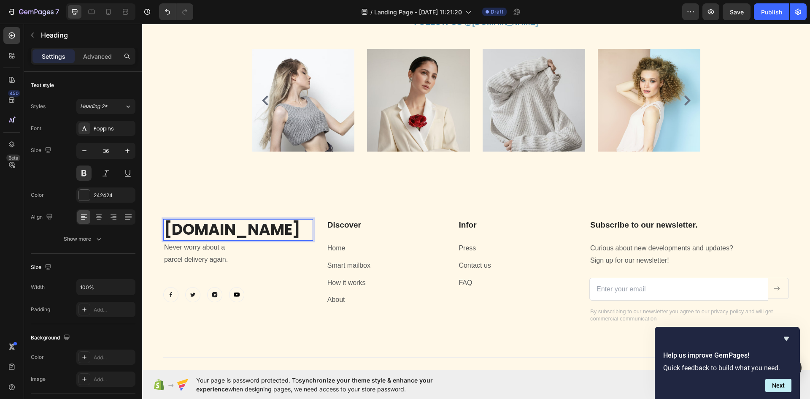
click at [289, 239] on h2 "[DOMAIN_NAME]" at bounding box center [238, 230] width 150 height 22
click at [289, 239] on p "[DOMAIN_NAME]" at bounding box center [238, 230] width 148 height 20
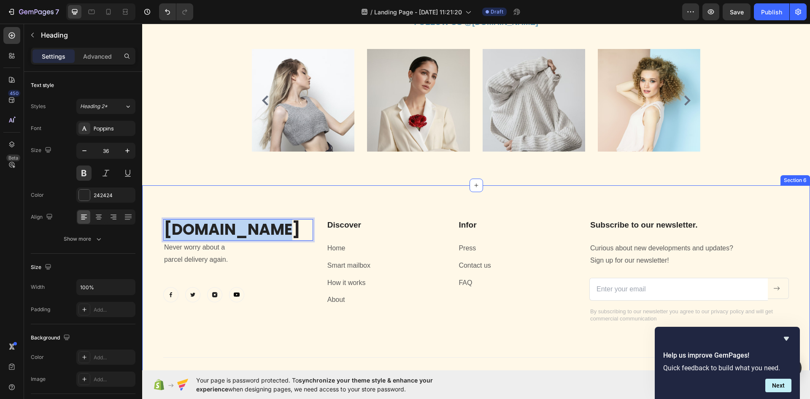
drag, startPoint x: 279, startPoint y: 229, endPoint x: 261, endPoint y: 253, distance: 29.7
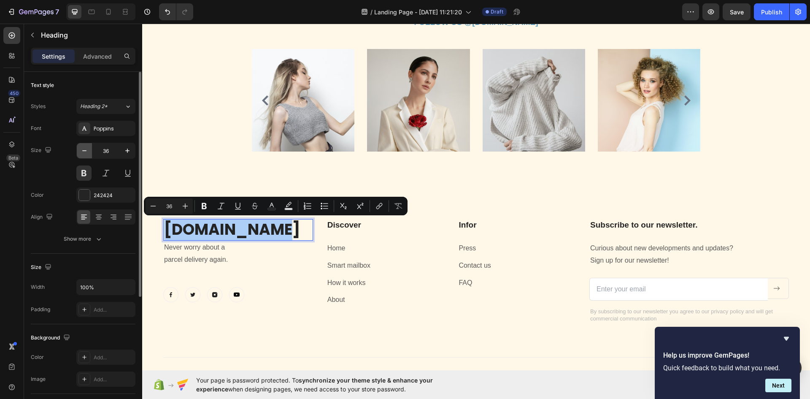
click at [83, 154] on icon "button" at bounding box center [84, 150] width 8 height 8
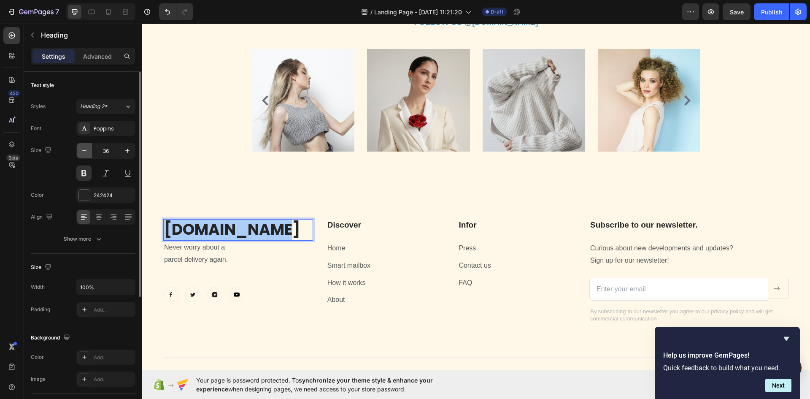
type input "35"
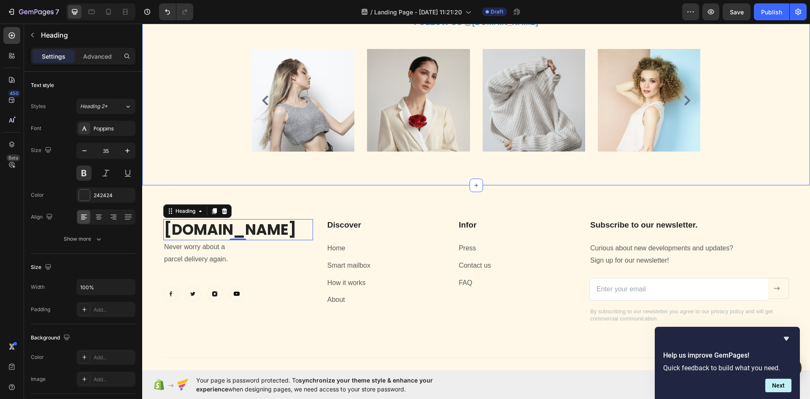
click at [199, 86] on div "FOLLOW US @Pet.store.io Text block Row Image Image Image Image Image Carousel R…" at bounding box center [475, 83] width 655 height 135
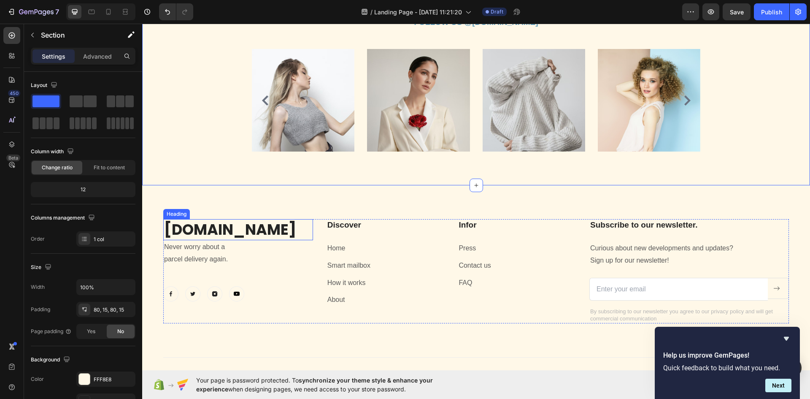
click at [272, 233] on p "[DOMAIN_NAME]" at bounding box center [238, 229] width 148 height 19
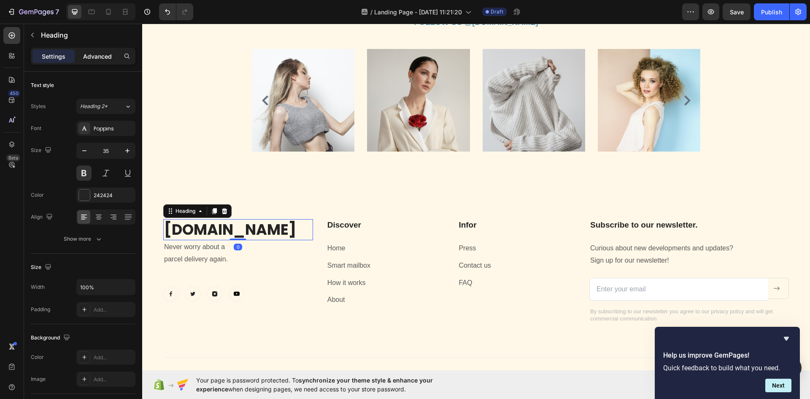
click at [101, 50] on div "Advanced" at bounding box center [97, 55] width 42 height 13
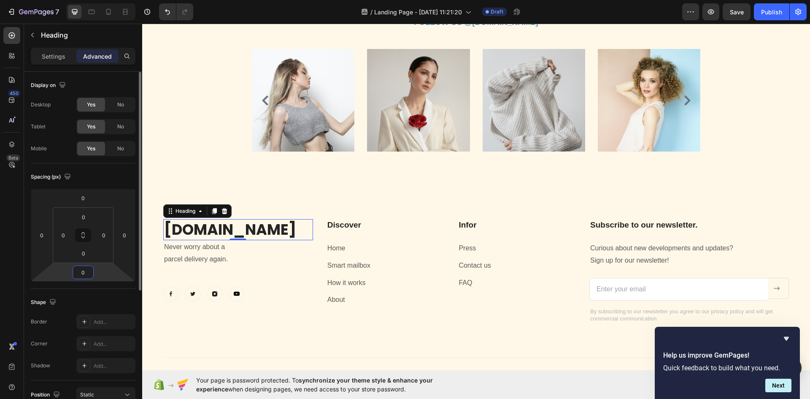
type input "5"
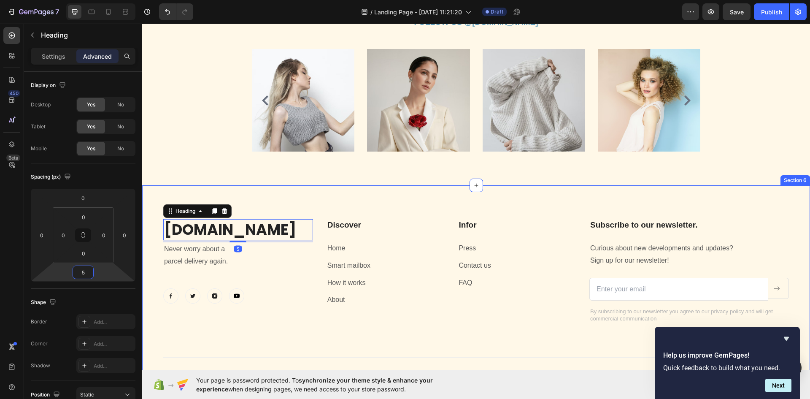
click at [180, 154] on div "FOLLOW US @Pet.store.io Text block Row Image Image Image Image Image Carousel R…" at bounding box center [476, 84] width 668 height 202
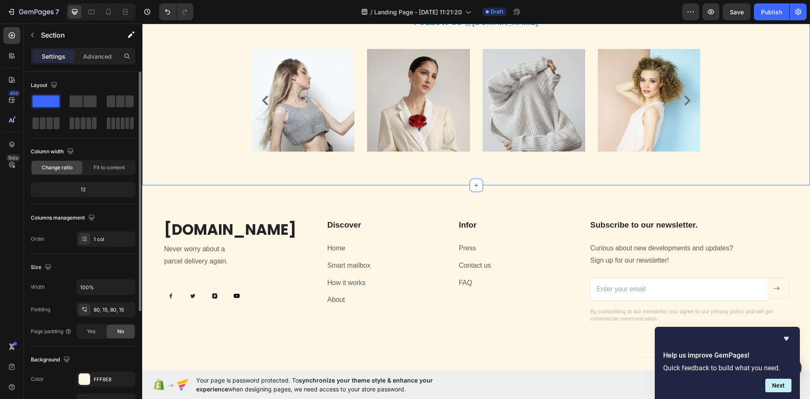
click at [100, 59] on p "Advanced" at bounding box center [97, 56] width 29 height 9
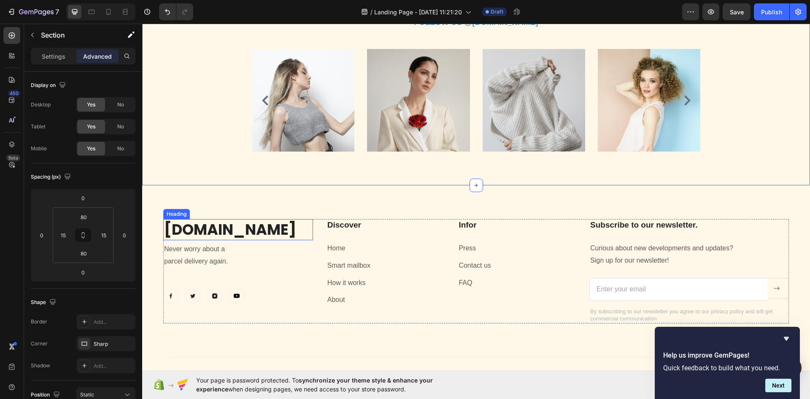
click at [208, 236] on p "[DOMAIN_NAME]" at bounding box center [238, 229] width 148 height 19
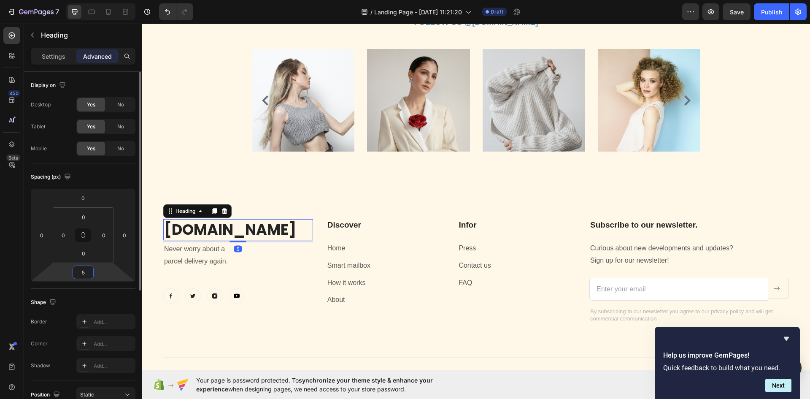
click at [86, 272] on input "5" at bounding box center [83, 272] width 17 height 13
type input "10"
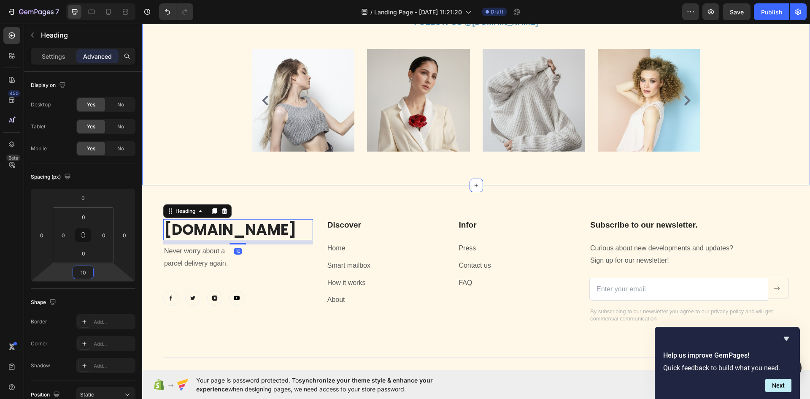
drag, startPoint x: 189, startPoint y: 182, endPoint x: 329, endPoint y: 358, distance: 224.9
click at [190, 181] on div "FOLLOW US @Pet.store.io Text block Row Image Image Image Image Image Carousel R…" at bounding box center [476, 84] width 668 height 202
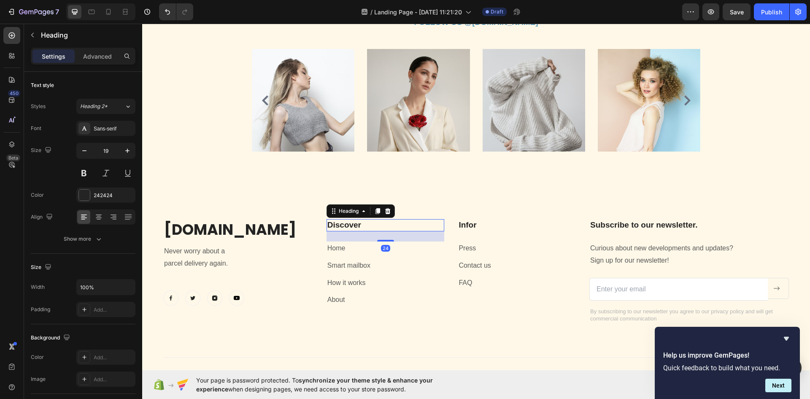
click at [349, 225] on p "Discover" at bounding box center [385, 225] width 116 height 11
click at [370, 224] on p "Discover" at bounding box center [385, 225] width 116 height 11
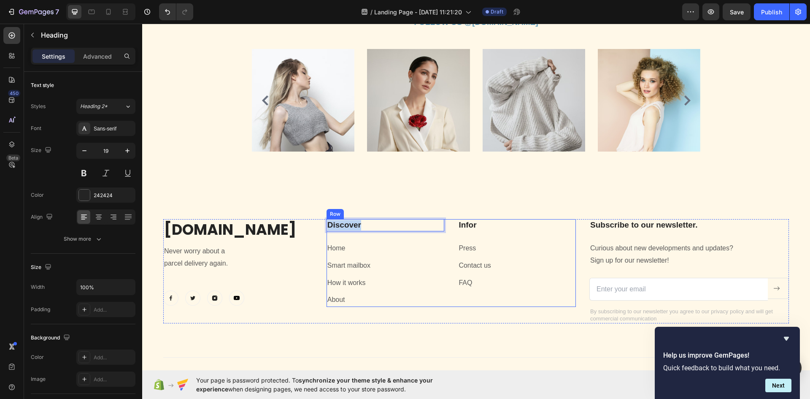
drag, startPoint x: 366, startPoint y: 224, endPoint x: 328, endPoint y: 236, distance: 40.3
click at [328, 236] on div "Discover Heading 24 Home Text block Smart mailbox Text block How it works Text …" at bounding box center [385, 263] width 118 height 88
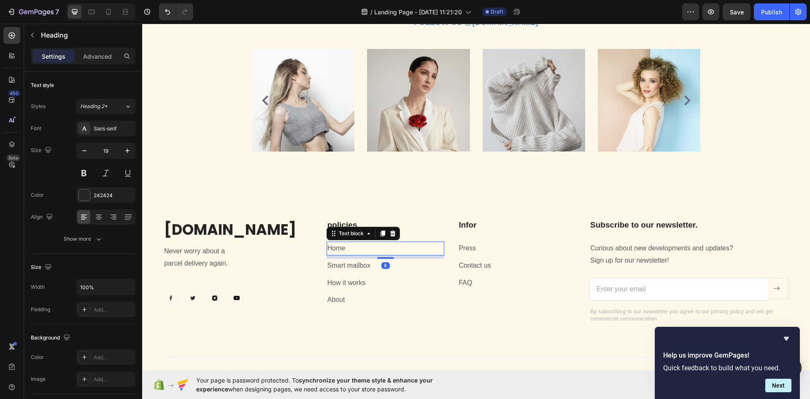
click at [356, 250] on p "Home" at bounding box center [385, 248] width 116 height 12
click at [356, 253] on p "Home" at bounding box center [385, 248] width 116 height 12
drag, startPoint x: 356, startPoint y: 248, endPoint x: 328, endPoint y: 255, distance: 29.4
click at [328, 255] on div "Home" at bounding box center [385, 248] width 118 height 14
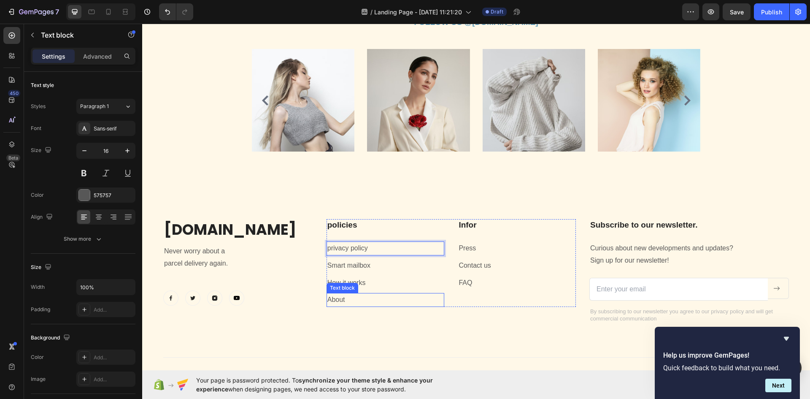
click at [421, 295] on p "About" at bounding box center [385, 300] width 116 height 12
click at [376, 266] on p "Smart mailbox" at bounding box center [385, 265] width 116 height 12
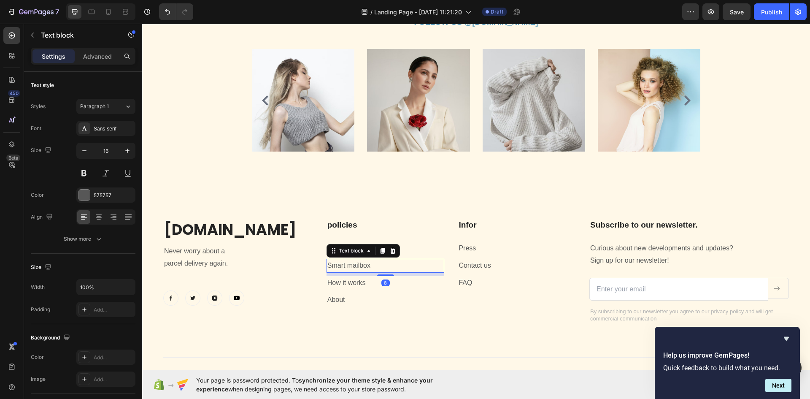
click at [376, 266] on p "Smart mailbox" at bounding box center [385, 265] width 116 height 12
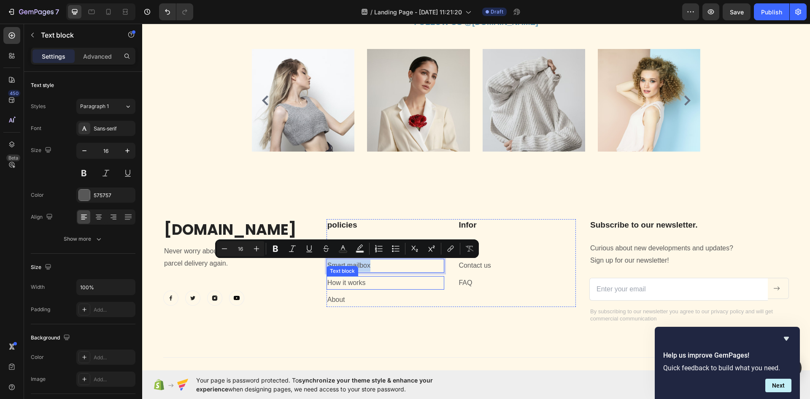
drag, startPoint x: 376, startPoint y: 266, endPoint x: 329, endPoint y: 276, distance: 48.6
click at [329, 276] on div "policies Heading privacy policy # Text block Smart mailbox Text block 8 How it …" at bounding box center [385, 263] width 118 height 88
click at [392, 273] on div "policies Heading privacy policy # Text block Smart mailbox Text block 8 How it …" at bounding box center [385, 263] width 118 height 88
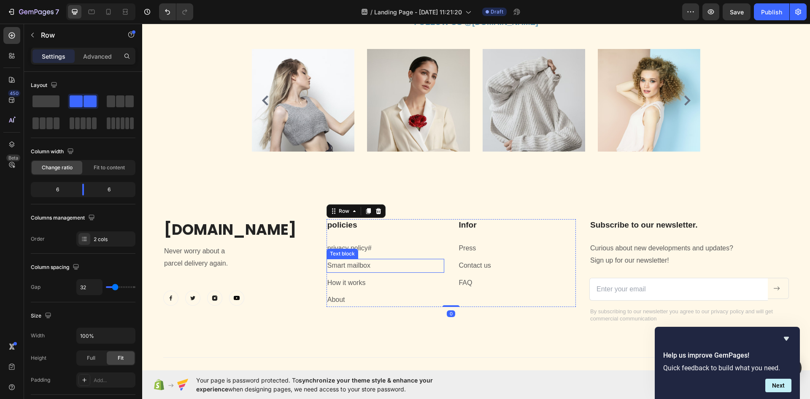
click at [385, 264] on p "Smart mailbox" at bounding box center [385, 265] width 116 height 12
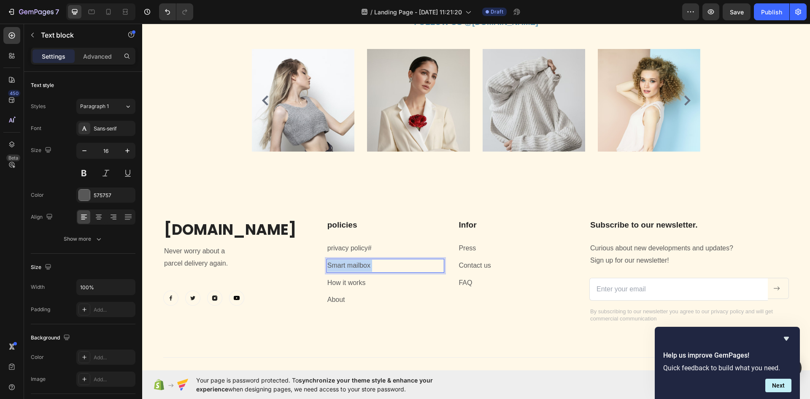
drag, startPoint x: 385, startPoint y: 264, endPoint x: 359, endPoint y: 269, distance: 26.6
click at [373, 269] on p "Smart mailbox" at bounding box center [385, 265] width 116 height 12
drag, startPoint x: 373, startPoint y: 265, endPoint x: 325, endPoint y: 270, distance: 48.3
click at [326, 270] on div "Smart mailbox" at bounding box center [385, 266] width 118 height 14
click at [358, 284] on p "How it works" at bounding box center [385, 283] width 116 height 12
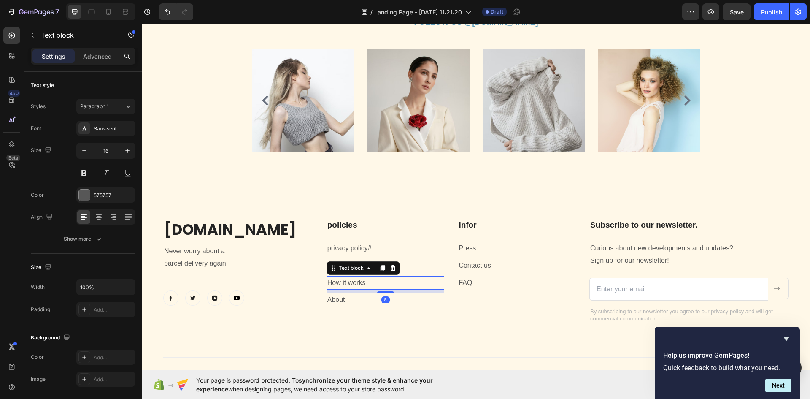
click at [368, 283] on p "How it works" at bounding box center [385, 283] width 116 height 12
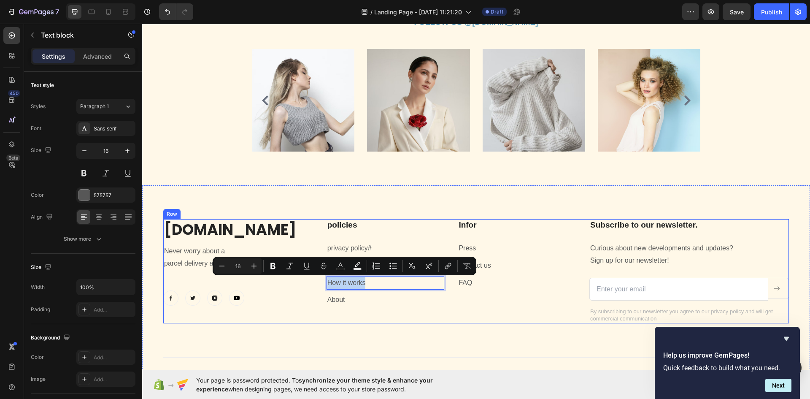
drag, startPoint x: 367, startPoint y: 283, endPoint x: 318, endPoint y: 285, distance: 49.4
click at [318, 285] on div "Pet.store.io Heading Never worry about a parcel delivery again. Text block Imag…" at bounding box center [476, 271] width 626 height 104
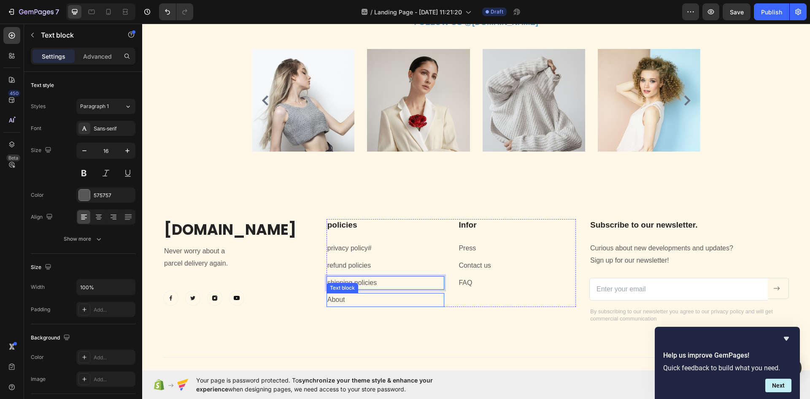
click at [345, 300] on p "About" at bounding box center [385, 300] width 116 height 12
click at [391, 283] on icon at bounding box center [392, 285] width 5 height 6
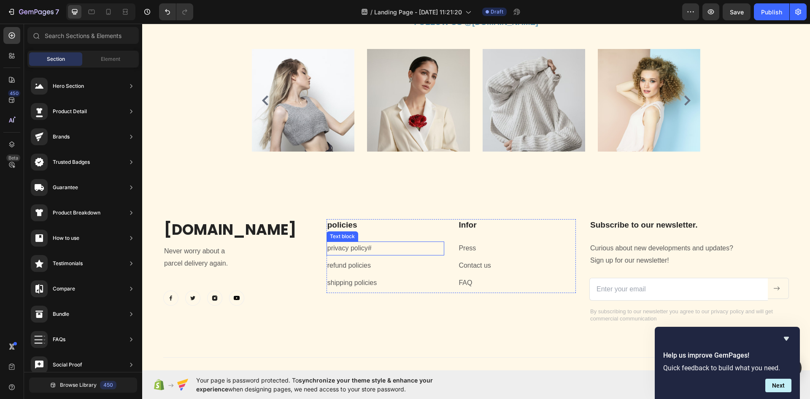
click at [373, 248] on p "privacy policy #" at bounding box center [385, 248] width 116 height 12
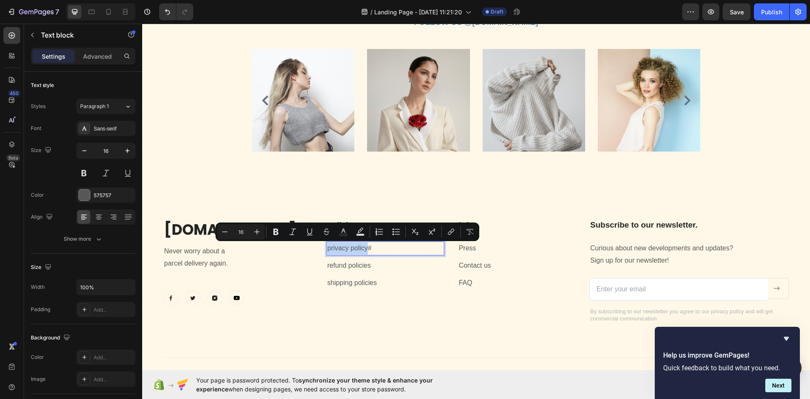
click at [372, 249] on p "privacy policy #" at bounding box center [385, 248] width 116 height 12
click at [371, 248] on p "privacy policy #" at bounding box center [385, 248] width 116 height 12
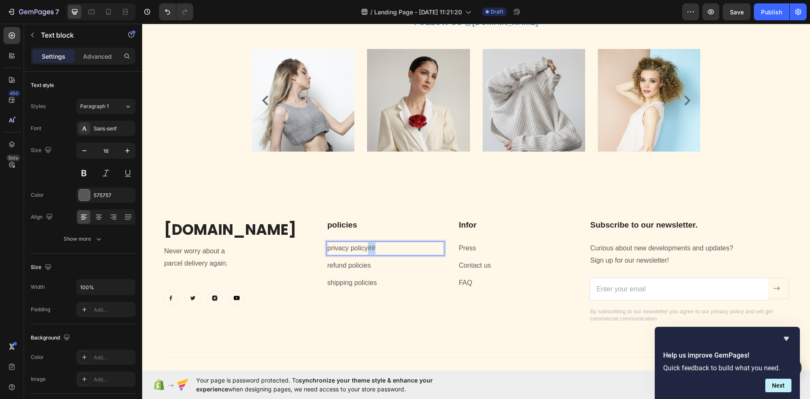
drag, startPoint x: 378, startPoint y: 245, endPoint x: 365, endPoint y: 247, distance: 12.9
click at [379, 253] on p "privacy policy" at bounding box center [385, 248] width 116 height 12
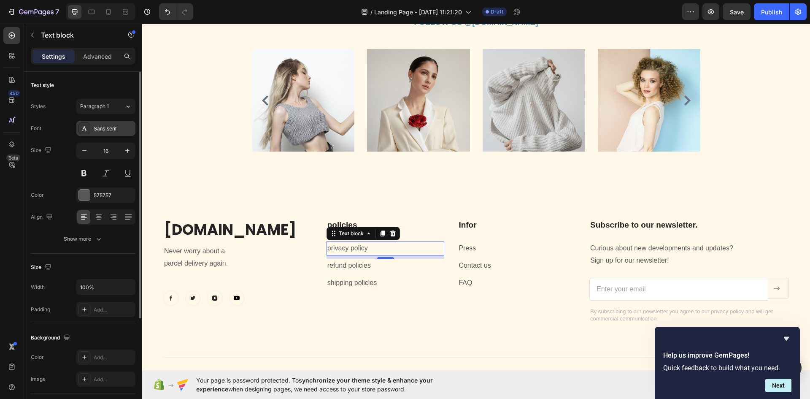
click at [108, 123] on div "Sans-serif" at bounding box center [105, 128] width 59 height 15
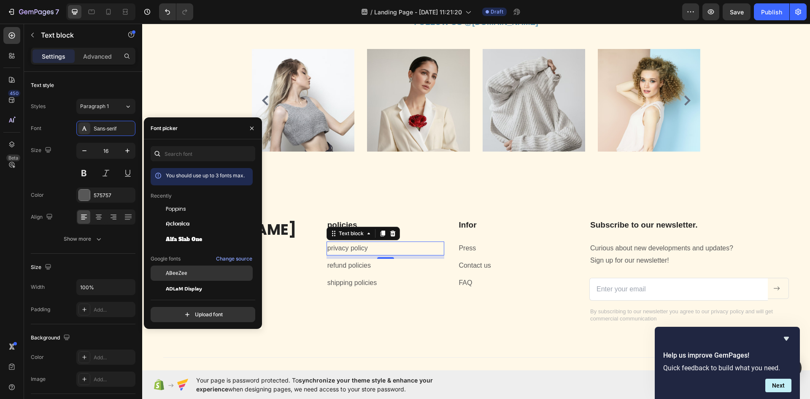
click at [179, 269] on span "ABeeZee" at bounding box center [177, 273] width 22 height 8
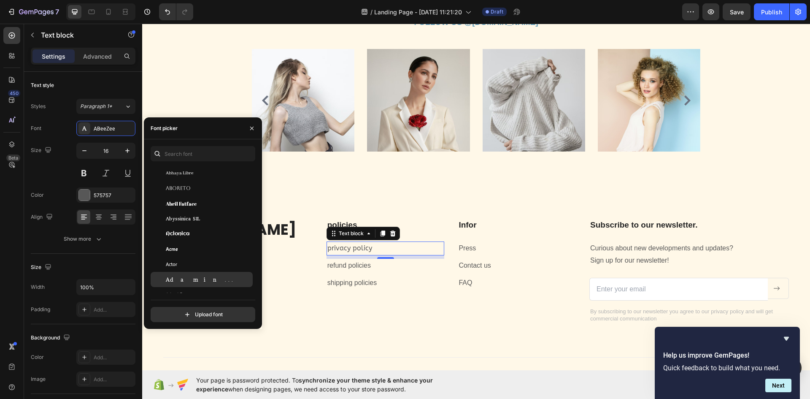
scroll to position [169, 0]
click at [196, 208] on span "Abyssinica SIL" at bounding box center [183, 210] width 34 height 8
click at [354, 268] on p "refund policies" at bounding box center [385, 265] width 116 height 12
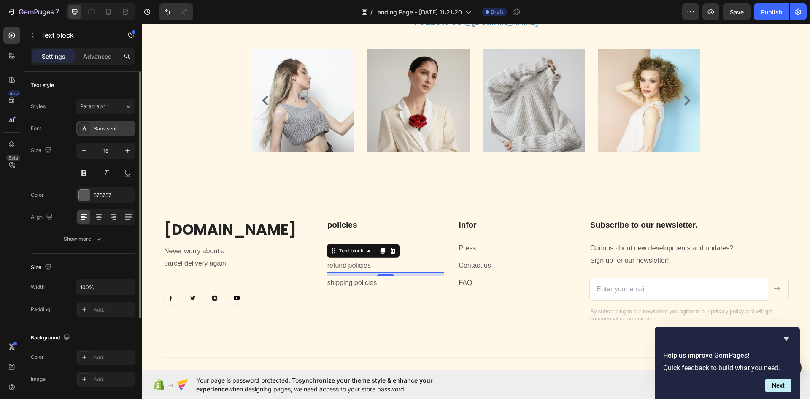
click at [110, 127] on div "Sans-serif" at bounding box center [114, 129] width 40 height 8
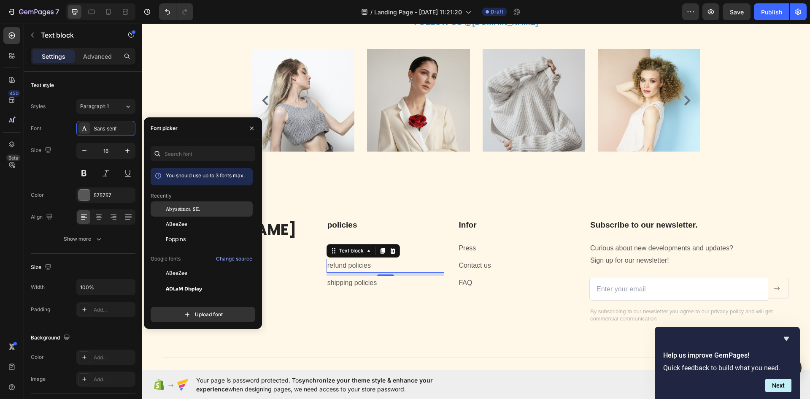
click at [183, 205] on div "Abyssinica SIL" at bounding box center [202, 208] width 102 height 15
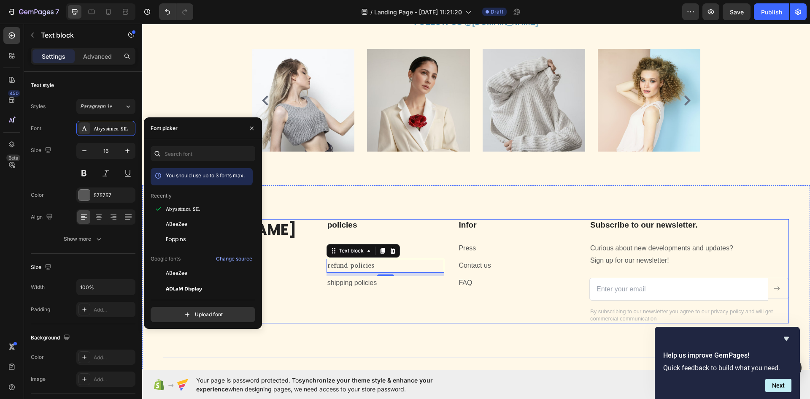
drag, startPoint x: 278, startPoint y: 285, endPoint x: 339, endPoint y: 320, distance: 70.8
click at [281, 287] on div "Pet.store.io Heading Never worry about a parcel delivery again. Text block Imag…" at bounding box center [238, 271] width 150 height 104
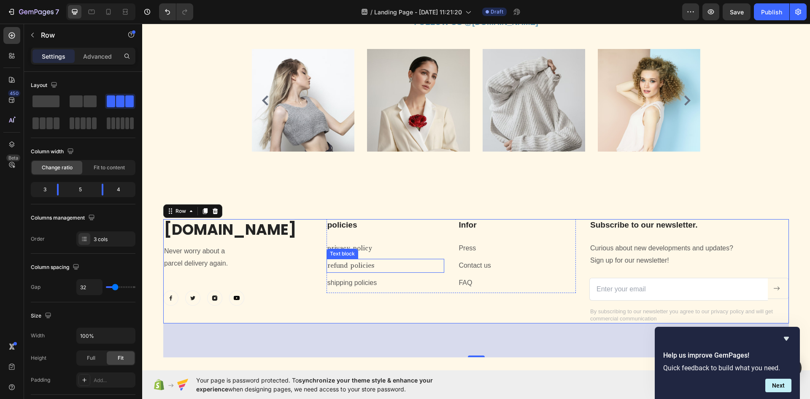
click at [346, 247] on p "privacy policy" at bounding box center [385, 248] width 116 height 12
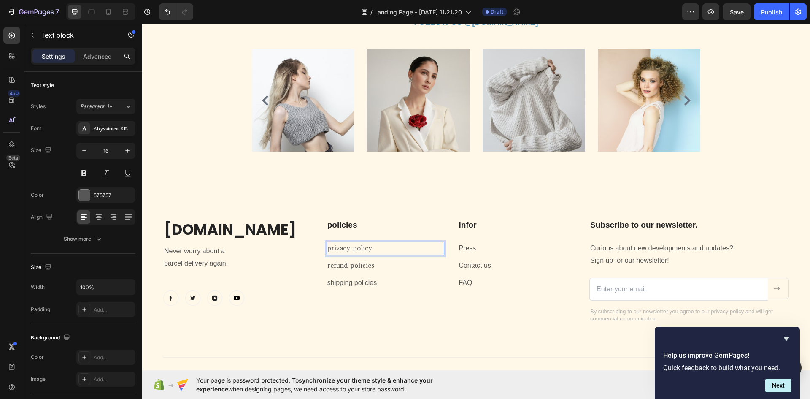
click at [350, 248] on p "privacy policy" at bounding box center [385, 248] width 116 height 12
click at [423, 219] on h2 "policies" at bounding box center [385, 225] width 118 height 12
click at [382, 252] on p "privacy policy" at bounding box center [385, 248] width 116 height 12
drag, startPoint x: 374, startPoint y: 251, endPoint x: 328, endPoint y: 261, distance: 46.8
click at [328, 261] on div "policies Heading privacy policy Text block 8 refund policies Text block shippin…" at bounding box center [385, 256] width 118 height 74
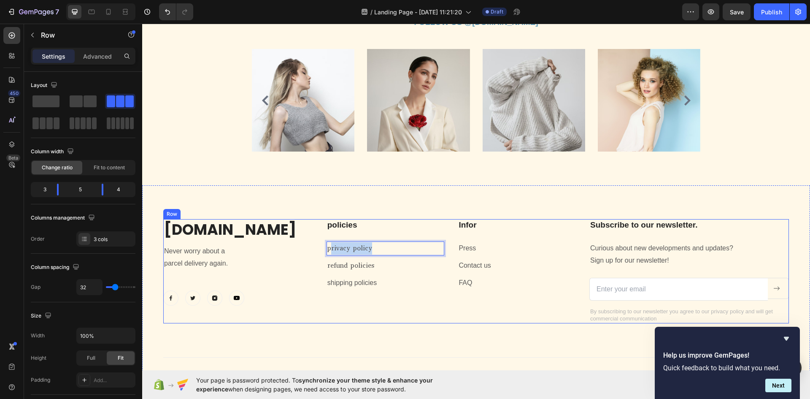
click at [312, 279] on div "Pet.store.io Heading Never worry about a parcel delivery again. Text block Imag…" at bounding box center [476, 271] width 626 height 104
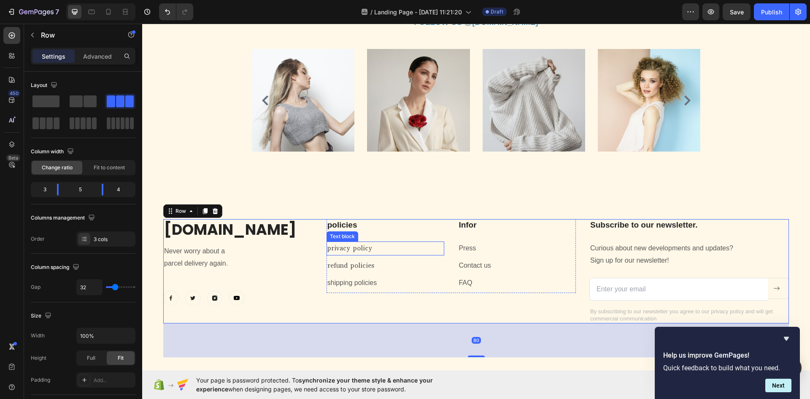
drag, startPoint x: 360, startPoint y: 252, endPoint x: 378, endPoint y: 251, distance: 17.7
click at [361, 252] on p "privacy policy" at bounding box center [385, 248] width 116 height 12
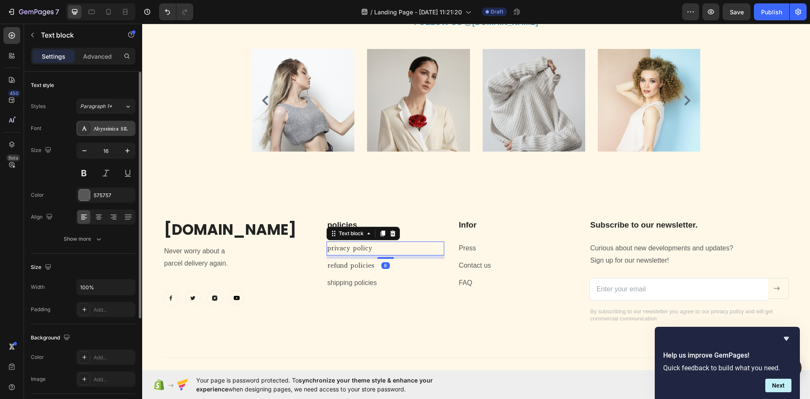
click at [112, 128] on div "Abyssinica SIL" at bounding box center [114, 129] width 40 height 8
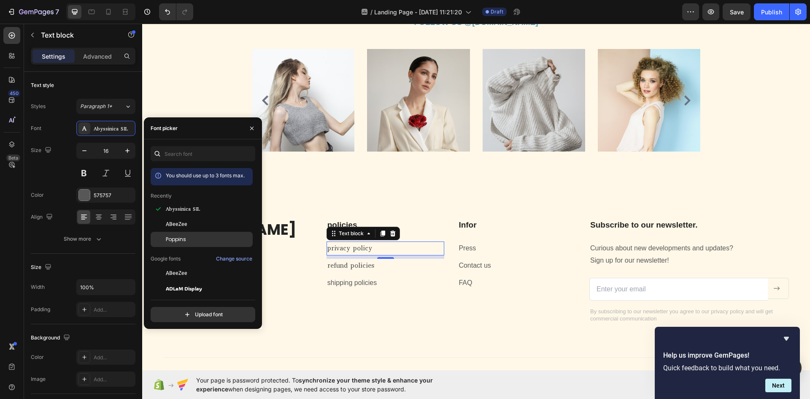
click at [176, 237] on span "Poppins" at bounding box center [176, 239] width 20 height 8
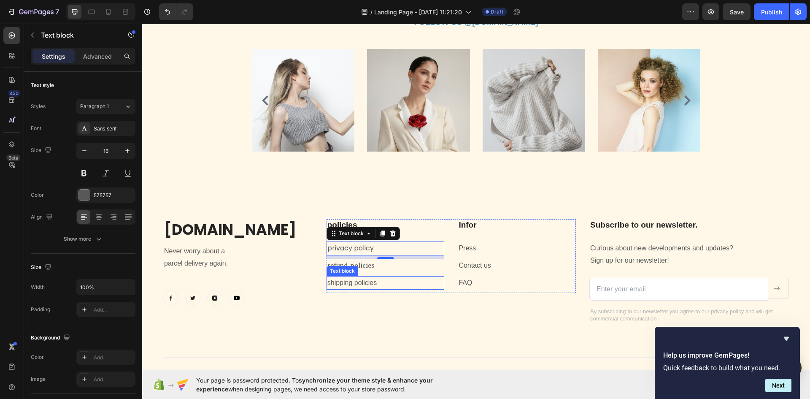
click at [335, 270] on div "Text block" at bounding box center [342, 271] width 28 height 8
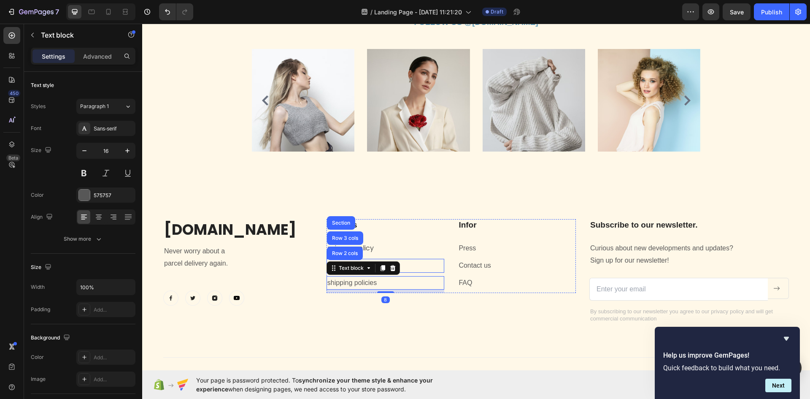
click at [412, 268] on p "refund policies" at bounding box center [385, 265] width 116 height 12
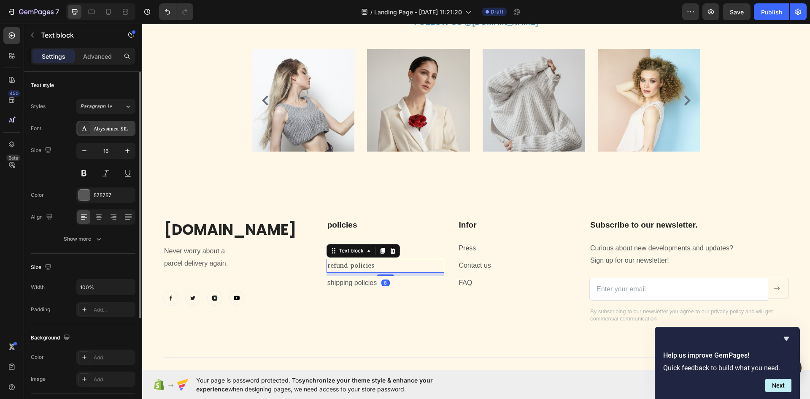
click at [96, 129] on div "Abyssinica SIL" at bounding box center [114, 129] width 40 height 8
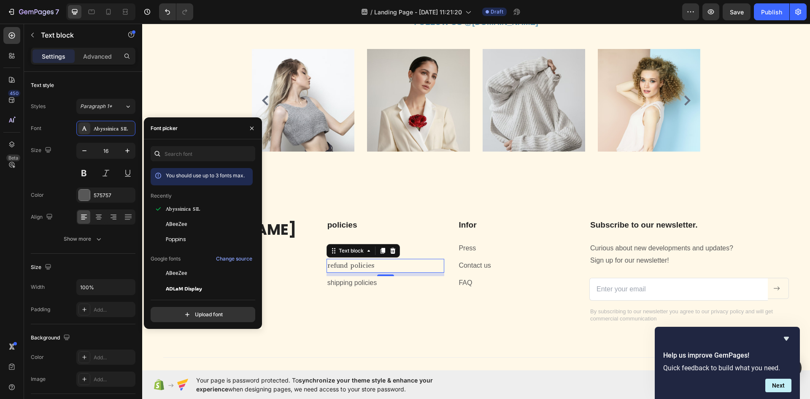
drag, startPoint x: 174, startPoint y: 236, endPoint x: 249, endPoint y: 264, distance: 79.8
click at [175, 236] on span "Poppins" at bounding box center [176, 239] width 20 height 8
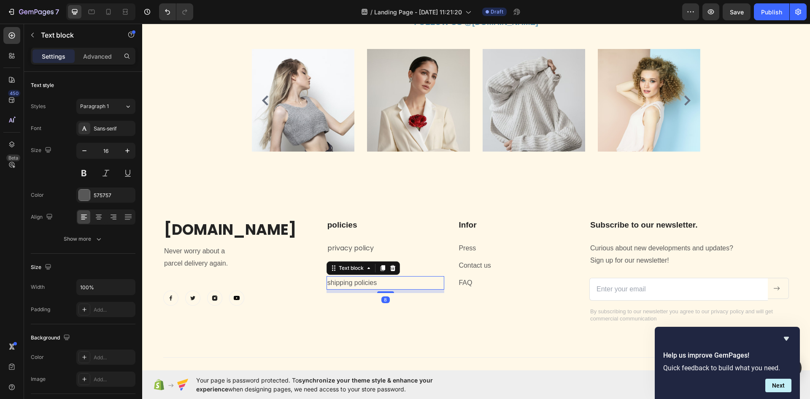
click at [335, 283] on p "shipping policies" at bounding box center [385, 283] width 116 height 12
drag, startPoint x: 100, startPoint y: 124, endPoint x: 137, endPoint y: 151, distance: 45.7
click at [100, 124] on div "Sans-serif" at bounding box center [105, 128] width 59 height 15
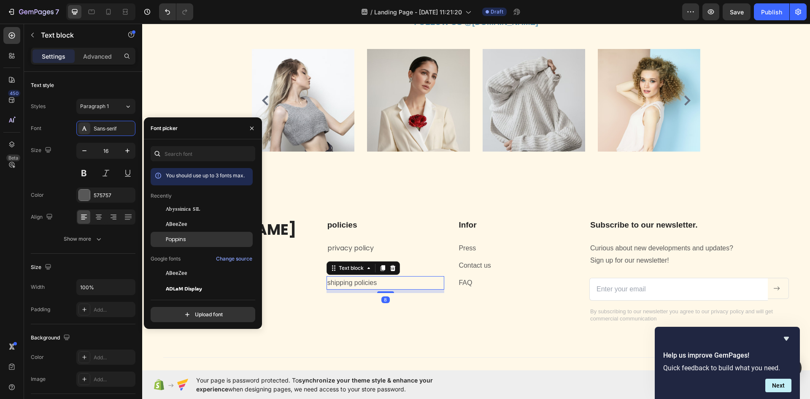
click at [180, 237] on span "Poppins" at bounding box center [176, 239] width 20 height 8
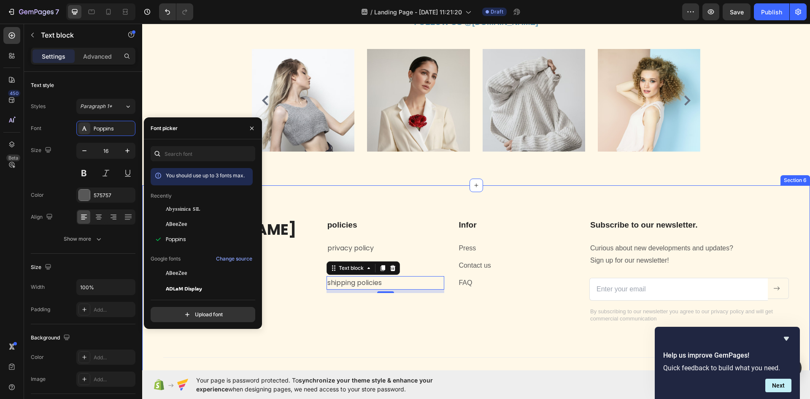
drag, startPoint x: 369, startPoint y: 415, endPoint x: 268, endPoint y: 359, distance: 115.0
click at [298, 332] on div "Pet.store.io Heading Never worry about a parcel delivery again. Text block Imag…" at bounding box center [476, 298] width 626 height 159
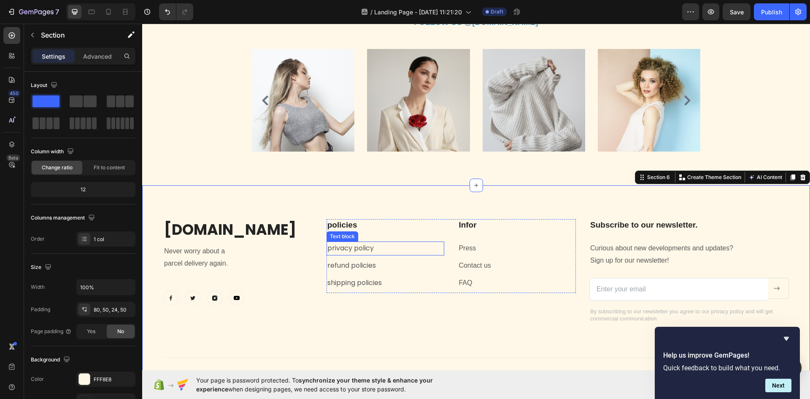
click at [359, 251] on p "privacy policy" at bounding box center [385, 248] width 116 height 12
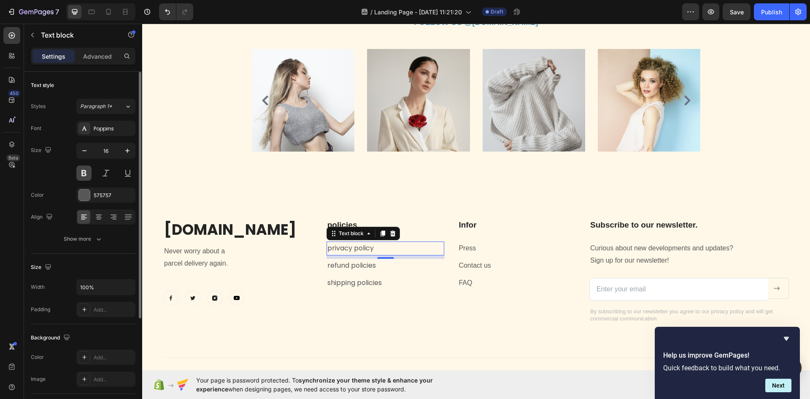
click at [78, 169] on button at bounding box center [83, 172] width 15 height 15
click at [87, 152] on icon "button" at bounding box center [84, 150] width 8 height 8
type input "15"
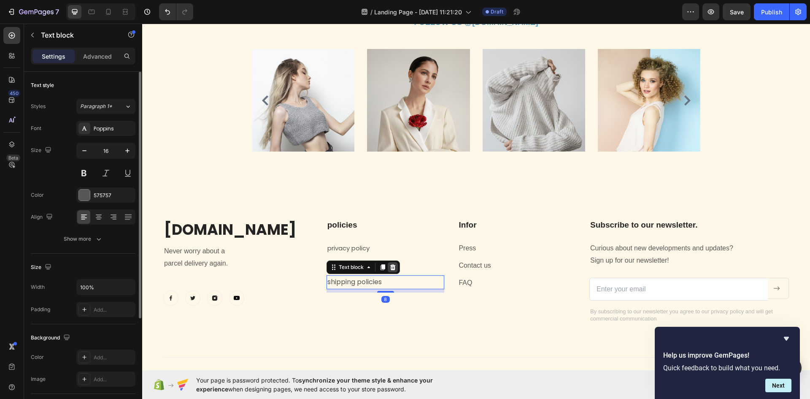
drag, startPoint x: 337, startPoint y: 266, endPoint x: 394, endPoint y: 271, distance: 56.7
click at [343, 269] on div "Text block" at bounding box center [351, 267] width 28 height 8
drag, startPoint x: 405, startPoint y: 269, endPoint x: 424, endPoint y: 270, distance: 19.0
click at [417, 270] on p "refund policies" at bounding box center [385, 265] width 116 height 12
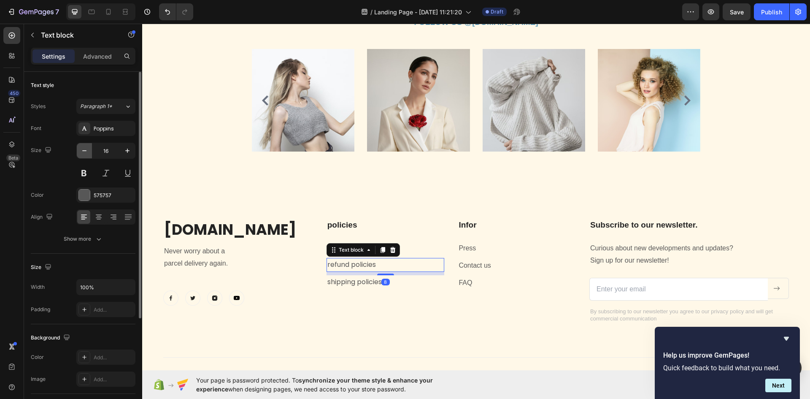
click at [84, 155] on button "button" at bounding box center [84, 150] width 15 height 15
type input "15"
click at [339, 285] on p "shipping policies" at bounding box center [385, 281] width 116 height 12
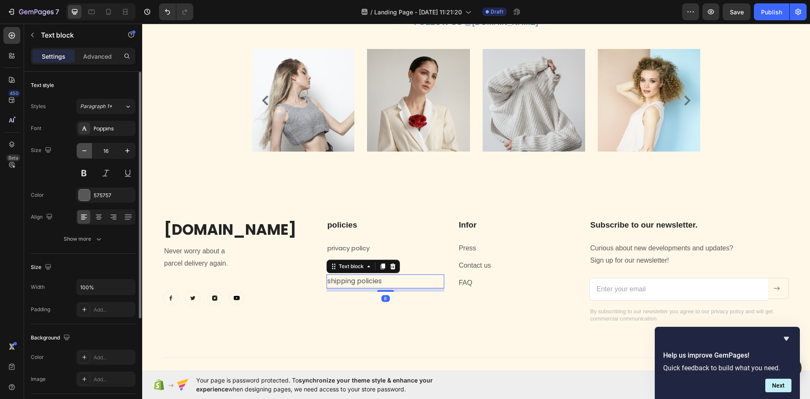
click at [82, 150] on icon "button" at bounding box center [84, 150] width 8 height 8
type input "15"
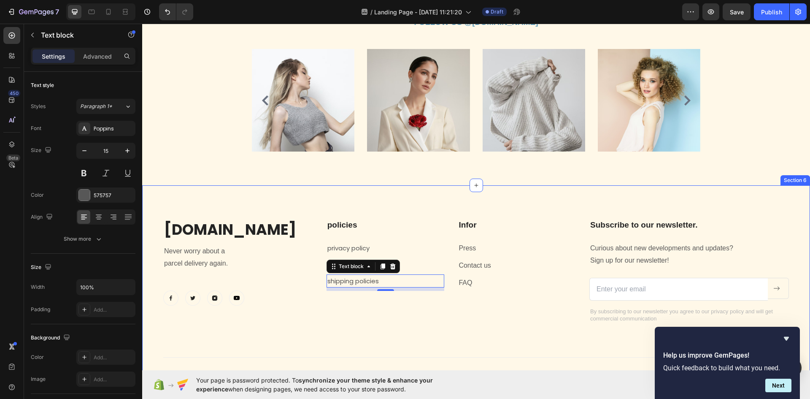
click at [418, 348] on div "Pet.store.io Heading Never worry about a parcel delivery again. Text block Imag…" at bounding box center [476, 298] width 626 height 159
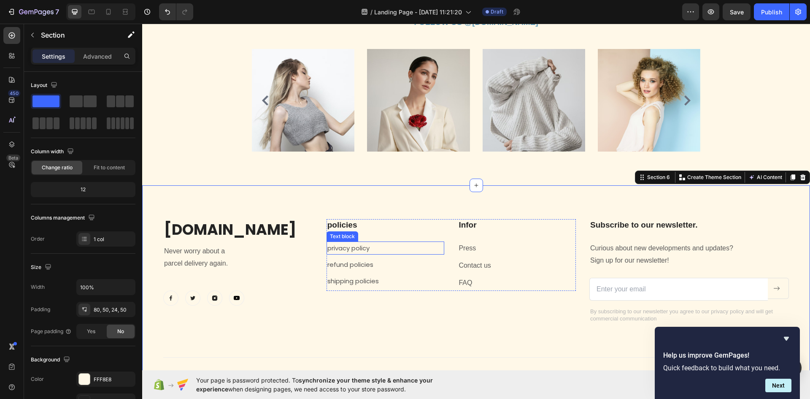
click at [378, 245] on p "privacy policy" at bounding box center [385, 247] width 116 height 11
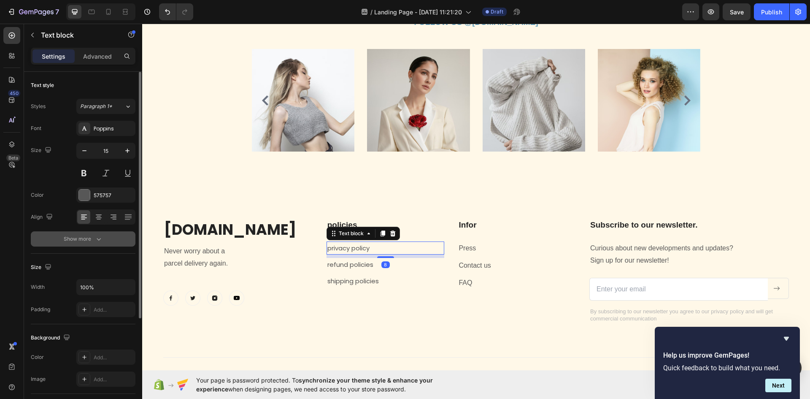
click at [96, 239] on icon "button" at bounding box center [98, 239] width 8 height 8
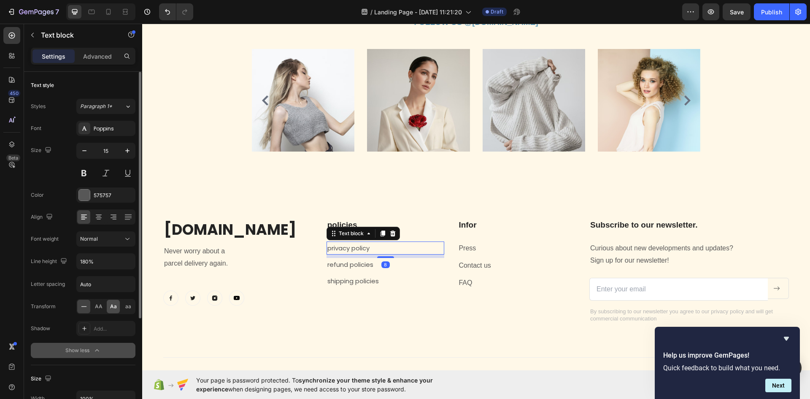
click at [111, 305] on span "Aa" at bounding box center [113, 306] width 7 height 8
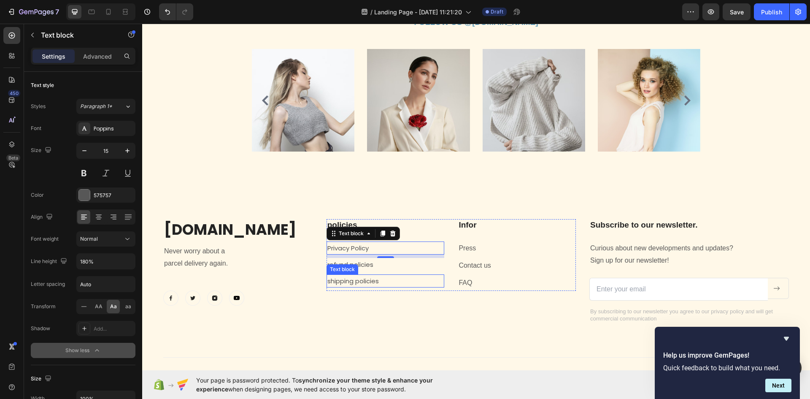
click at [344, 267] on div "Text block" at bounding box center [342, 269] width 28 height 8
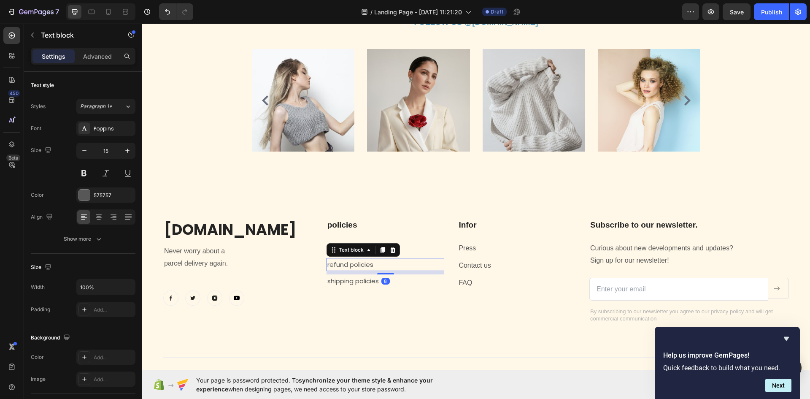
click at [417, 266] on p "refund policies" at bounding box center [385, 264] width 116 height 11
click at [102, 236] on icon "button" at bounding box center [98, 239] width 8 height 8
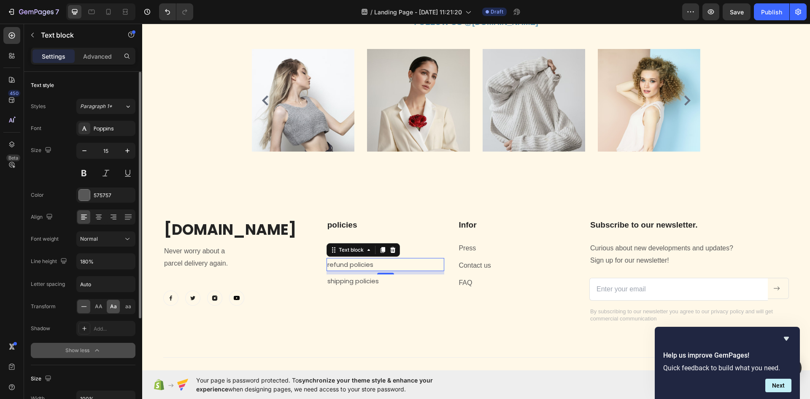
click at [112, 309] on span "Aa" at bounding box center [113, 306] width 7 height 8
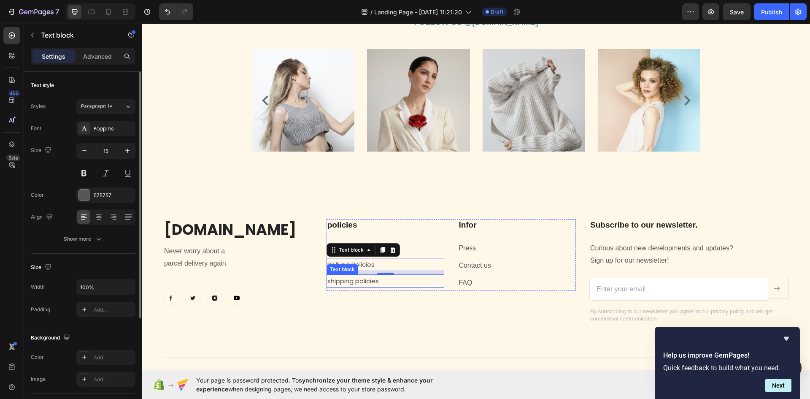
click at [341, 286] on p "shipping policies" at bounding box center [385, 280] width 116 height 11
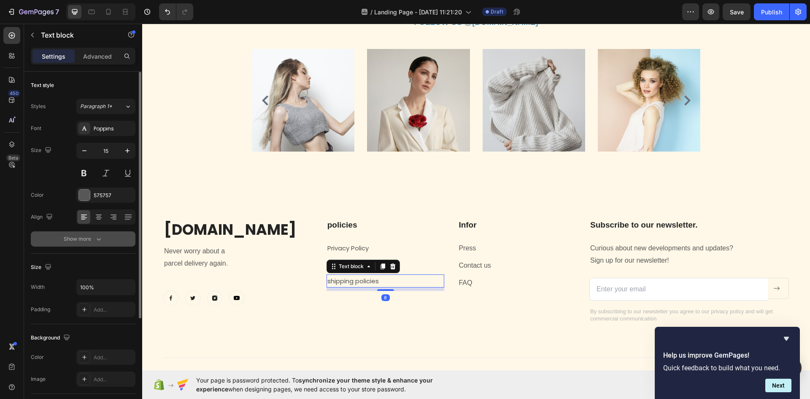
click at [102, 242] on icon "button" at bounding box center [98, 239] width 8 height 8
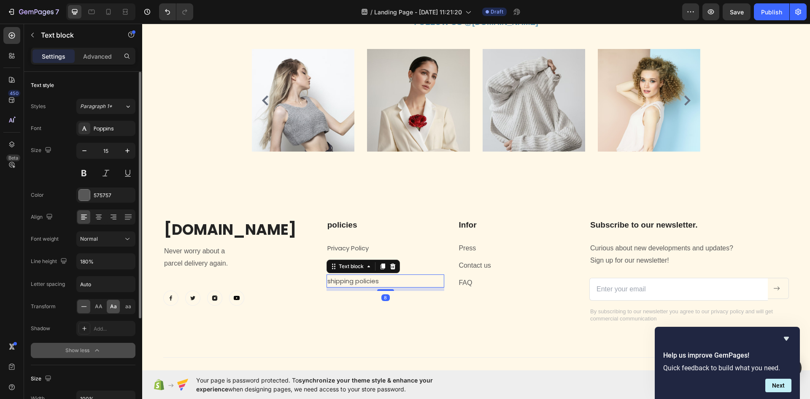
click at [111, 305] on span "Aa" at bounding box center [113, 306] width 7 height 8
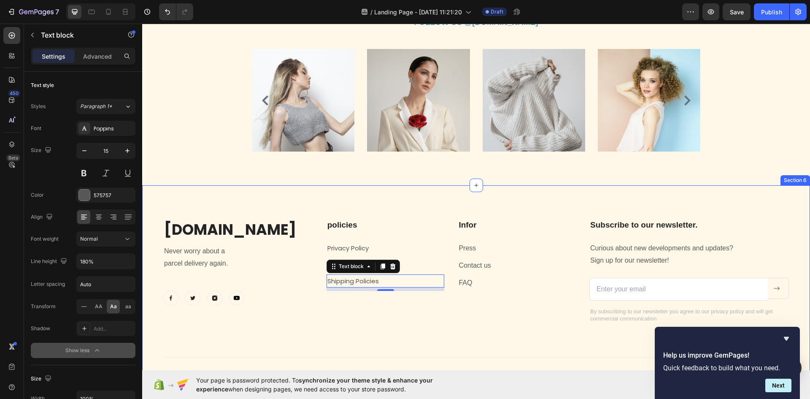
click at [440, 325] on div "Pet.store.io Heading Never worry about a parcel delivery again. Text block Imag…" at bounding box center [476, 298] width 626 height 159
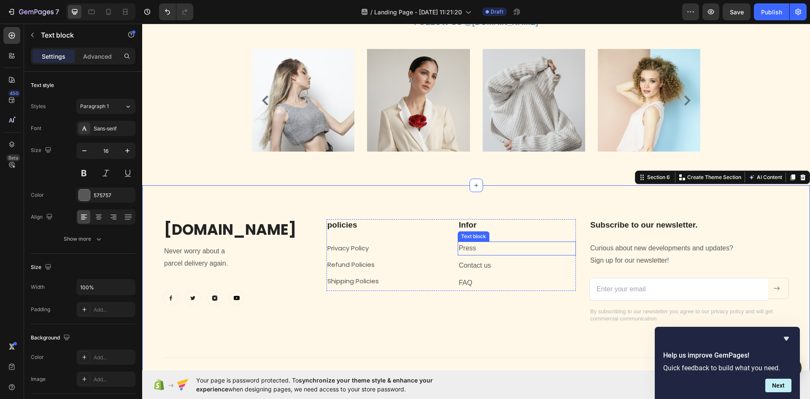
click at [497, 247] on p "Press" at bounding box center [517, 248] width 116 height 12
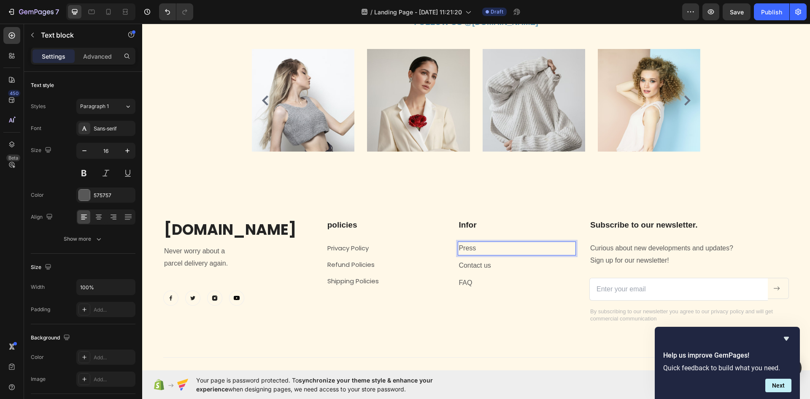
click at [480, 251] on p "Press" at bounding box center [517, 248] width 116 height 12
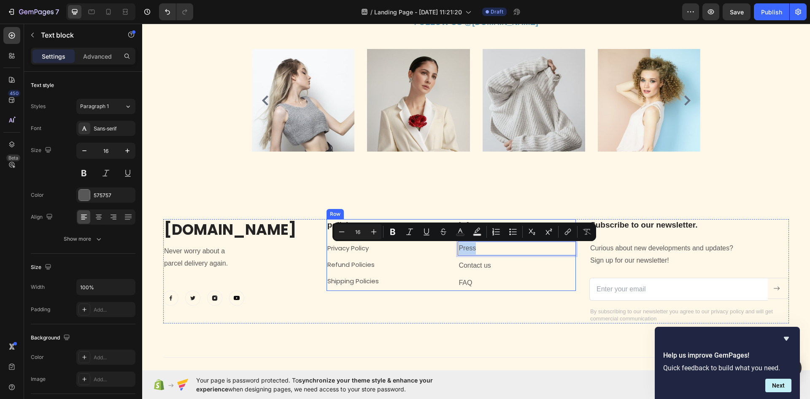
drag, startPoint x: 481, startPoint y: 246, endPoint x: 446, endPoint y: 260, distance: 37.8
click at [446, 260] on div "policies Heading privacy policy Text block refund policies Text block shipping …" at bounding box center [450, 255] width 249 height 72
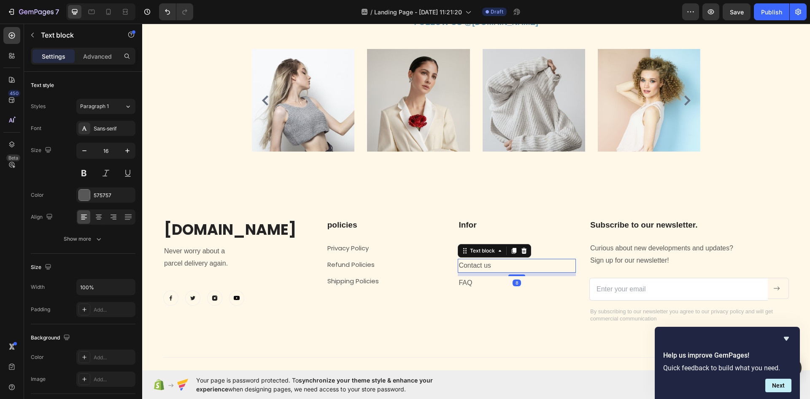
click at [503, 268] on p "Contact us" at bounding box center [517, 265] width 116 height 12
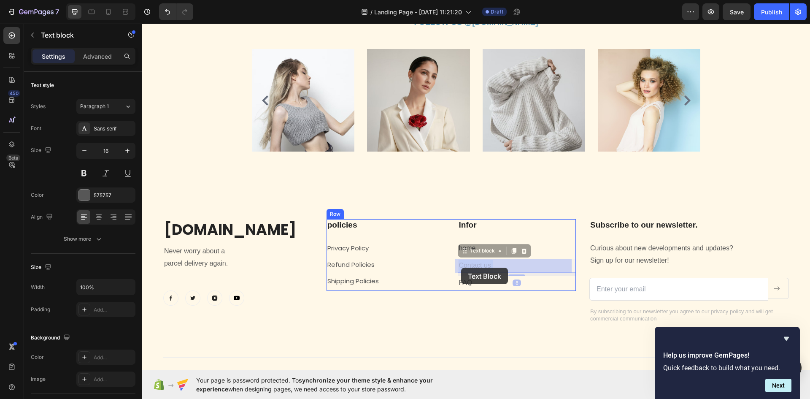
drag, startPoint x: 498, startPoint y: 265, endPoint x: 465, endPoint y: 264, distance: 32.9
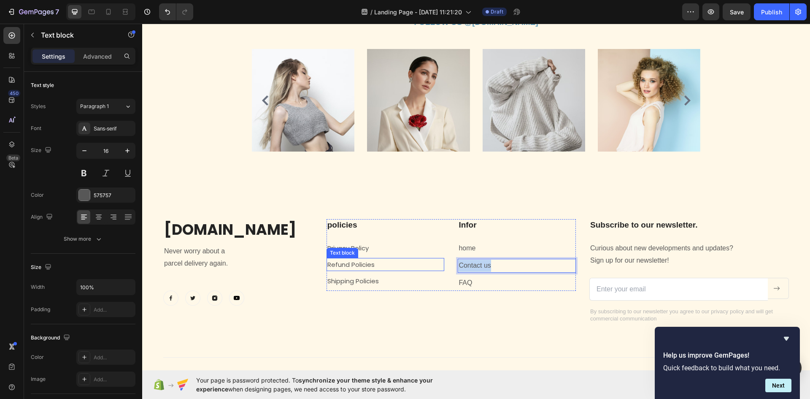
drag, startPoint x: 493, startPoint y: 263, endPoint x: 440, endPoint y: 266, distance: 52.4
click at [440, 266] on div "policies Heading privacy policy Text block refund policies Text block shipping …" at bounding box center [450, 255] width 249 height 72
click at [487, 254] on div "home" at bounding box center [517, 248] width 118 height 14
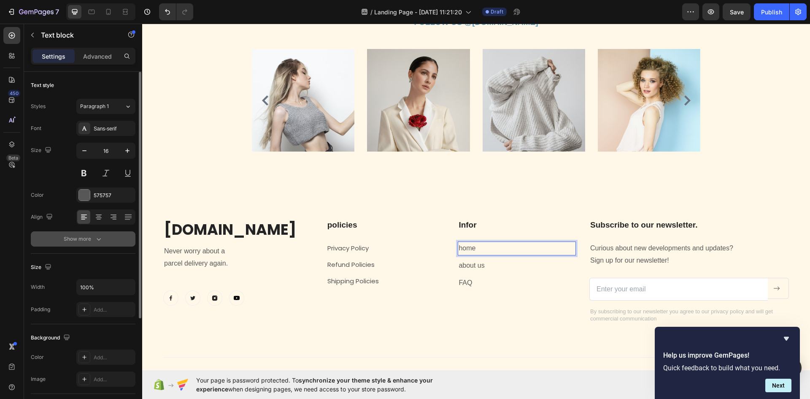
click at [94, 246] on button "Show more" at bounding box center [83, 238] width 105 height 15
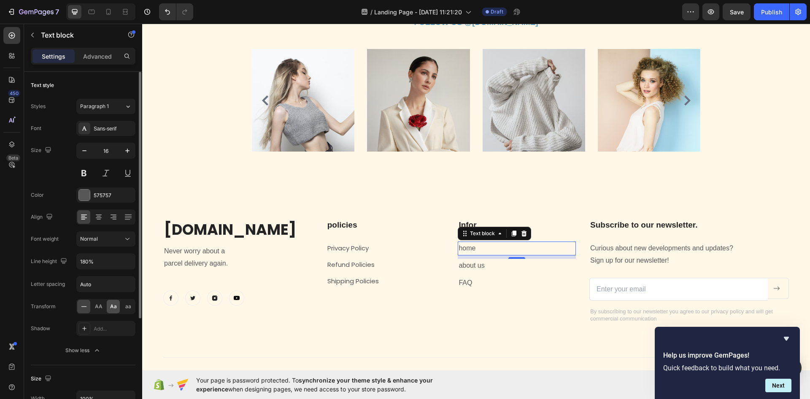
click at [113, 304] on span "Aa" at bounding box center [113, 306] width 7 height 8
click at [500, 267] on p "about us" at bounding box center [517, 265] width 116 height 12
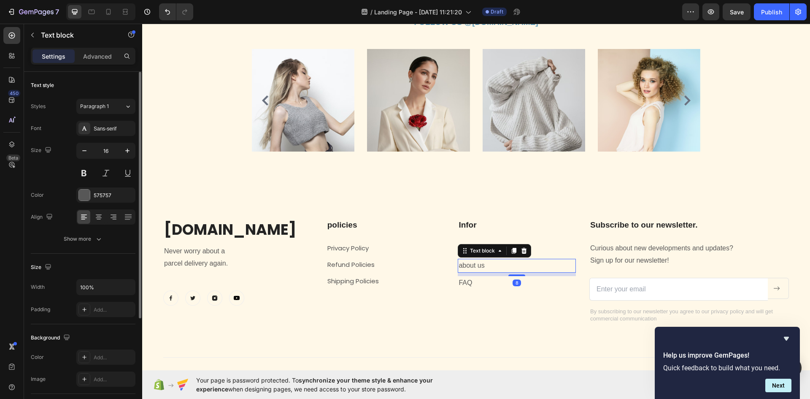
drag, startPoint x: 95, startPoint y: 236, endPoint x: 119, endPoint y: 251, distance: 28.4
click at [96, 236] on icon "button" at bounding box center [98, 239] width 8 height 8
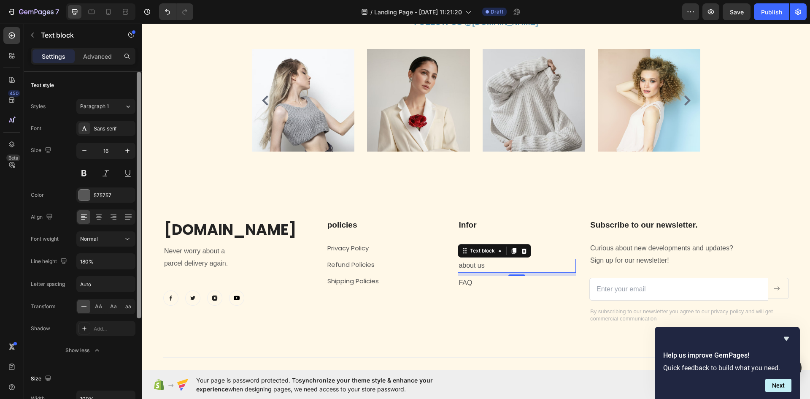
drag, startPoint x: 112, startPoint y: 305, endPoint x: 139, endPoint y: 308, distance: 27.5
click at [113, 304] on span "Aa" at bounding box center [113, 306] width 7 height 8
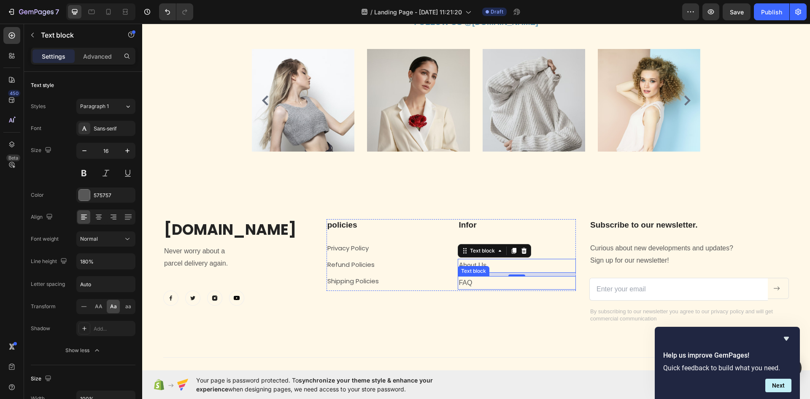
click at [478, 286] on p "FAQ" at bounding box center [517, 283] width 116 height 12
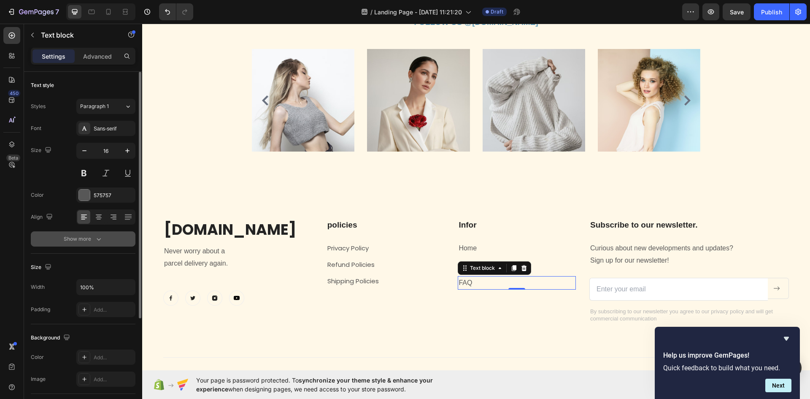
click at [98, 237] on icon "button" at bounding box center [98, 239] width 8 height 8
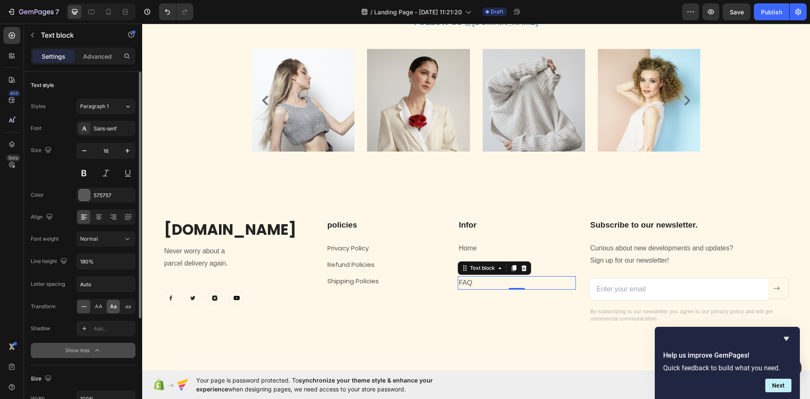
drag, startPoint x: 109, startPoint y: 308, endPoint x: 121, endPoint y: 307, distance: 11.9
click at [109, 308] on div "Aa" at bounding box center [113, 305] width 13 height 13
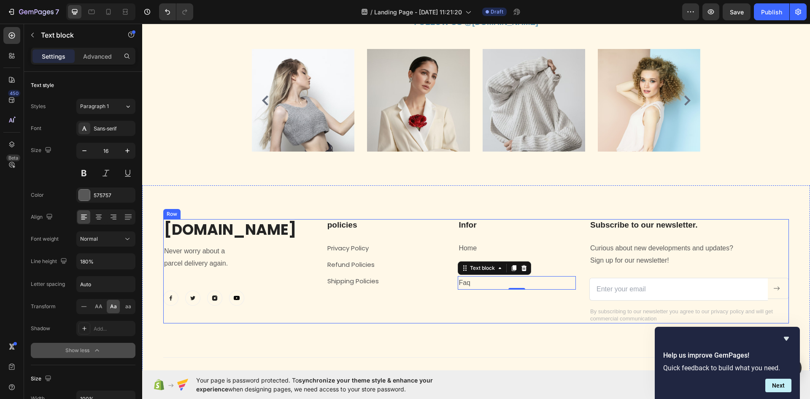
click at [508, 317] on div "policies Heading privacy policy Text block refund policies Text block shipping …" at bounding box center [450, 271] width 249 height 104
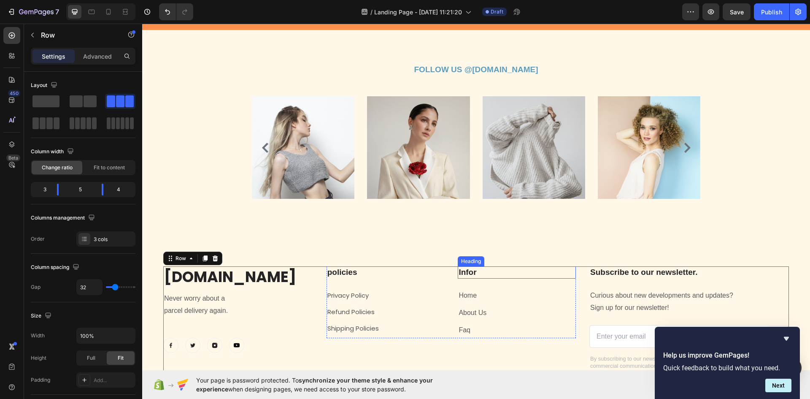
scroll to position [1149, 0]
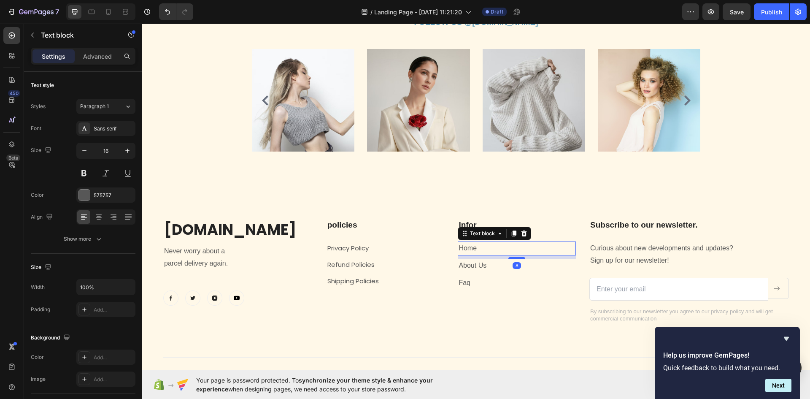
click at [494, 246] on p "home" at bounding box center [517, 248] width 116 height 12
drag, startPoint x: 97, startPoint y: 121, endPoint x: 136, endPoint y: 152, distance: 49.5
click at [101, 123] on div "Sans-serif" at bounding box center [105, 128] width 59 height 15
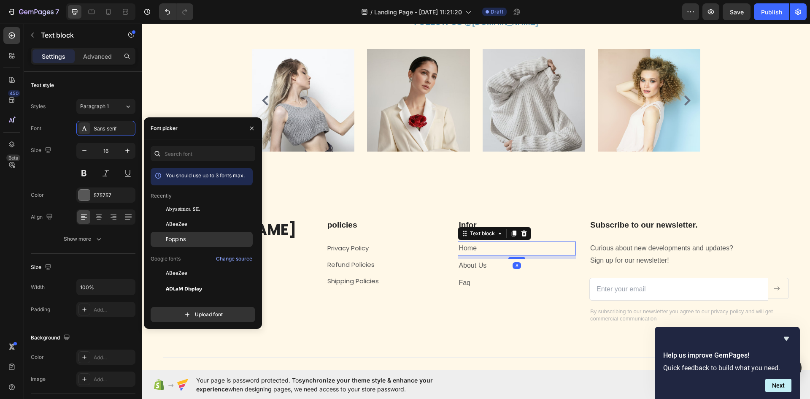
drag, startPoint x: 193, startPoint y: 238, endPoint x: 215, endPoint y: 243, distance: 22.4
click at [193, 238] on div "Poppins" at bounding box center [208, 239] width 85 height 8
drag, startPoint x: 494, startPoint y: 264, endPoint x: 436, endPoint y: 251, distance: 59.4
click at [493, 264] on p "about us" at bounding box center [517, 265] width 116 height 12
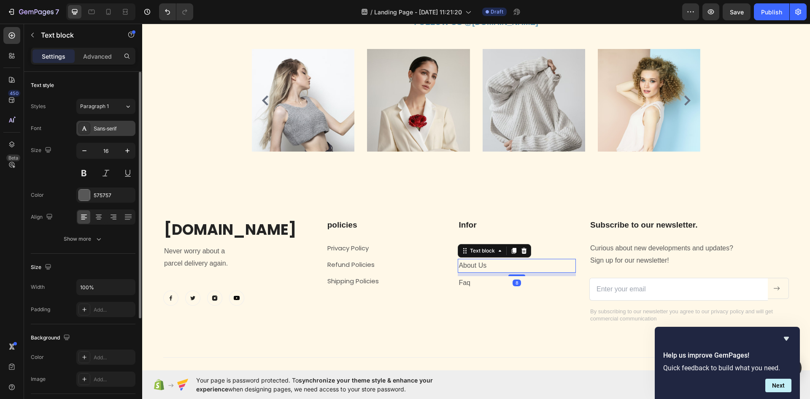
drag, startPoint x: 111, startPoint y: 130, endPoint x: 115, endPoint y: 135, distance: 6.9
click at [111, 129] on div "Sans-serif" at bounding box center [114, 129] width 40 height 8
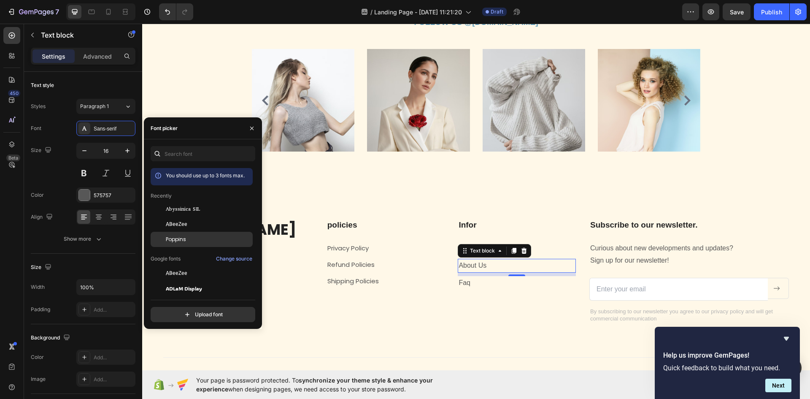
drag, startPoint x: 177, startPoint y: 239, endPoint x: 182, endPoint y: 240, distance: 4.9
click at [182, 240] on span "Poppins" at bounding box center [176, 239] width 20 height 8
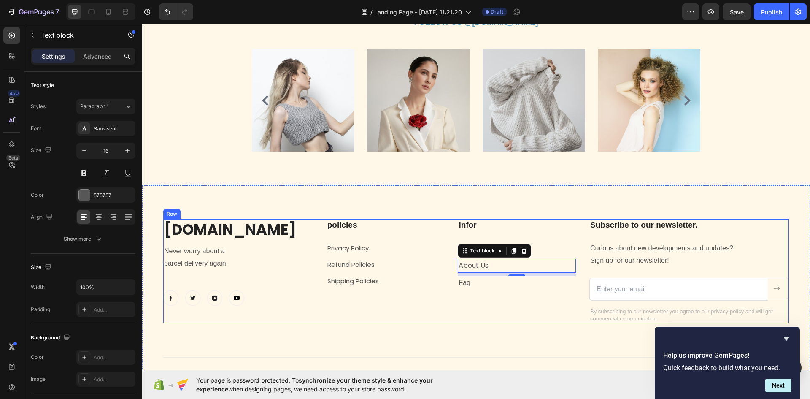
click at [481, 287] on p "faq" at bounding box center [517, 283] width 116 height 12
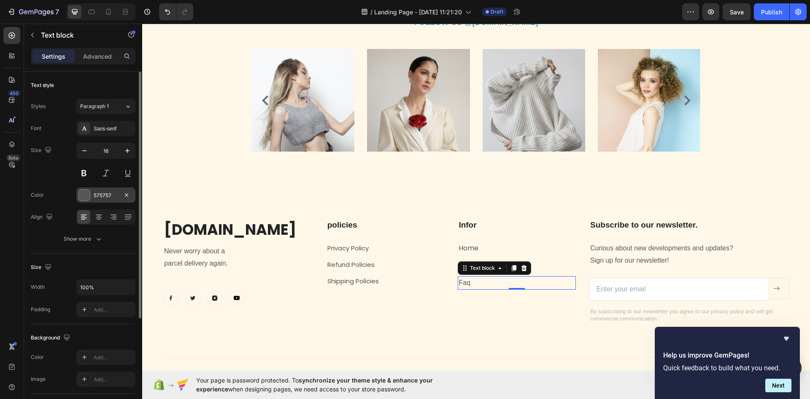
click at [95, 192] on div "575757" at bounding box center [106, 196] width 24 height 8
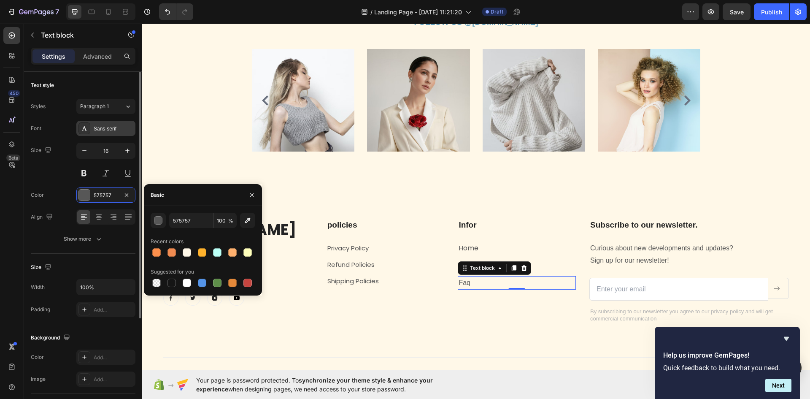
click at [105, 126] on div "Sans-serif" at bounding box center [114, 129] width 40 height 8
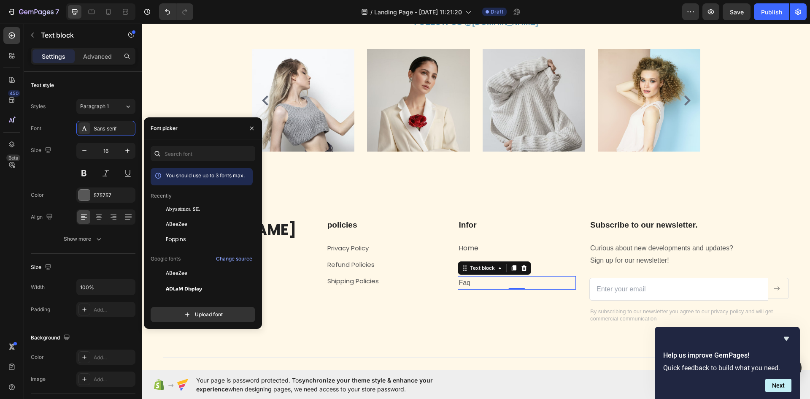
drag, startPoint x: 174, startPoint y: 239, endPoint x: 259, endPoint y: 254, distance: 86.5
click at [175, 239] on span "Poppins" at bounding box center [176, 239] width 20 height 8
click at [485, 245] on p "home" at bounding box center [517, 248] width 116 height 12
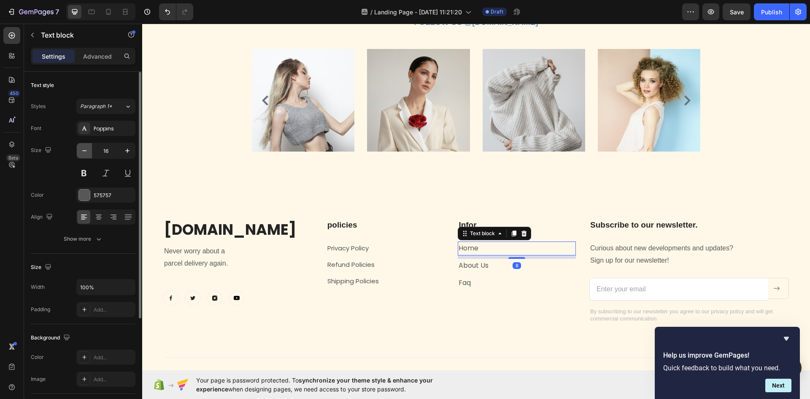
click at [87, 145] on button "button" at bounding box center [84, 150] width 15 height 15
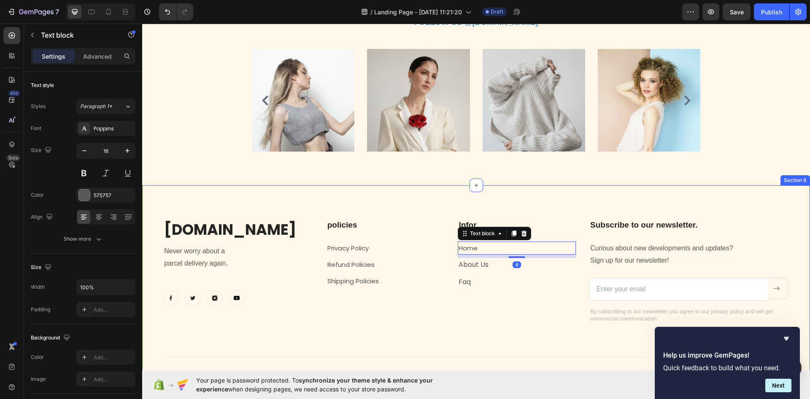
type input "15"
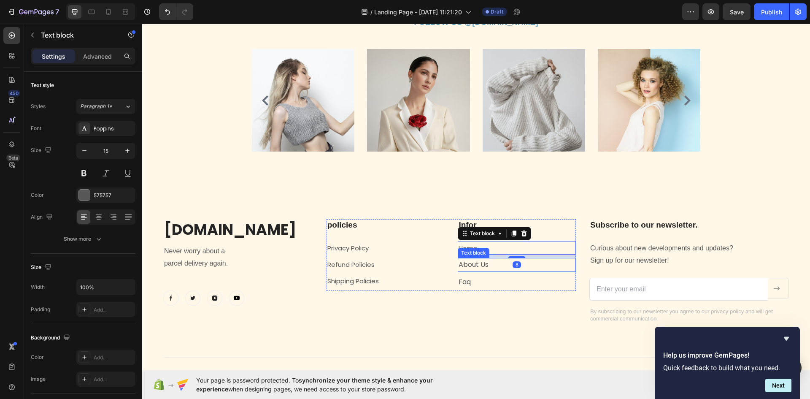
click at [465, 265] on p "about us" at bounding box center [517, 265] width 116 height 12
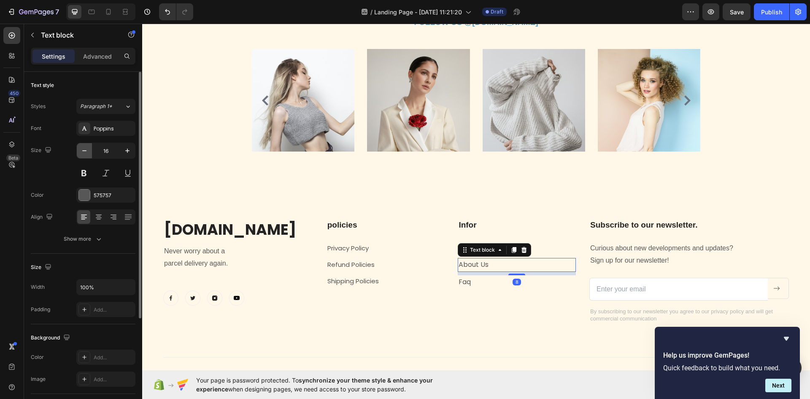
click at [86, 149] on icon "button" at bounding box center [84, 150] width 8 height 8
type input "15"
click at [461, 283] on p "faq" at bounding box center [517, 281] width 116 height 12
click at [87, 151] on icon "button" at bounding box center [84, 150] width 8 height 8
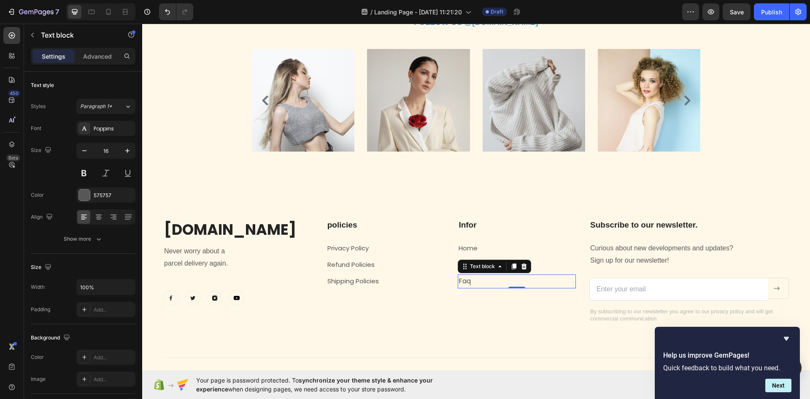
type input "15"
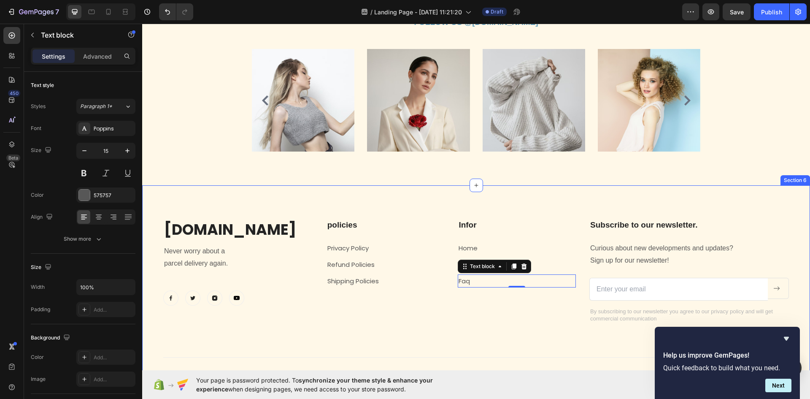
drag, startPoint x: 477, startPoint y: 328, endPoint x: 493, endPoint y: 341, distance: 20.8
click at [477, 328] on div "Pet.store.io Heading Never worry about a parcel delivery again. Text block Imag…" at bounding box center [476, 298] width 626 height 159
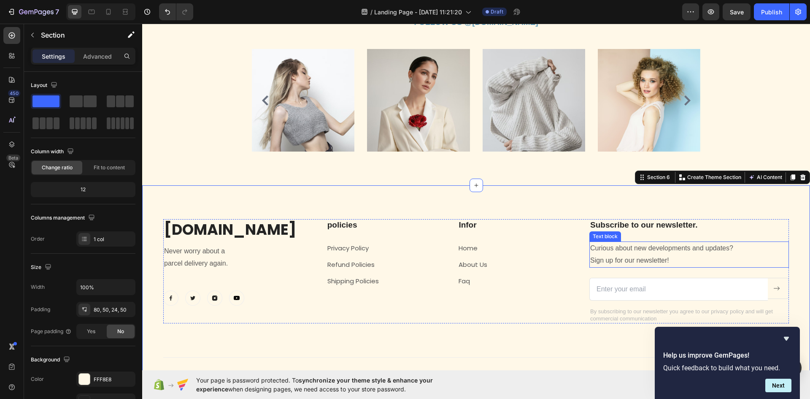
scroll to position [1191, 0]
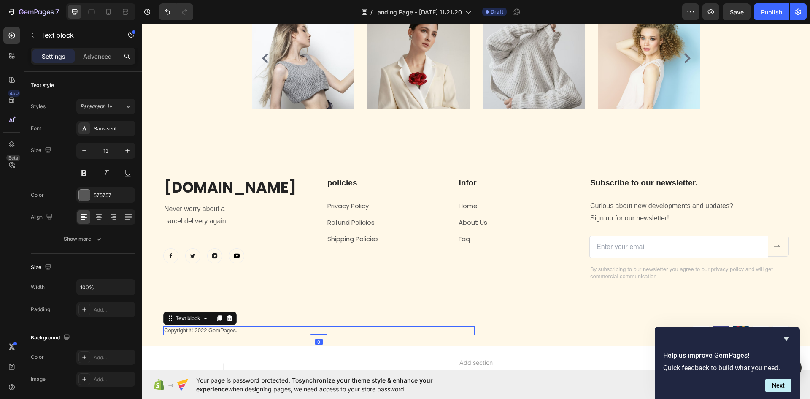
click at [265, 331] on p "Copyright © 2022 GemPages." at bounding box center [319, 330] width 310 height 7
click at [230, 321] on icon at bounding box center [229, 318] width 7 height 7
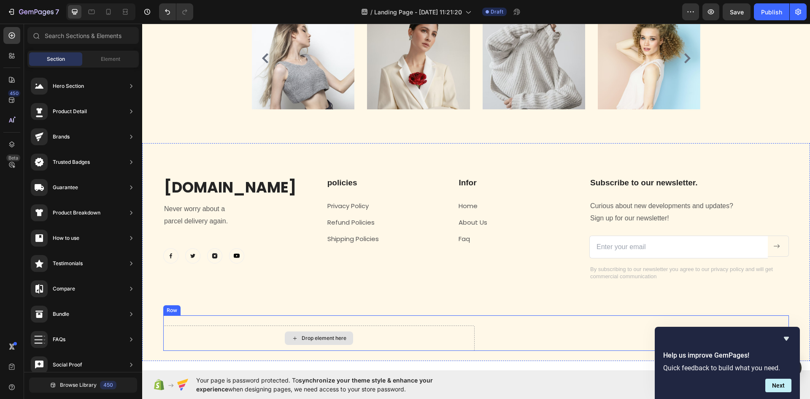
click at [417, 338] on div "Drop element here" at bounding box center [318, 337] width 311 height 25
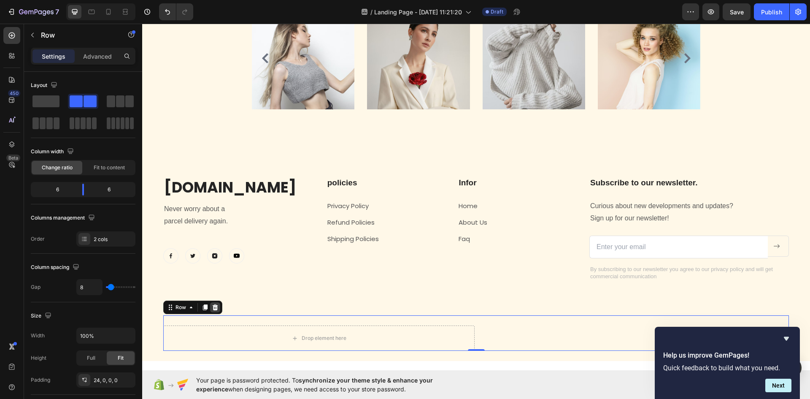
click at [216, 309] on icon at bounding box center [215, 307] width 7 height 7
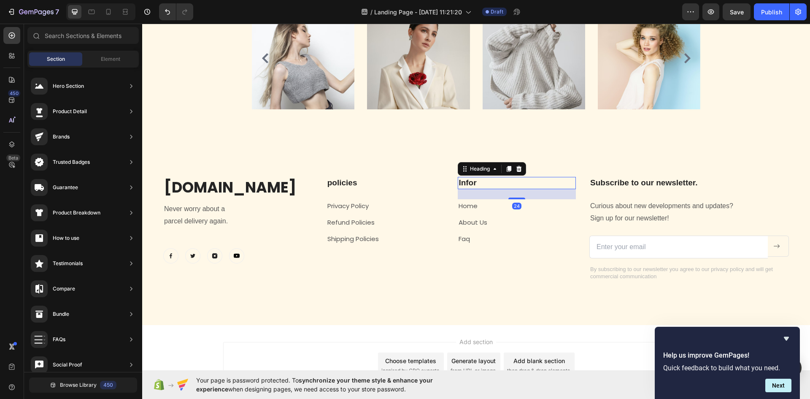
click at [476, 185] on p "Infor" at bounding box center [517, 183] width 116 height 11
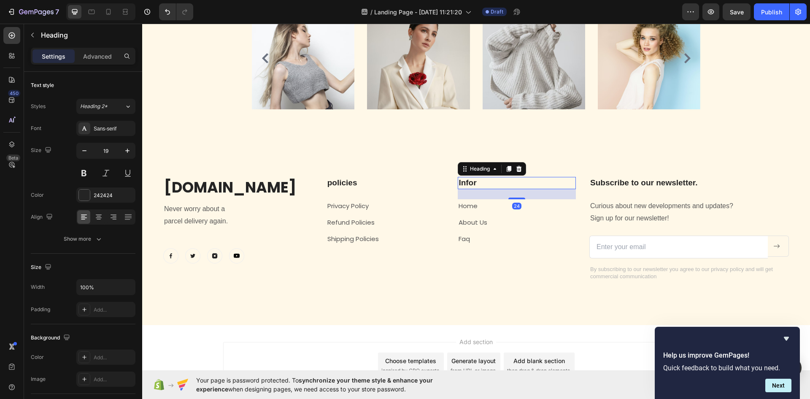
click at [476, 184] on p "Infor" at bounding box center [517, 183] width 116 height 11
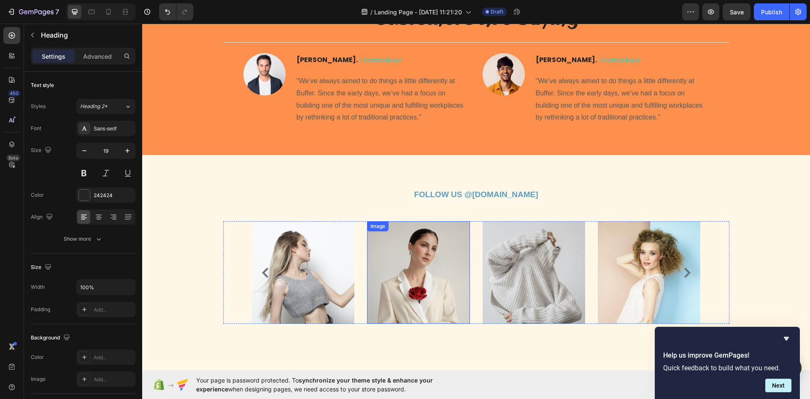
scroll to position [854, 0]
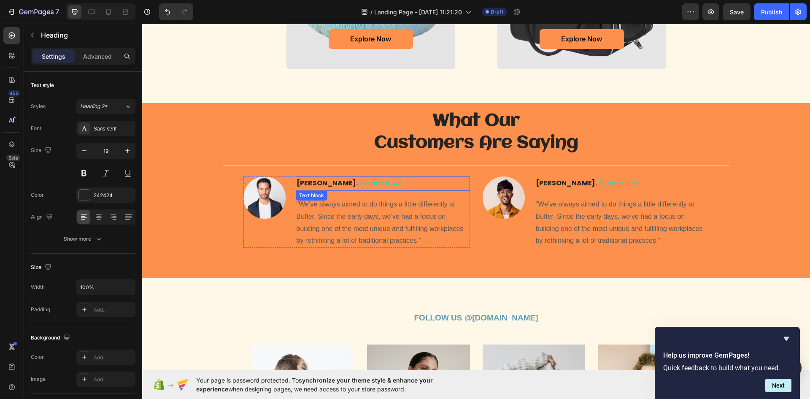
click at [320, 237] on p ""We’ve always aimed to do things a little differently at Buffer. Since the earl…" at bounding box center [383, 222] width 173 height 49
click at [355, 241] on p ""We’ve always aimed to do things a little differently at Buffer. Since the earl…" at bounding box center [383, 222] width 173 height 49
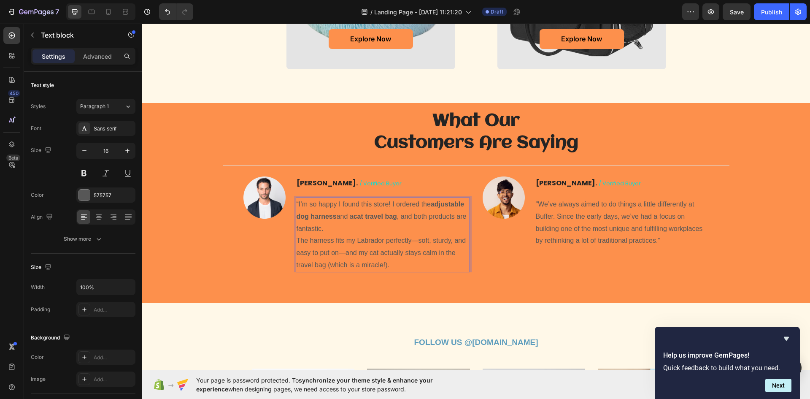
click at [431, 204] on strong "adjustable dog harness" at bounding box center [381, 209] width 168 height 19
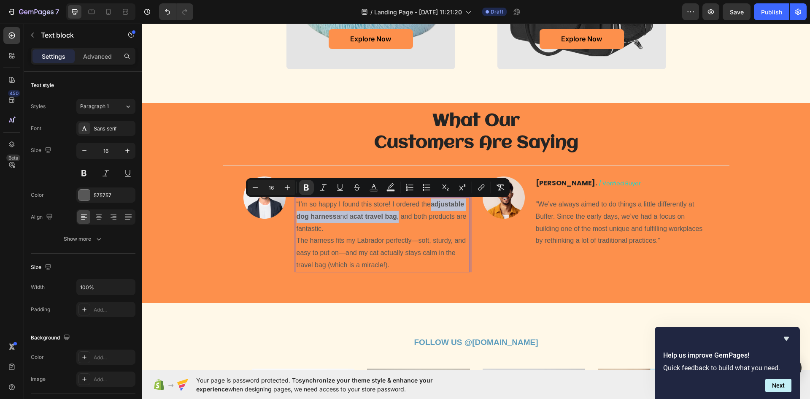
drag, startPoint x: 431, startPoint y: 204, endPoint x: 397, endPoint y: 221, distance: 37.9
click at [397, 221] on p "“I’m so happy I found this store! I ordered the adjustable dog harness and a ca…" at bounding box center [383, 234] width 173 height 73
click at [311, 186] on button "Bold" at bounding box center [306, 187] width 15 height 15
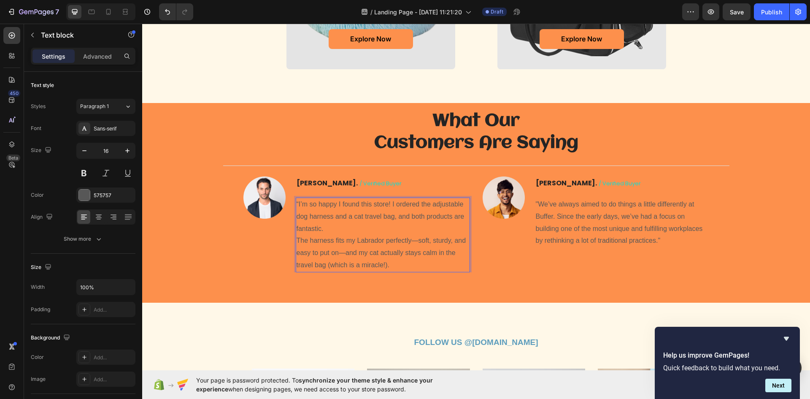
click at [320, 232] on p "“I’m so happy I found this store! I ordered the adjustable dog harness and a ca…" at bounding box center [383, 234] width 173 height 73
click at [297, 238] on p "“I’m so happy I found this store! I ordered the adjustable dog harness and a ca…" at bounding box center [383, 234] width 173 height 73
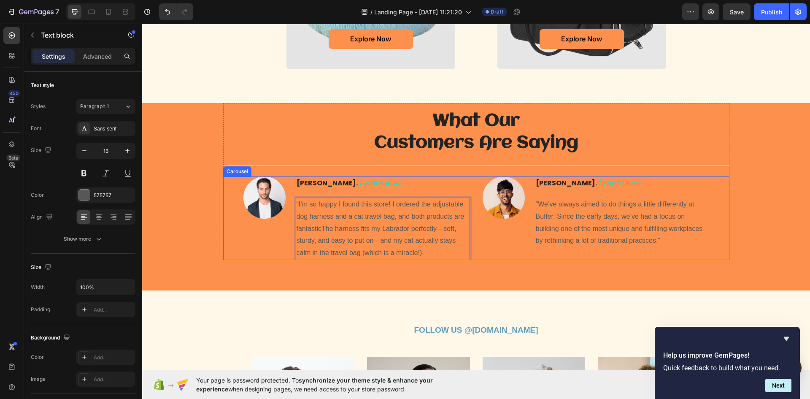
click at [543, 234] on p ""We’ve always aimed to do things a little differently at Buffer. Since the earl…" at bounding box center [622, 222] width 173 height 49
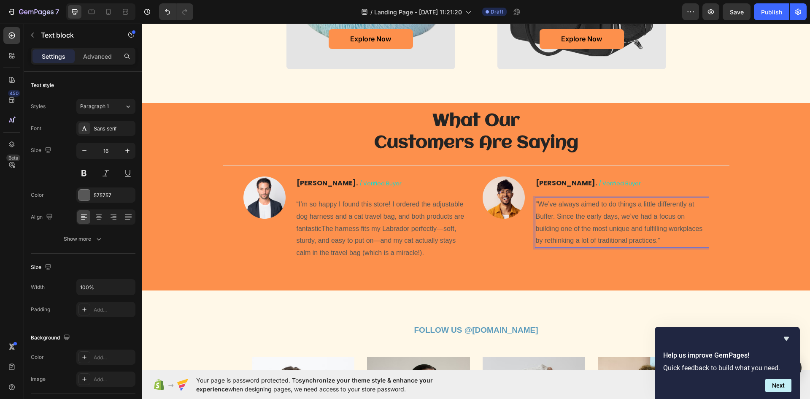
click at [547, 228] on p ""We’ve always aimed to do things a little differently at Buffer. Since the earl…" at bounding box center [622, 222] width 173 height 49
click at [568, 203] on strong "cat carrier backpack" at bounding box center [600, 203] width 65 height 7
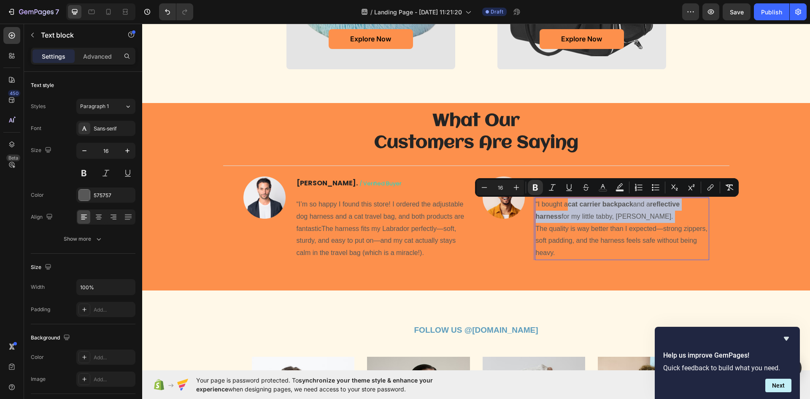
drag, startPoint x: 567, startPoint y: 203, endPoint x: 210, endPoint y: 216, distance: 357.1
click at [698, 216] on p "“I bought a cat carrier backpack and a reflective harness for my little tabby, …" at bounding box center [622, 228] width 173 height 61
drag, startPoint x: 535, startPoint y: 187, endPoint x: 546, endPoint y: 194, distance: 13.1
click at [536, 188] on icon "Editor contextual toolbar" at bounding box center [535, 187] width 5 height 6
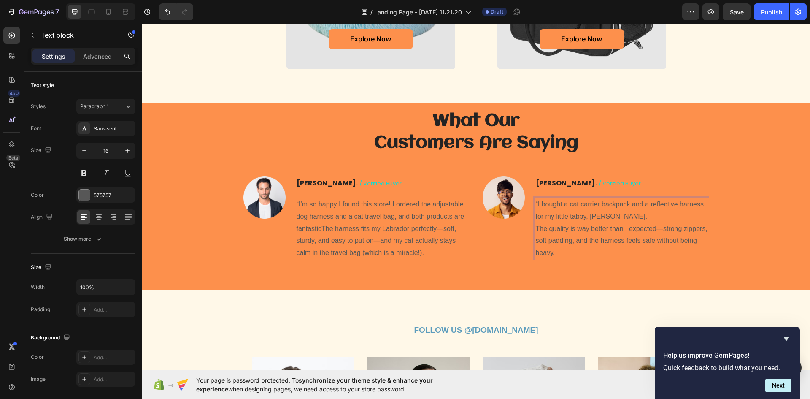
drag, startPoint x: 536, startPoint y: 229, endPoint x: 531, endPoint y: 232, distance: 5.7
click at [536, 230] on p "“I bought a cat carrier backpack and a reflective harness for my little tabby, …" at bounding box center [622, 228] width 173 height 61
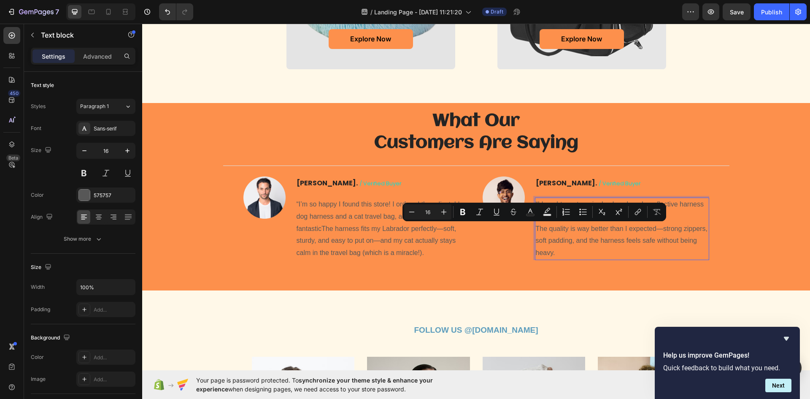
click at [683, 216] on p "“I bought a cat carrier backpack and a reflective harness for my little tabby, …" at bounding box center [622, 228] width 173 height 61
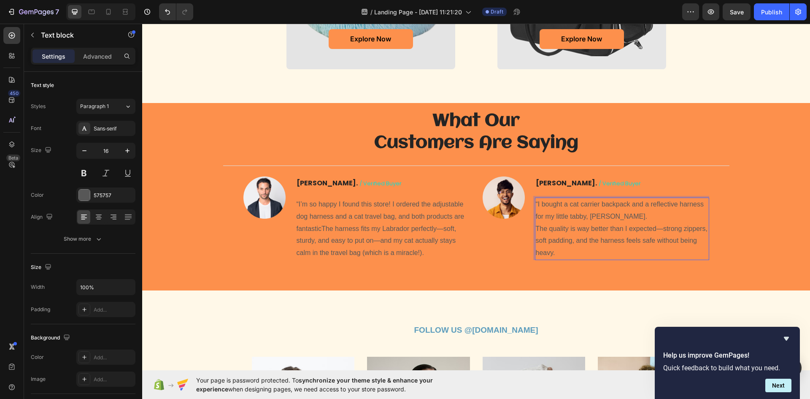
click at [539, 233] on p "“I bought a cat carrier backpack and a reflective harness for my little tabby, …" at bounding box center [622, 228] width 173 height 61
click at [536, 232] on p "“I bought a cat carrier backpack and a reflective harness for my little tabby, …" at bounding box center [622, 228] width 173 height 61
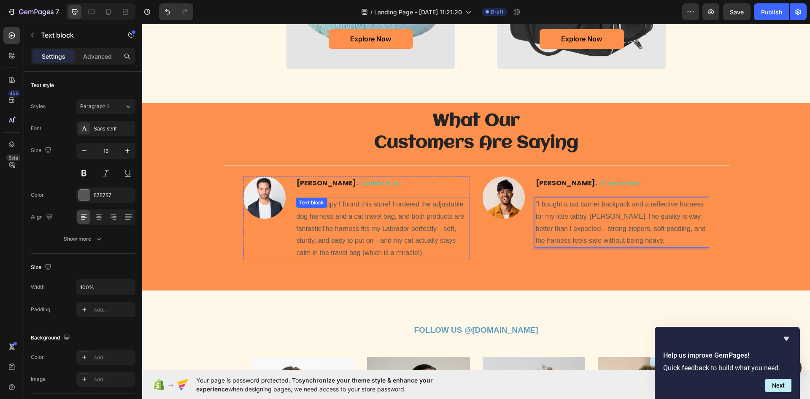
click at [421, 239] on p "“I’m so happy I found this store! I ordered the adjustable dog harness and a ca…" at bounding box center [383, 228] width 173 height 61
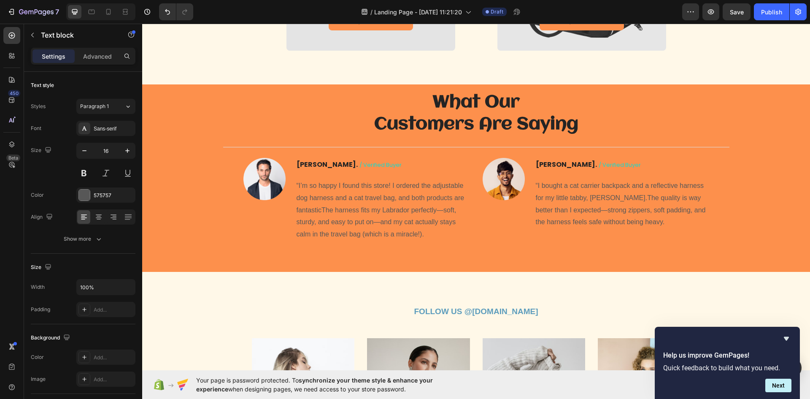
scroll to position [896, 0]
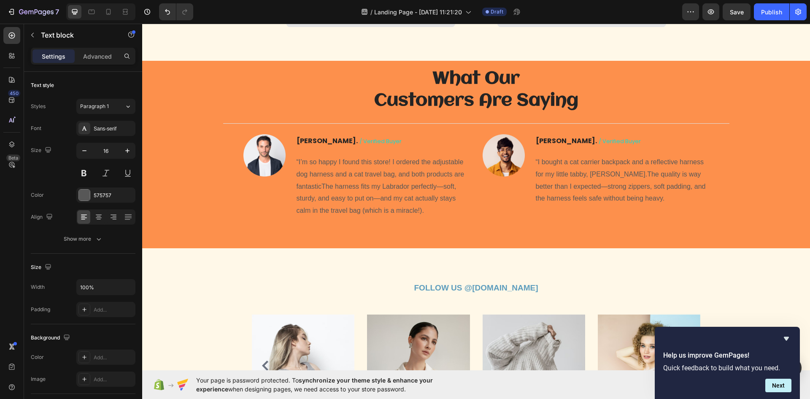
click at [375, 210] on p "“I’m so happy I found this store! I ordered the adjustable dog harness and a ca…" at bounding box center [383, 186] width 173 height 61
click at [409, 194] on p "“I’m so happy I found this store! I ordered the adjustable dog harness and a ca…" at bounding box center [383, 186] width 173 height 61
click at [433, 205] on p "“I’m so happy I found this store! I ordered the adjustable dog harness and a ca…" at bounding box center [383, 186] width 173 height 61
click at [420, 171] on p "“I’m so happy I found this store! I ordered the adjustable dog harness and a ca…" at bounding box center [383, 186] width 173 height 61
click at [334, 155] on div "“I’m so happy I found this store! I ordered the adjustable dog harness and a ca…" at bounding box center [383, 186] width 174 height 62
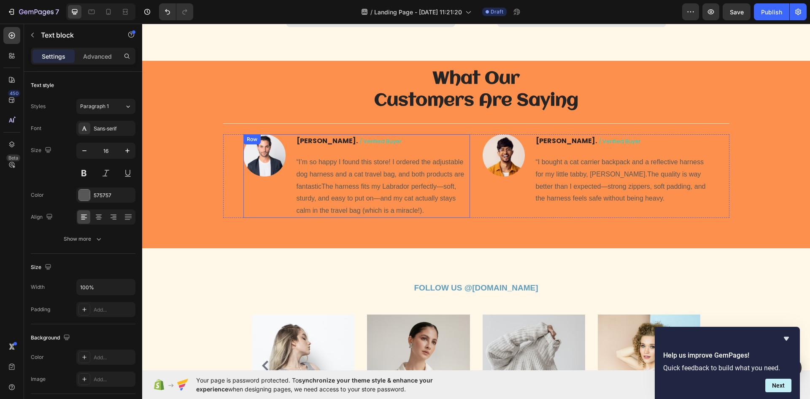
click at [419, 138] on p "john. / verified buyer" at bounding box center [383, 141] width 173 height 13
drag, startPoint x: 354, startPoint y: 182, endPoint x: 362, endPoint y: 193, distance: 13.2
click at [355, 182] on p "“I’m so happy I found this store! I ordered the adjustable dog harness and a ca…" at bounding box center [383, 186] width 173 height 61
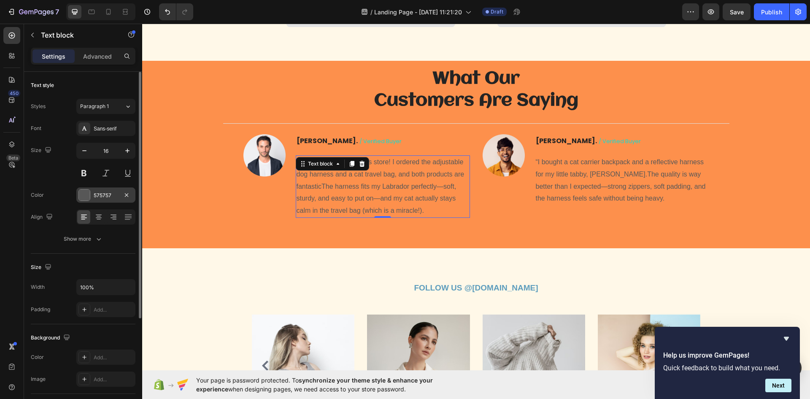
drag, startPoint x: 98, startPoint y: 189, endPoint x: 100, endPoint y: 202, distance: 12.8
click at [98, 189] on div "575757" at bounding box center [105, 194] width 59 height 15
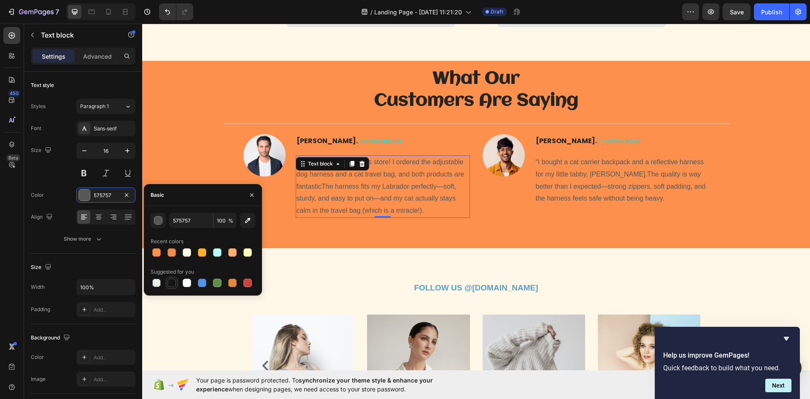
click at [167, 285] on div at bounding box center [171, 282] width 8 height 8
click at [198, 219] on input "151515" at bounding box center [191, 220] width 44 height 15
paste input "#374151"
type input "#374151"
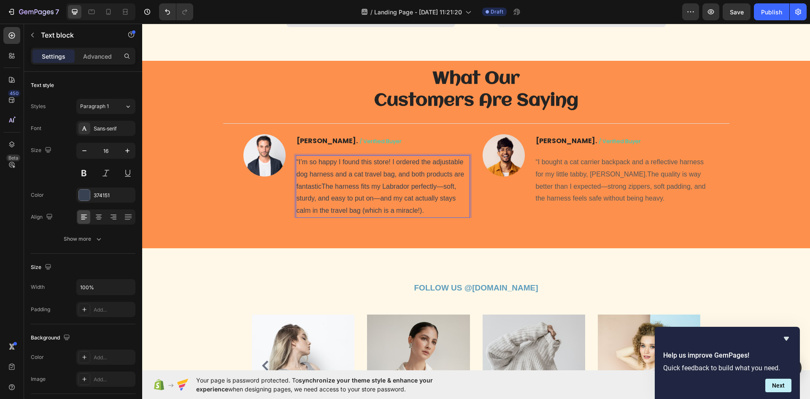
click at [318, 189] on p "“I’m so happy I found this store! I ordered the adjustable dog harness and a ca…" at bounding box center [383, 186] width 173 height 61
drag, startPoint x: 478, startPoint y: 411, endPoint x: 354, endPoint y: 329, distance: 148.6
click at [370, 266] on div "FOLLOW US @Pet.store.io Text block Row Image Image Image Image Image Carousel R…" at bounding box center [476, 349] width 668 height 202
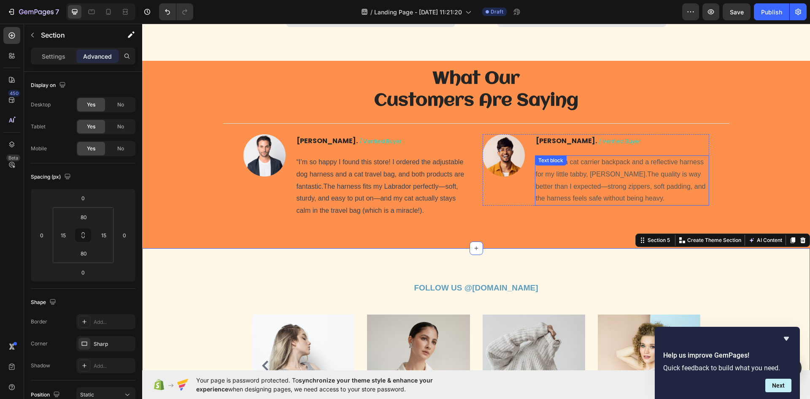
click at [593, 190] on p "“I bought a cat carrier backpack and a reflective harness for my little tabby, …" at bounding box center [622, 180] width 173 height 49
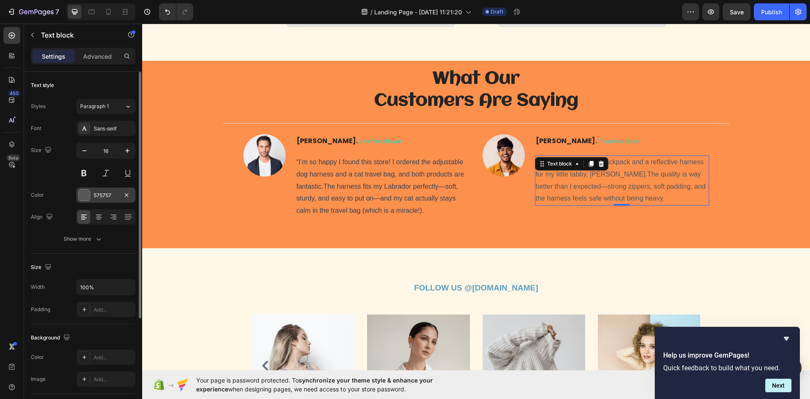
click at [101, 192] on div "575757" at bounding box center [106, 196] width 24 height 8
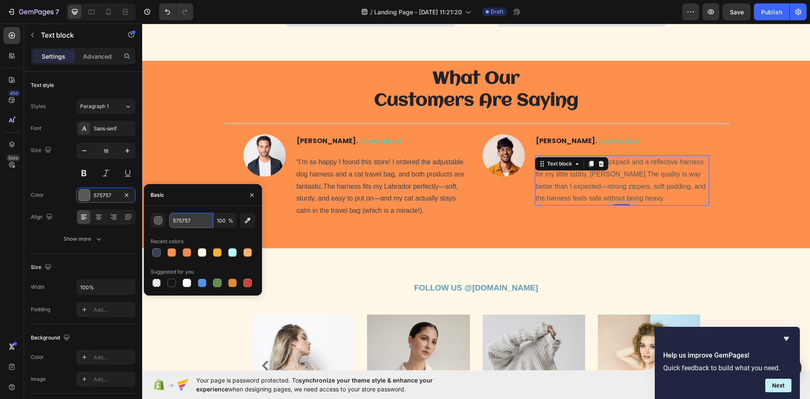
click at [197, 221] on input "575757" at bounding box center [191, 220] width 44 height 15
paste input "#374151"
type input "#374151"
click at [295, 271] on div "FOLLOW US @Pet.store.io Text block Row Image Image Image Image Image Carousel R…" at bounding box center [476, 349] width 668 height 202
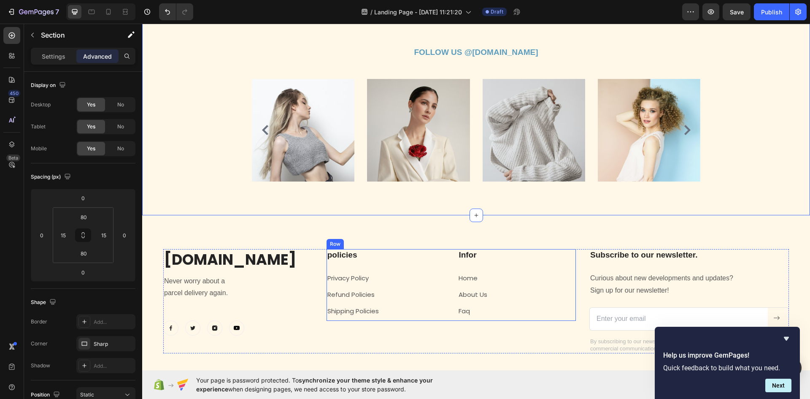
scroll to position [1191, 0]
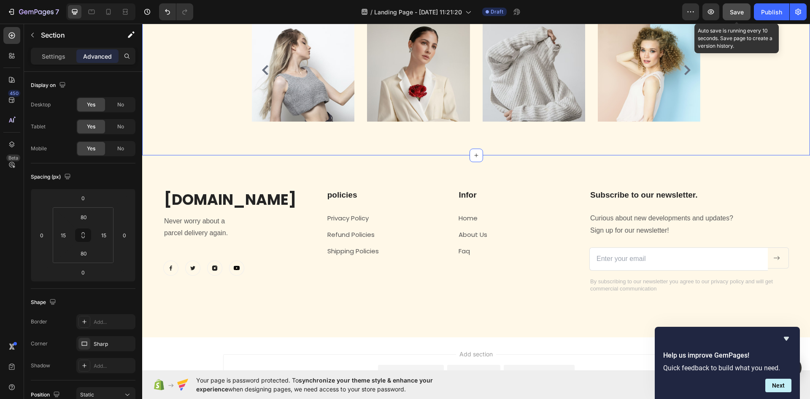
click at [749, 17] on button "Save" at bounding box center [737, 11] width 28 height 17
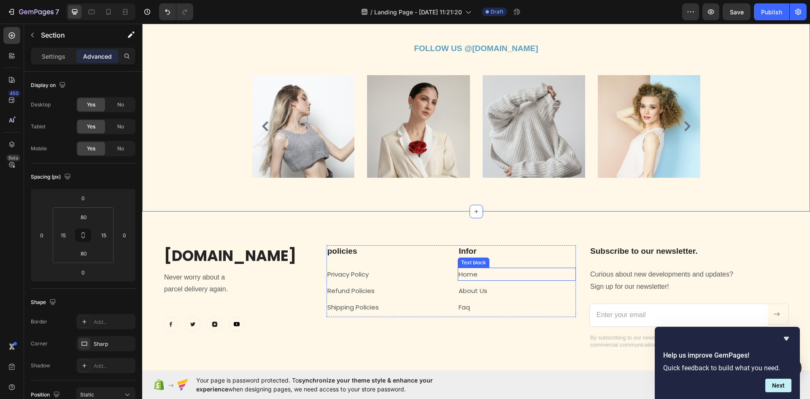
scroll to position [1133, 0]
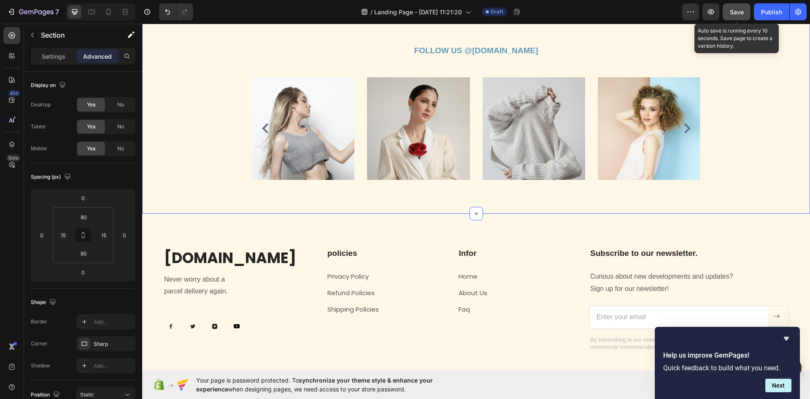
click at [732, 16] on div "Save" at bounding box center [737, 12] width 14 height 9
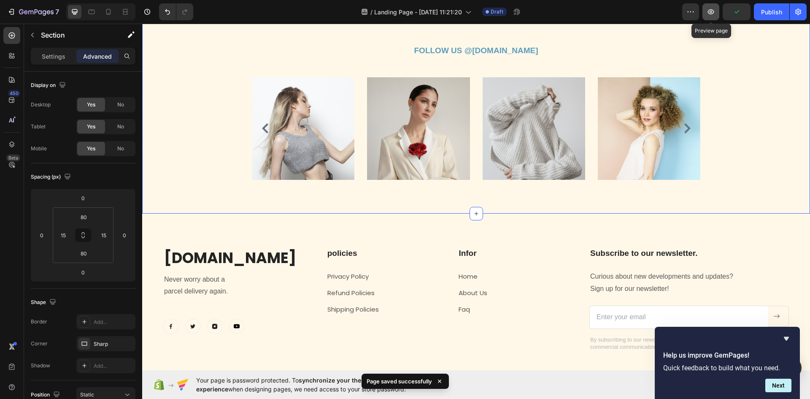
click at [715, 18] on button "button" at bounding box center [710, 11] width 17 height 17
